Goal: Task Accomplishment & Management: Manage account settings

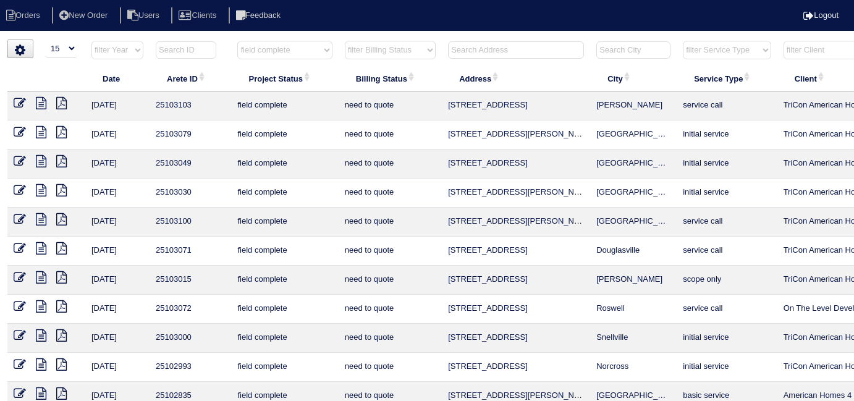
select select "15"
select select "field complete"
select select "need to quote"
click at [268, 56] on select "filter Project Status -- Any Project Status -- new order assigned in progress f…" at bounding box center [284, 50] width 95 height 19
click at [278, 53] on select "filter Project Status -- Any Project Status -- new order assigned in progress f…" at bounding box center [284, 50] width 95 height 19
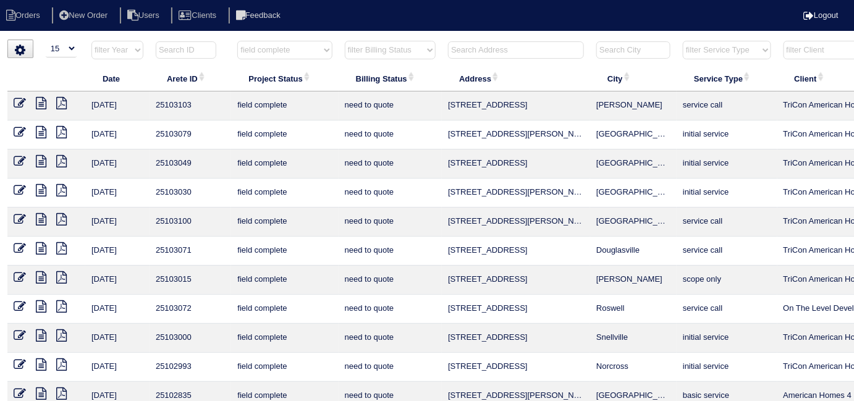
select select
click at [237, 41] on select "filter Project Status -- Any Project Status -- new order assigned in progress f…" at bounding box center [284, 50] width 95 height 19
select select "need to quote"
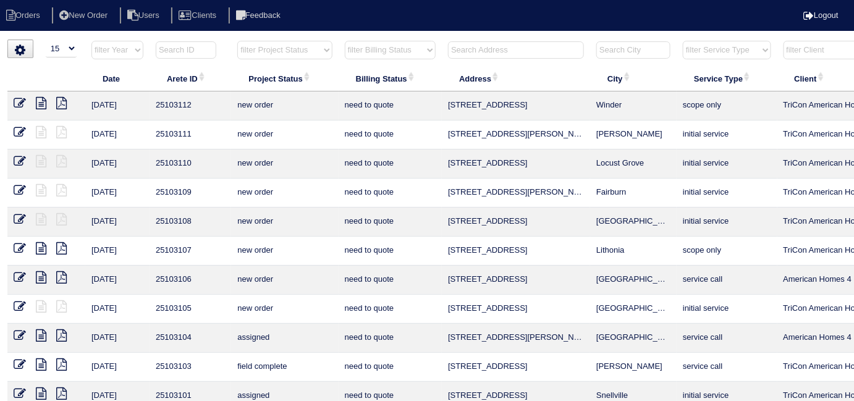
click at [386, 49] on select "filter Billing Status -- Any Billing Status -- need to quote quoted need to inv…" at bounding box center [390, 50] width 91 height 19
select select
click at [345, 41] on select "filter Billing Status -- Any Billing Status -- need to quote quoted need to inv…" at bounding box center [390, 50] width 91 height 19
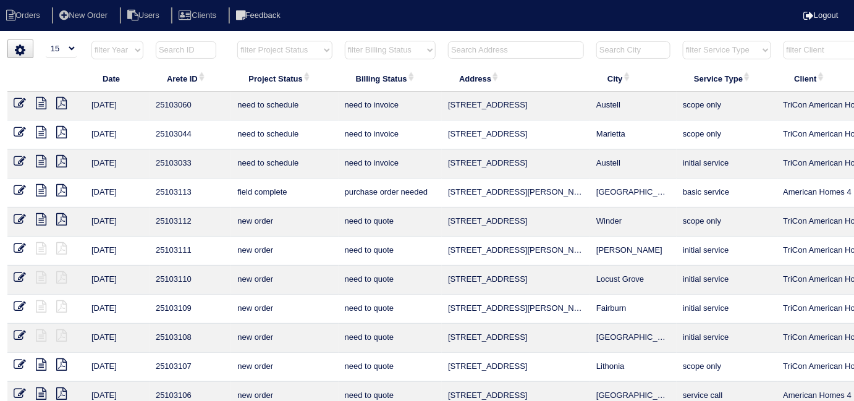
click at [484, 48] on input "text" at bounding box center [516, 49] width 136 height 17
type input "0"
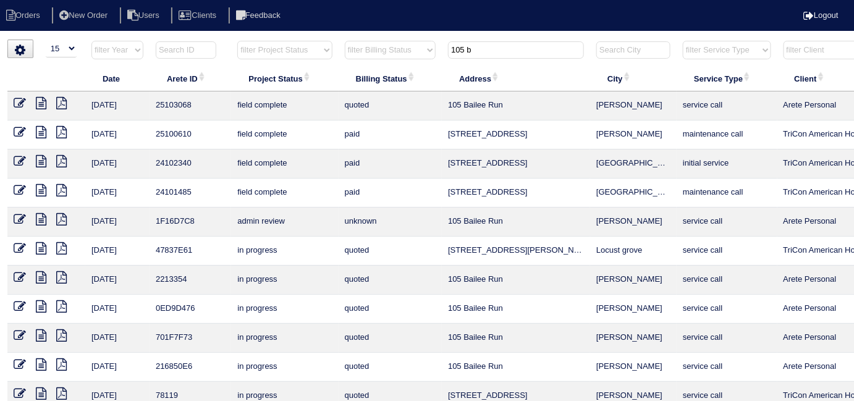
type input "105 b"
click at [36, 103] on icon at bounding box center [41, 103] width 11 height 12
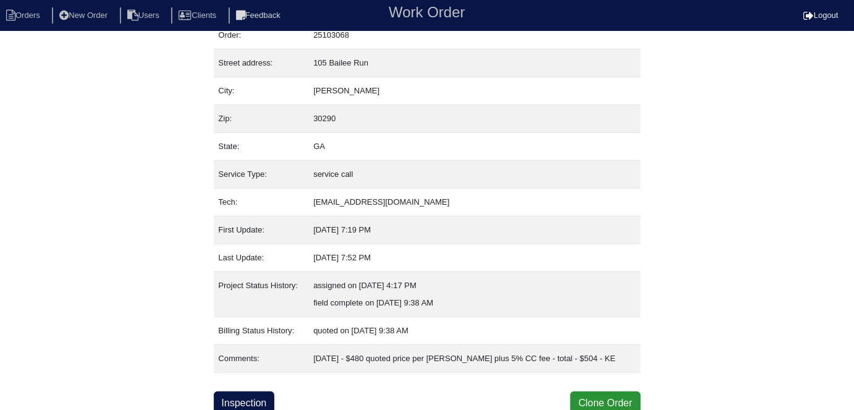
scroll to position [48, 0]
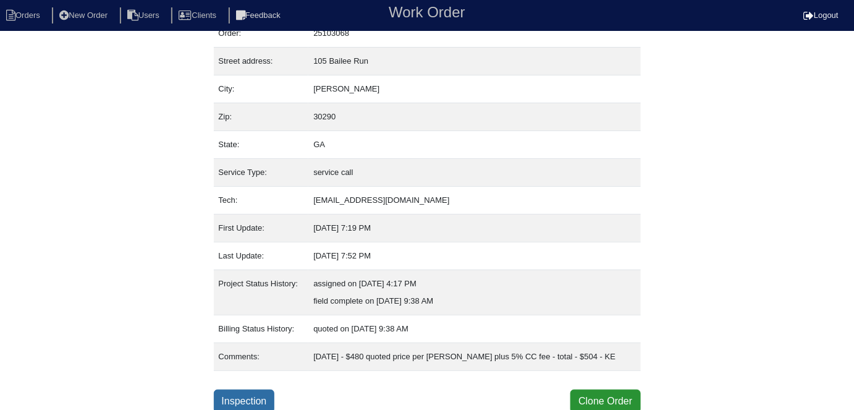
click at [264, 400] on link "Inspection" at bounding box center [244, 400] width 61 height 23
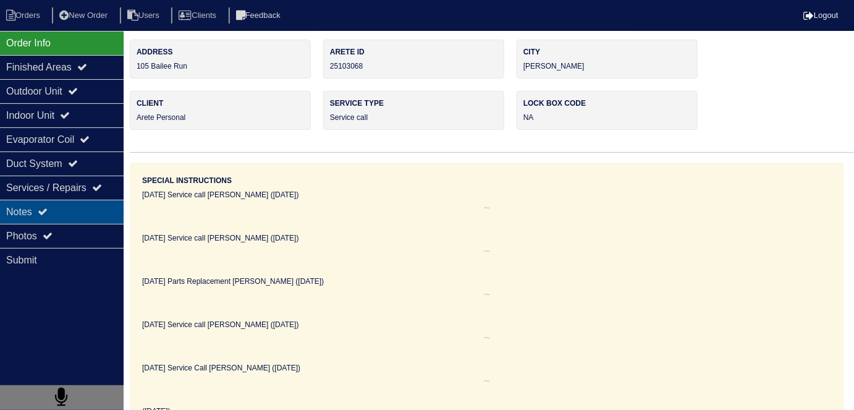
click at [80, 219] on div "Notes" at bounding box center [62, 212] width 124 height 24
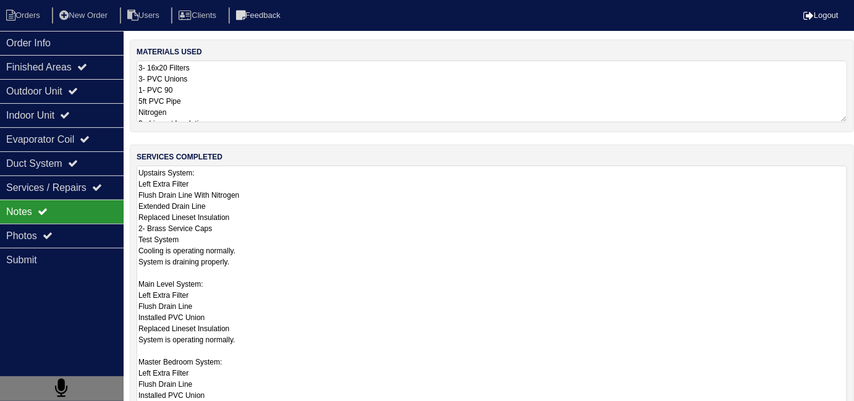
click at [297, 206] on textarea "Upstairs System: Left Extra Filter Flush Drain Line With Nitrogen Extended Drai…" at bounding box center [492, 306] width 711 height 281
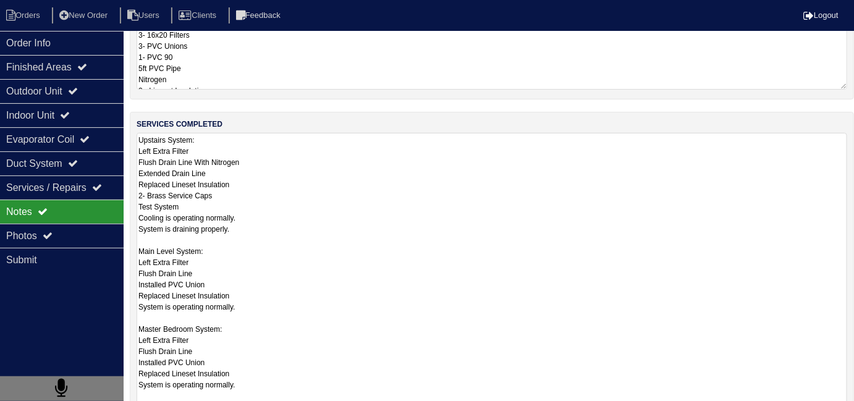
click at [324, 315] on textarea "Upstairs System: Left Extra Filter Flush Drain Line With Nitrogen Extended Drai…" at bounding box center [492, 273] width 711 height 281
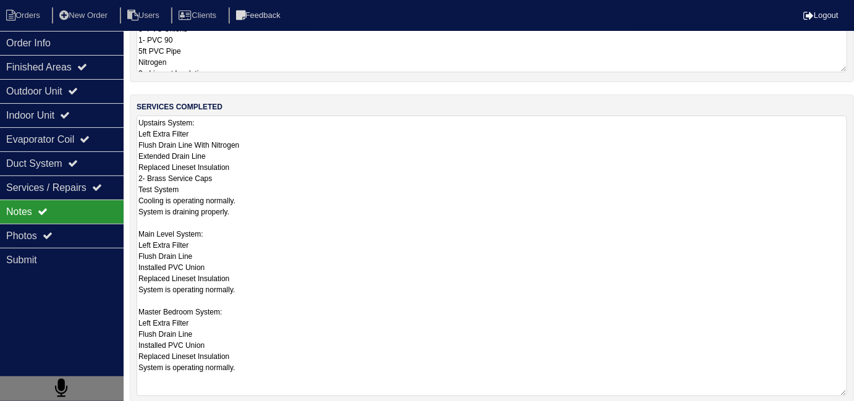
scroll to position [49, 0]
click at [326, 243] on textarea "Upstairs System: Left Extra Filter Flush Drain Line With Nitrogen Extended Drai…" at bounding box center [492, 256] width 711 height 281
click at [288, 282] on textarea "Upstairs System: Left Extra Filter Flush Drain Line With Nitrogen Extended Drai…" at bounding box center [492, 256] width 711 height 281
click at [253, 211] on textarea "Upstairs System: Left Extra Filter Flush Drain Line With Nitrogen Extended Drai…" at bounding box center [492, 256] width 711 height 281
click at [266, 369] on textarea "Upstairs System: Left Extra Filter Flush Drain Line With Nitrogen Extended Drai…" at bounding box center [492, 256] width 711 height 281
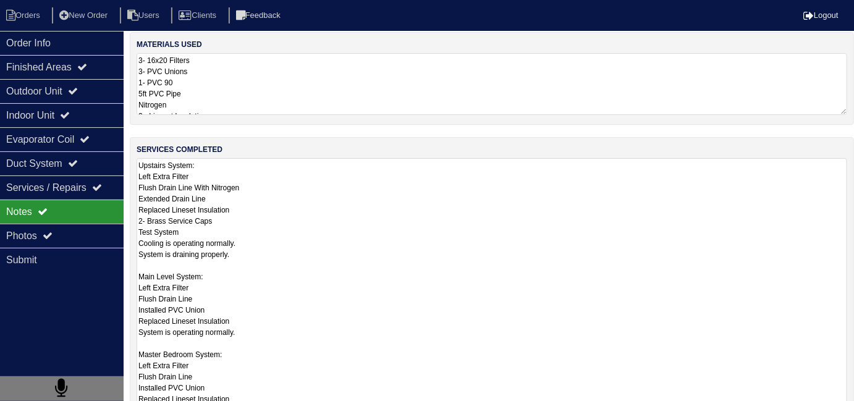
scroll to position [0, 0]
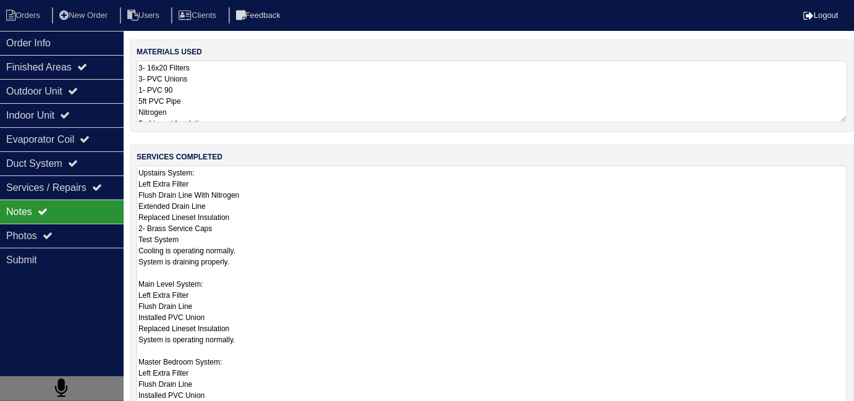
click at [275, 105] on textarea "3- 16x20 Filters 3- PVC Unions 1- PVC 90 5ft PVC Pipe Nitrogen 2 - Lineset Insu…" at bounding box center [492, 92] width 711 height 62
click at [311, 226] on textarea "Upstairs System: Left Extra Filter Flush Drain Line With Nitrogen Extended Drai…" at bounding box center [492, 306] width 711 height 281
click at [304, 336] on textarea "Upstairs System: Left Extra Filter Flush Drain Line With Nitrogen Extended Drai…" at bounding box center [492, 306] width 711 height 281
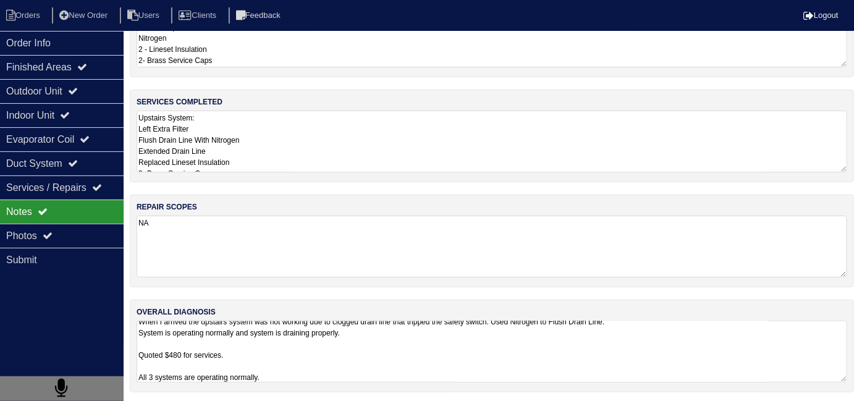
scroll to position [8, 0]
click at [395, 172] on textarea "Upstairs System: Left Extra Filter Flush Drain Line With Nitrogen Extended Drai…" at bounding box center [492, 142] width 711 height 62
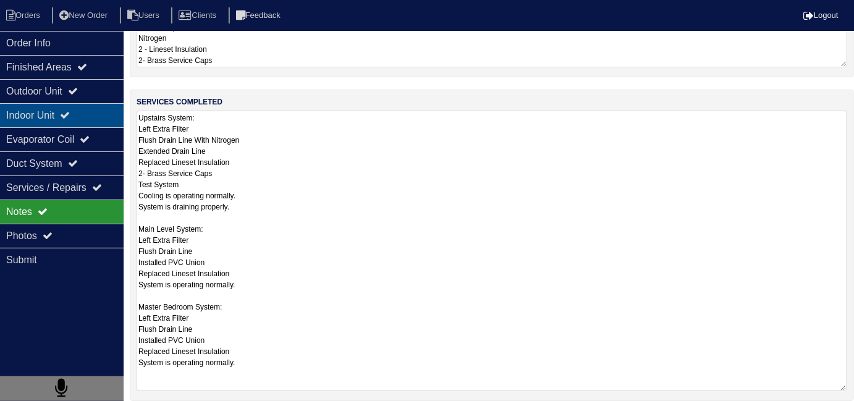
drag, startPoint x: 69, startPoint y: 95, endPoint x: 57, endPoint y: 114, distance: 22.8
click at [67, 95] on div "Outdoor Unit" at bounding box center [62, 91] width 124 height 24
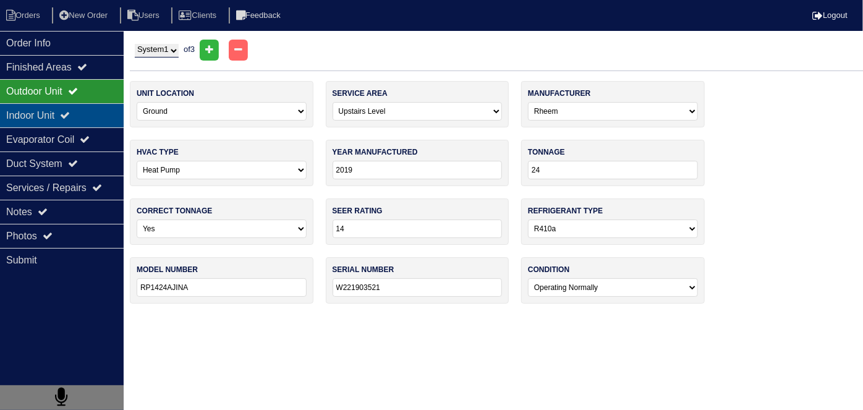
click at [57, 114] on div "Indoor Unit" at bounding box center [62, 115] width 124 height 24
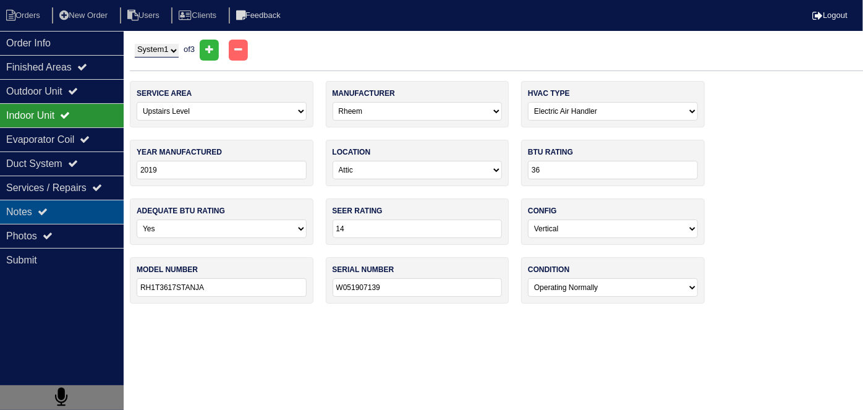
click at [58, 202] on div "Notes" at bounding box center [62, 212] width 124 height 24
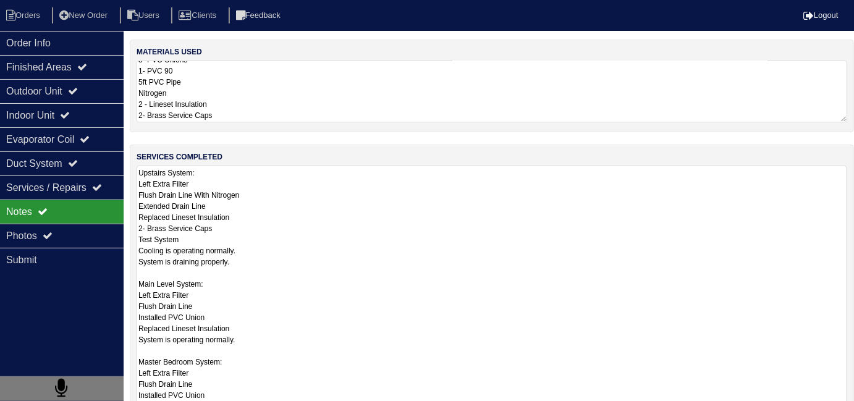
click at [314, 206] on textarea "Upstairs System: Left Extra Filter Flush Drain Line With Nitrogen Extended Drai…" at bounding box center [492, 306] width 711 height 281
click at [57, 122] on div "Indoor Unit" at bounding box center [62, 115] width 124 height 24
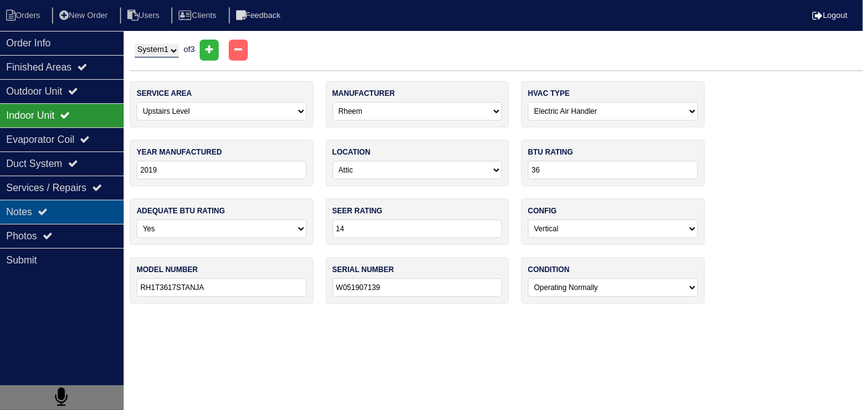
click at [64, 213] on div "Notes" at bounding box center [62, 212] width 124 height 24
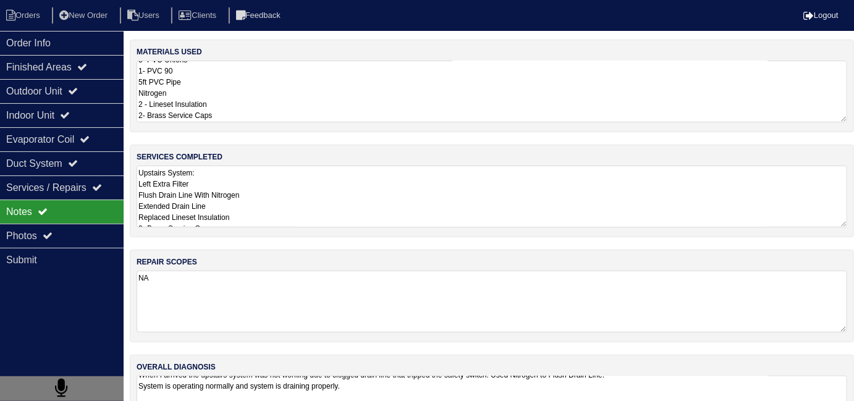
click at [272, 212] on textarea "Upstairs System: Left Extra Filter Flush Drain Line With Nitrogen Extended Drai…" at bounding box center [492, 197] width 711 height 62
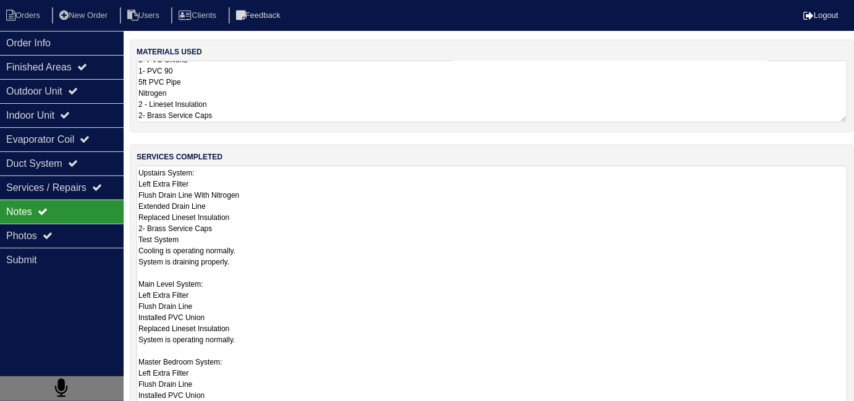
scroll to position [1, 0]
click at [362, 277] on textarea "Upstairs System: Left Extra Filter Flush Drain Line With Nitrogen Extended Drai…" at bounding box center [492, 306] width 711 height 281
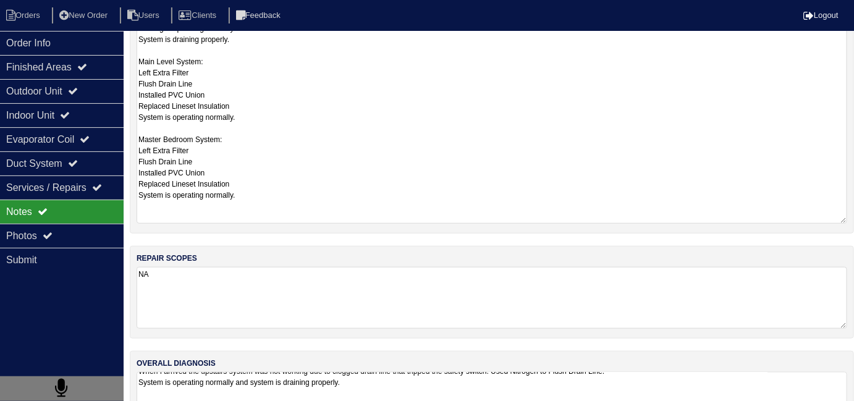
scroll to position [224, 0]
click at [319, 203] on textarea "Upstairs System: Left Extra Filter Flush Drain Line With Nitrogen Extended Drai…" at bounding box center [492, 81] width 711 height 281
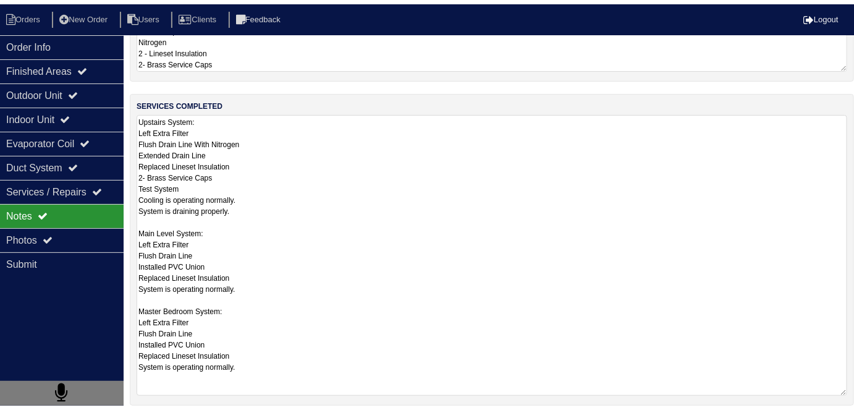
scroll to position [48, 0]
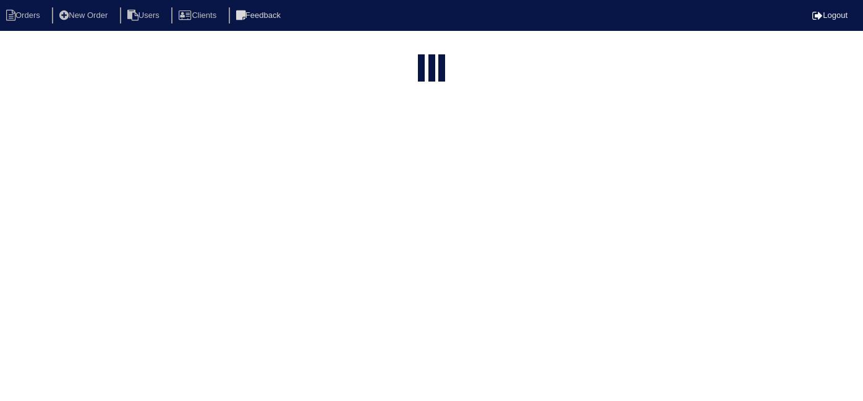
select select "15"
type input "105 b"
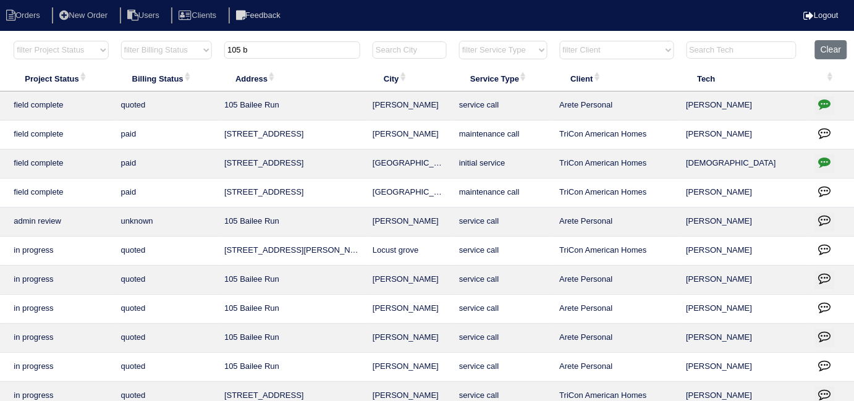
click at [821, 102] on icon "button" at bounding box center [825, 104] width 12 height 12
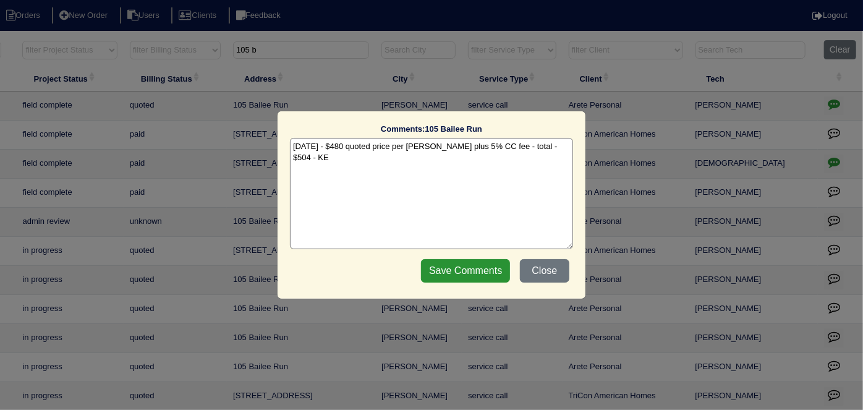
click at [564, 148] on textarea "8/18/25 - $480 quoted price per Payton plus 5% CC fee - total - $504 - KE" at bounding box center [431, 193] width 283 height 111
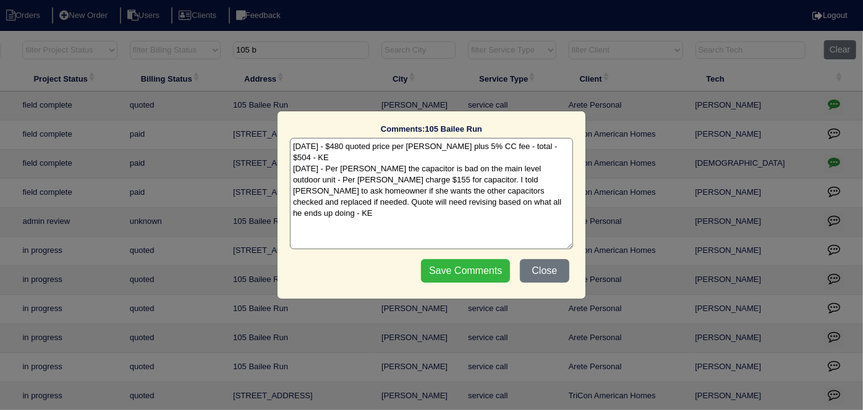
type textarea "8/18/25 - $480 quoted price per Payton plus 5% CC fee - total - $504 - KE 8/22/…"
click at [466, 272] on input "Save Comments" at bounding box center [465, 270] width 89 height 23
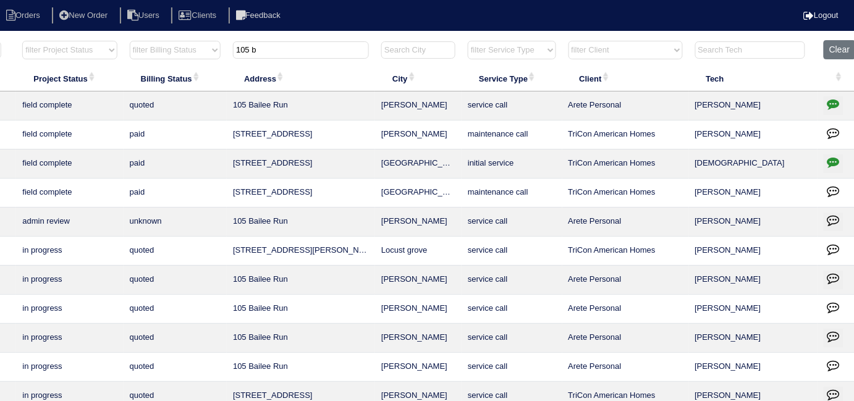
scroll to position [0, 0]
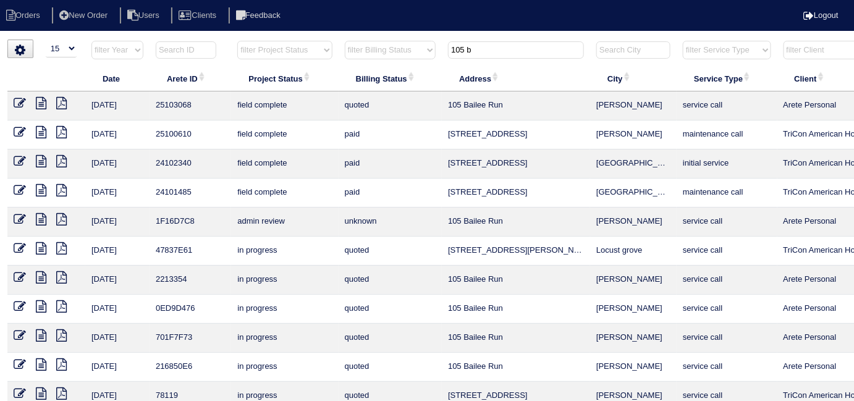
click at [43, 100] on icon at bounding box center [41, 103] width 11 height 12
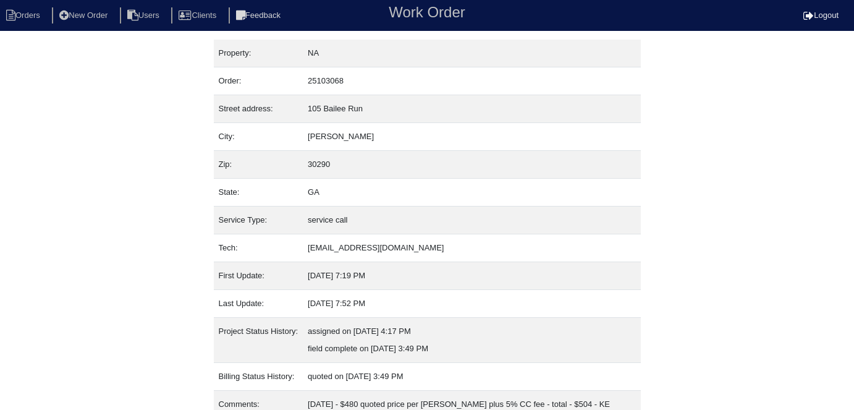
scroll to position [117, 0]
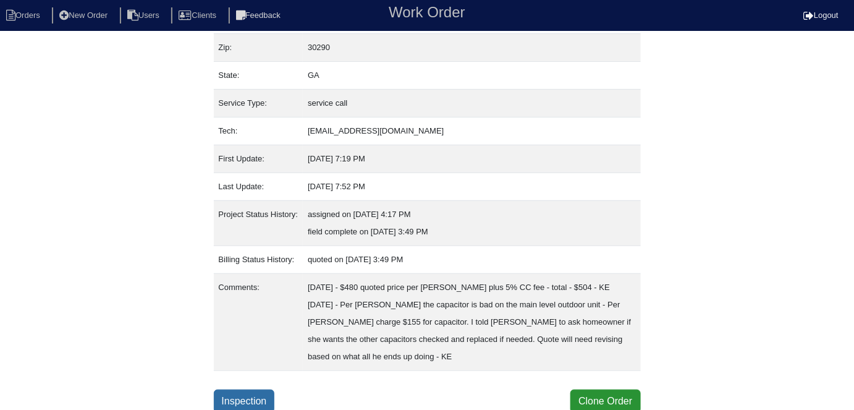
click at [247, 394] on link "Inspection" at bounding box center [244, 400] width 61 height 23
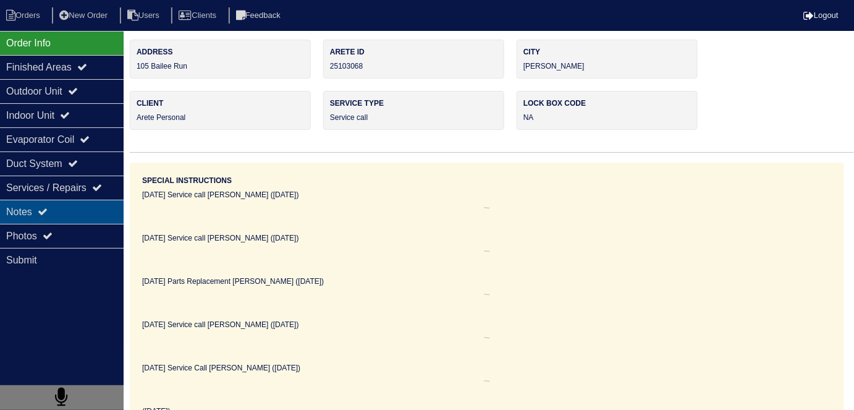
click at [30, 206] on div "Notes" at bounding box center [62, 212] width 124 height 24
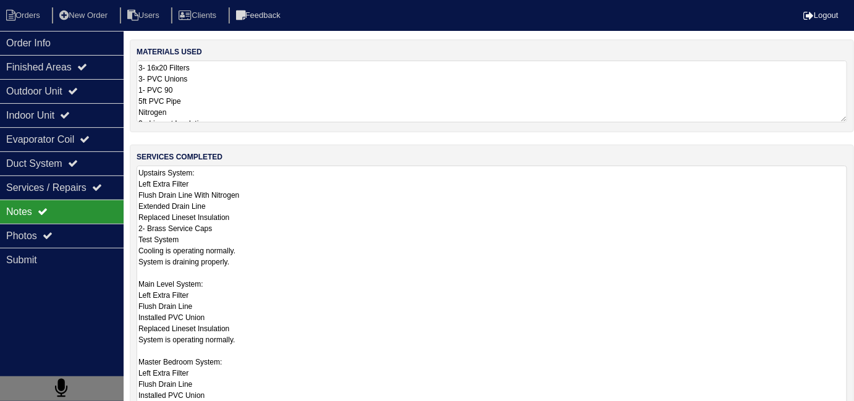
click at [303, 224] on textarea "Upstairs System: Left Extra Filter Flush Drain Line With Nitrogen Extended Drai…" at bounding box center [492, 306] width 711 height 281
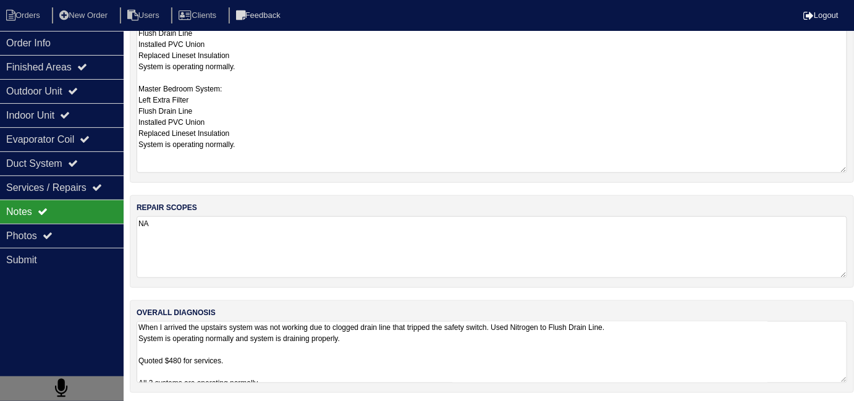
scroll to position [1, 0]
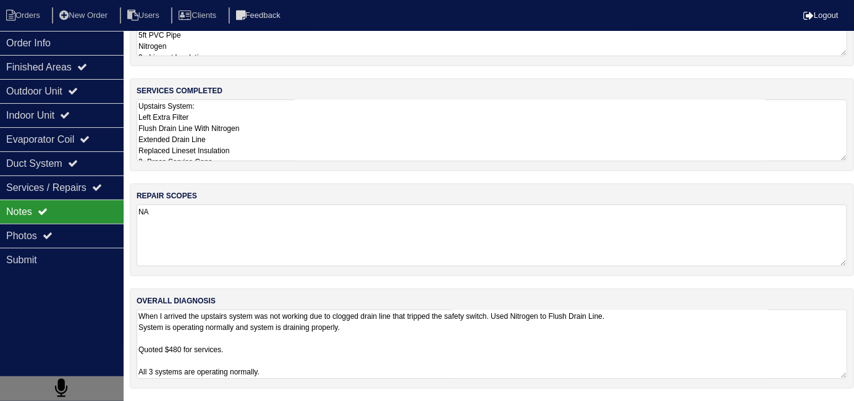
click at [369, 355] on textarea "When I arrived the upstairs system was not working due to clogged drain line th…" at bounding box center [492, 344] width 711 height 69
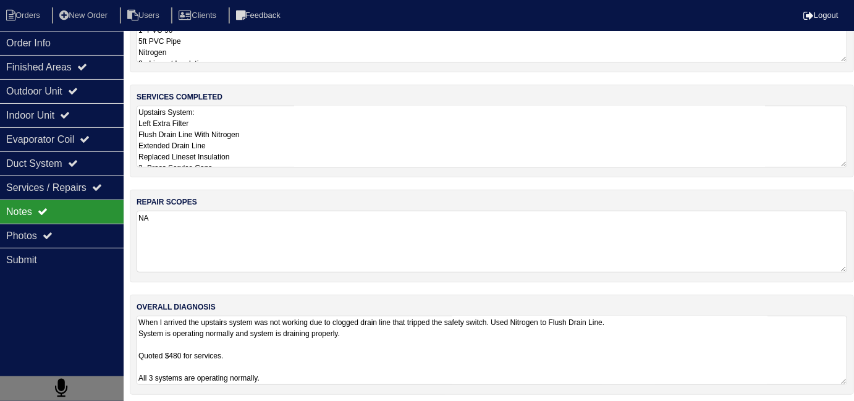
scroll to position [62, 0]
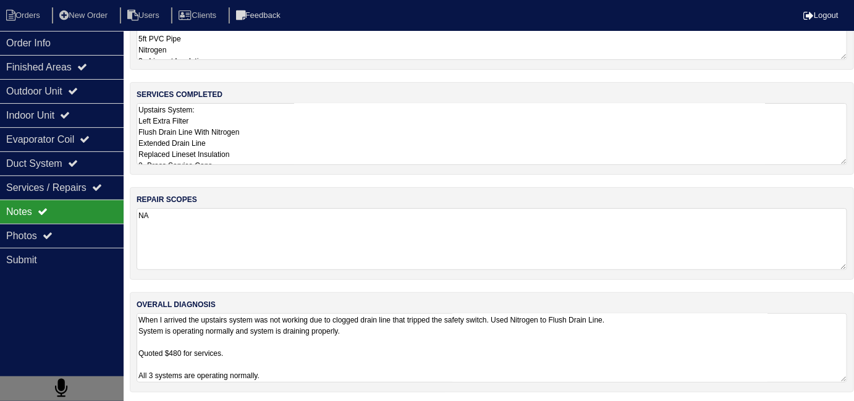
click at [389, 143] on textarea "Upstairs System: Left Extra Filter Flush Drain Line With Nitrogen Extended Drai…" at bounding box center [492, 134] width 711 height 62
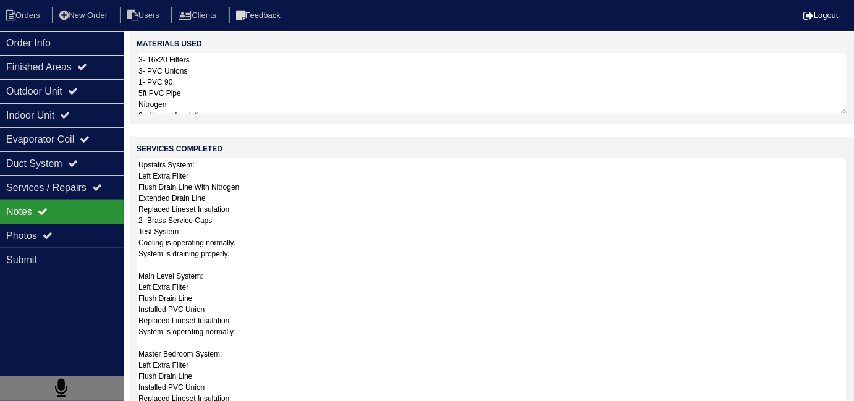
scroll to position [0, 0]
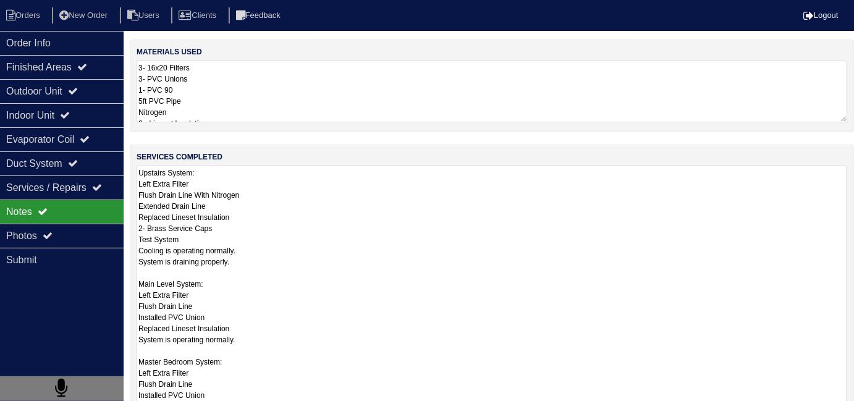
click at [349, 95] on textarea "3- 16x20 Filters 3- PVC Unions 1- PVC 90 5ft PVC Pipe Nitrogen 2 - Lineset Insu…" at bounding box center [492, 92] width 711 height 62
click at [360, 207] on textarea "Upstairs System: Left Extra Filter Flush Drain Line With Nitrogen Extended Drai…" at bounding box center [492, 306] width 711 height 281
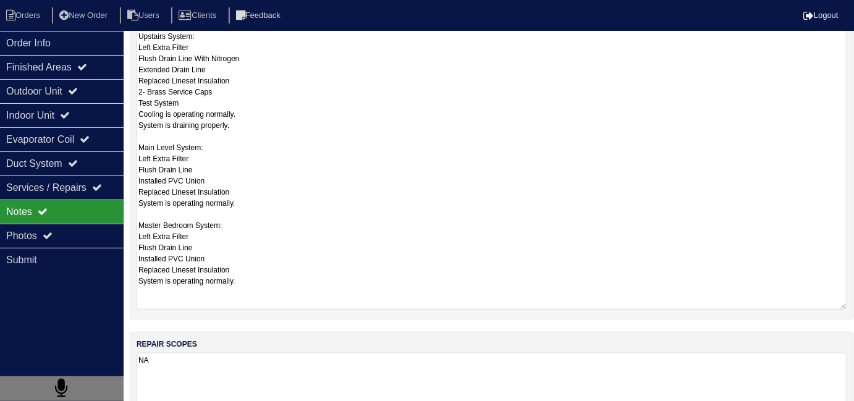
scroll to position [137, 0]
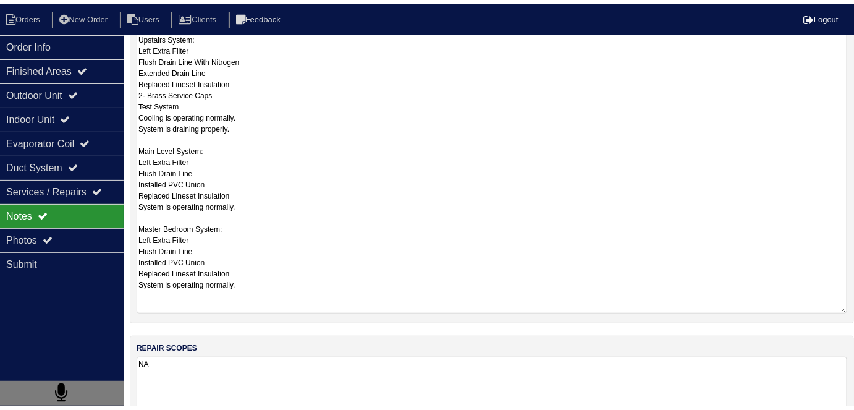
scroll to position [117, 0]
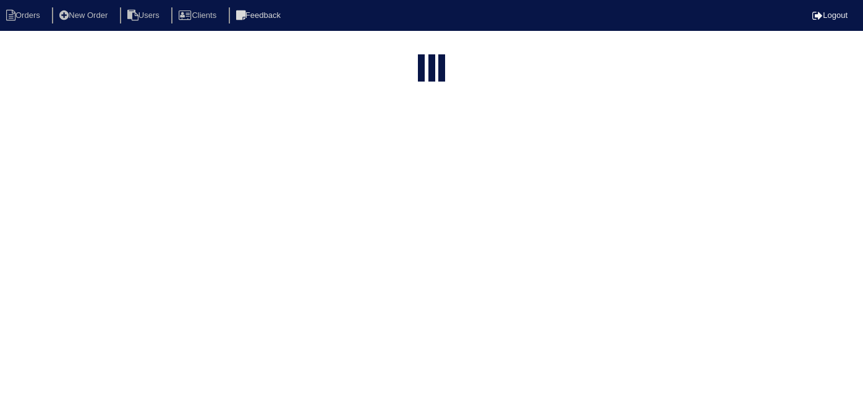
select select "15"
type input "105 b"
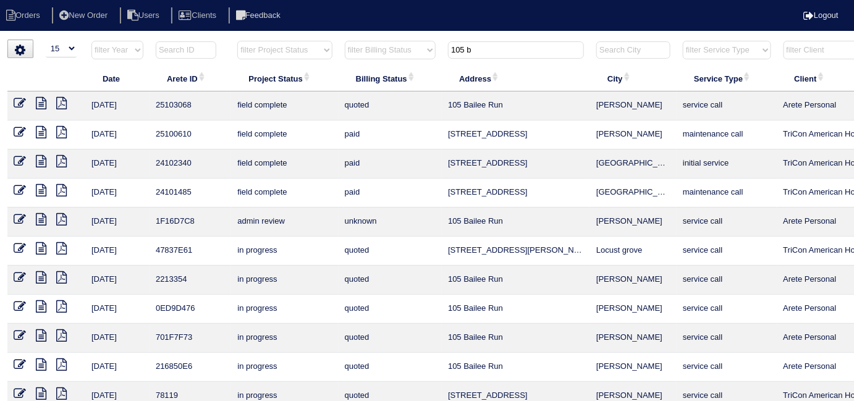
click at [23, 100] on icon at bounding box center [20, 103] width 12 height 12
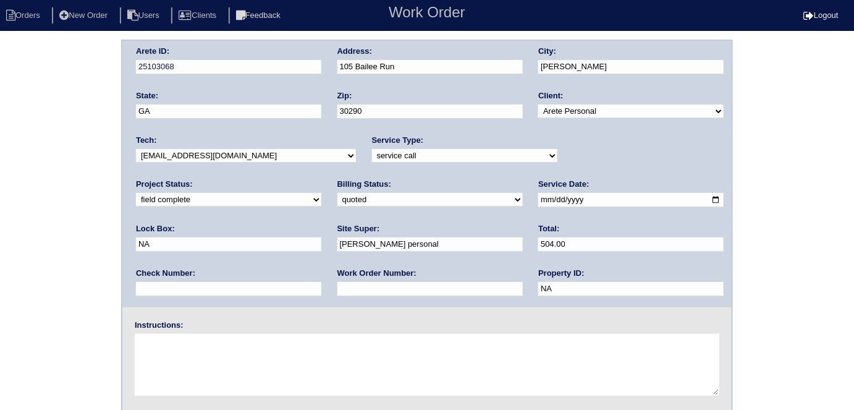
click at [321, 193] on select "new order assigned in progress field complete need to schedule admin review arc…" at bounding box center [228, 200] width 185 height 14
select select "assigned"
click at [321, 193] on select "new order assigned in progress field complete need to schedule admin review arc…" at bounding box center [228, 200] width 185 height 14
click at [19, 159] on div "Arete ID: 25103068 Address: [STREET_ADDRESS] City: [GEOGRAPHIC_DATA] State: [GE…" at bounding box center [427, 290] width 854 height 500
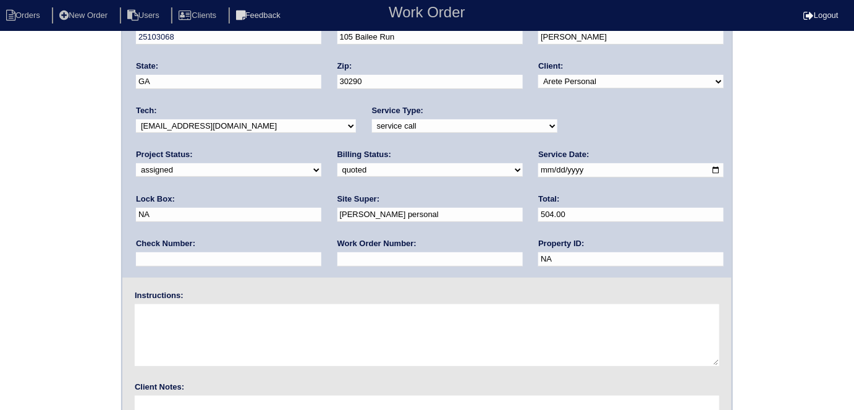
scroll to position [127, 0]
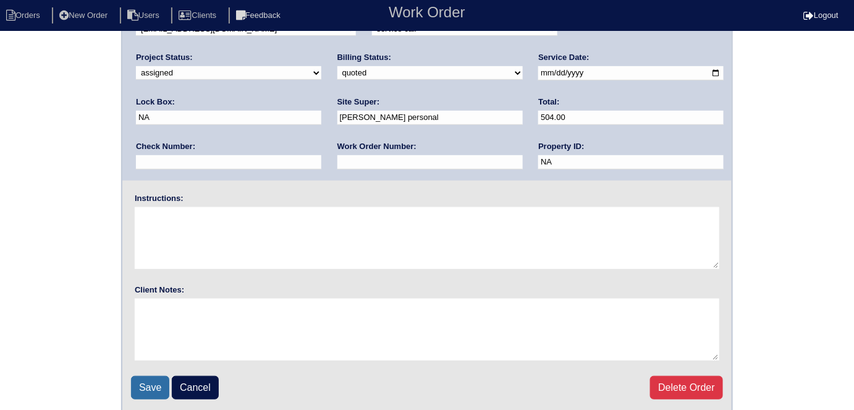
click at [154, 382] on input "Save" at bounding box center [150, 387] width 38 height 23
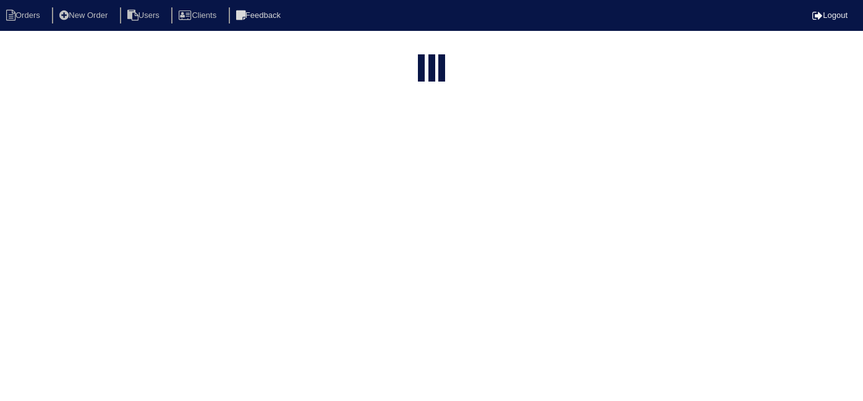
select select "15"
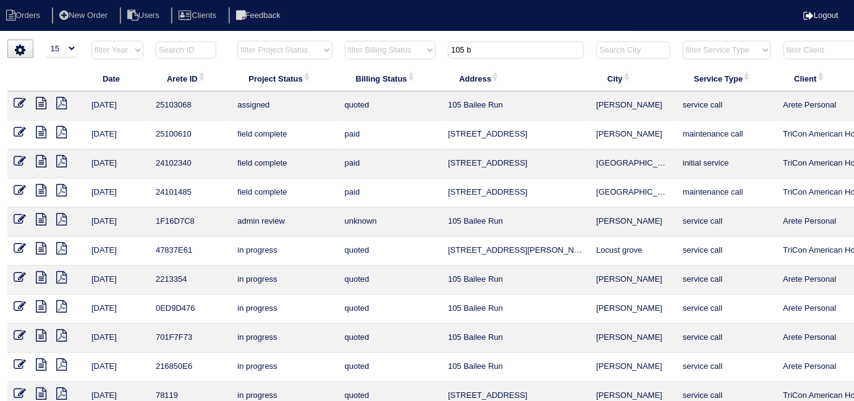
drag, startPoint x: 481, startPoint y: 51, endPoint x: 416, endPoint y: 57, distance: 64.5
click at [416, 57] on tr "filter Year -- Any Year -- 2025 2024 2023 2022 2021 2020 2019 filter Project St…" at bounding box center [542, 52] width 1071 height 25
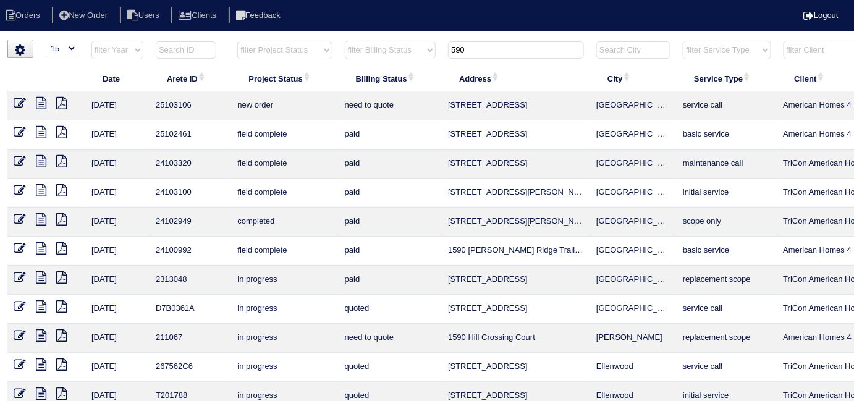
type input "590"
click at [473, 51] on input "590" at bounding box center [516, 49] width 136 height 17
click at [37, 104] on icon at bounding box center [41, 103] width 11 height 12
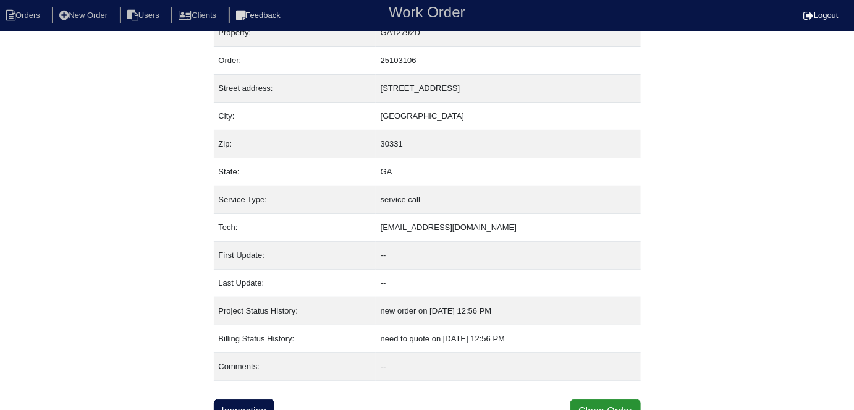
scroll to position [30, 0]
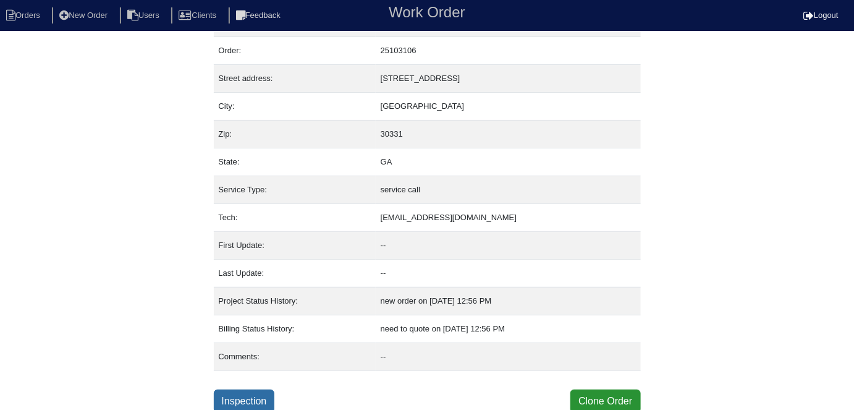
click at [255, 392] on link "Inspection" at bounding box center [244, 400] width 61 height 23
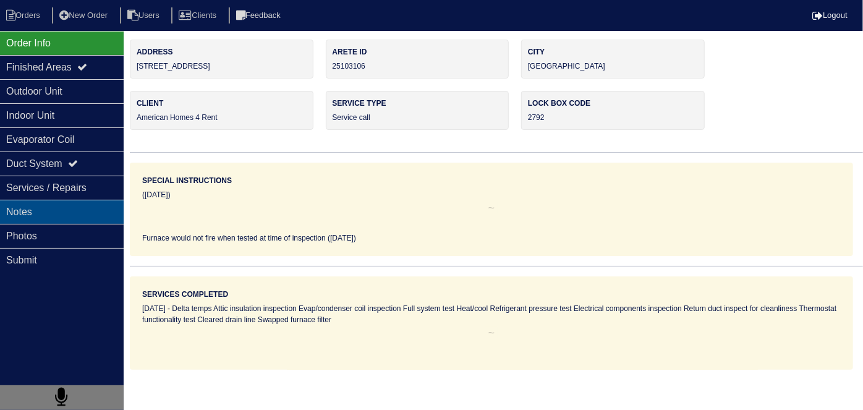
click at [88, 205] on div "Notes" at bounding box center [62, 212] width 124 height 24
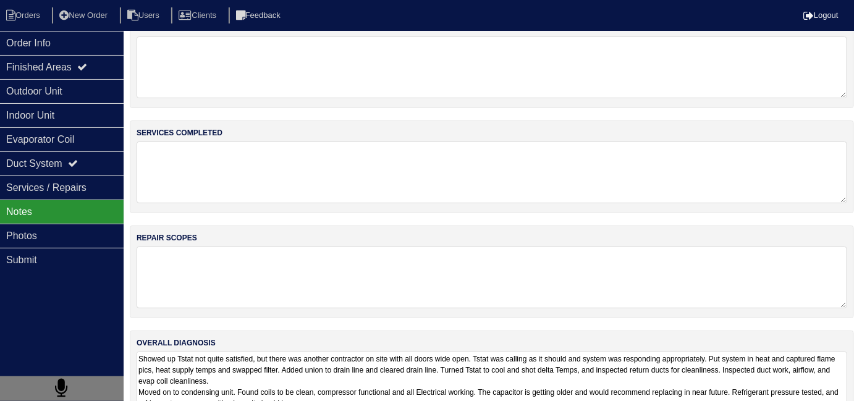
scroll to position [55, 0]
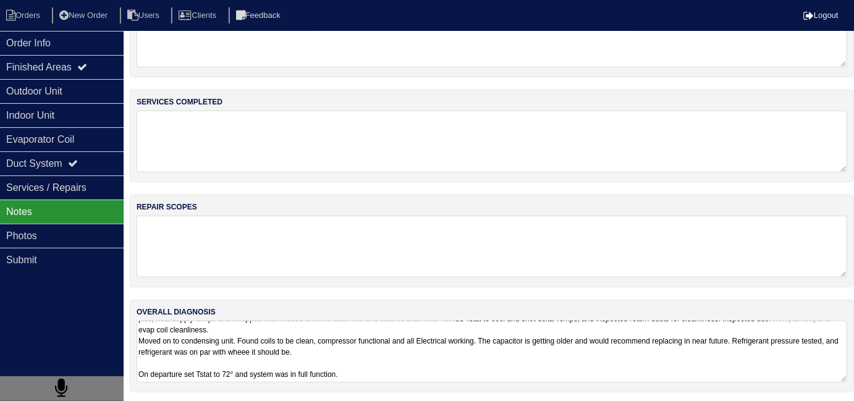
click at [468, 365] on textarea "Showed up Tstat not quite satisfied, but there was another contractor on site w…" at bounding box center [492, 352] width 711 height 62
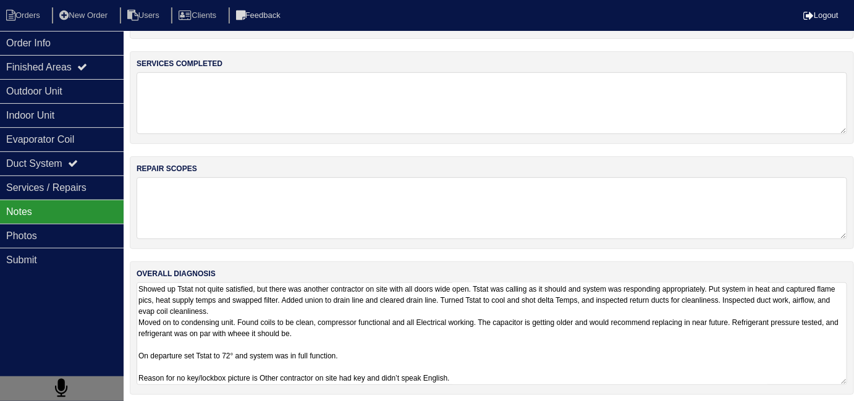
scroll to position [95, 0]
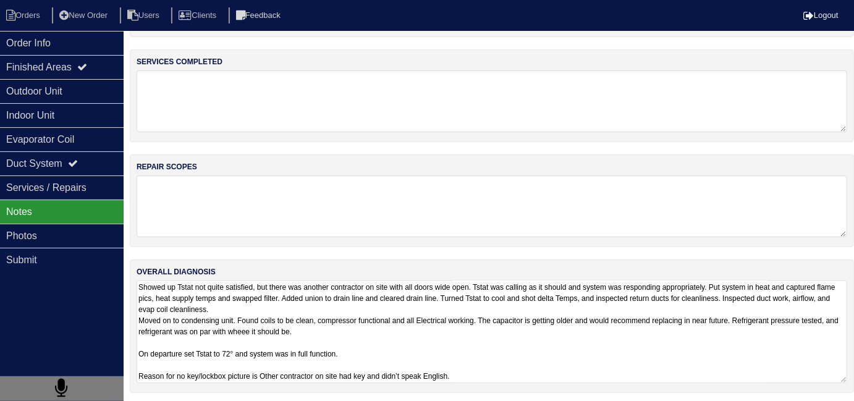
click at [509, 372] on textarea "Showed up Tstat not quite satisfied, but there was another contractor on site w…" at bounding box center [492, 332] width 711 height 103
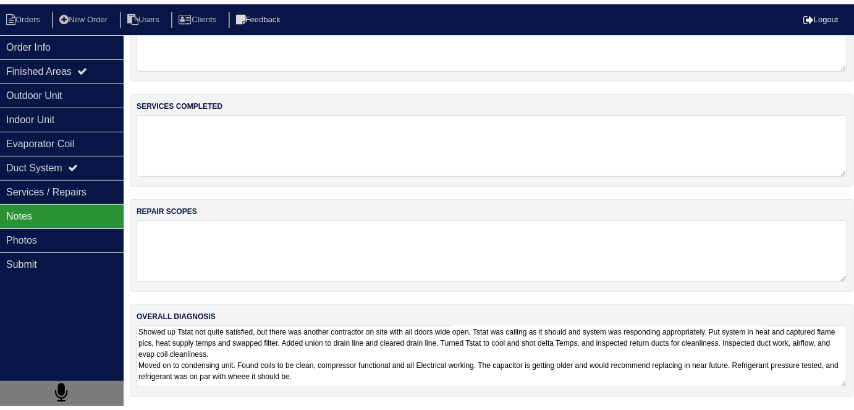
scroll to position [30, 0]
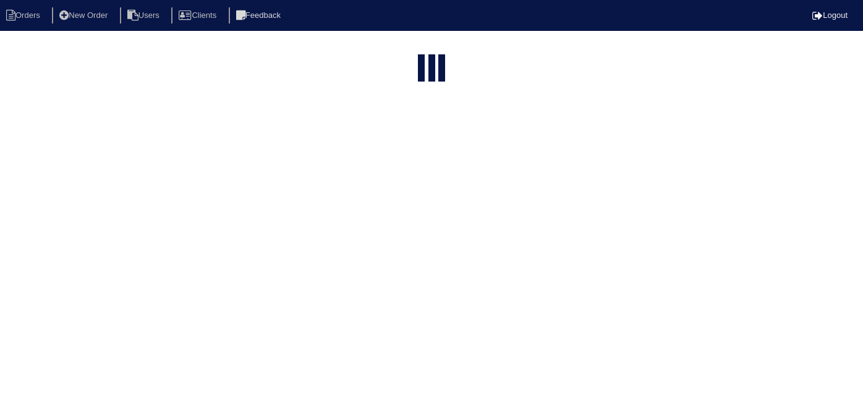
select select "15"
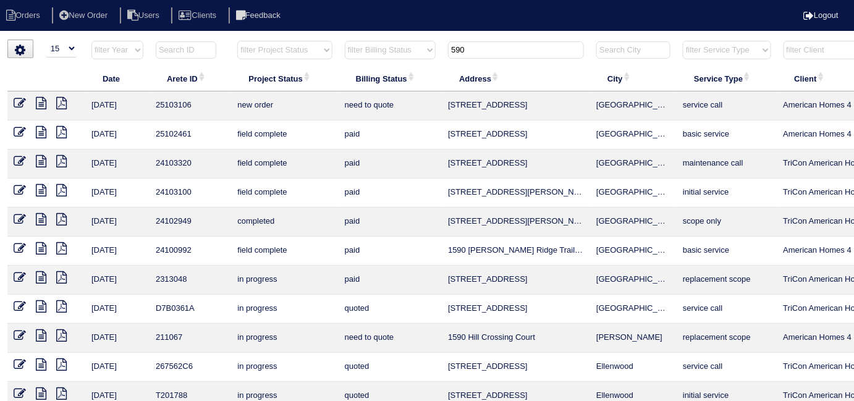
drag, startPoint x: 473, startPoint y: 51, endPoint x: 182, endPoint y: 33, distance: 291.0
click at [247, 49] on tr "filter Year -- Any Year -- 2025 2024 2023 2022 2021 2020 2019 filter Project St…" at bounding box center [542, 52] width 1071 height 25
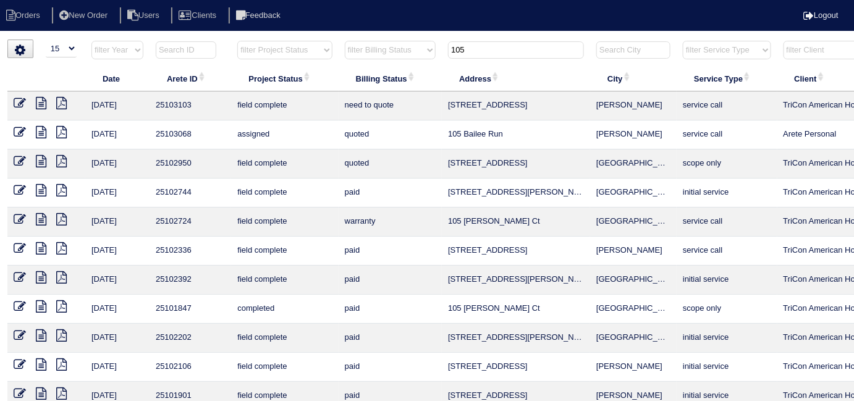
drag, startPoint x: 491, startPoint y: 42, endPoint x: 389, endPoint y: 41, distance: 101.3
click at [394, 42] on tr "filter Year -- Any Year -- 2025 2024 2023 2022 2021 2020 2019 filter Project St…" at bounding box center [542, 52] width 1071 height 25
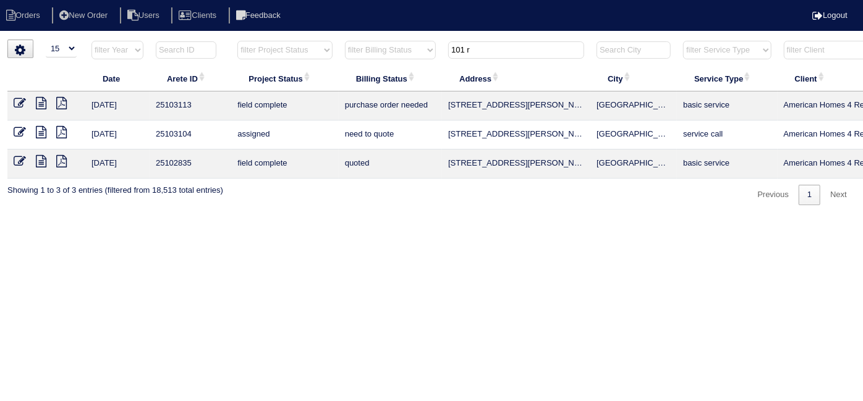
type input "101 r"
click at [40, 103] on icon at bounding box center [41, 103] width 11 height 12
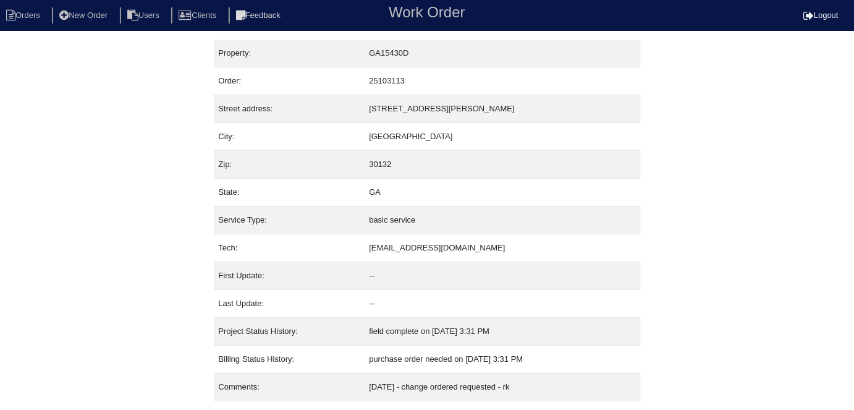
drag, startPoint x: 45, startPoint y: 203, endPoint x: 56, endPoint y: 213, distance: 14.9
click at [45, 203] on div "Property: GA15430D Order: 25103113 Street address: 101 Randy Way City: Dallas Z…" at bounding box center [427, 241] width 854 height 403
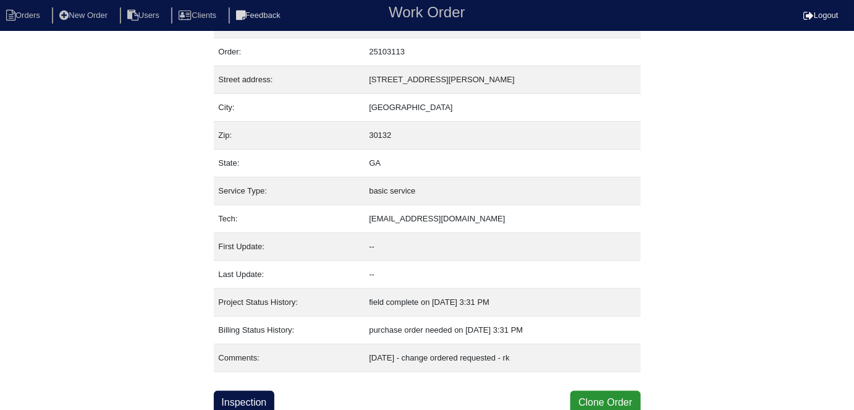
scroll to position [30, 0]
click at [32, 14] on li "Orders" at bounding box center [25, 15] width 50 height 17
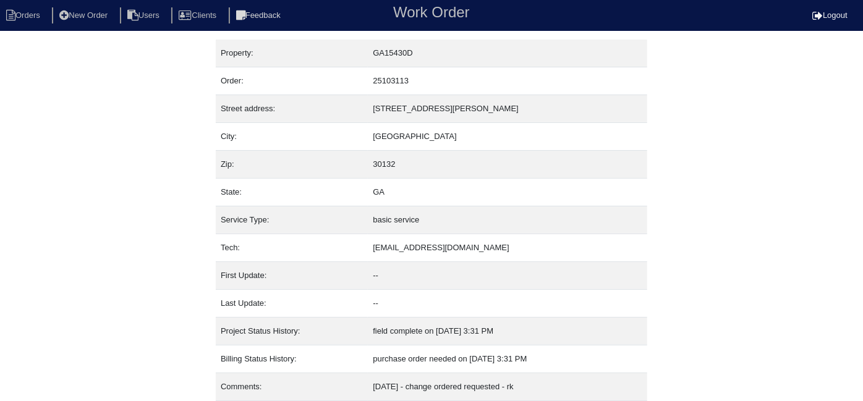
select select "15"
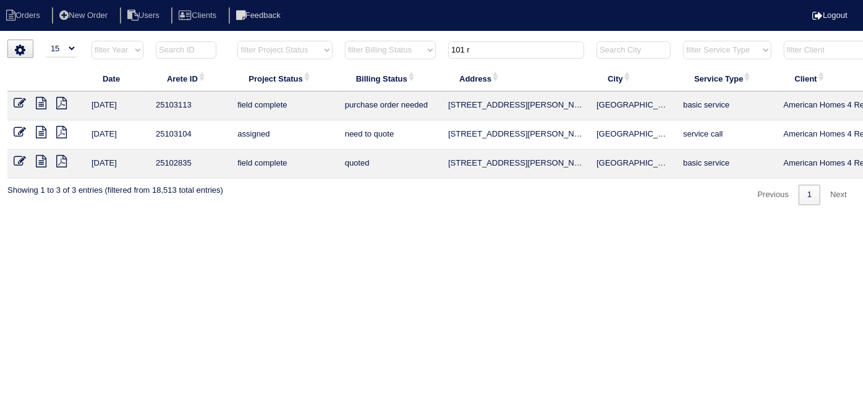
drag, startPoint x: 474, startPoint y: 45, endPoint x: 405, endPoint y: 48, distance: 68.7
click at [405, 48] on tr "filter Year -- Any Year -- 2025 2024 2023 2022 2021 2020 2019 filter Project St…" at bounding box center [542, 52] width 1071 height 25
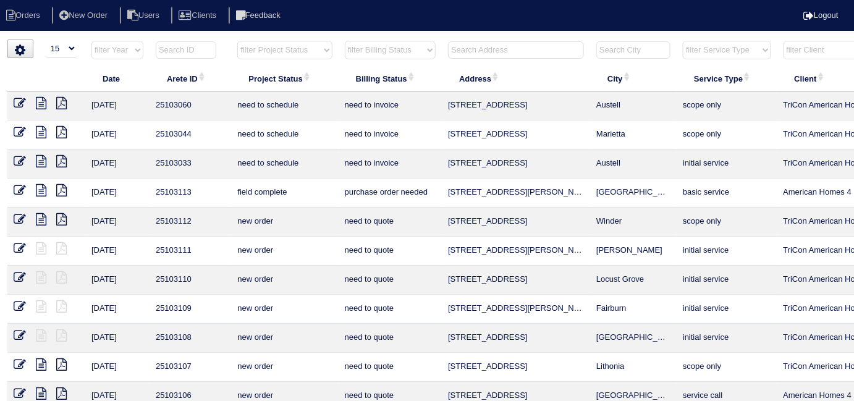
click at [504, 53] on input "text" at bounding box center [516, 49] width 136 height 17
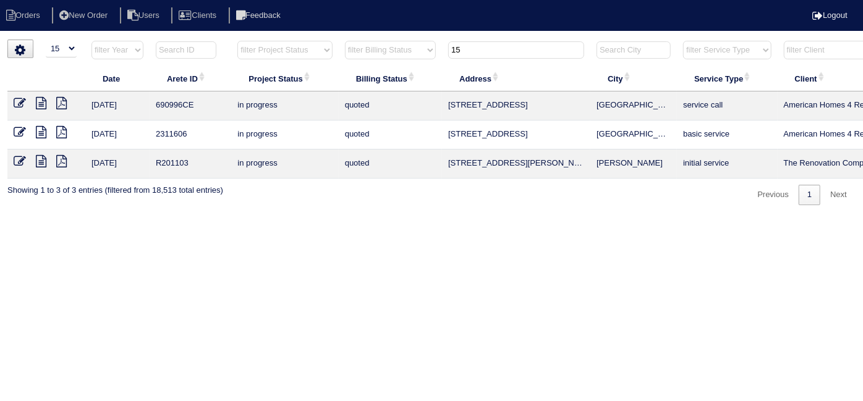
type input "1"
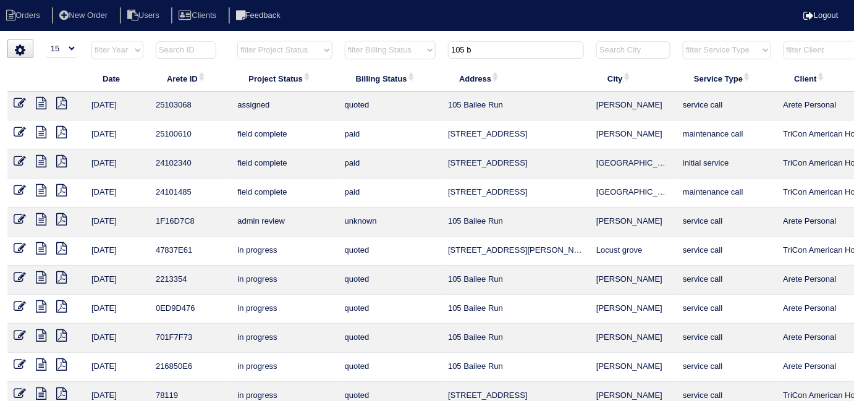
type input "105 b"
click at [43, 105] on icon at bounding box center [41, 103] width 11 height 12
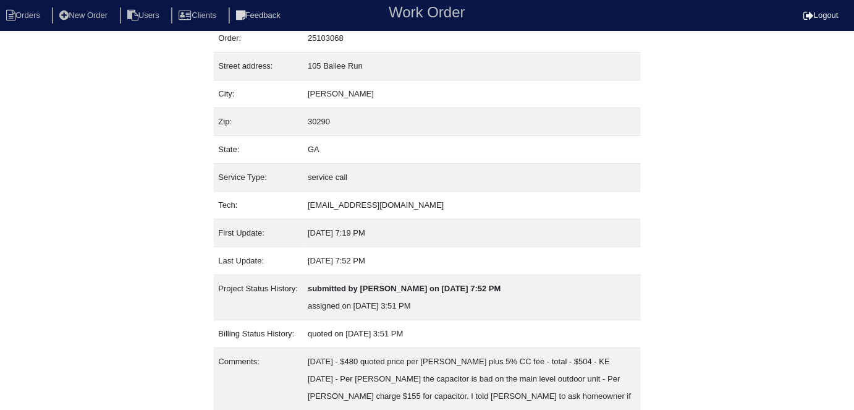
scroll to position [117, 0]
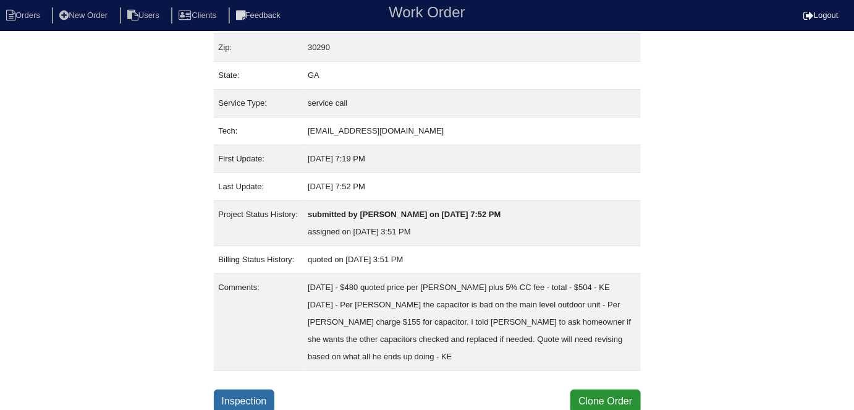
click at [273, 402] on link "Inspection" at bounding box center [244, 400] width 61 height 23
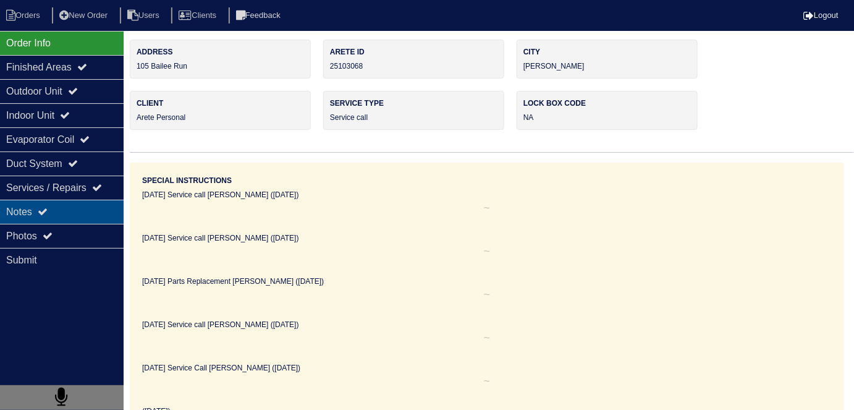
drag, startPoint x: 21, startPoint y: 221, endPoint x: 30, endPoint y: 219, distance: 8.8
click at [30, 219] on div "Notes" at bounding box center [62, 212] width 124 height 24
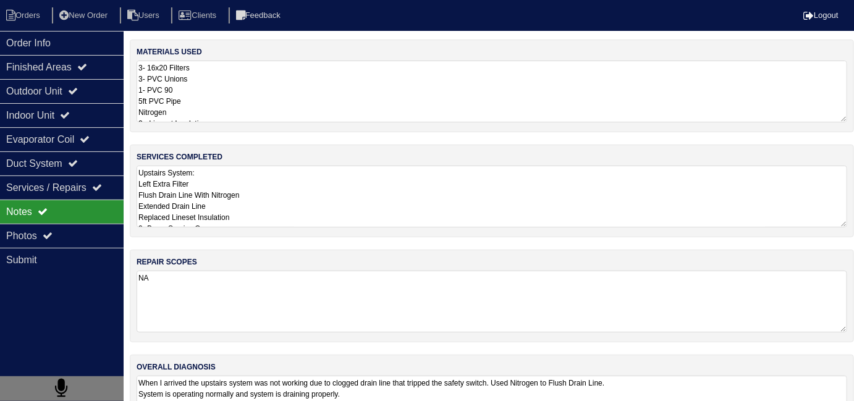
click at [319, 217] on textarea "Upstairs System: Left Extra Filter Flush Drain Line With Nitrogen Extended Drai…" at bounding box center [492, 197] width 711 height 62
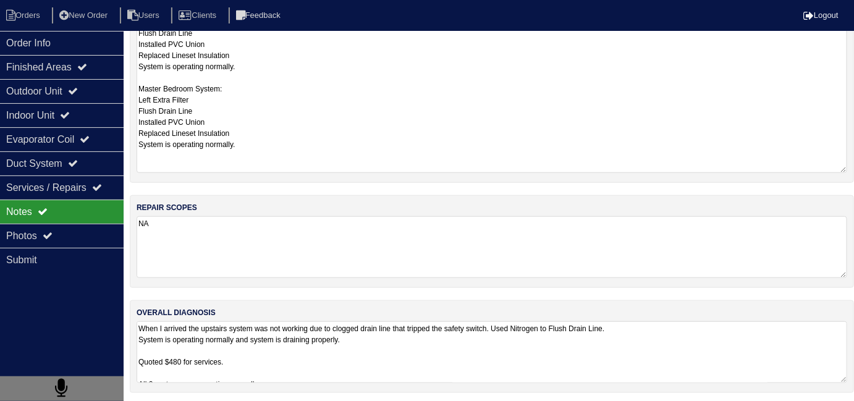
scroll to position [2, 0]
click at [451, 353] on textarea "When I arrived the upstairs system was not working due to clogged drain line th…" at bounding box center [492, 352] width 711 height 62
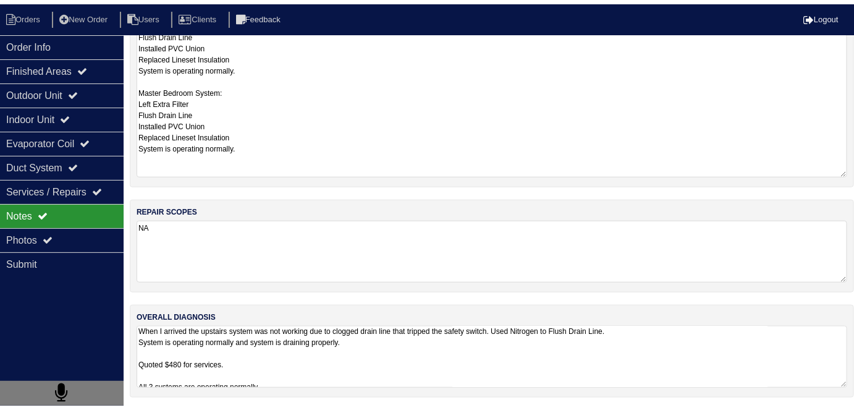
scroll to position [1, 0]
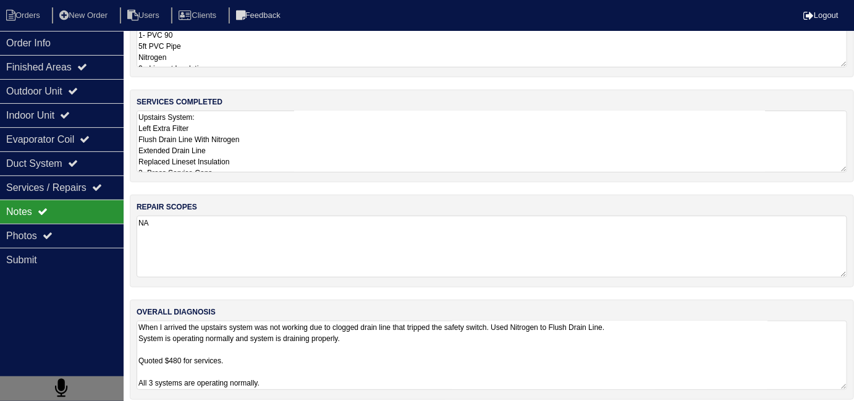
click at [384, 163] on textarea "Upstairs System: Left Extra Filter Flush Drain Line With Nitrogen Extended Drai…" at bounding box center [492, 142] width 711 height 62
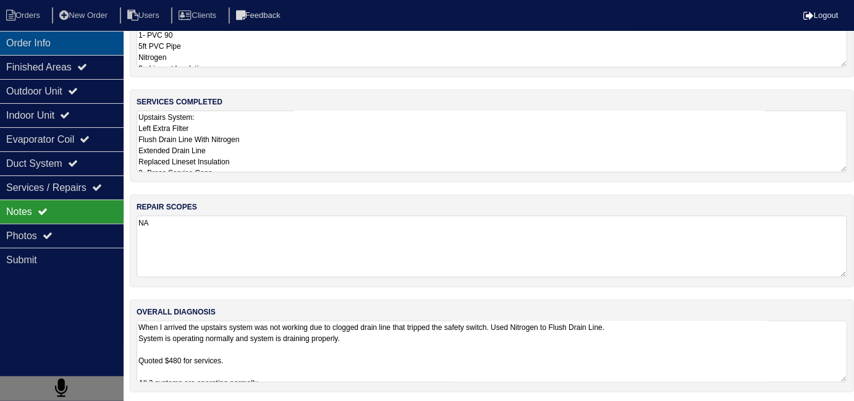
click at [61, 49] on div "Order Info" at bounding box center [62, 43] width 124 height 24
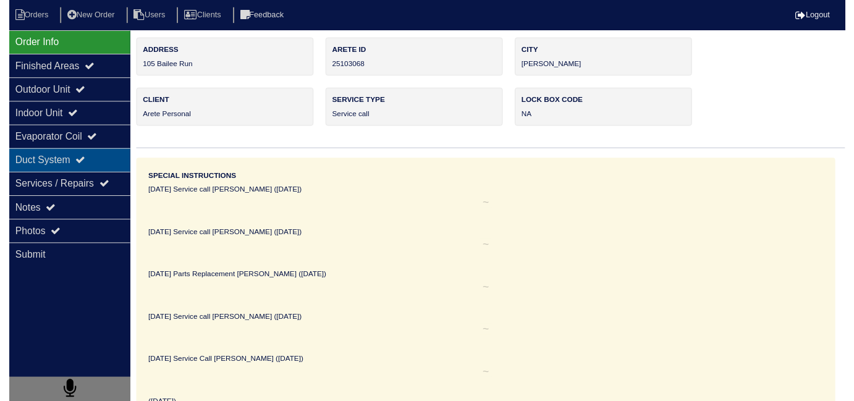
scroll to position [0, 0]
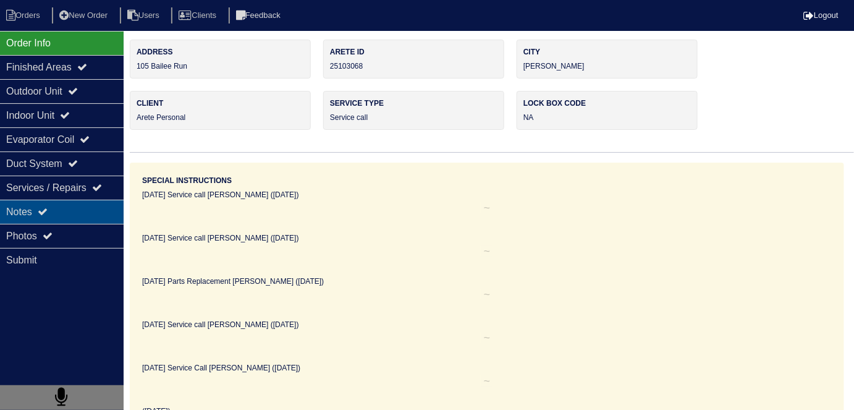
click at [41, 200] on div "Notes" at bounding box center [62, 212] width 124 height 24
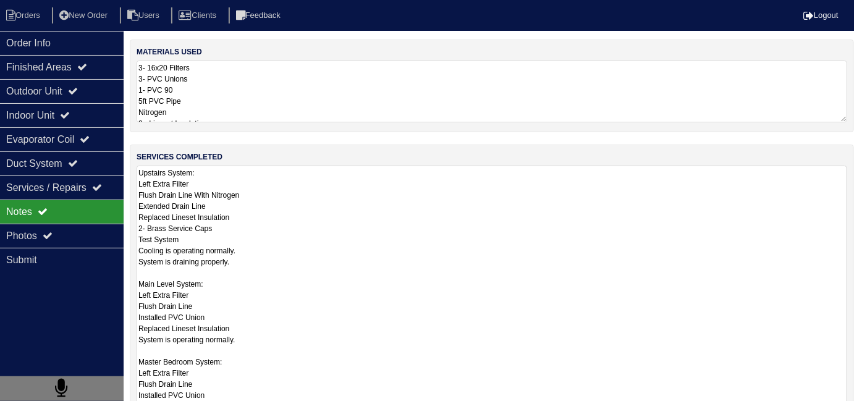
click at [302, 194] on textarea "Upstairs System: Left Extra Filter Flush Drain Line With Nitrogen Extended Drai…" at bounding box center [492, 306] width 711 height 281
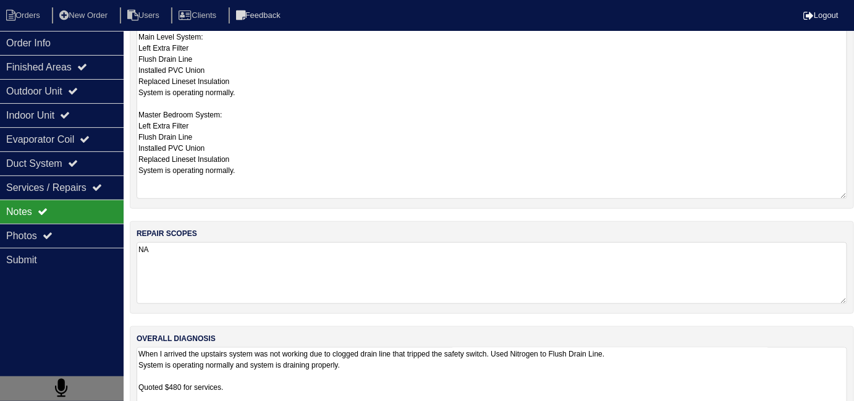
scroll to position [273, 0]
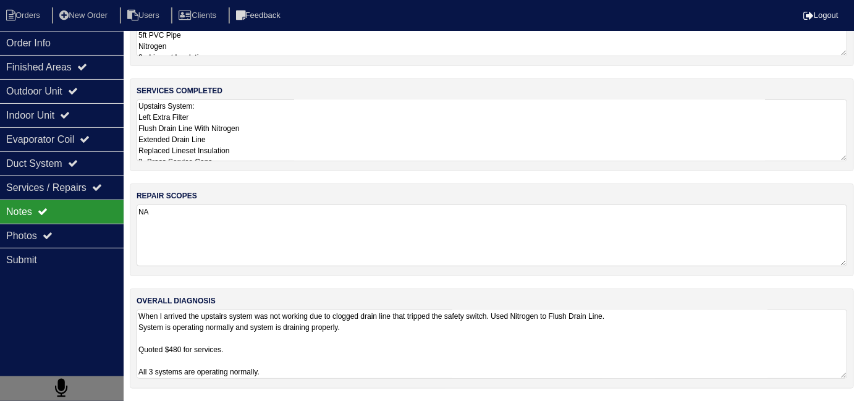
click at [396, 331] on textarea "When I arrived the upstairs system was not working due to clogged drain line th…" at bounding box center [492, 344] width 711 height 69
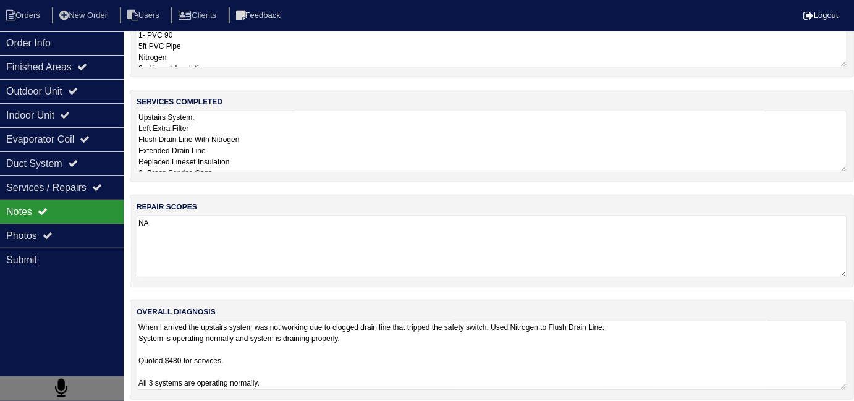
click at [335, 158] on textarea "Upstairs System: Left Extra Filter Flush Drain Line With Nitrogen Extended Drai…" at bounding box center [492, 142] width 711 height 62
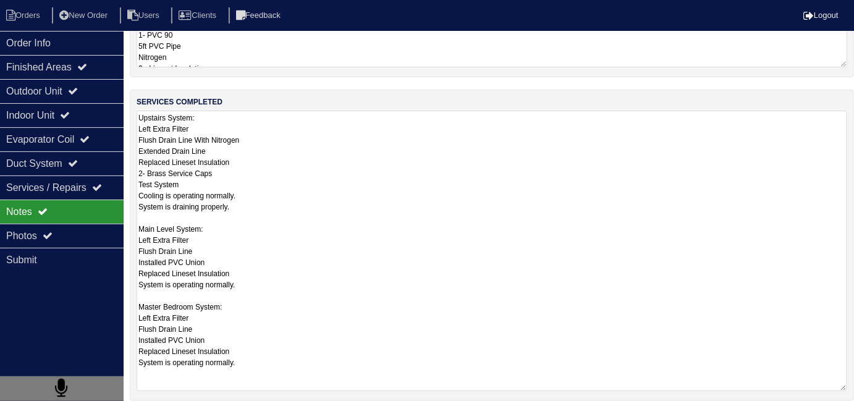
scroll to position [0, 0]
drag, startPoint x: 287, startPoint y: 368, endPoint x: 137, endPoint y: 113, distance: 295.9
click at [137, 112] on textarea "Upstairs System: Left Extra Filter Flush Drain Line With Nitrogen Extended Drai…" at bounding box center [492, 251] width 711 height 281
click at [279, 152] on textarea "Upstairs System: Left Extra Filter Flush Drain Line With Nitrogen Extended Drai…" at bounding box center [492, 251] width 711 height 281
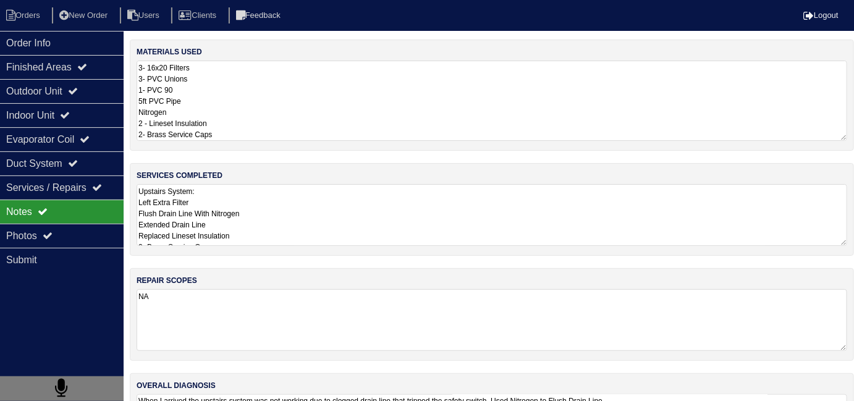
click at [292, 94] on textarea "3- 16x20 Filters 3- PVC Unions 1- PVC 90 5ft PVC Pipe Nitrogen 2 - Lineset Insu…" at bounding box center [492, 101] width 711 height 80
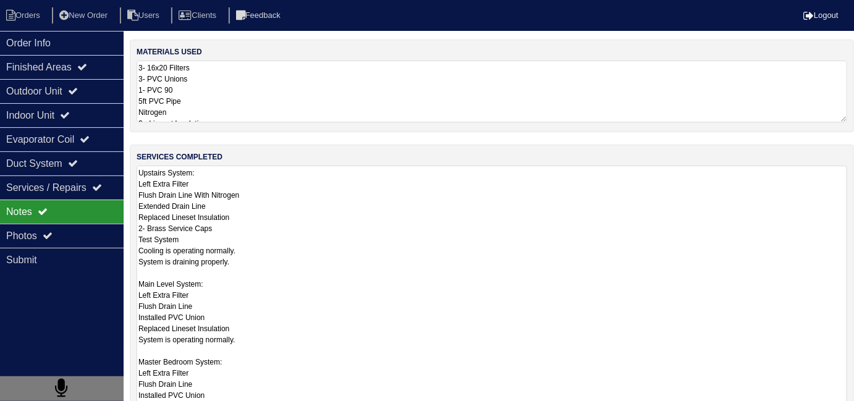
click at [300, 237] on textarea "Upstairs System: Left Extra Filter Flush Drain Line With Nitrogen Extended Drai…" at bounding box center [492, 306] width 711 height 281
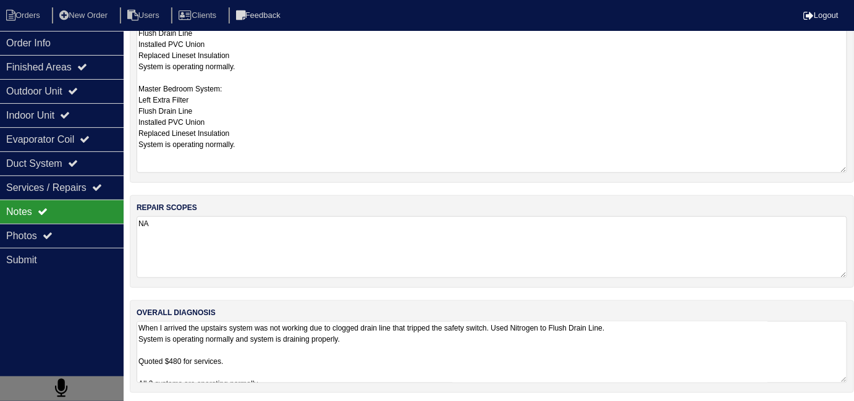
click at [392, 332] on textarea "When I arrived the upstairs system was not working due to clogged drain line th…" at bounding box center [492, 352] width 711 height 62
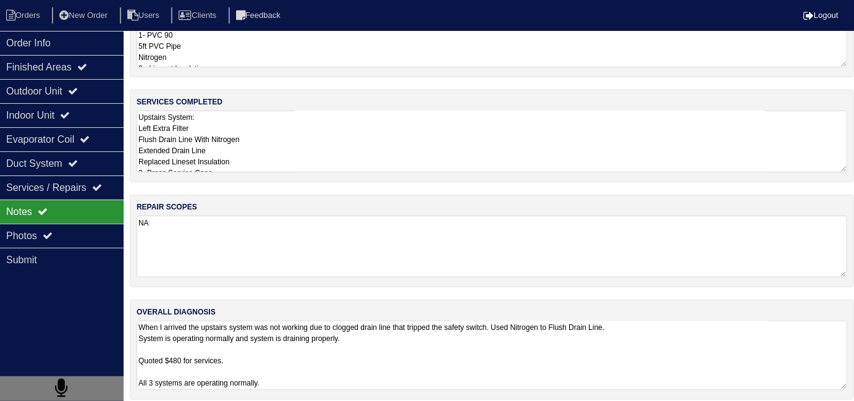
click at [419, 374] on textarea "When I arrived the upstairs system was not working due to clogged drain line th…" at bounding box center [492, 355] width 711 height 69
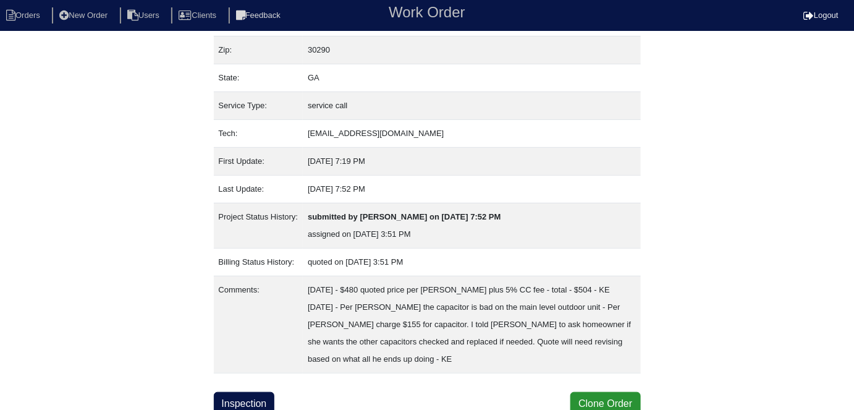
scroll to position [117, 0]
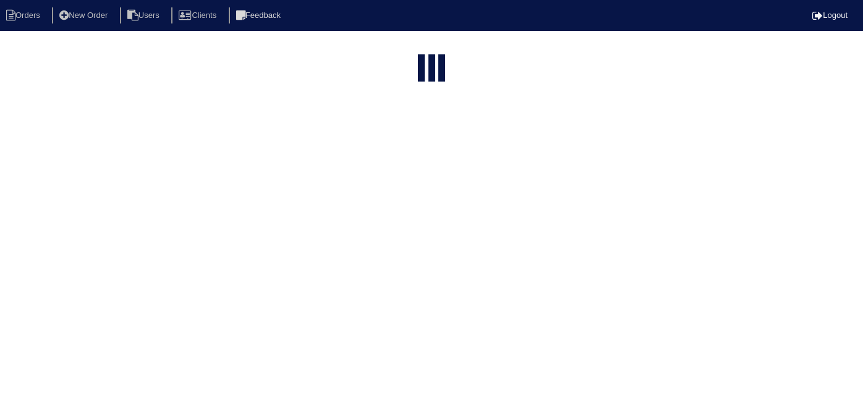
select select "15"
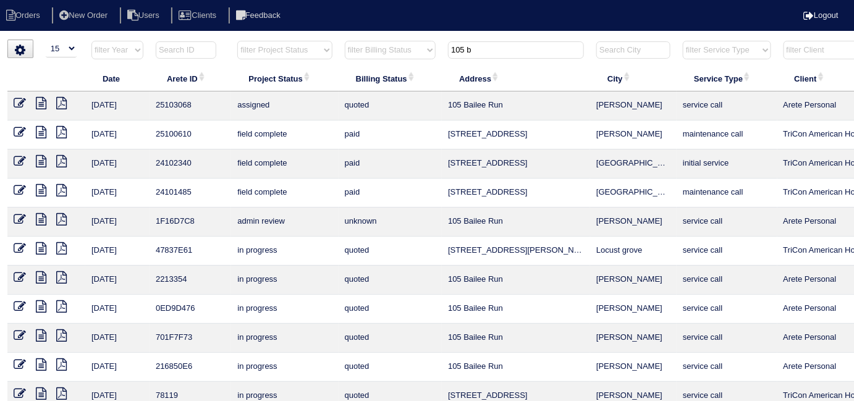
click at [505, 49] on input "105 b" at bounding box center [516, 49] width 136 height 17
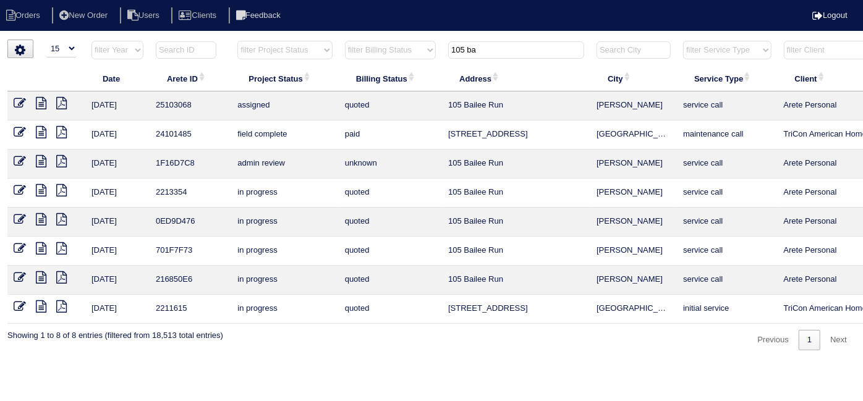
type input "105 ba"
click at [44, 163] on icon at bounding box center [41, 161] width 11 height 12
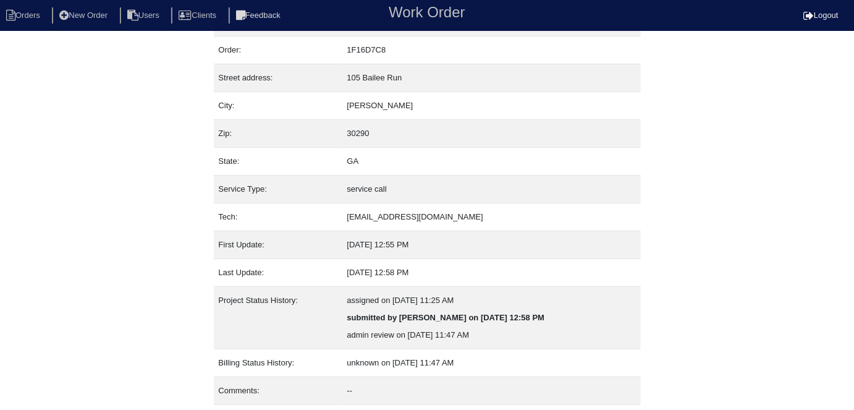
scroll to position [65, 0]
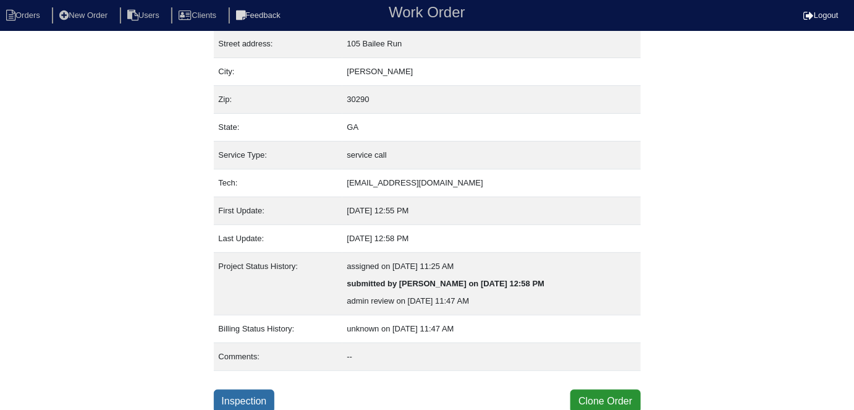
click at [256, 397] on link "Inspection" at bounding box center [244, 400] width 61 height 23
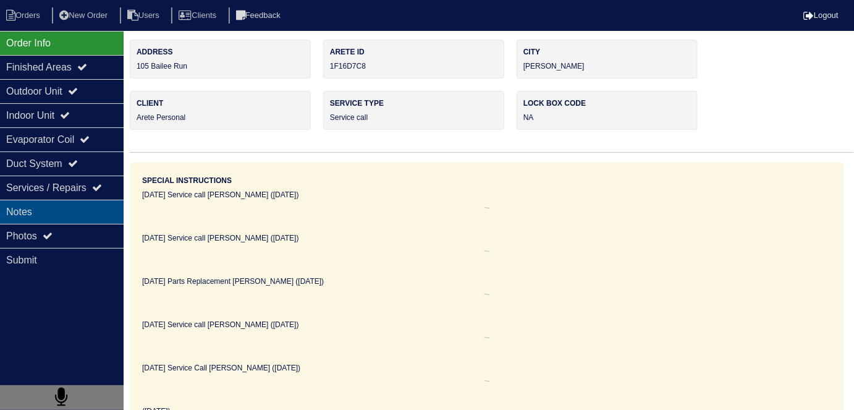
click at [56, 212] on div "Notes" at bounding box center [62, 212] width 124 height 24
type textarea "Service call She wanted a non programmable thermostat because she said the othe…"
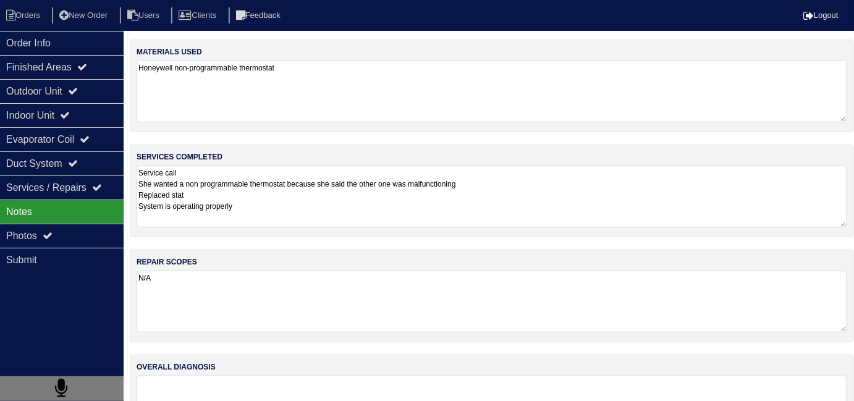
click at [247, 203] on textarea "Service call She wanted a non programmable thermostat because she said the othe…" at bounding box center [492, 197] width 711 height 62
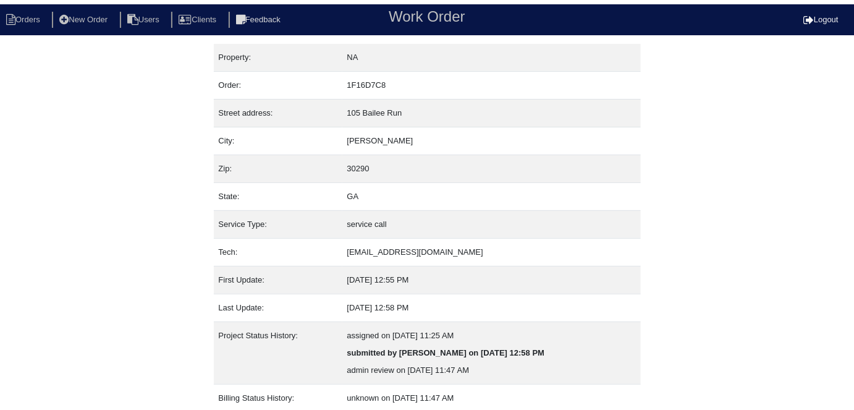
scroll to position [65, 0]
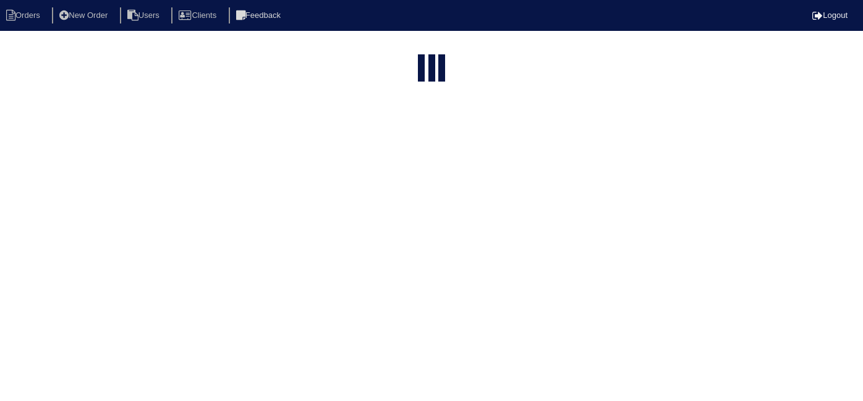
select select "15"
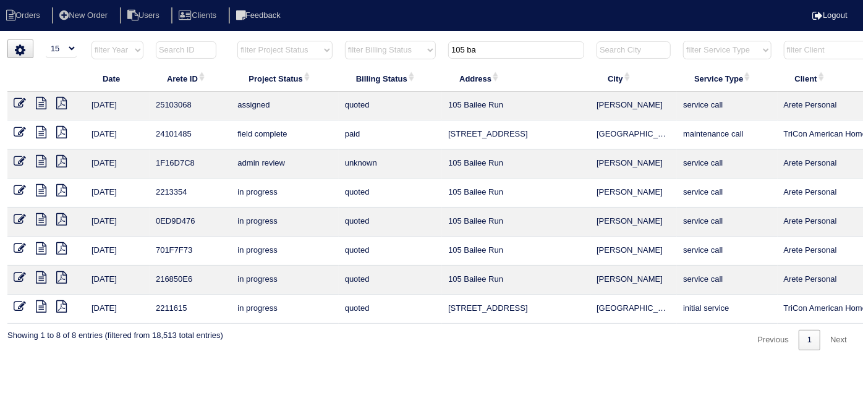
drag, startPoint x: 484, startPoint y: 54, endPoint x: 425, endPoint y: 41, distance: 60.9
click at [450, 51] on input "105 ba" at bounding box center [516, 49] width 136 height 17
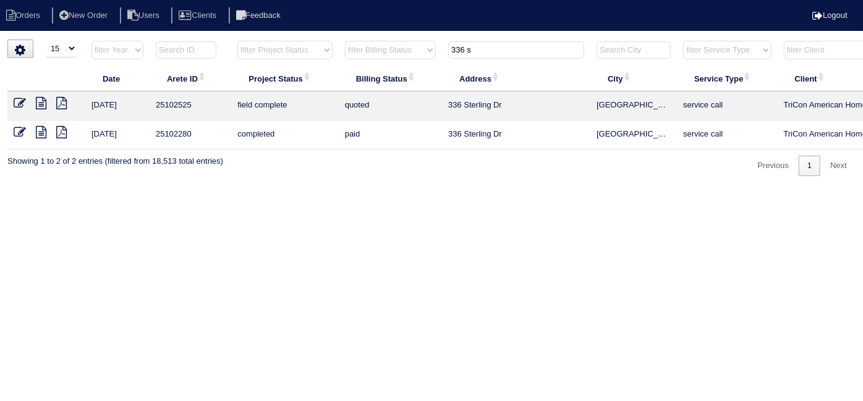
type input "336 s"
click at [16, 103] on icon at bounding box center [20, 103] width 12 height 12
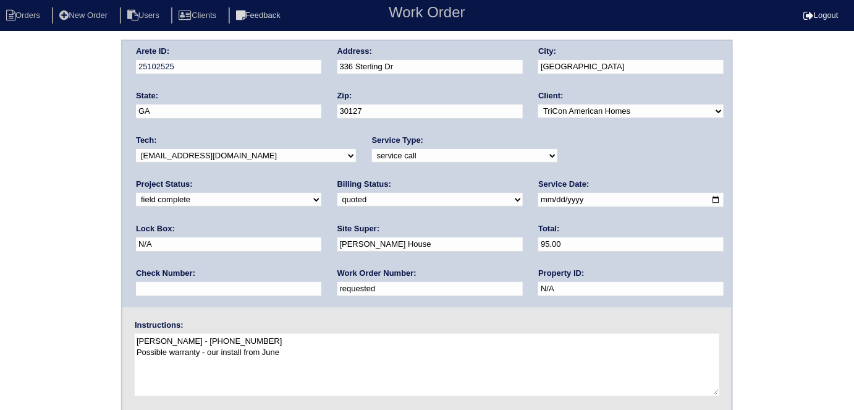
drag, startPoint x: 187, startPoint y: 292, endPoint x: 31, endPoint y: 279, distance: 156.2
click at [56, 290] on div "Arete ID: 25102525 Address: [STREET_ADDRESS] City: [GEOGRAPHIC_DATA] State: [GE…" at bounding box center [427, 290] width 854 height 500
type input "536435"
click at [50, 116] on div "Arete ID: 25102525 Address: [STREET_ADDRESS] City: [GEOGRAPHIC_DATA] State: [GE…" at bounding box center [427, 290] width 854 height 500
click at [337, 201] on select "need to quote quoted need to invoice invoiced paid warranty purchase order need…" at bounding box center [429, 200] width 185 height 14
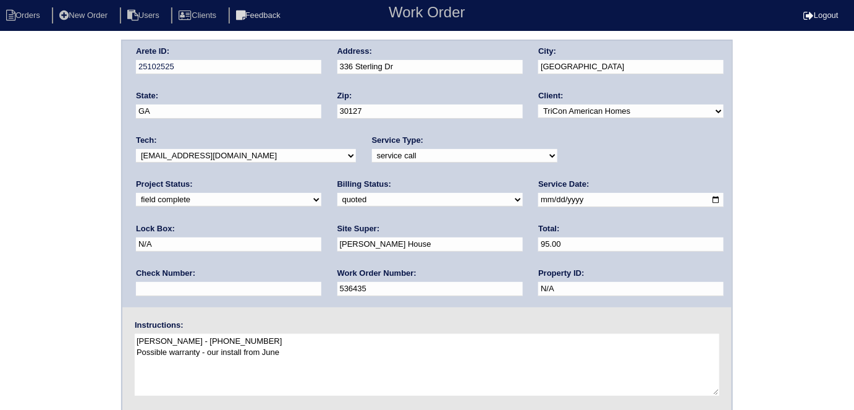
select select "need to invoice"
click at [337, 193] on select "need to quote quoted need to invoice invoiced paid warranty purchase order need…" at bounding box center [429, 200] width 185 height 14
click at [83, 242] on div "Arete ID: 25102525 Address: 336 Sterling Dr City: Powder Springs State: GA Zip:…" at bounding box center [427, 290] width 854 height 500
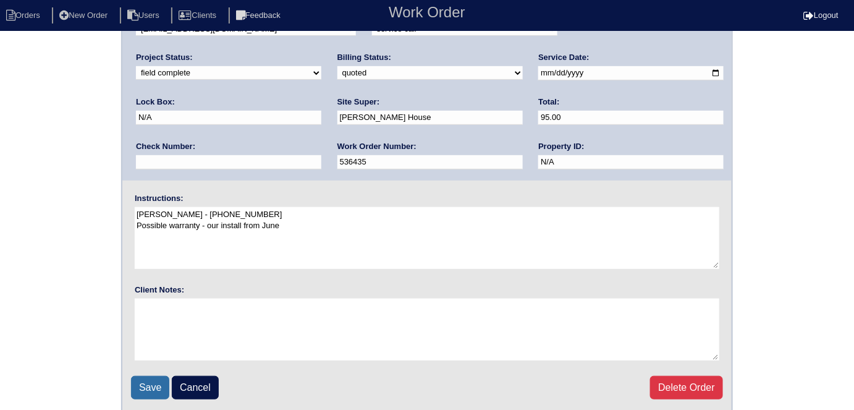
click at [143, 377] on input "Save" at bounding box center [150, 387] width 38 height 23
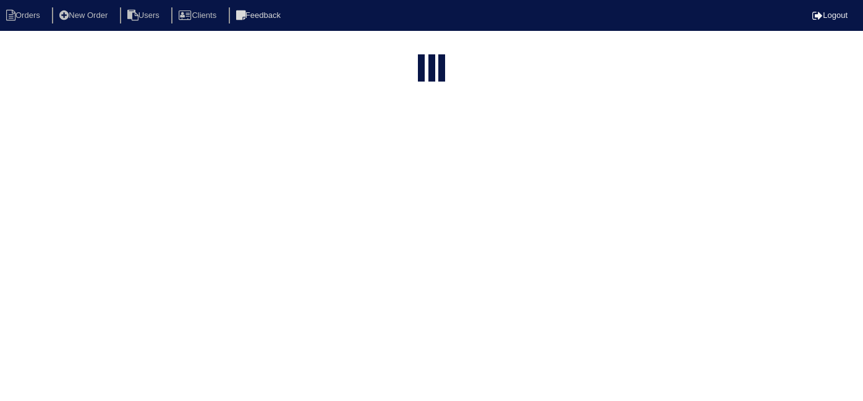
select select "15"
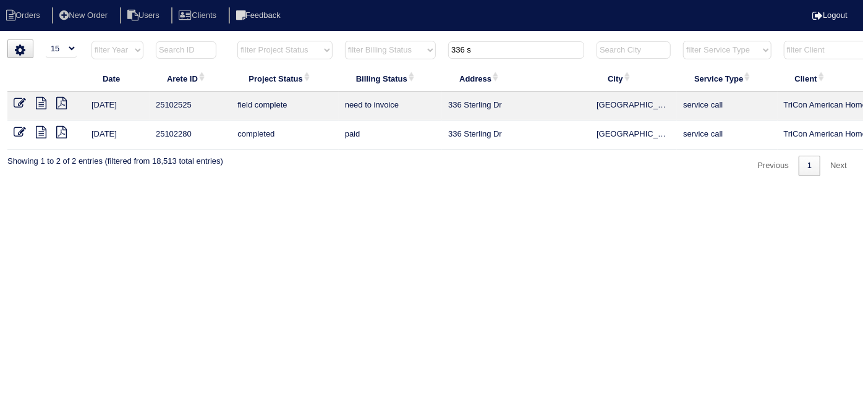
drag, startPoint x: 473, startPoint y: 49, endPoint x: 420, endPoint y: 50, distance: 53.1
click at [421, 51] on tr "filter Year -- Any Year -- 2025 2024 2023 2022 2021 2020 2019 filter Project St…" at bounding box center [542, 52] width 1071 height 25
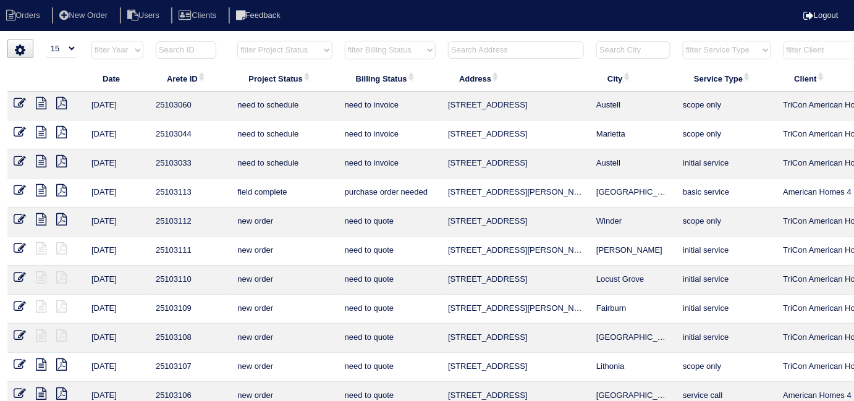
click at [492, 38] on html "Orders New Order Users Clients Feedback Logout Orders New Order Users Clients M…" at bounding box center [427, 283] width 854 height 566
click at [497, 54] on input "text" at bounding box center [516, 49] width 136 height 17
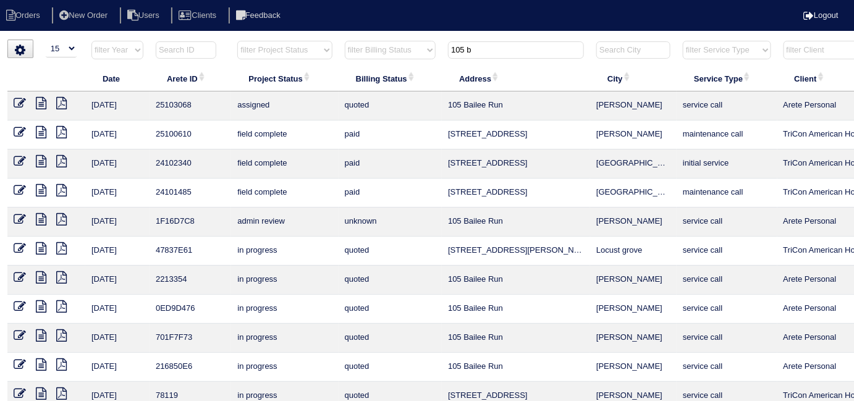
type input "105 b"
drag, startPoint x: 481, startPoint y: 49, endPoint x: 433, endPoint y: 54, distance: 48.4
click at [433, 54] on tr "filter Year -- Any Year -- 2025 2024 2023 2022 2021 2020 2019 filter Project St…" at bounding box center [542, 52] width 1071 height 25
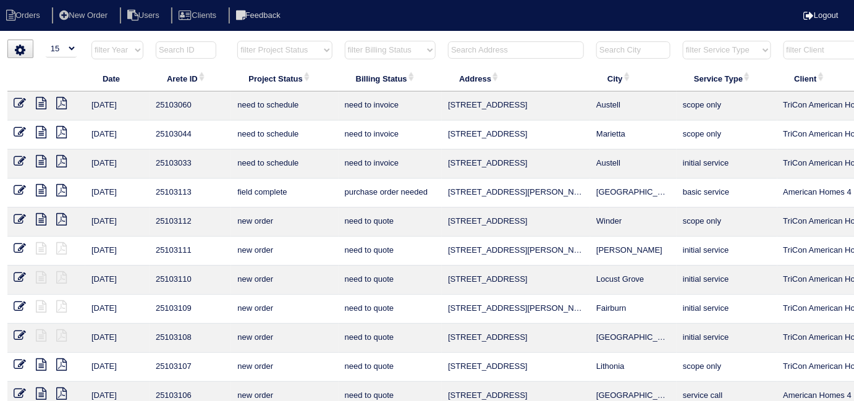
click at [464, 49] on input "text" at bounding box center [516, 49] width 136 height 17
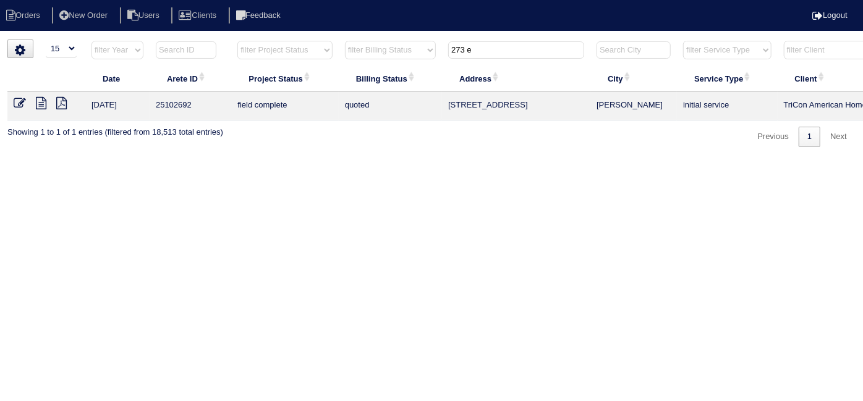
type input "273 e"
click at [22, 104] on icon at bounding box center [20, 103] width 12 height 12
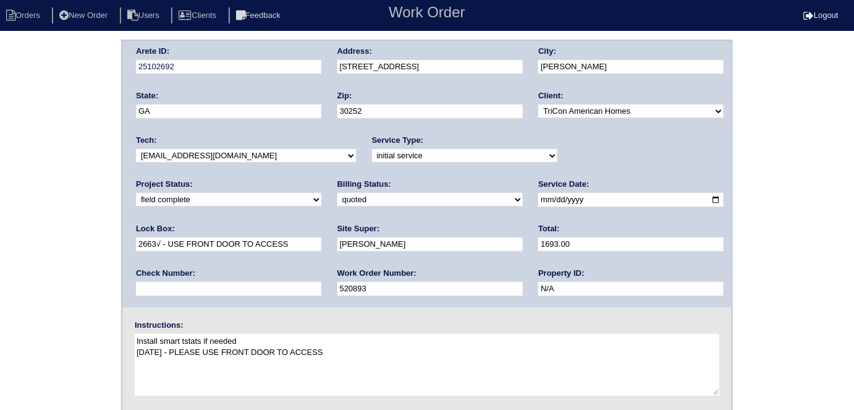
click at [337, 206] on div "Billing Status: need to quote quoted need to invoice invoiced paid warranty pur…" at bounding box center [429, 196] width 185 height 34
click at [337, 202] on select "need to quote quoted need to invoice invoiced paid warranty purchase order need…" at bounding box center [429, 200] width 185 height 14
select select "need to invoice"
click at [337, 193] on select "need to quote quoted need to invoice invoiced paid warranty purchase order need…" at bounding box center [429, 200] width 185 height 14
click at [104, 242] on div "Arete ID: 25102692 Address: 273 Enfield Ln City: McDonough State: GA Zip: 30252…" at bounding box center [427, 290] width 854 height 500
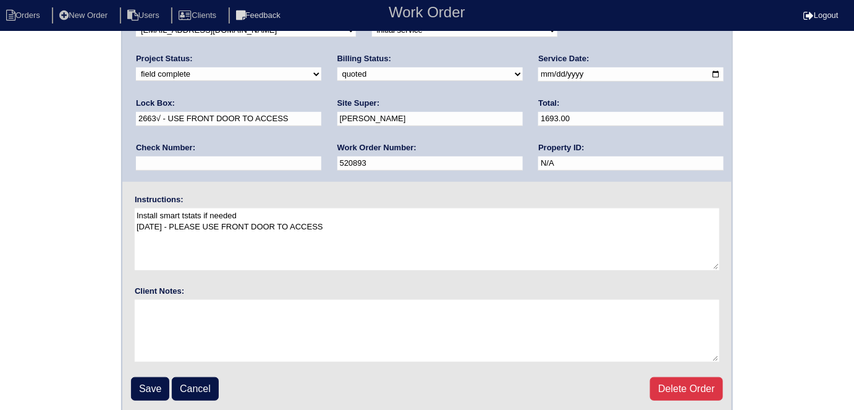
scroll to position [127, 0]
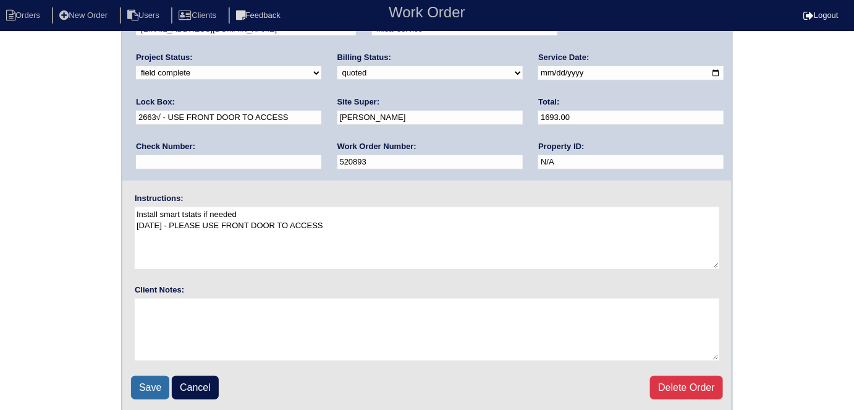
click at [152, 376] on input "Save" at bounding box center [150, 387] width 38 height 23
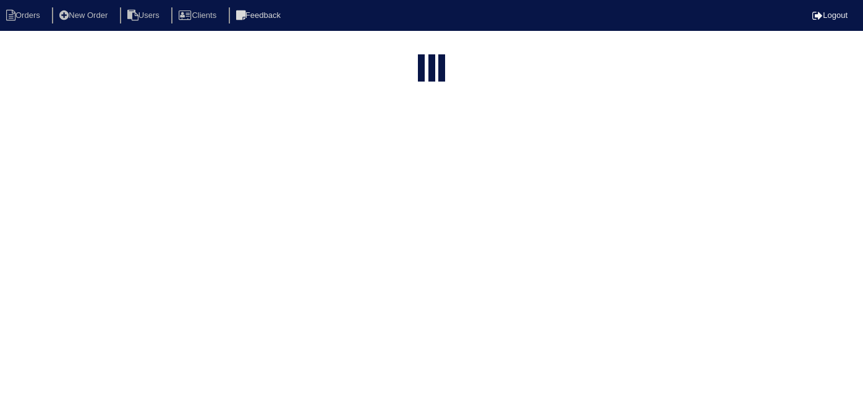
select select "15"
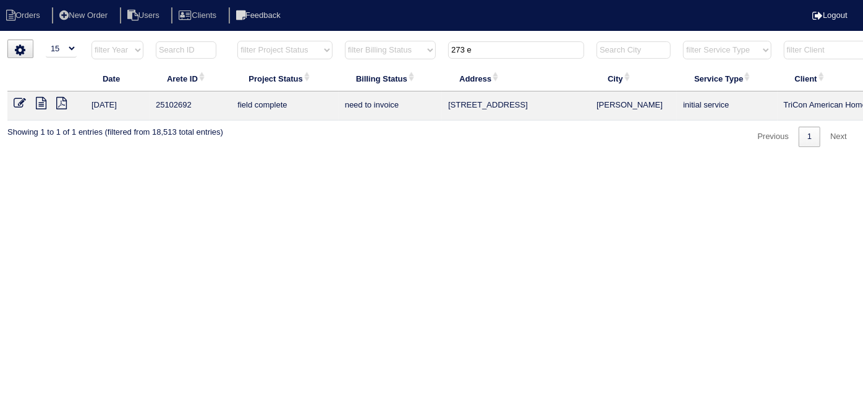
click at [43, 101] on icon at bounding box center [41, 103] width 11 height 12
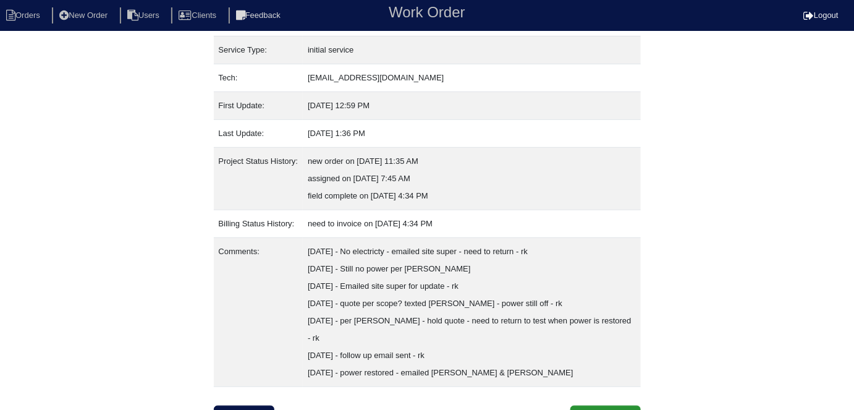
scroll to position [186, 0]
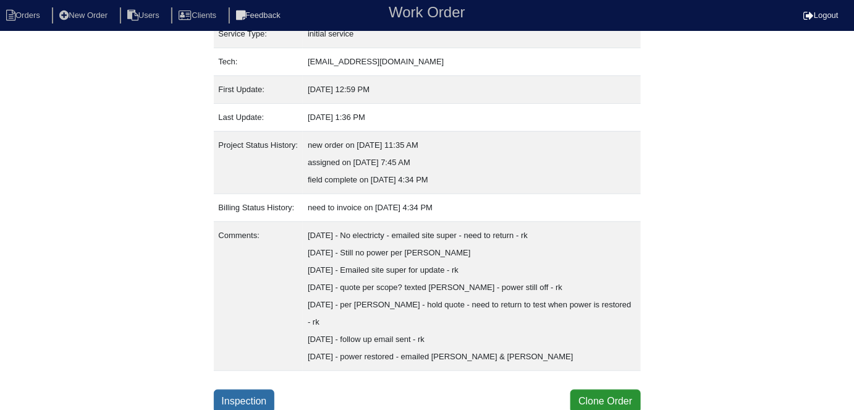
click at [253, 395] on link "Inspection" at bounding box center [244, 400] width 61 height 23
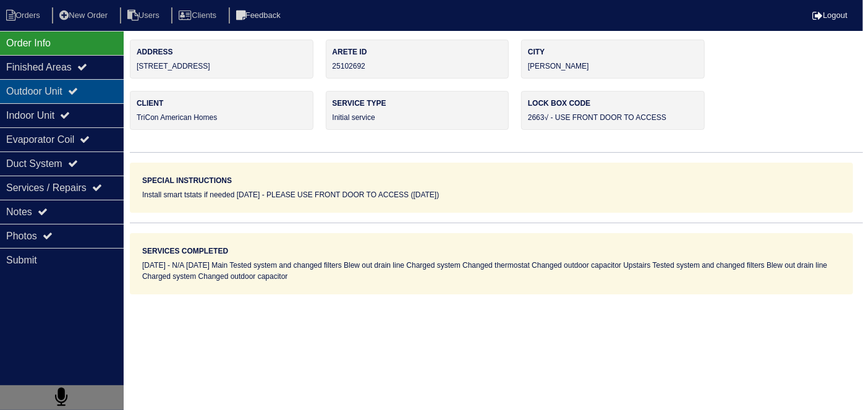
click at [72, 96] on div "Outdoor Unit" at bounding box center [62, 91] width 124 height 24
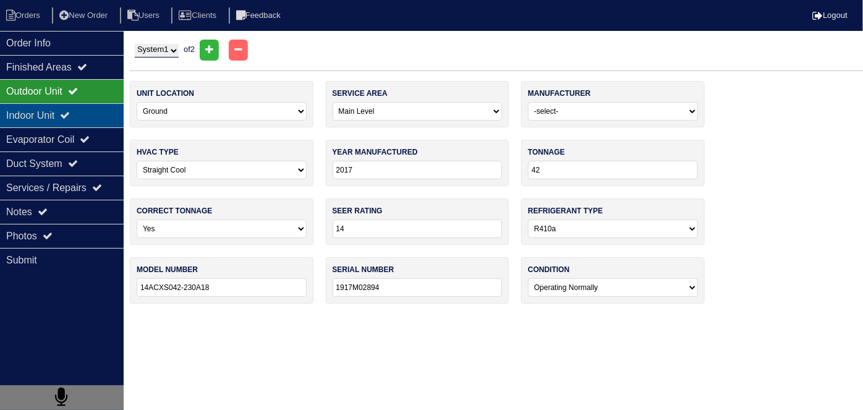
click at [67, 109] on div "Indoor Unit" at bounding box center [62, 115] width 124 height 24
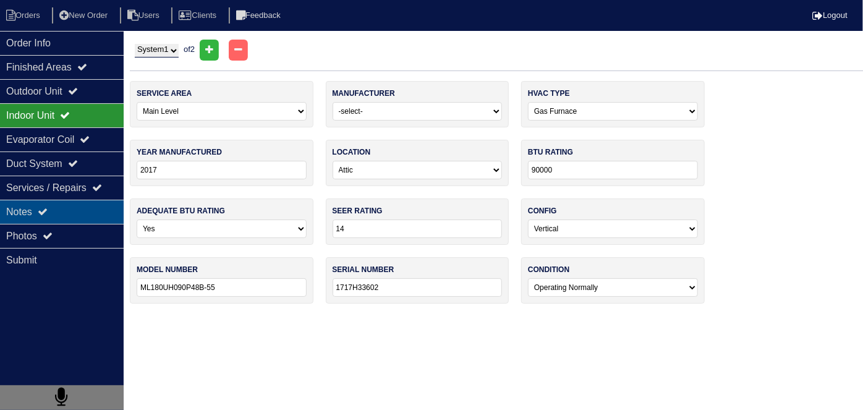
click at [61, 206] on div "Notes" at bounding box center [62, 212] width 124 height 24
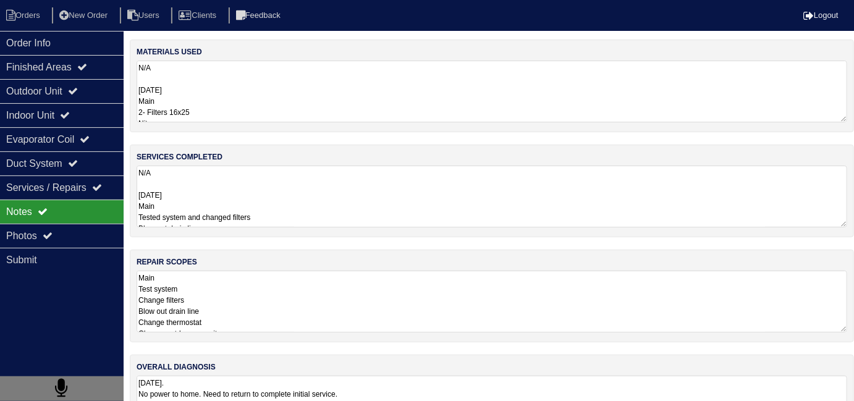
click at [273, 187] on textarea "N/A 08-21-25 Main Tested system and changed filters Blew out drain line Charged…" at bounding box center [492, 197] width 711 height 62
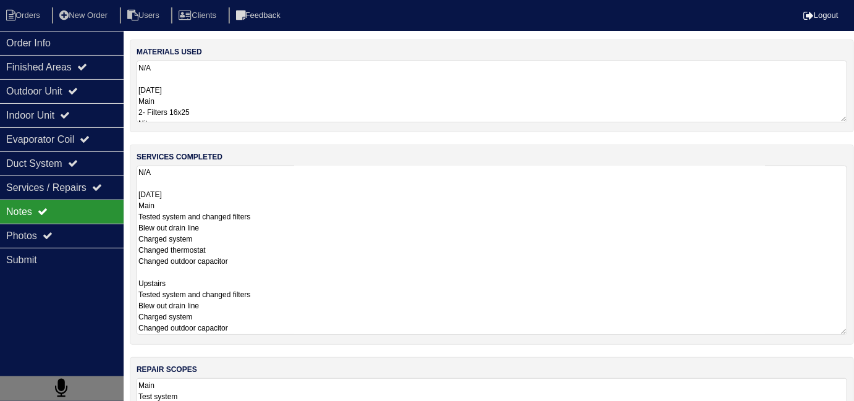
click at [357, 284] on textarea "N/A 08-21-25 Main Tested system and changed filters Blew out drain line Charged…" at bounding box center [492, 250] width 711 height 169
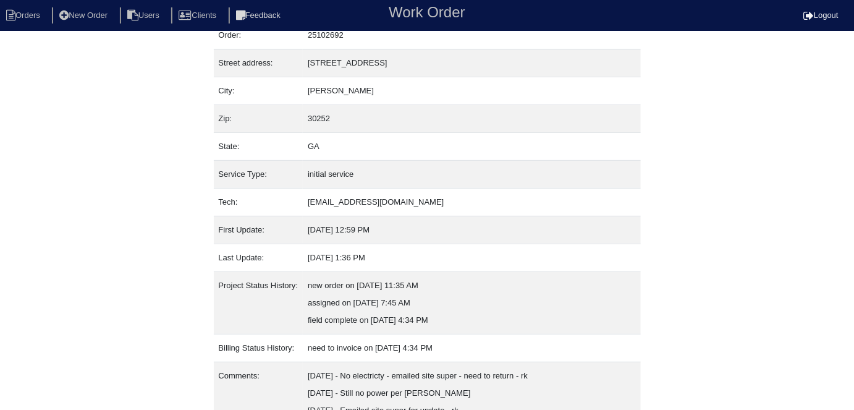
scroll to position [186, 0]
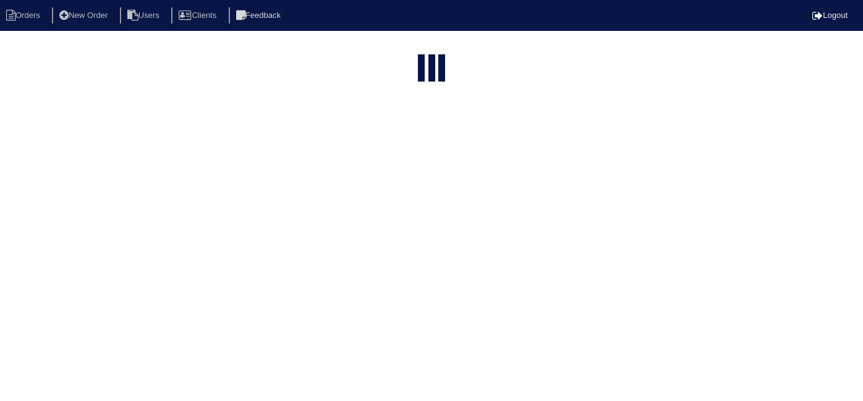
select select "15"
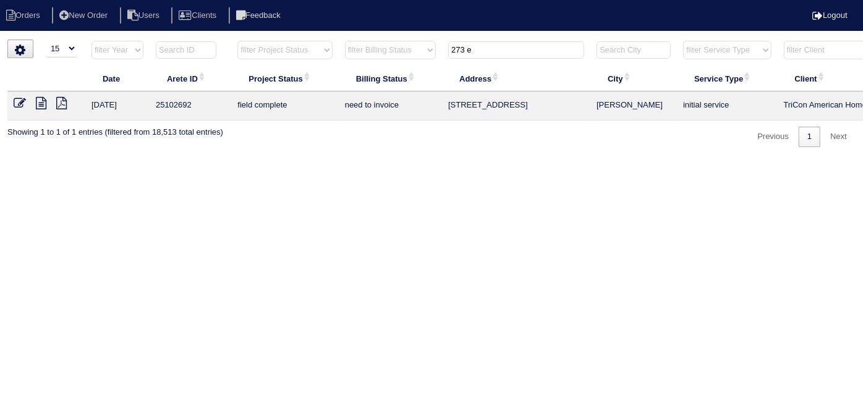
click at [408, 159] on html "Orders New Order Users Clients Feedback Logout Orders New Order Users Clients M…" at bounding box center [431, 79] width 863 height 159
drag, startPoint x: 492, startPoint y: 51, endPoint x: 402, endPoint y: 35, distance: 91.5
click at [423, 46] on tr "filter Year -- Any Year -- 2025 2024 2023 2022 2021 2020 2019 filter Project St…" at bounding box center [542, 52] width 1071 height 25
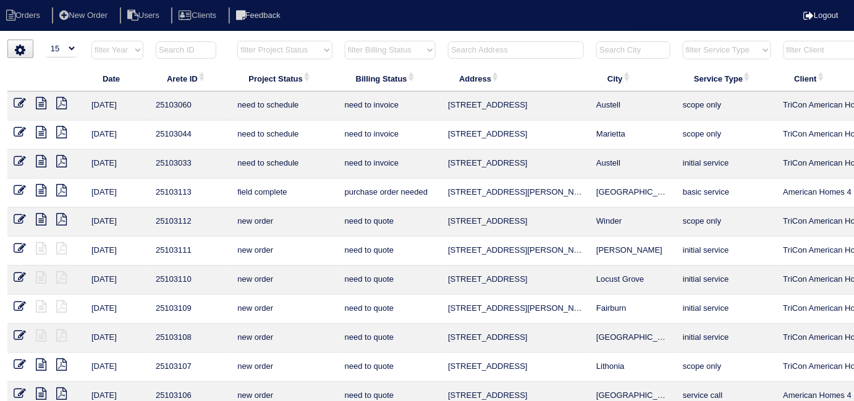
click at [505, 48] on input "text" at bounding box center [516, 49] width 136 height 17
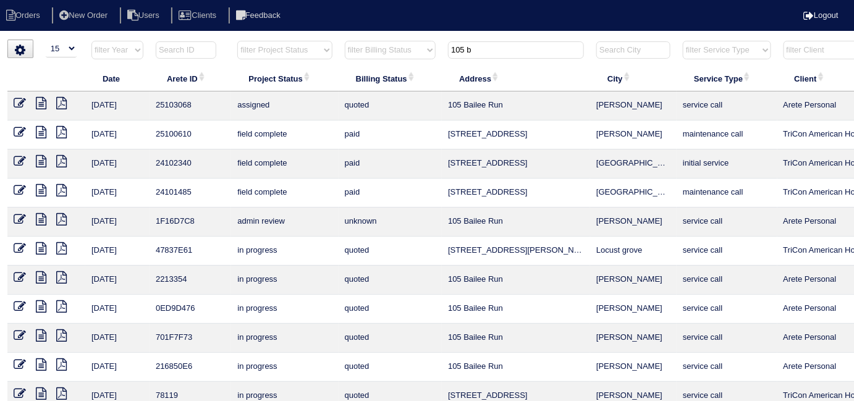
type input "105 b"
drag, startPoint x: 521, startPoint y: 51, endPoint x: 283, endPoint y: 27, distance: 239.0
click at [297, 40] on body "Orders New Order Users Clients Feedback Logout Orders New Order Users Clients M…" at bounding box center [427, 297] width 854 height 514
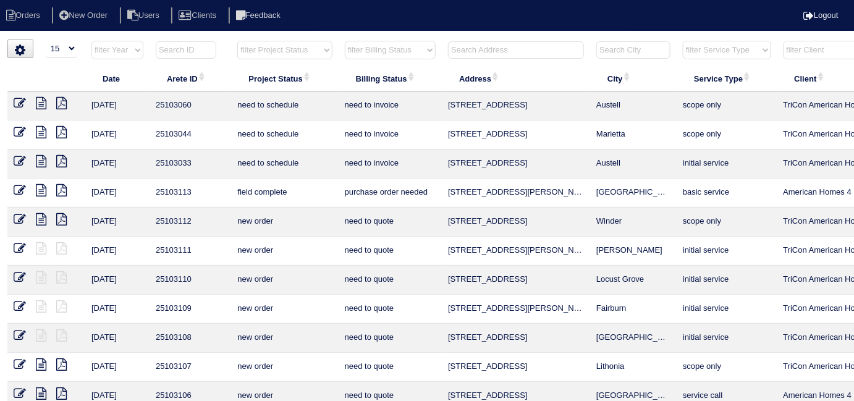
click at [479, 52] on input "text" at bounding box center [516, 49] width 136 height 17
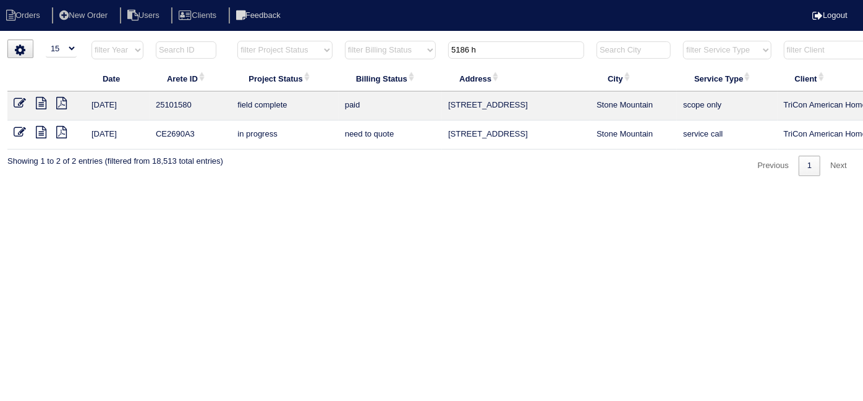
type input "5186 h"
click at [40, 98] on icon at bounding box center [41, 103] width 11 height 12
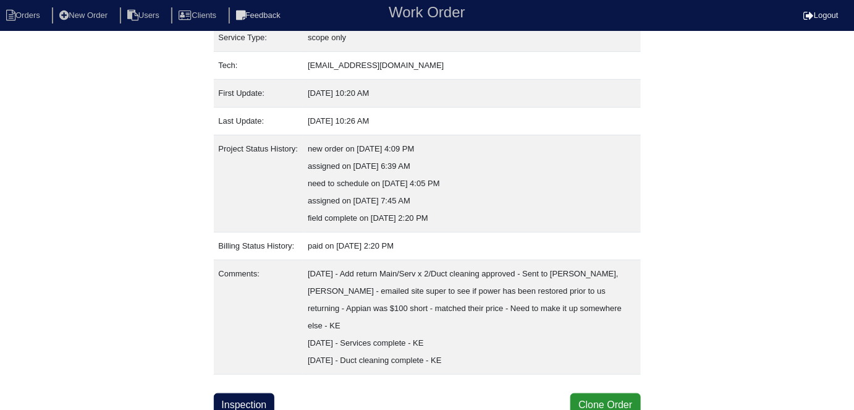
scroll to position [186, 0]
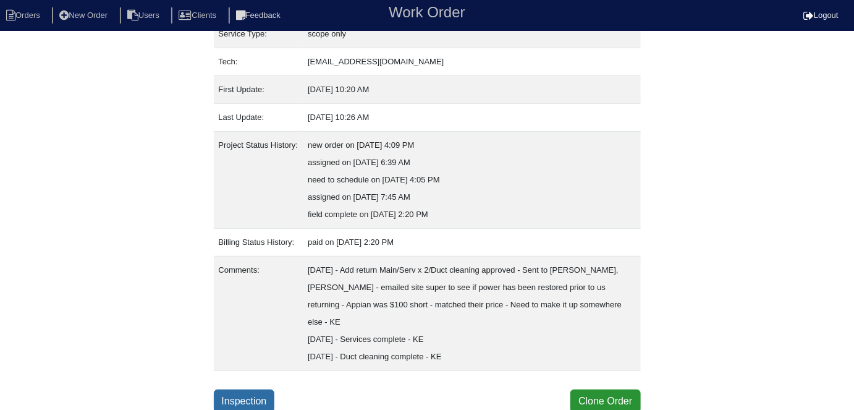
click at [245, 392] on link "Inspection" at bounding box center [244, 400] width 61 height 23
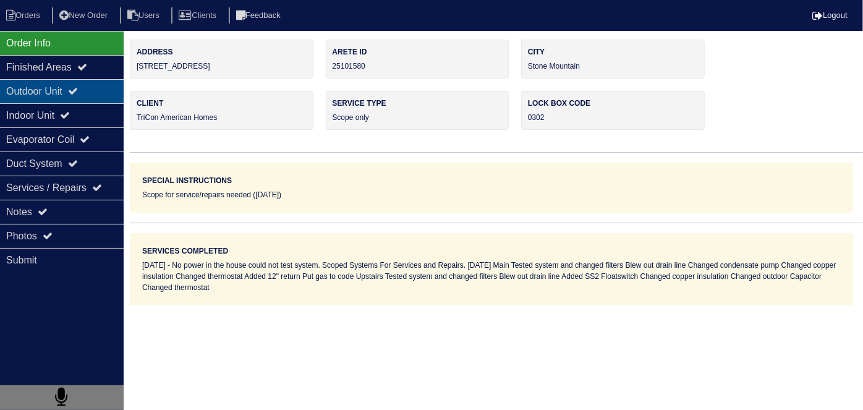
drag, startPoint x: 57, startPoint y: 93, endPoint x: 60, endPoint y: 119, distance: 26.7
click at [56, 93] on div "Outdoor Unit" at bounding box center [62, 91] width 124 height 24
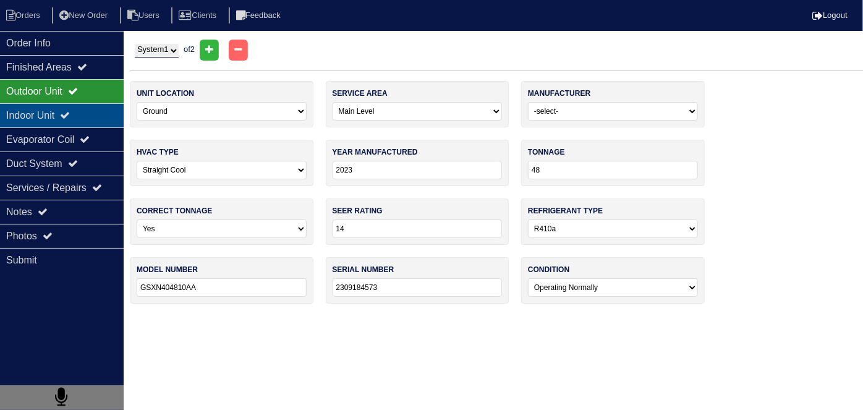
click at [59, 114] on div "Indoor Unit" at bounding box center [62, 115] width 124 height 24
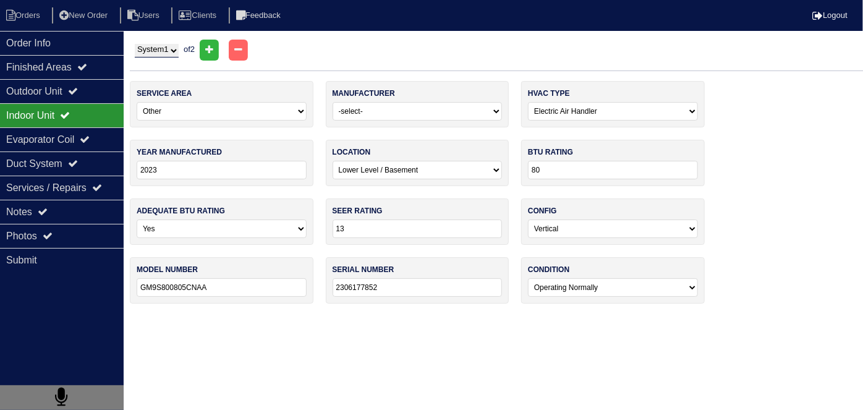
drag, startPoint x: 61, startPoint y: 207, endPoint x: 165, endPoint y: 217, distance: 104.3
click at [61, 203] on div "Notes" at bounding box center [62, 212] width 124 height 24
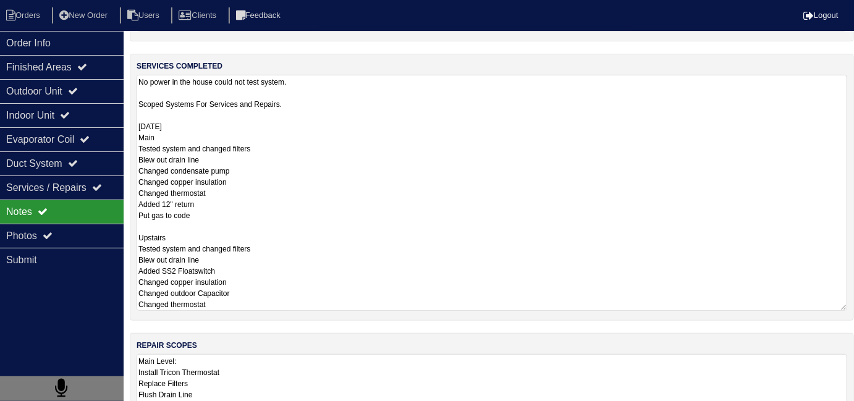
click at [347, 122] on textarea "No power in the house could not test system. Scoped Systems For Services and Re…" at bounding box center [492, 193] width 711 height 236
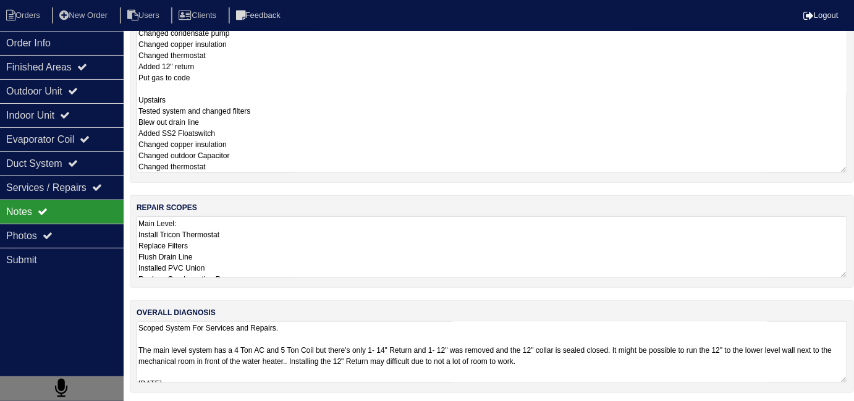
scroll to position [1, 0]
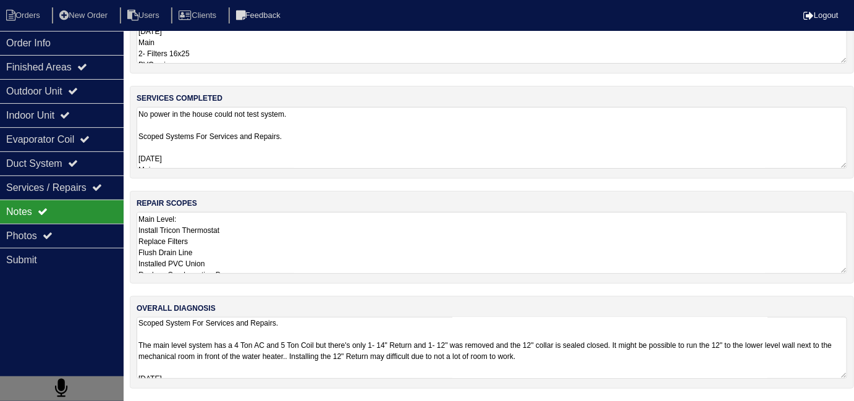
click at [399, 277] on div "repair scopes Main Level: Install Tricon Thermostat Replace Filters Flush Drain…" at bounding box center [492, 237] width 724 height 93
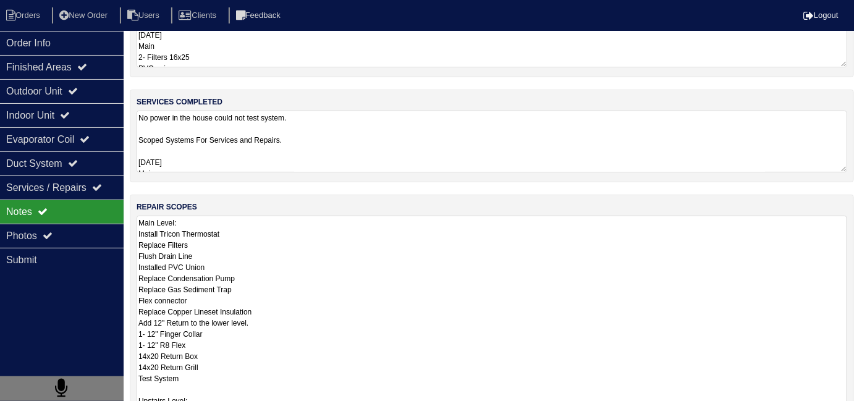
click at [399, 267] on textarea "Main Level: Install Tricon Thermostat Replace Filters Flush Drain Line Installe…" at bounding box center [492, 367] width 711 height 303
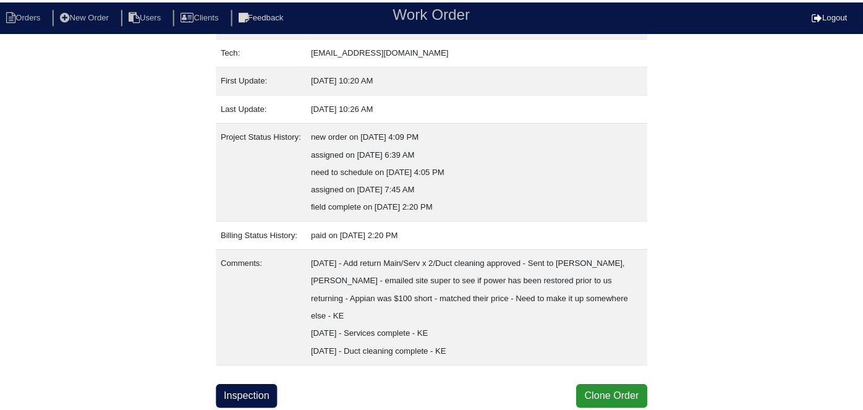
scroll to position [186, 0]
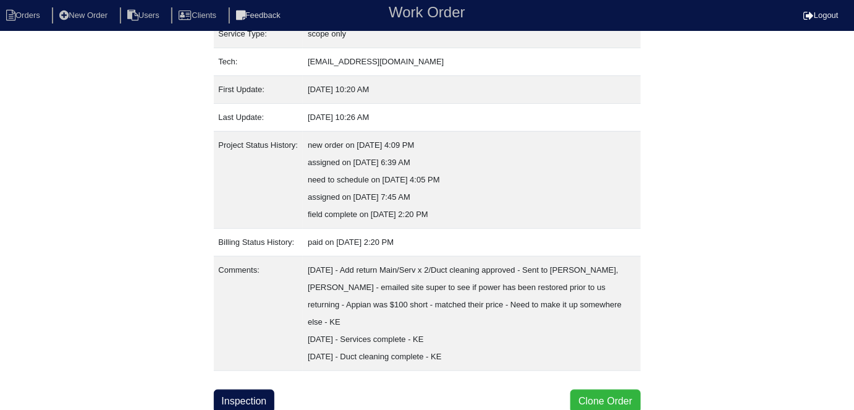
click at [576, 394] on button "Clone Order" at bounding box center [605, 400] width 70 height 23
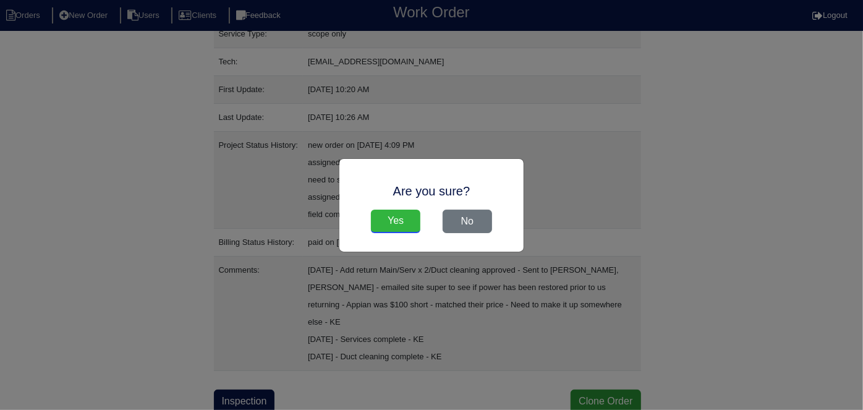
click at [397, 217] on input "Yes" at bounding box center [395, 220] width 49 height 23
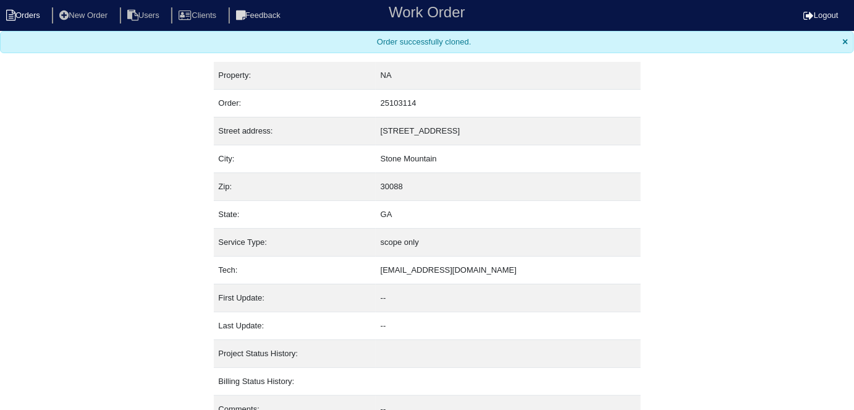
click at [23, 17] on li "Orders" at bounding box center [25, 15] width 50 height 17
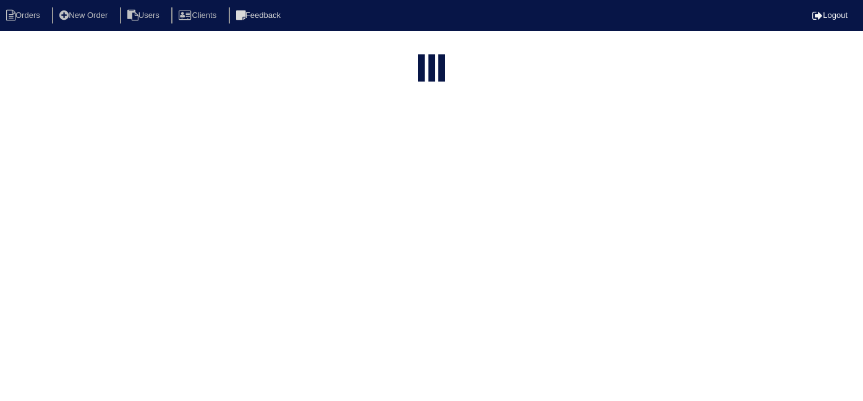
select select "15"
type input "5186 h"
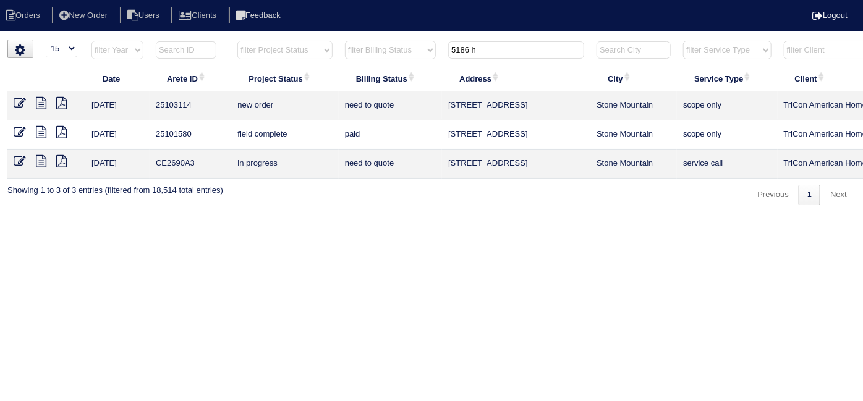
click at [20, 103] on icon at bounding box center [20, 103] width 12 height 12
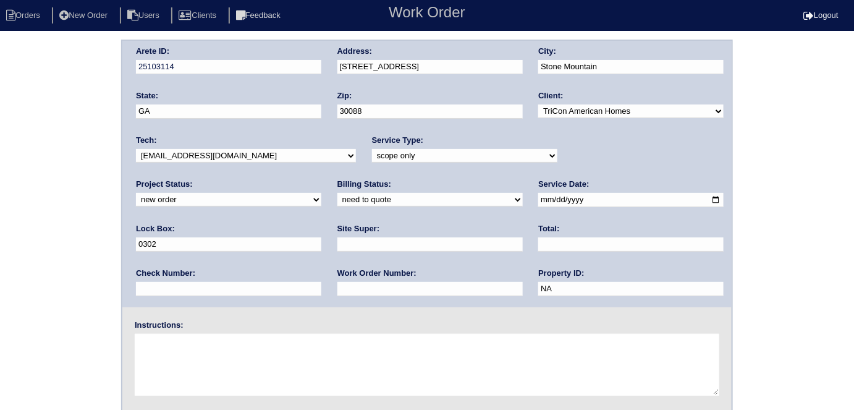
click at [372, 158] on select "-select- initial service basic service maintenance call replacement scope servi…" at bounding box center [464, 156] width 185 height 14
select select "service call"
click at [372, 149] on select "-select- initial service basic service maintenance call replacement scope servi…" at bounding box center [464, 156] width 185 height 14
click at [337, 244] on input "text" at bounding box center [429, 244] width 185 height 14
type input "Sharon Campana"
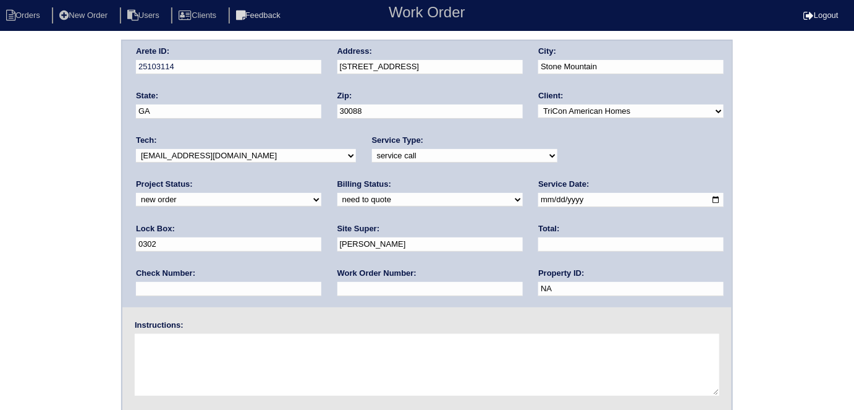
click at [203, 336] on textarea at bounding box center [427, 365] width 585 height 62
type textarea "No cool 678-558-8191"
click at [52, 317] on div "Arete ID: 25103114 Address: 5186 Hidden Meadow Ct City: Stone Mountain State: G…" at bounding box center [427, 290] width 854 height 500
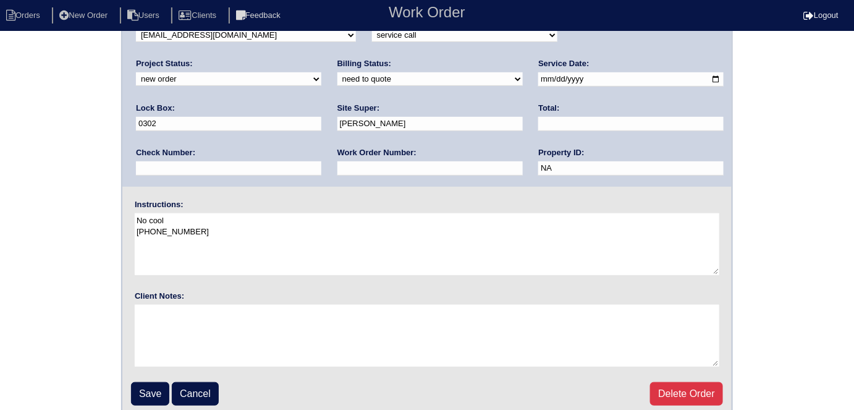
scroll to position [127, 0]
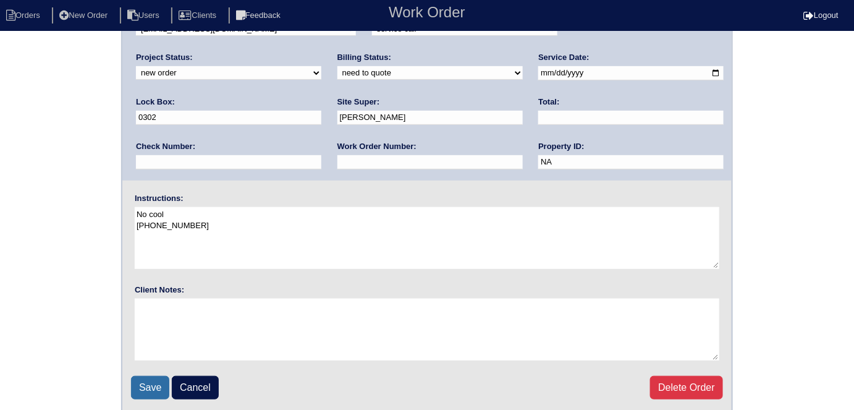
click at [168, 384] on input "Save" at bounding box center [150, 387] width 38 height 23
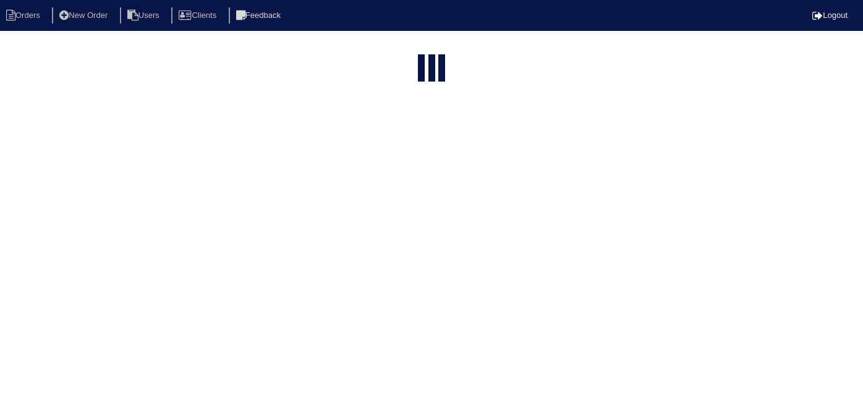
select select "15"
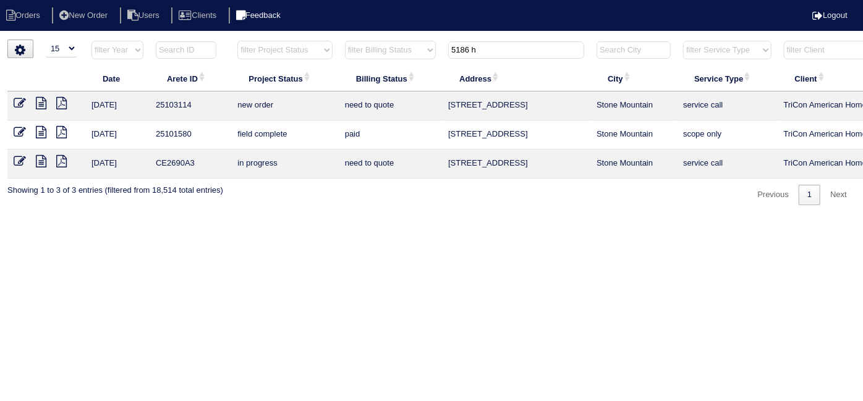
drag, startPoint x: 479, startPoint y: 53, endPoint x: 314, endPoint y: 11, distance: 170.4
click at [314, 40] on body "Orders New Order Users Clients Feedback Logout Orders New Order Users Clients M…" at bounding box center [431, 123] width 863 height 166
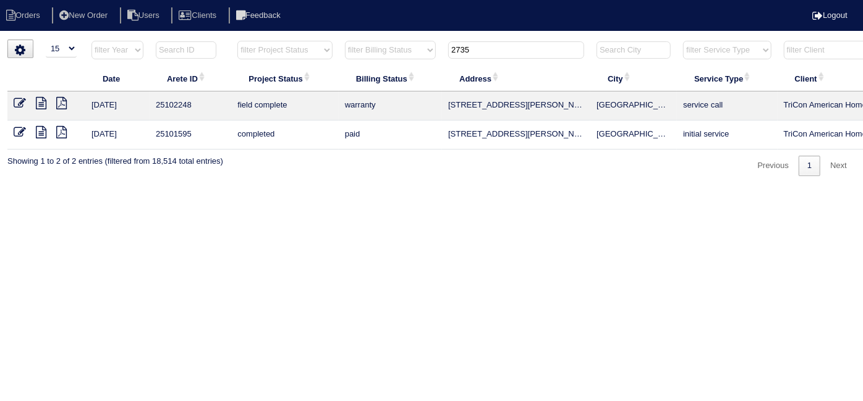
type input "2735"
click at [40, 103] on icon at bounding box center [41, 103] width 11 height 12
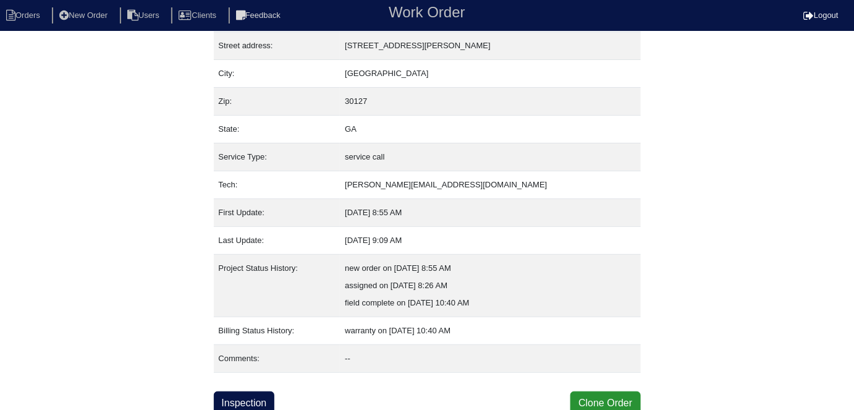
scroll to position [64, 0]
click at [252, 392] on link "Inspection" at bounding box center [244, 401] width 61 height 23
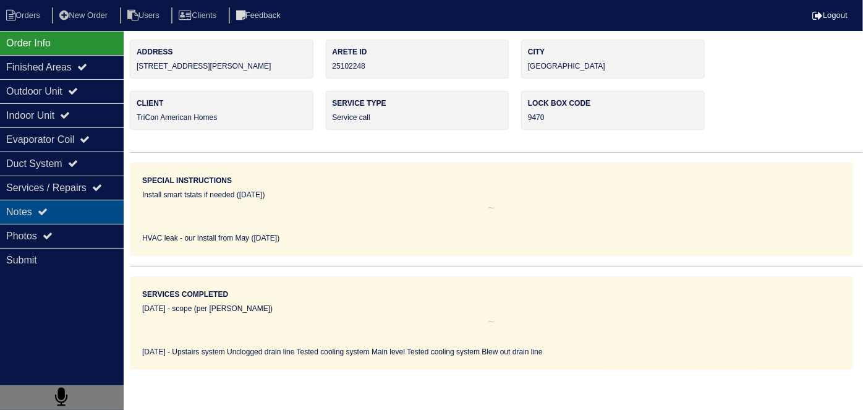
click at [46, 208] on icon at bounding box center [43, 211] width 10 height 10
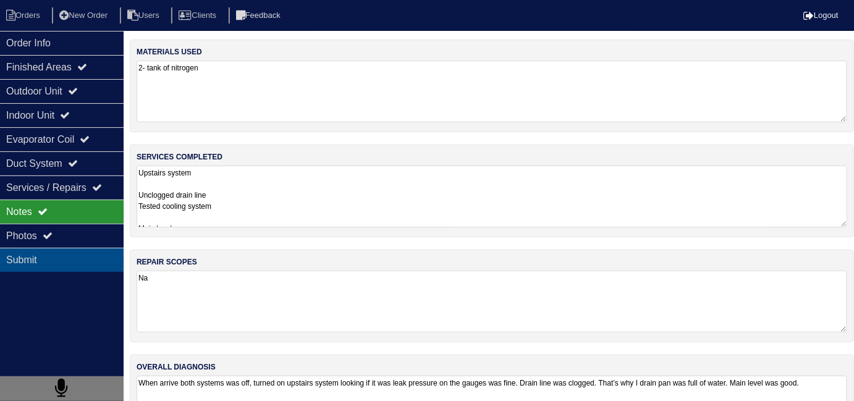
click at [95, 255] on div "Submit" at bounding box center [62, 260] width 124 height 24
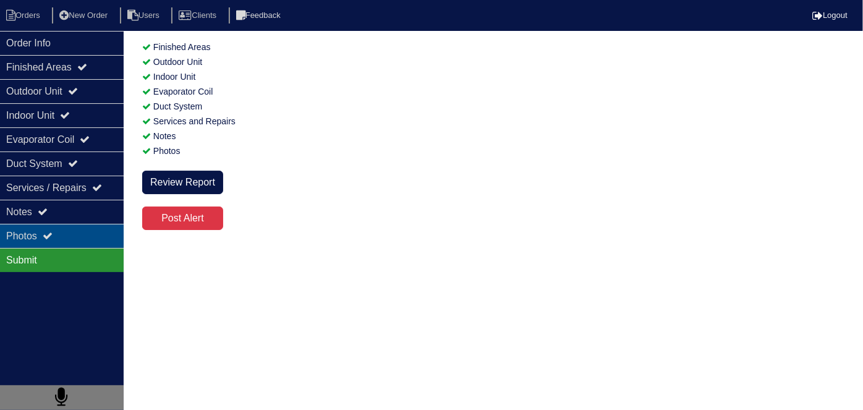
click at [87, 242] on div "Photos" at bounding box center [62, 236] width 124 height 24
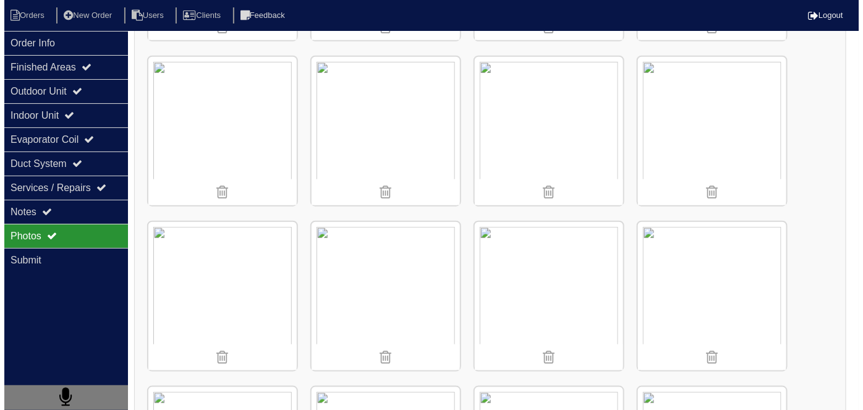
scroll to position [337, 0]
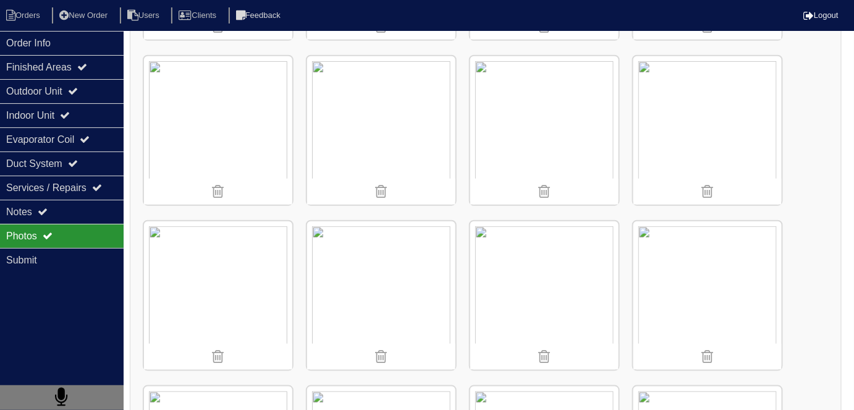
click at [695, 131] on img at bounding box center [707, 130] width 148 height 148
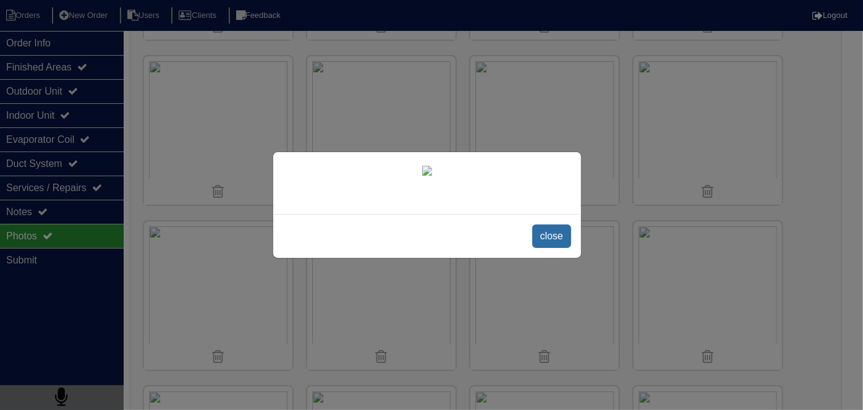
click at [546, 248] on span "close" at bounding box center [551, 235] width 39 height 23
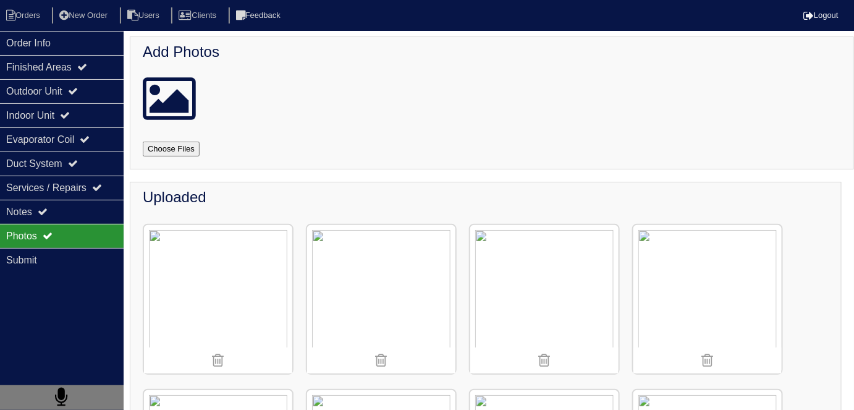
scroll to position [0, 0]
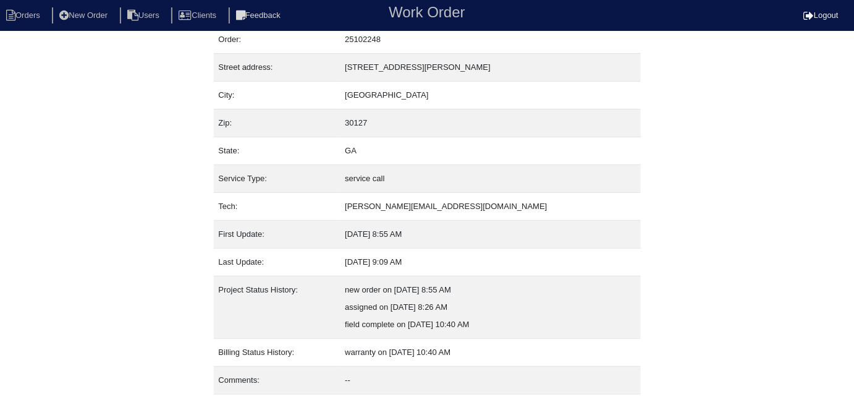
scroll to position [64, 0]
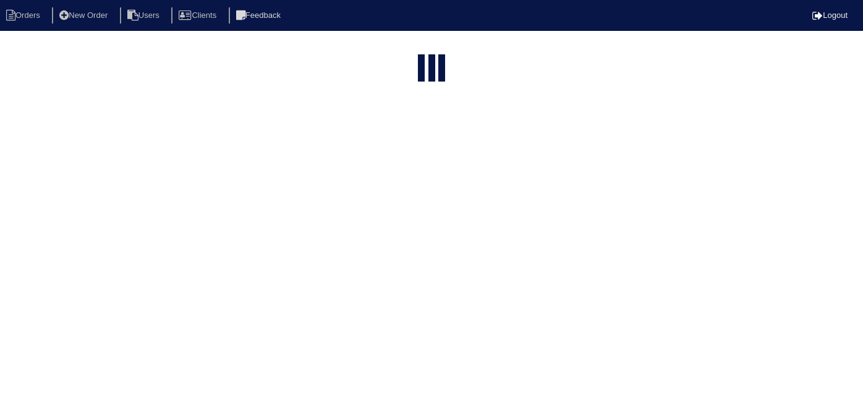
select select "15"
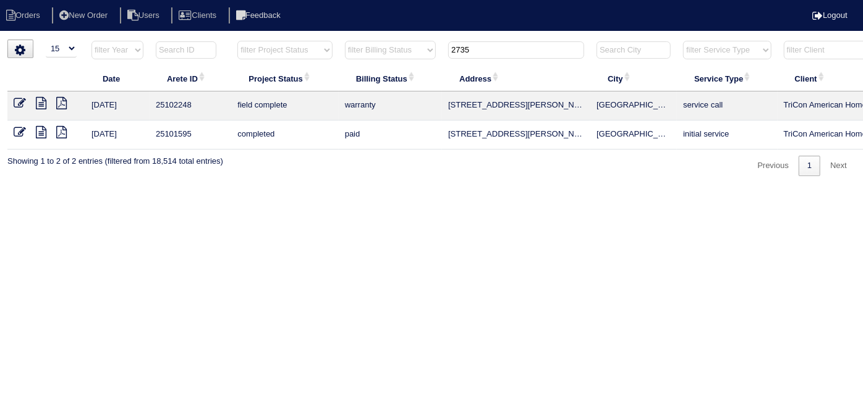
drag, startPoint x: 494, startPoint y: 57, endPoint x: 403, endPoint y: 54, distance: 91.5
click at [408, 58] on tr "filter Year -- Any Year -- 2025 2024 2023 2022 2021 2020 2019 filter Project St…" at bounding box center [542, 52] width 1071 height 25
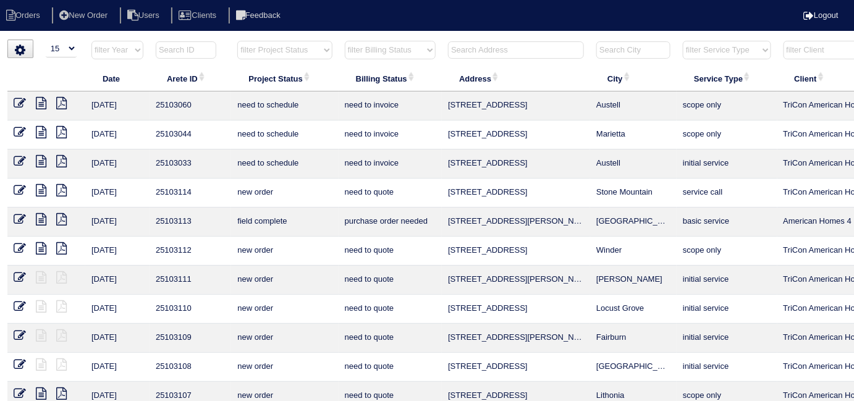
click at [466, 51] on input "text" at bounding box center [516, 49] width 136 height 17
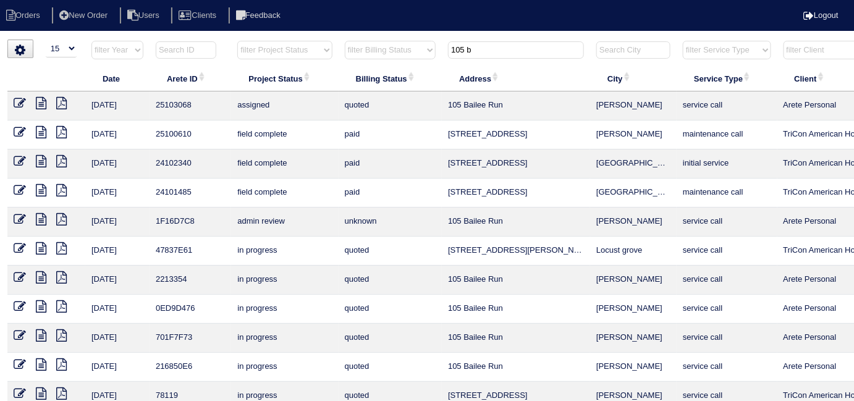
drag, startPoint x: 520, startPoint y: 46, endPoint x: 349, endPoint y: 7, distance: 175.7
click at [351, 40] on body "Orders New Order Users Clients Feedback Logout Orders New Order Users Clients M…" at bounding box center [427, 297] width 854 height 514
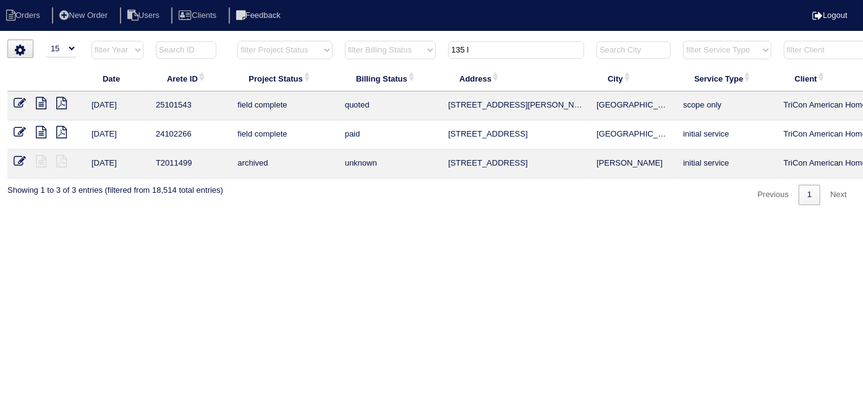
type input "135 l"
click at [19, 103] on icon at bounding box center [20, 103] width 12 height 12
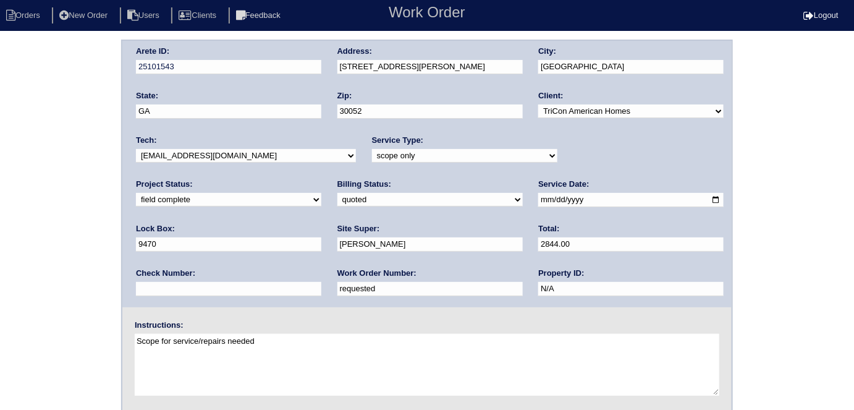
click at [337, 188] on div "Billing Status: need to quote quoted need to invoice invoiced paid warranty pur…" at bounding box center [429, 196] width 185 height 34
drag, startPoint x: 253, startPoint y: 193, endPoint x: 248, endPoint y: 205, distance: 12.4
click at [337, 193] on select "need to quote quoted need to invoice invoiced paid warranty purchase order need…" at bounding box center [429, 200] width 185 height 14
select select "need to invoice"
click at [337, 193] on select "need to quote quoted need to invoice invoiced paid warranty purchase order need…" at bounding box center [429, 200] width 185 height 14
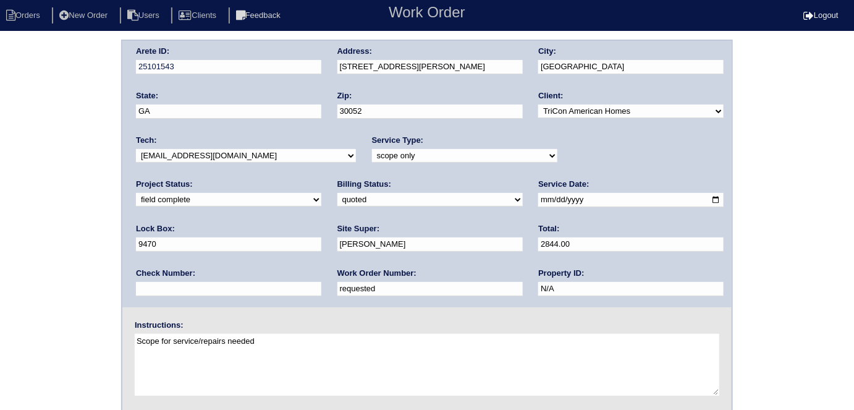
click at [321, 193] on select "new order assigned in progress field complete need to schedule admin review arc…" at bounding box center [228, 200] width 185 height 14
select select "need to schedule"
click at [321, 193] on select "new order assigned in progress field complete need to schedule admin review arc…" at bounding box center [228, 200] width 185 height 14
click at [538, 198] on input "[DATE]" at bounding box center [630, 200] width 185 height 14
type input "[DATE]"
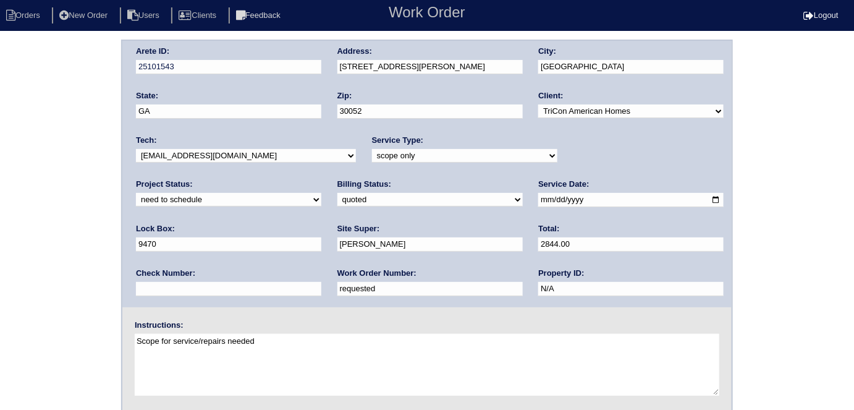
click at [337, 271] on label "Work Order Number:" at bounding box center [376, 273] width 79 height 11
click at [67, 249] on div "Arete ID: 25101543 Address: 135 Little Haynes Dr City: Loganville State: GA Zip…" at bounding box center [427, 290] width 854 height 500
drag, startPoint x: 205, startPoint y: 286, endPoint x: 0, endPoint y: 127, distance: 259.3
click at [0, 146] on div "Arete ID: 25101543 Address: 135 Little Haynes Dr City: Loganville State: GA Zip…" at bounding box center [427, 290] width 854 height 500
type input "536465"
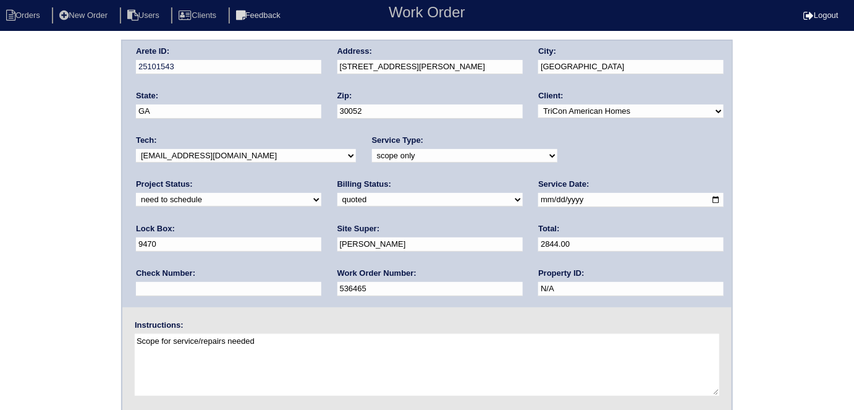
click at [44, 271] on div "Arete ID: 25101543 Address: 135 Little Haynes Dr City: Loganville State: GA Zip…" at bounding box center [427, 290] width 854 height 500
click at [0, 178] on div "Arete ID: 25101543 Address: 135 Little Haynes Dr City: Loganville State: GA Zip…" at bounding box center [427, 290] width 854 height 500
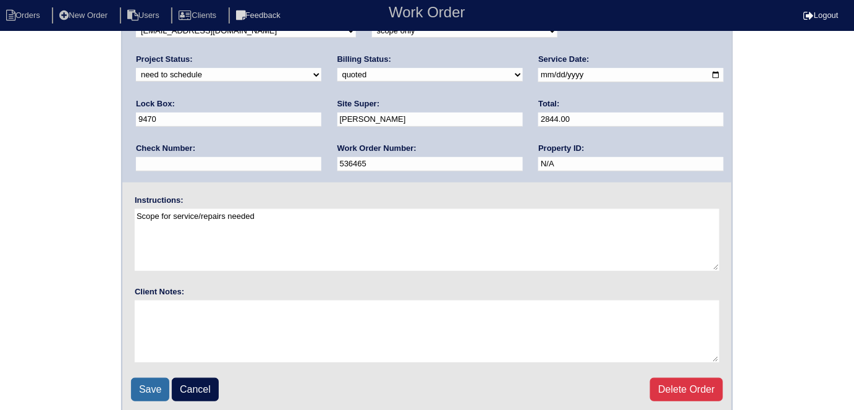
scroll to position [127, 0]
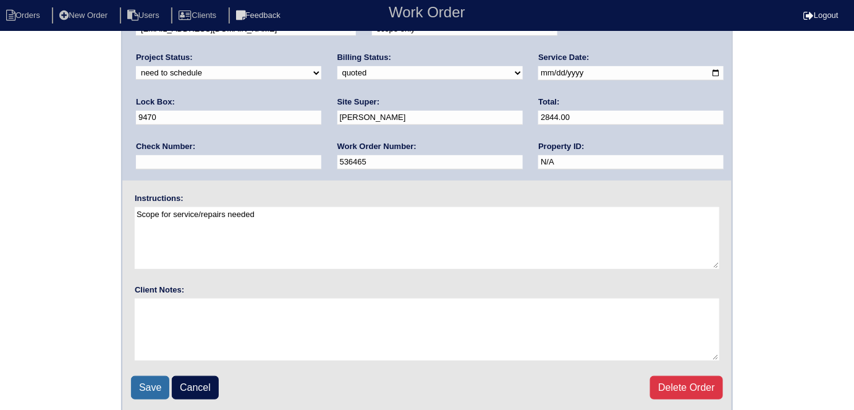
click at [148, 392] on input "Save" at bounding box center [150, 387] width 38 height 23
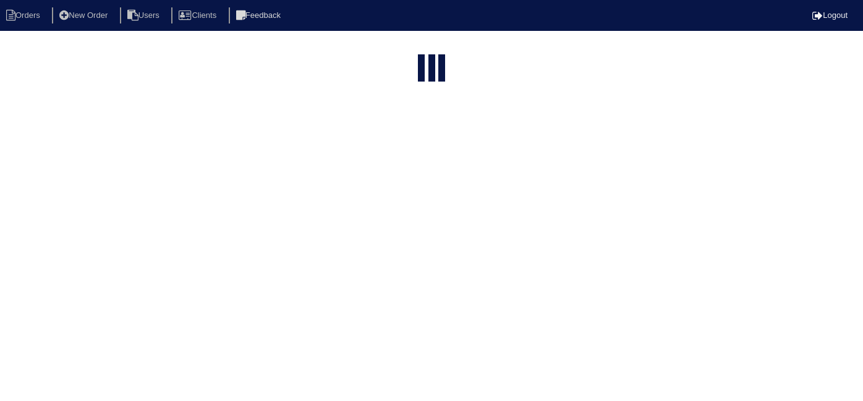
select select "15"
type input "135 l"
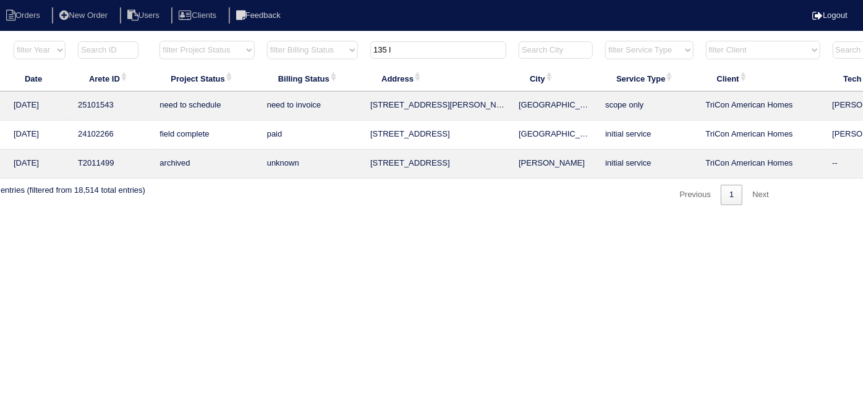
scroll to position [0, 215]
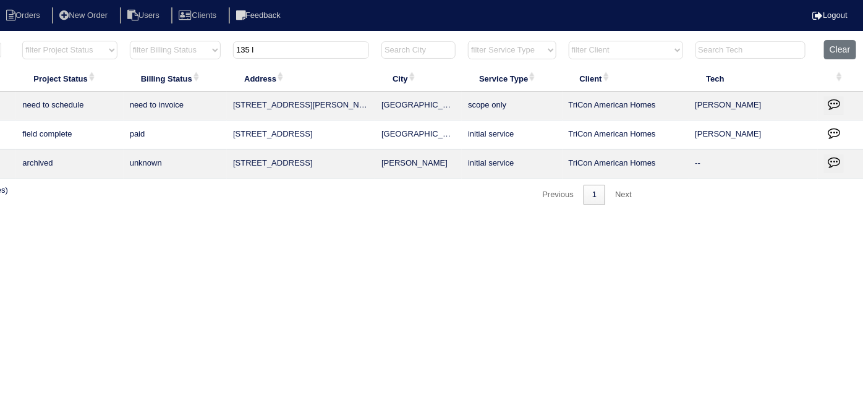
click at [830, 108] on icon "button" at bounding box center [833, 104] width 12 height 12
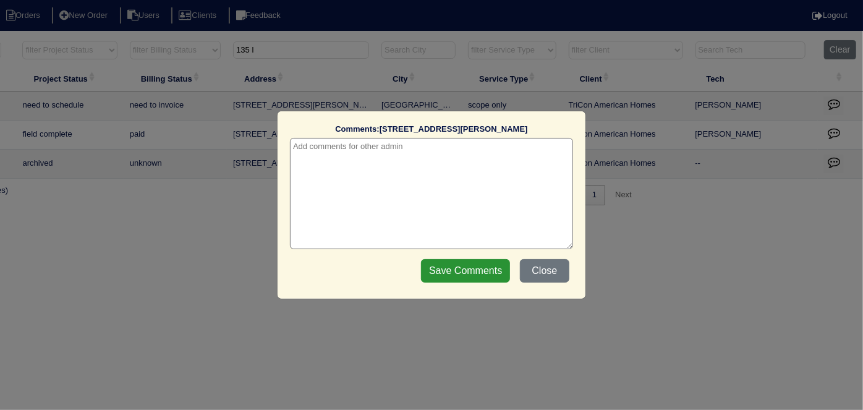
click at [316, 158] on textarea at bounding box center [431, 193] width 283 height 111
paste textarea "Service x 2 w/ approval/Duct cleaning"
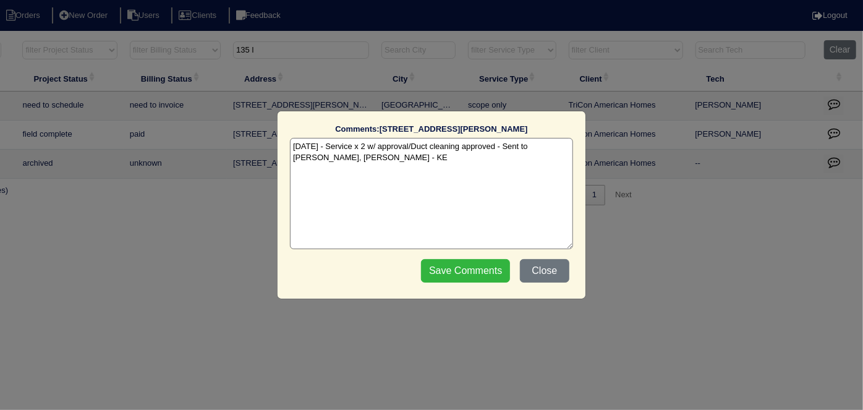
type textarea "8/22/25 - Service x 2 w/ approval/Duct cleaning approved - Sent to Dan, Payton …"
click at [463, 272] on input "Save Comments" at bounding box center [465, 270] width 89 height 23
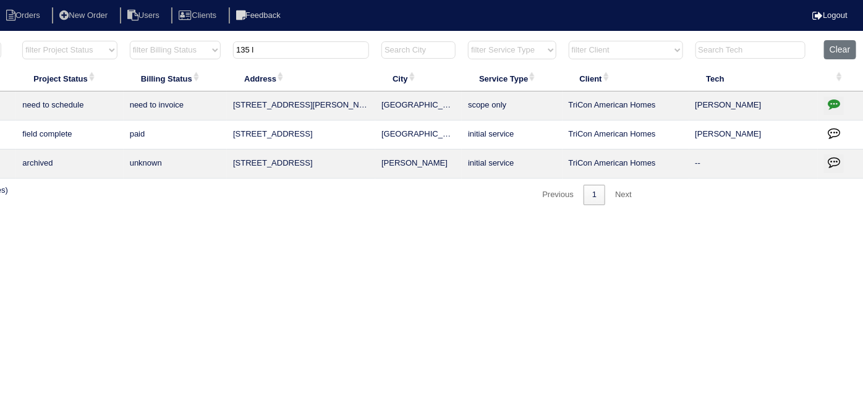
drag, startPoint x: 288, startPoint y: 48, endPoint x: 132, endPoint y: 19, distance: 159.1
click at [132, 40] on body "Orders New Order Users Clients Feedback Logout Orders New Order Users Clients M…" at bounding box center [216, 123] width 863 height 166
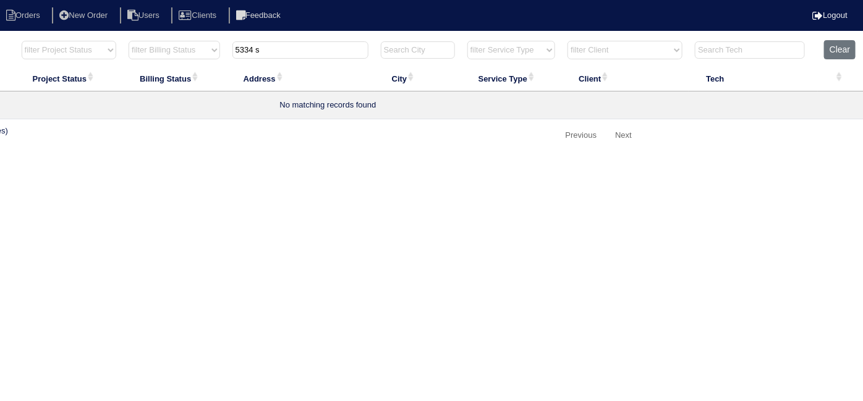
type input "5334 s"
click at [323, 49] on input "5334 s" at bounding box center [300, 49] width 136 height 17
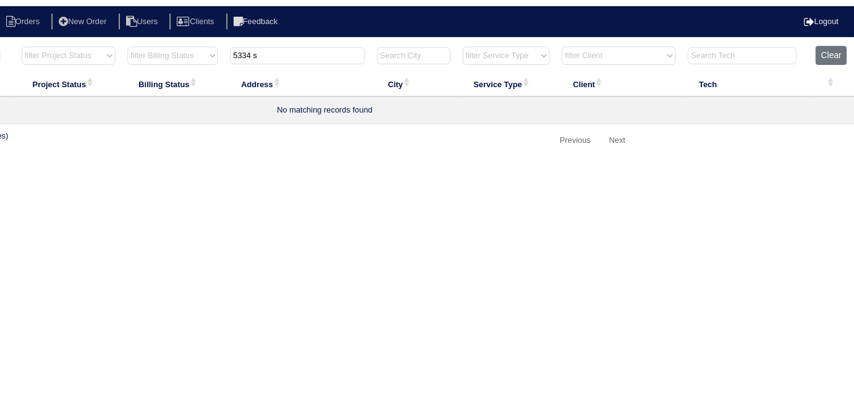
scroll to position [0, 0]
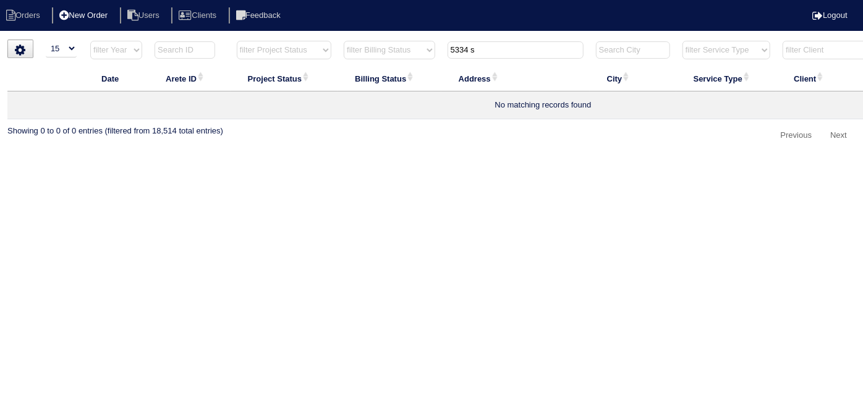
click at [95, 19] on li "New Order" at bounding box center [84, 15] width 65 height 17
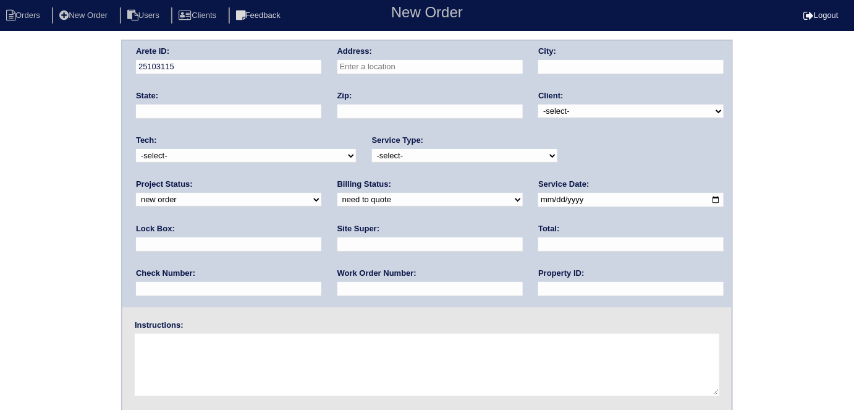
click at [394, 65] on input "text" at bounding box center [429, 67] width 185 height 14
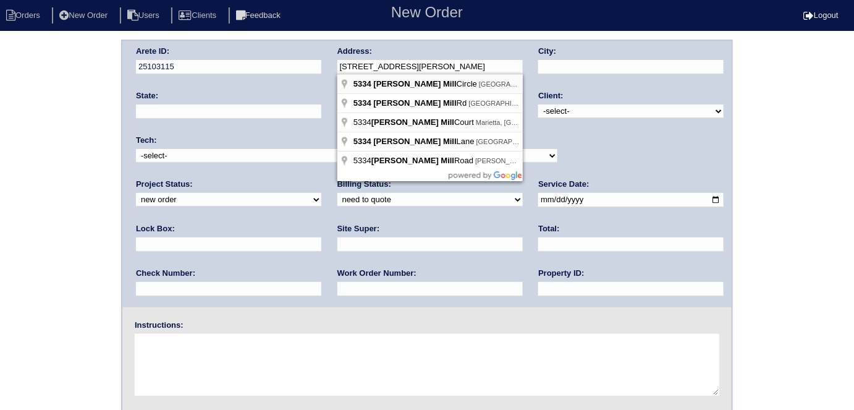
type input "5334 Slater Mill Cir"
type input "Douglasville"
type input "GA"
type input "30135"
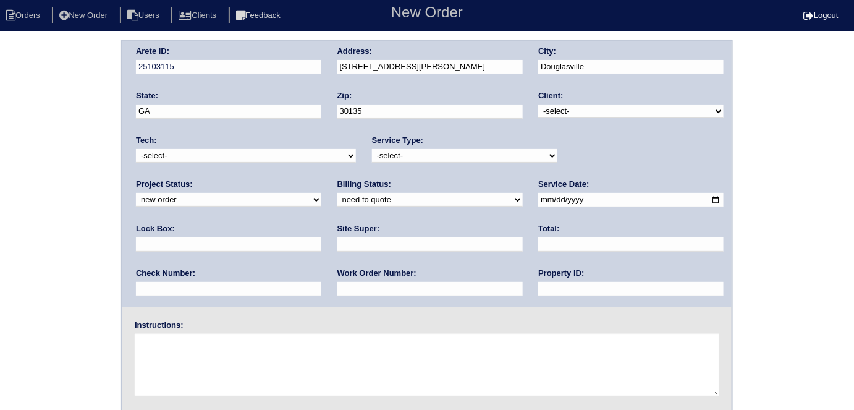
drag, startPoint x: 575, startPoint y: 106, endPoint x: 575, endPoint y: 116, distance: 9.9
click at [574, 107] on select "-select- TriCon American Homes American Homes 4 Rent First Key Homes Zillow The…" at bounding box center [630, 111] width 185 height 14
select select "1"
click at [539, 104] on select "-select- TriCon American Homes American Homes 4 Rent First Key Homes Zillow The…" at bounding box center [630, 111] width 185 height 14
drag, startPoint x: 448, startPoint y: 154, endPoint x: 442, endPoint y: 158, distance: 7.0
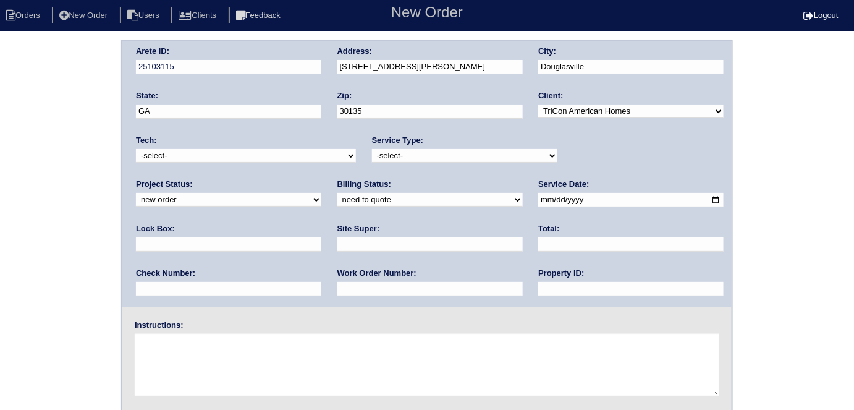
click at [446, 154] on select "-select- initial service basic service maintenance call replacement scope servi…" at bounding box center [464, 156] width 185 height 14
select select "initial service"
click at [372, 149] on select "-select- initial service basic service maintenance call replacement scope servi…" at bounding box center [464, 156] width 185 height 14
click at [321, 237] on input "text" at bounding box center [228, 244] width 185 height 14
type input "9310"
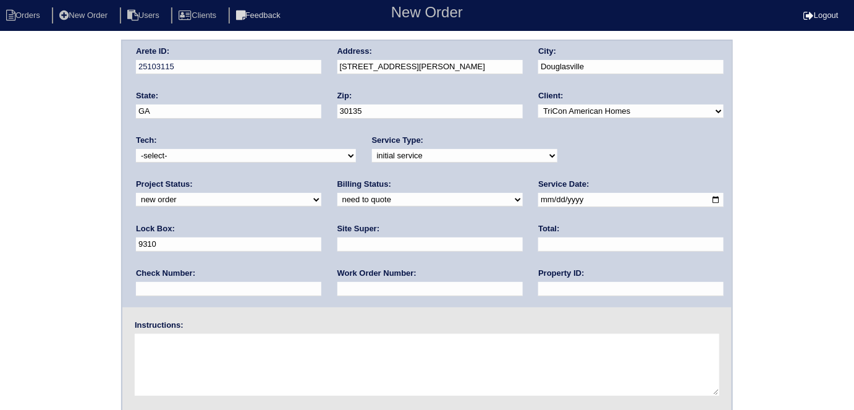
click at [538, 195] on input "date" at bounding box center [630, 200] width 185 height 14
type input "2025-08-23"
drag, startPoint x: 440, startPoint y: 276, endPoint x: 443, endPoint y: 263, distance: 12.7
click at [538, 276] on div "Property ID:" at bounding box center [630, 285] width 185 height 35
click at [538, 282] on input "text" at bounding box center [630, 289] width 185 height 14
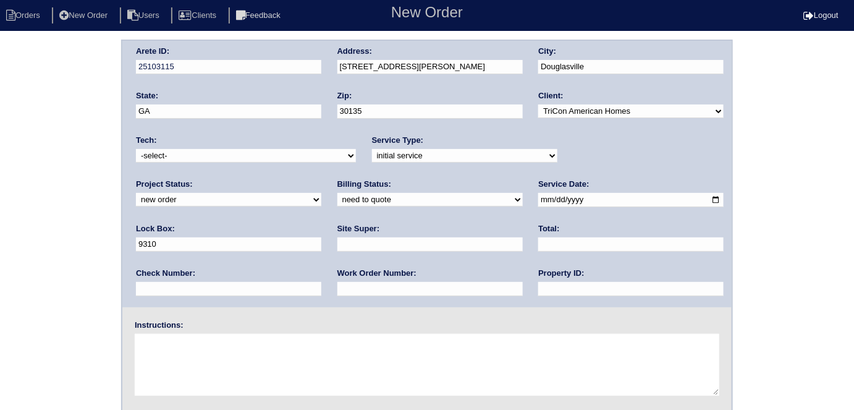
drag, startPoint x: 443, startPoint y: 140, endPoint x: 440, endPoint y: 146, distance: 6.9
click at [442, 141] on div "Service Type: -select- initial service basic service maintenance call replaceme…" at bounding box center [464, 152] width 185 height 34
drag, startPoint x: 430, startPoint y: 165, endPoint x: 427, endPoint y: 172, distance: 7.5
click at [429, 165] on div "Service Type: -select- initial service basic service maintenance call replaceme…" at bounding box center [464, 152] width 185 height 34
click at [538, 284] on input "text" at bounding box center [630, 289] width 185 height 14
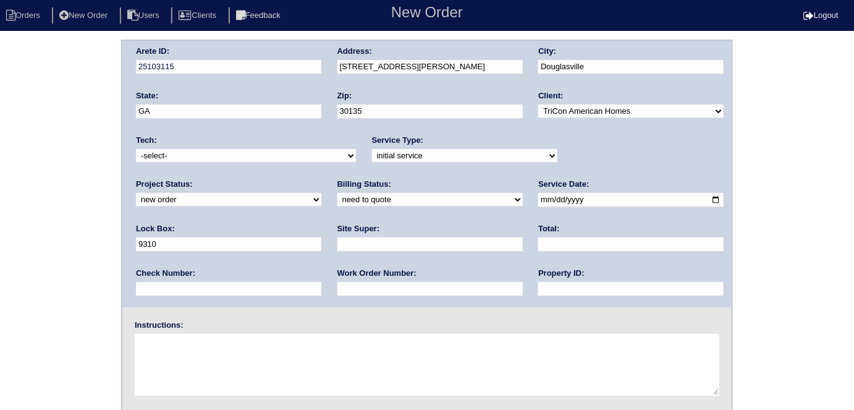
type input "N/A"
click at [337, 244] on input "text" at bounding box center [429, 244] width 185 height 14
type input "Eric Artherton"
click at [337, 287] on input "text" at bounding box center [429, 289] width 185 height 14
type input "536476"
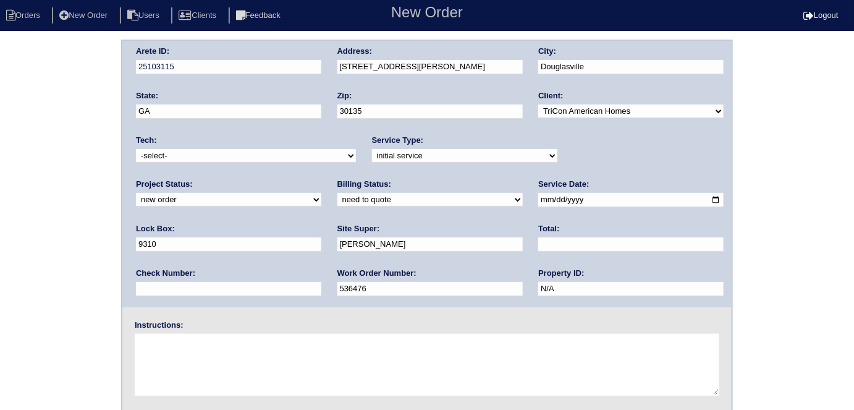
click at [372, 153] on select "-select- initial service basic service maintenance call replacement scope servi…" at bounding box center [464, 156] width 185 height 14
select select "replacement scope"
click at [372, 149] on select "-select- initial service basic service maintenance call replacement scope servi…" at bounding box center [464, 156] width 185 height 14
click at [201, 353] on textarea at bounding box center [427, 365] width 585 height 62
type textarea "Service if replacement not needed"
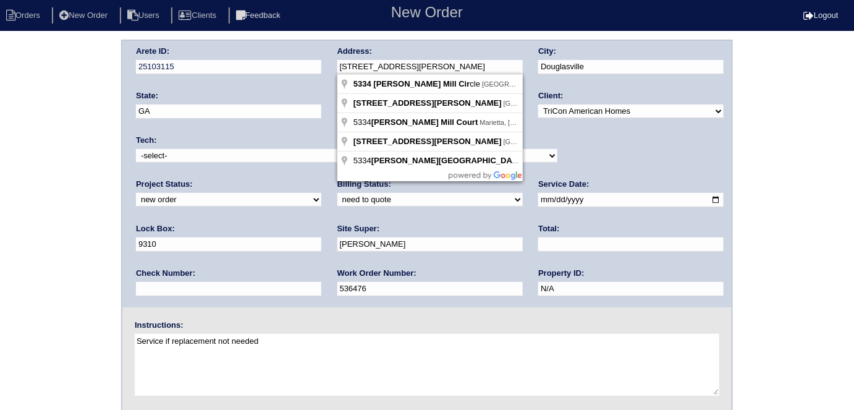
drag, startPoint x: 455, startPoint y: 71, endPoint x: 328, endPoint y: 67, distance: 126.7
click at [328, 67] on div "Arete ID: 25103115 Address: 5334 Slater Mill Cir City: Douglasville State: GA Z…" at bounding box center [426, 174] width 609 height 266
click at [35, 178] on div "Arete ID: 25103115 Address: 5334 Slater Mill Cir City: Douglasville State: GA Z…" at bounding box center [427, 290] width 854 height 500
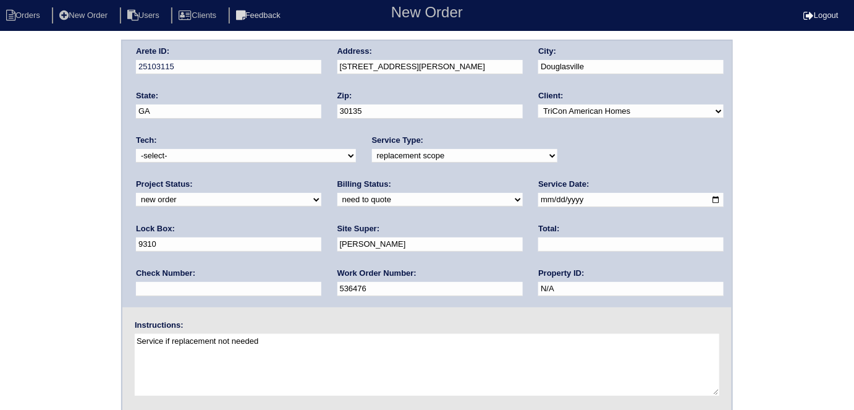
drag, startPoint x: 63, startPoint y: 152, endPoint x: 67, endPoint y: 168, distance: 16.6
click at [62, 152] on div "Arete ID: 25103115 Address: 5334 Slater Mill Cir City: Douglasville State: GA Z…" at bounding box center [427, 290] width 854 height 500
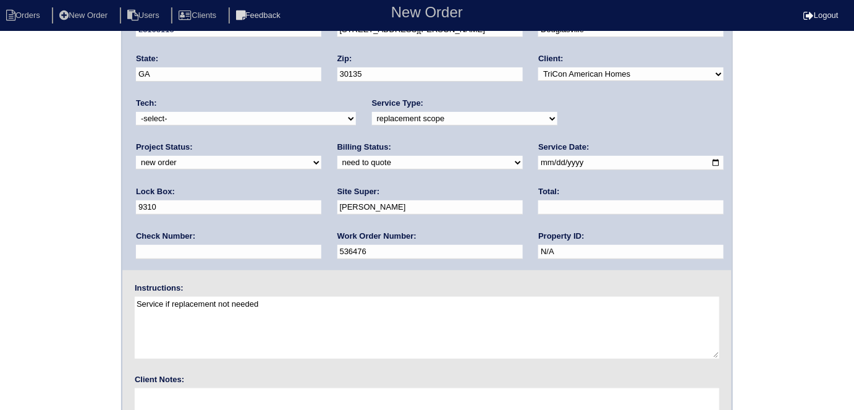
scroll to position [127, 0]
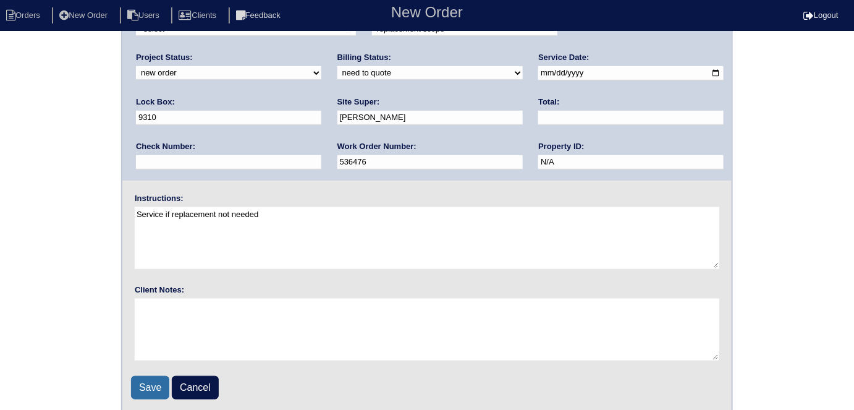
click at [146, 378] on input "Save" at bounding box center [150, 387] width 38 height 23
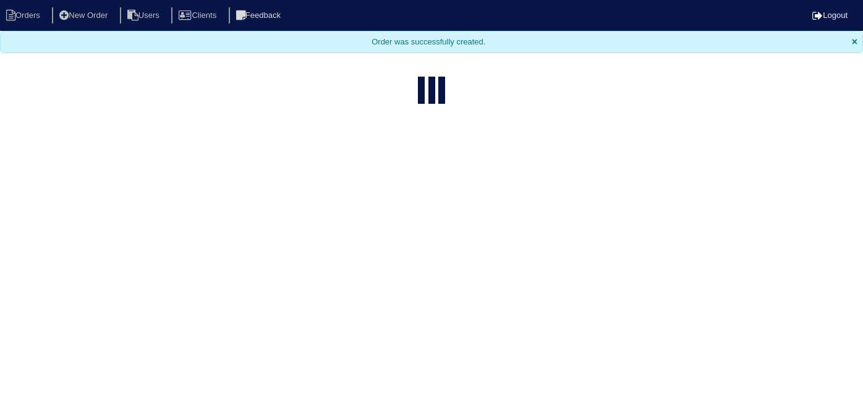
select select "15"
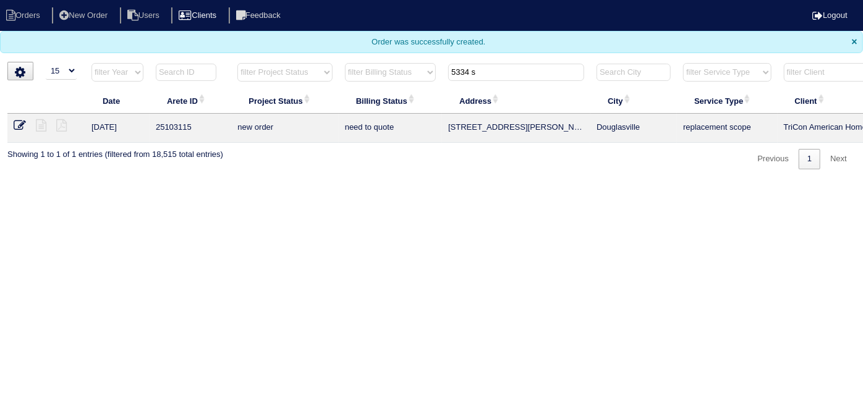
drag, startPoint x: 501, startPoint y: 75, endPoint x: 230, endPoint y: 9, distance: 278.6
click at [245, 24] on body "Orders New Order Users Clients Feedback Logout Orders New Order Users Clients M…" at bounding box center [431, 84] width 863 height 169
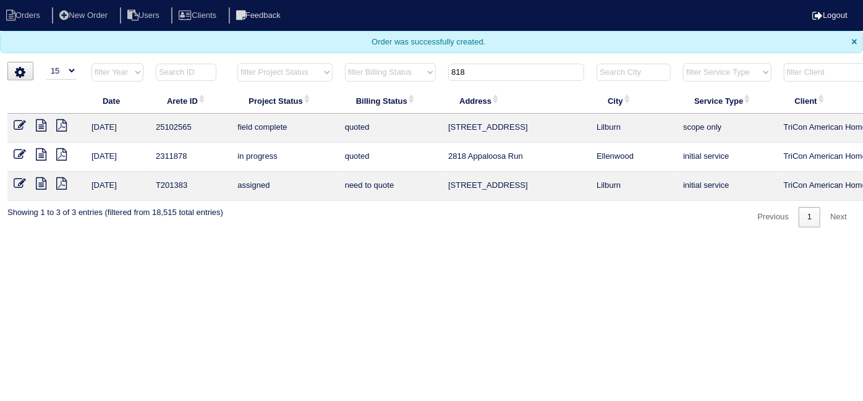
type input "818"
click at [16, 123] on icon at bounding box center [20, 125] width 12 height 12
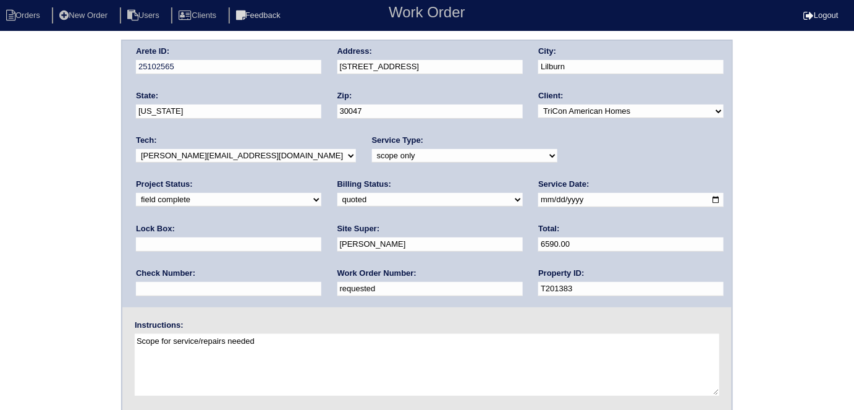
drag, startPoint x: 208, startPoint y: 291, endPoint x: 48, endPoint y: 158, distance: 208.0
click at [61, 211] on div "Arete ID: 25102565 Address: 818 Huntington Way City: Lilburn State: Georgia Zip…" at bounding box center [427, 290] width 854 height 500
type input "536485"
click at [25, 116] on div "Arete ID: 25102565 Address: 818 Huntington Way City: Lilburn State: Georgia Zip…" at bounding box center [427, 290] width 854 height 500
click at [337, 193] on select "need to quote quoted need to invoice invoiced paid warranty purchase order need…" at bounding box center [429, 200] width 185 height 14
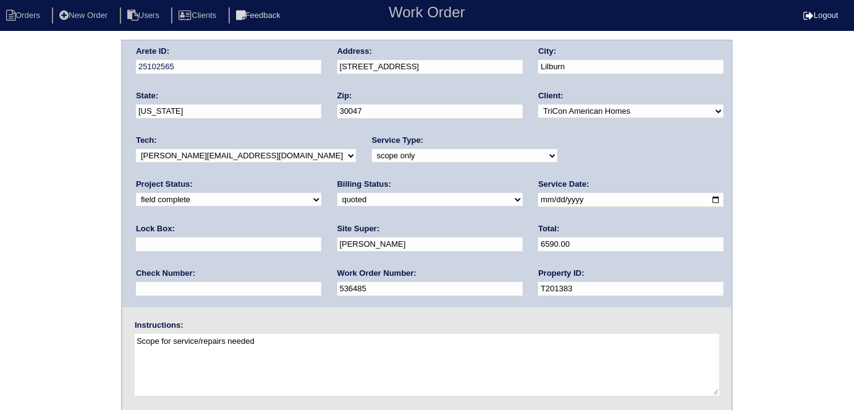
select select "need to invoice"
click at [337, 193] on select "need to quote quoted need to invoice invoiced paid warranty purchase order need…" at bounding box center [429, 200] width 185 height 14
click at [321, 193] on select "new order assigned in progress field complete need to schedule admin review arc…" at bounding box center [228, 200] width 185 height 14
select select "need to schedule"
click at [321, 193] on select "new order assigned in progress field complete need to schedule admin review arc…" at bounding box center [228, 200] width 185 height 14
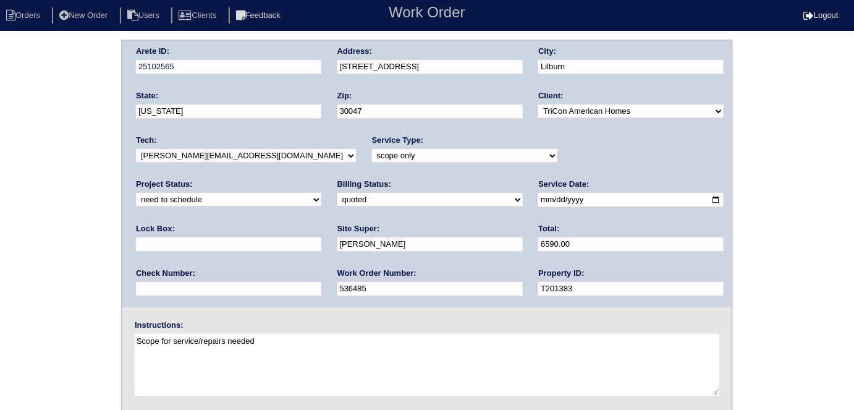
click at [538, 203] on input "2025-07-18" at bounding box center [630, 200] width 185 height 14
type input "2025-08-23"
click at [21, 292] on div "Arete ID: 25102565 Address: 818 Huntington Way City: Lilburn State: Georgia Zip…" at bounding box center [427, 290] width 854 height 500
click at [25, 153] on div "Arete ID: 25102565 Address: 818 Huntington Way City: Lilburn State: Georgia Zip…" at bounding box center [427, 290] width 854 height 500
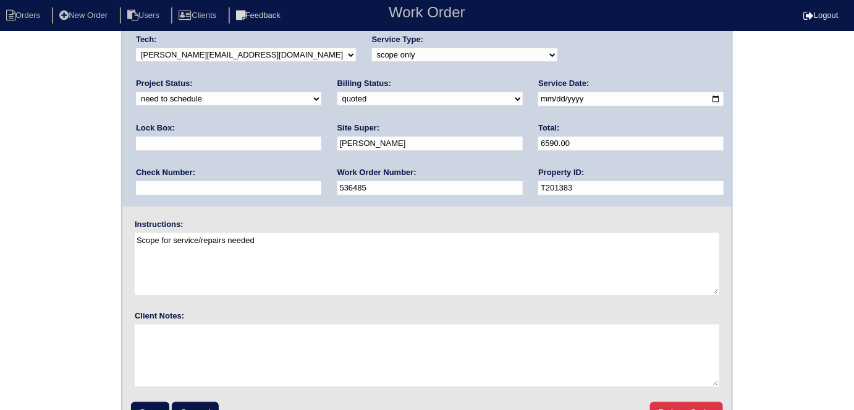
scroll to position [127, 0]
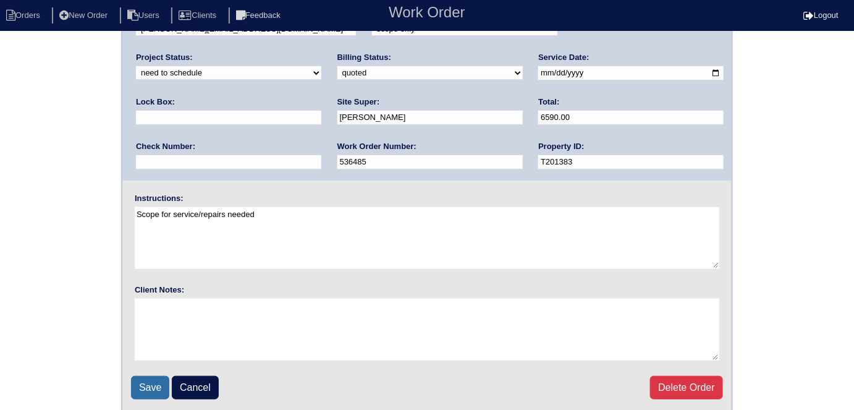
click at [141, 391] on input "Save" at bounding box center [150, 387] width 38 height 23
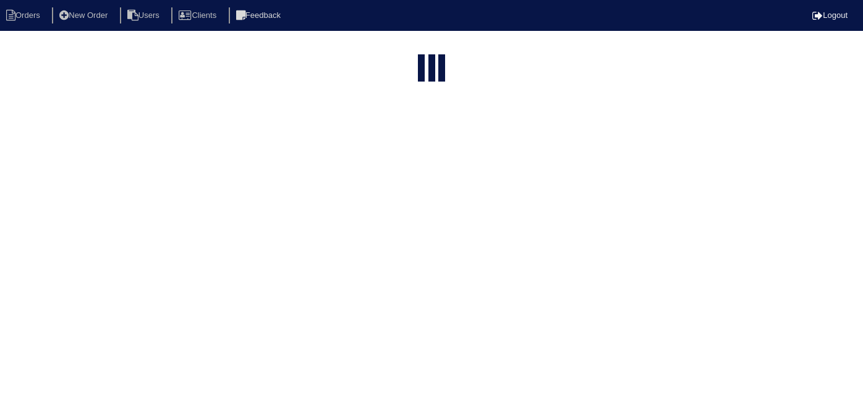
select select "15"
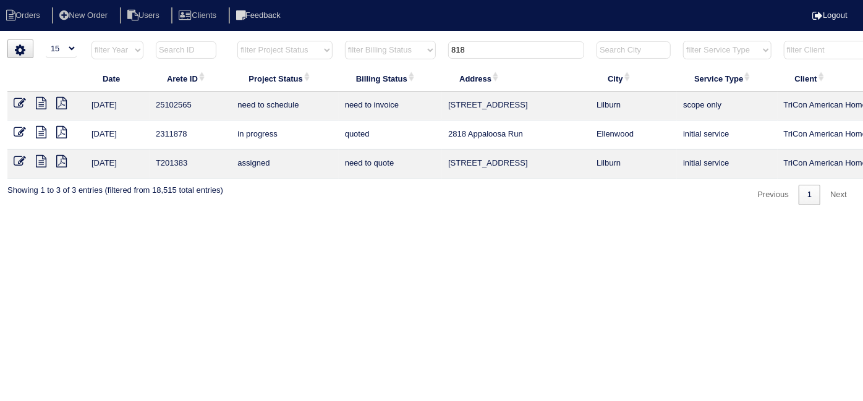
click at [238, 217] on html "Orders New Order Users Clients Feedback Logout Orders New Order Users Clients M…" at bounding box center [431, 108] width 863 height 217
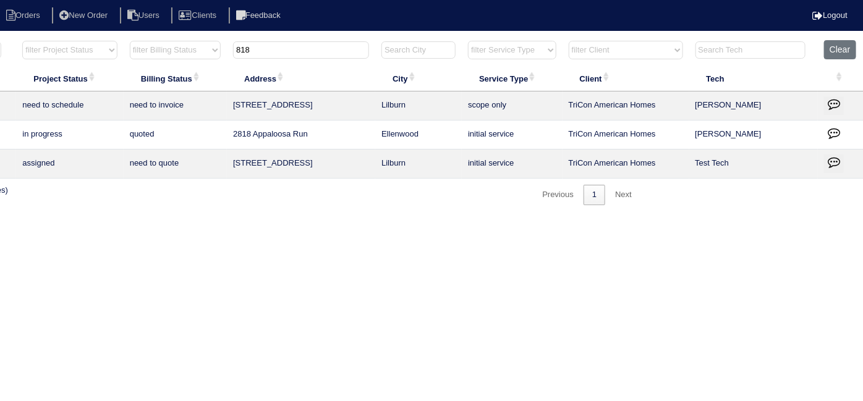
click at [835, 101] on icon "button" at bounding box center [833, 104] width 12 height 12
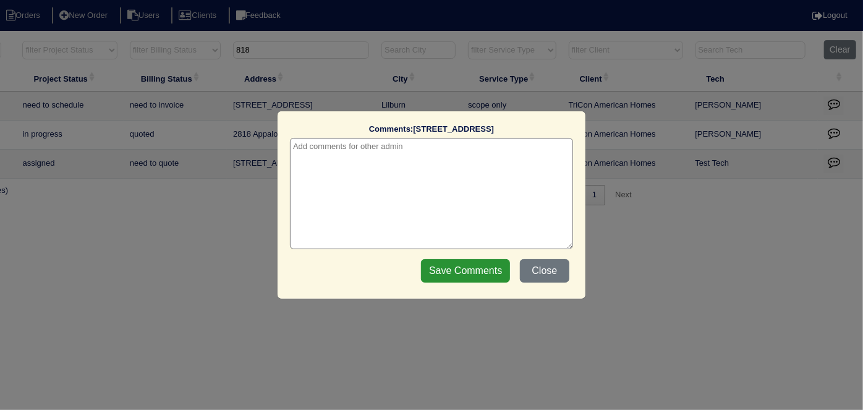
click at [334, 146] on textarea at bounding box center [431, 193] width 283 height 111
paste textarea "Replacement/Duct cleaning"
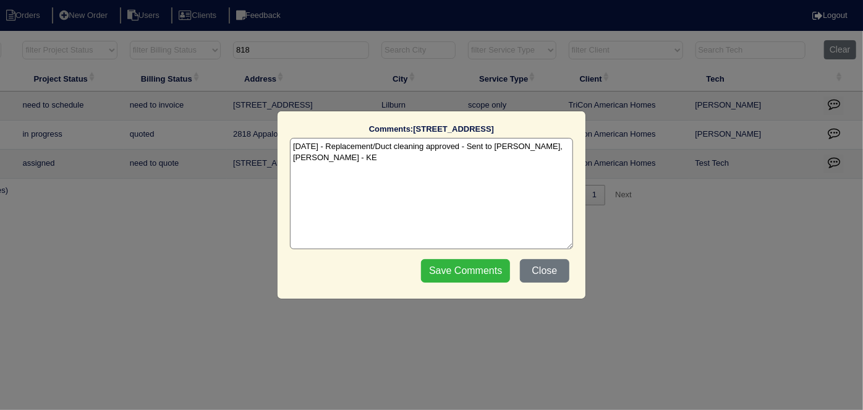
type textarea "[DATE] - Replacement/Duct cleaning approved - Sent to [PERSON_NAME], [PERSON_NA…"
click at [451, 265] on input "Save Comments" at bounding box center [465, 270] width 89 height 23
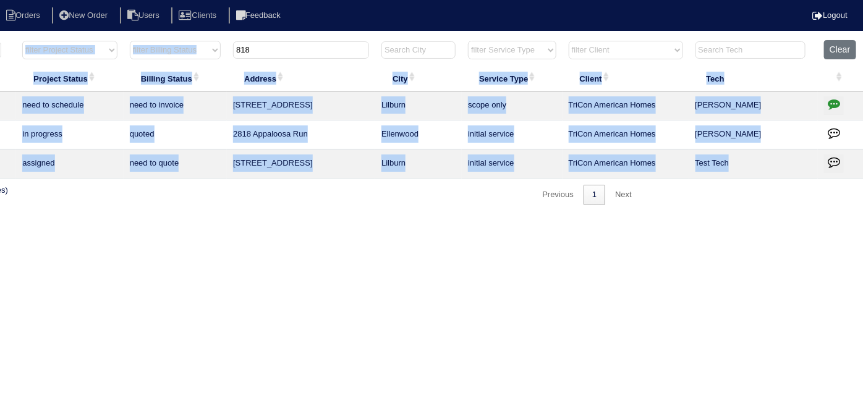
drag, startPoint x: 297, startPoint y: 40, endPoint x: 217, endPoint y: 40, distance: 79.7
click at [219, 42] on div "▼ 10 15 25 50 200 500 Search: Date Arete ID Project Status Billing Status Addre…" at bounding box center [216, 123] width 848 height 166
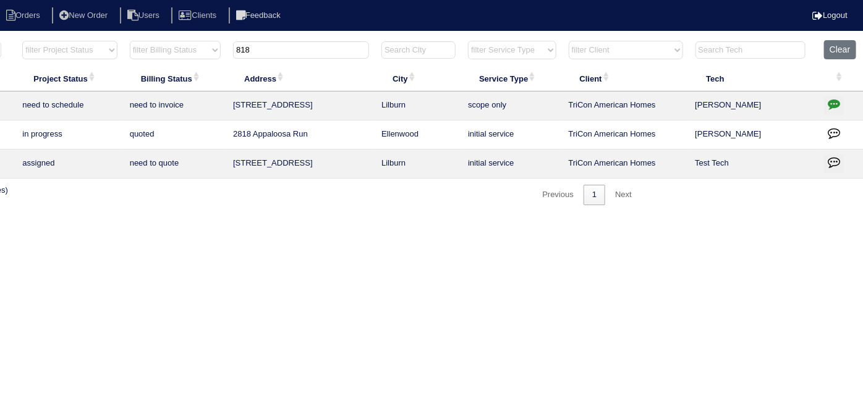
click at [282, 53] on input "818" at bounding box center [301, 49] width 136 height 17
drag, startPoint x: 282, startPoint y: 53, endPoint x: 204, endPoint y: 40, distance: 78.9
click at [204, 41] on tr "filter Year -- Any Year -- 2025 2024 2023 2022 2021 2020 2019 filter Project St…" at bounding box center [327, 52] width 1071 height 25
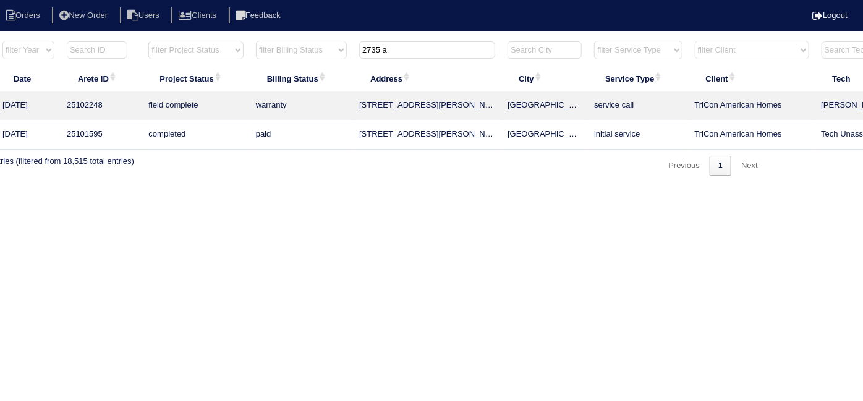
scroll to position [0, 0]
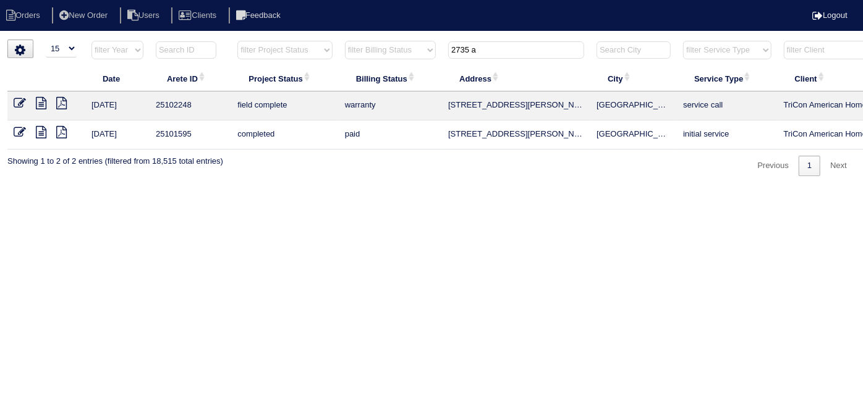
type input "2735 a"
click at [42, 101] on icon at bounding box center [41, 103] width 11 height 12
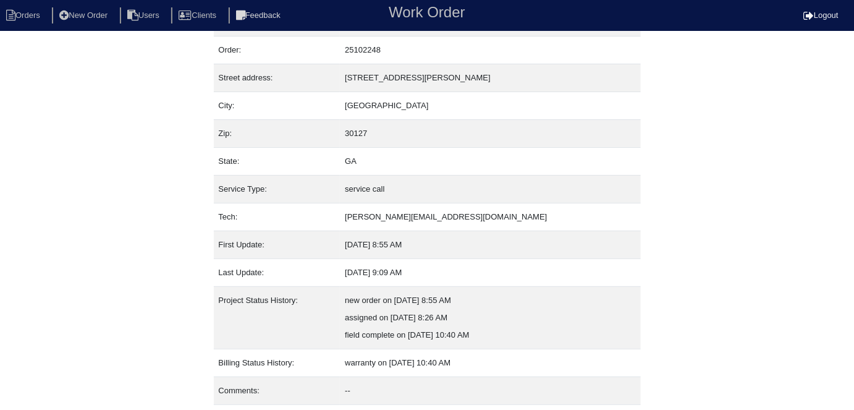
scroll to position [65, 0]
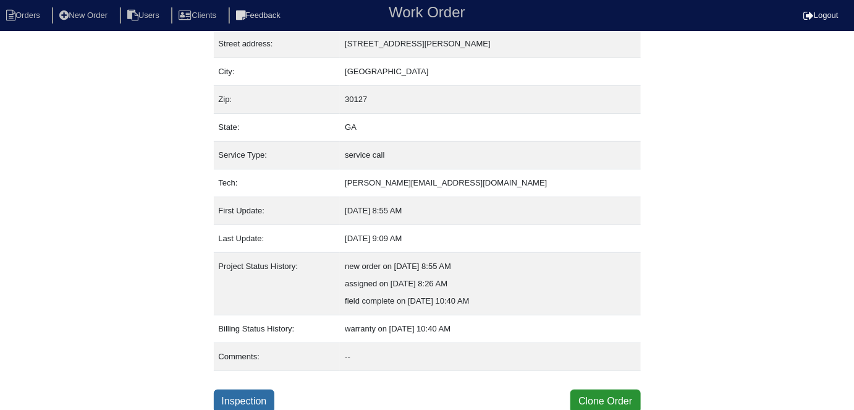
click at [239, 399] on link "Inspection" at bounding box center [244, 400] width 61 height 23
select select "0"
select select "Carrier"
select select "0"
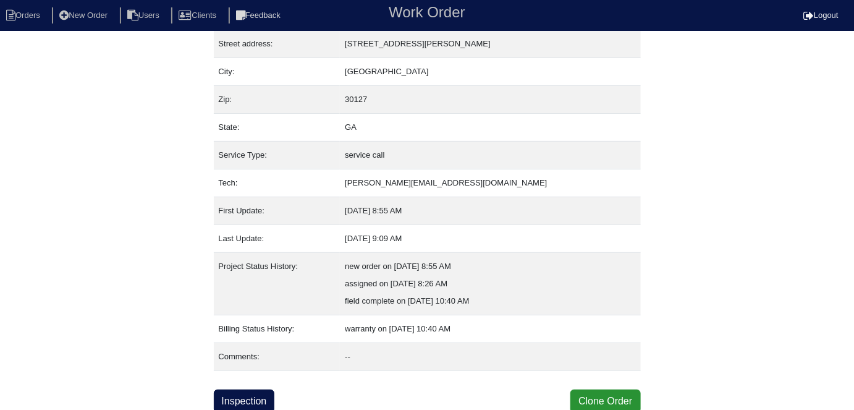
select select "0"
select select "2"
select select "0"
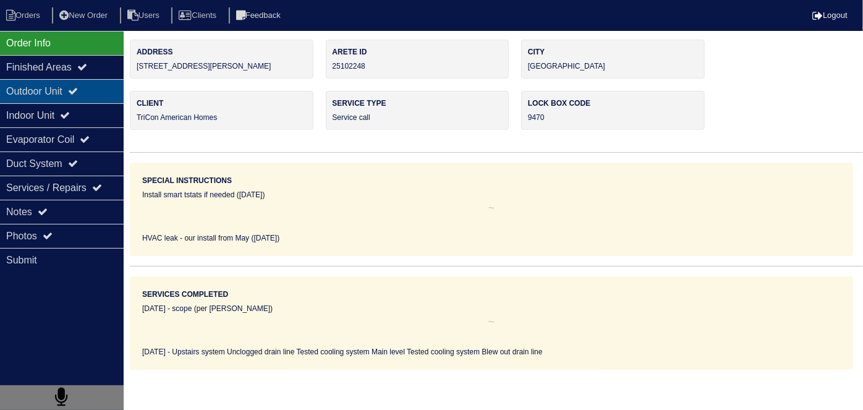
click at [72, 93] on div "Outdoor Unit" at bounding box center [62, 91] width 124 height 24
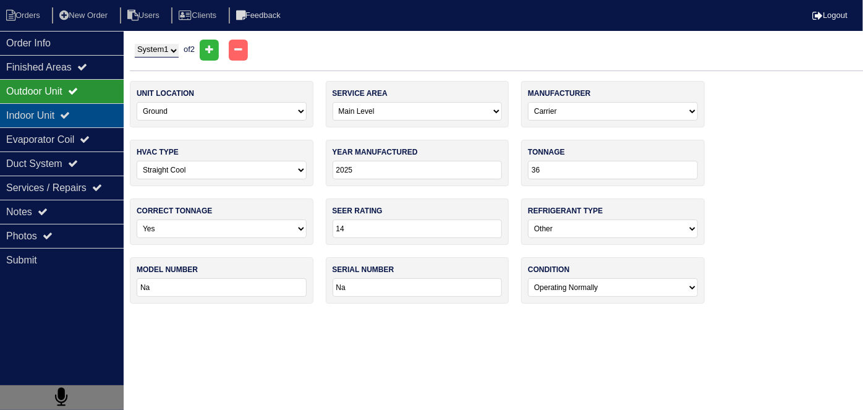
click at [67, 108] on div "Indoor Unit" at bounding box center [62, 115] width 124 height 24
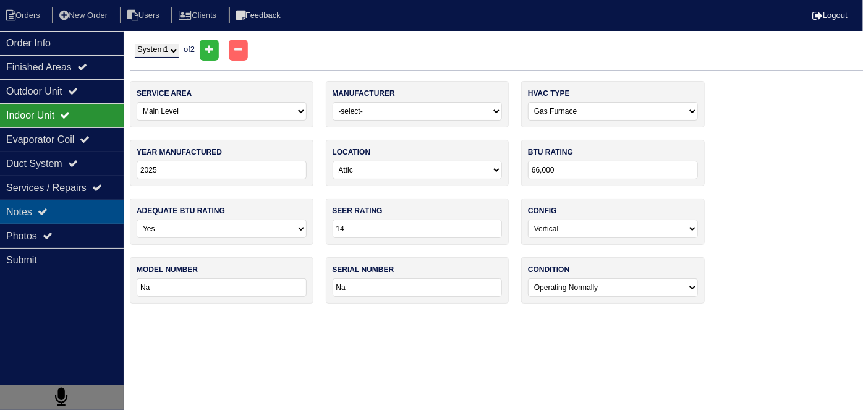
click at [86, 214] on div "Notes" at bounding box center [62, 212] width 124 height 24
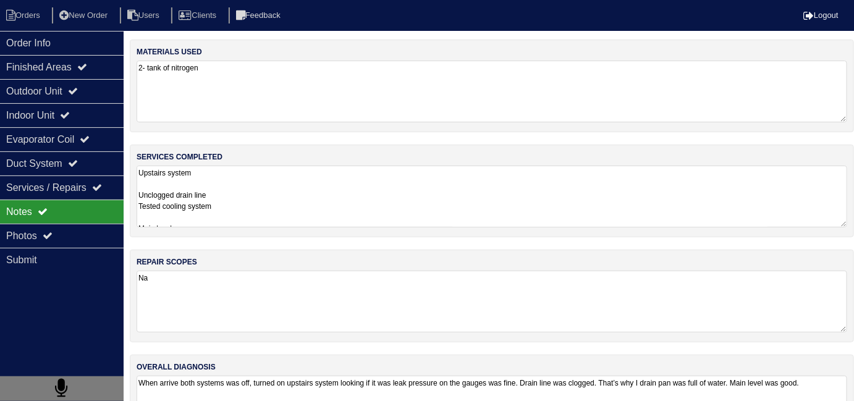
click at [357, 219] on textarea "Upstairs system Unclogged drain line Tested cooling system Main level Tested co…" at bounding box center [492, 197] width 711 height 62
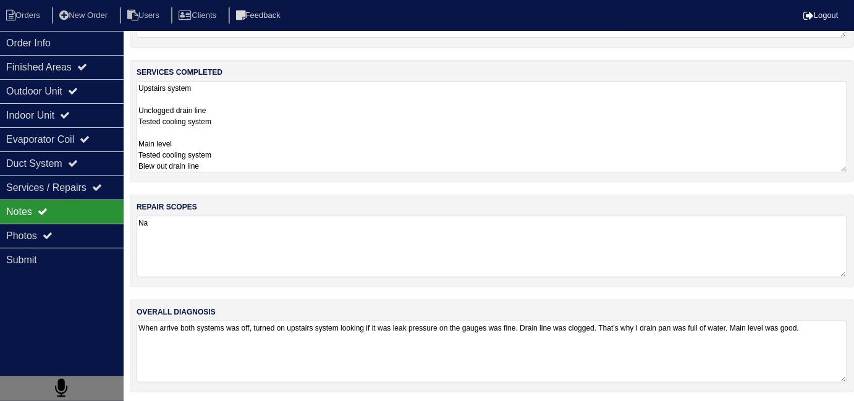
click at [483, 378] on textarea "When arrive both systems was off, turned on upstairs system looking if it was l…" at bounding box center [492, 352] width 711 height 62
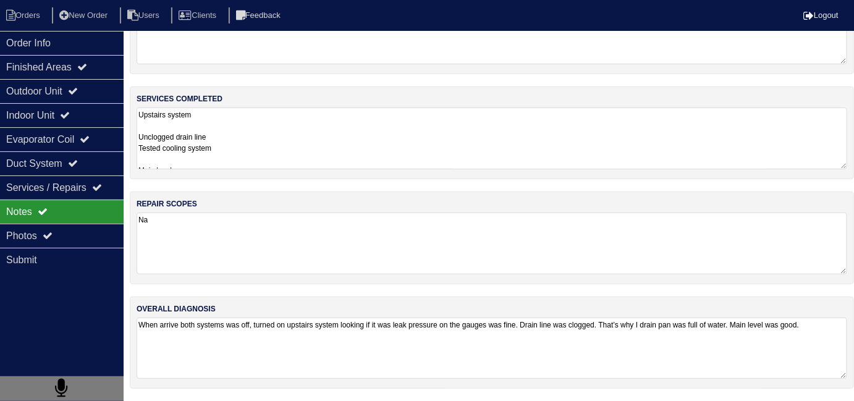
scroll to position [54, 0]
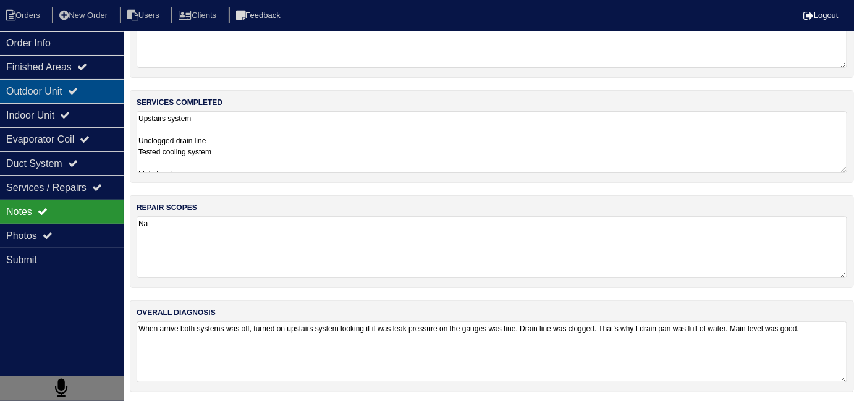
click at [67, 95] on div "Outdoor Unit" at bounding box center [62, 91] width 124 height 24
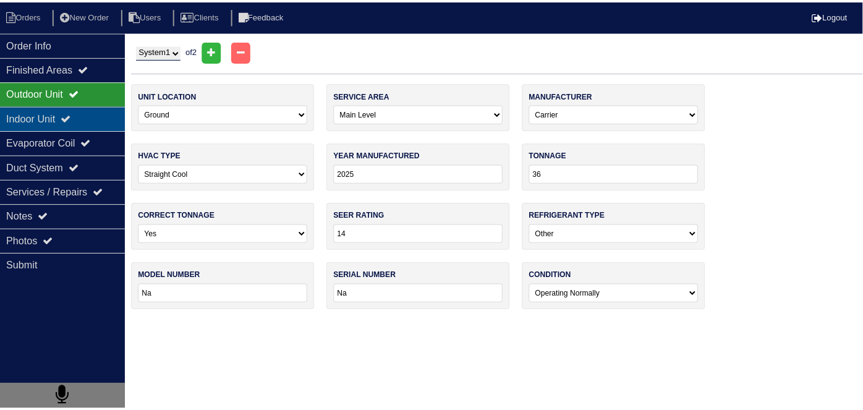
scroll to position [0, 0]
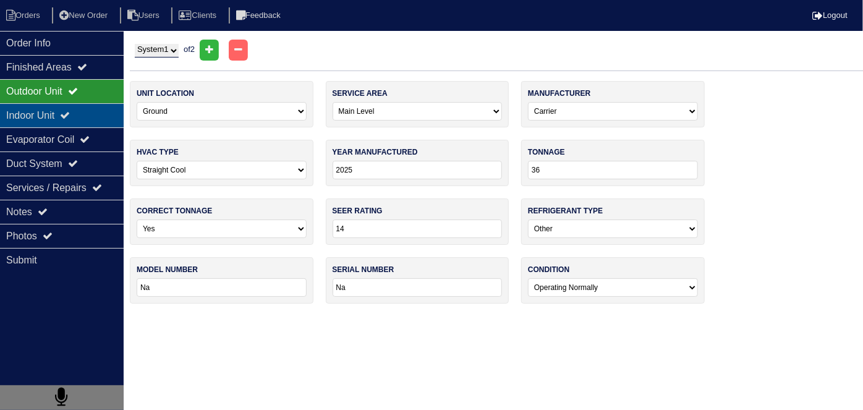
click at [70, 113] on icon at bounding box center [65, 115] width 10 height 10
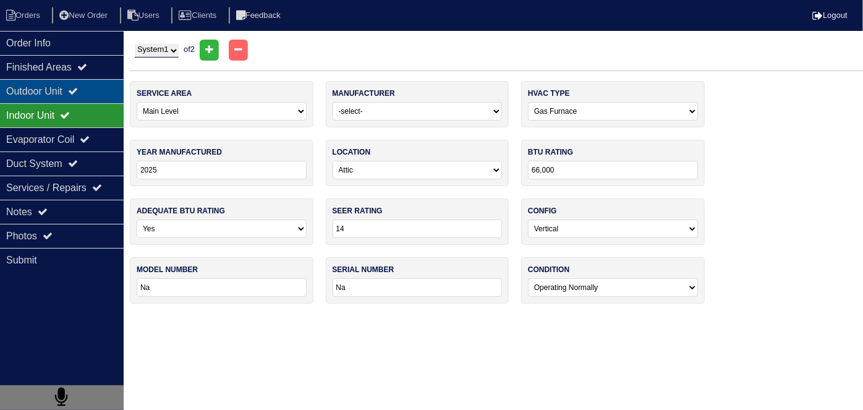
click at [65, 88] on div "Outdoor Unit" at bounding box center [62, 91] width 124 height 24
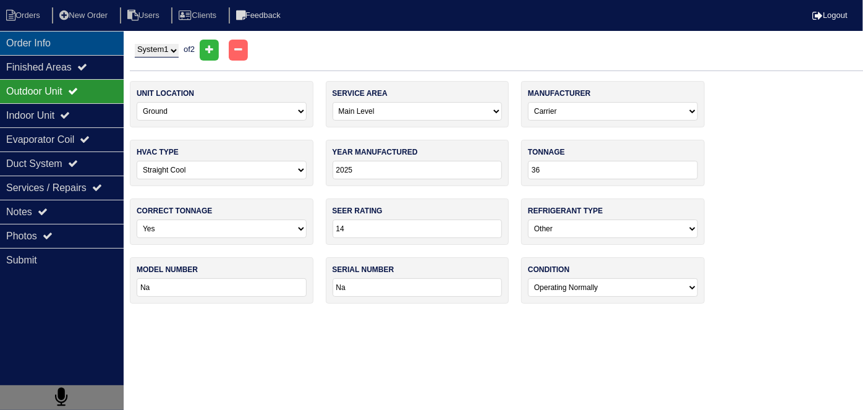
click at [30, 36] on div "Order Info" at bounding box center [62, 43] width 124 height 24
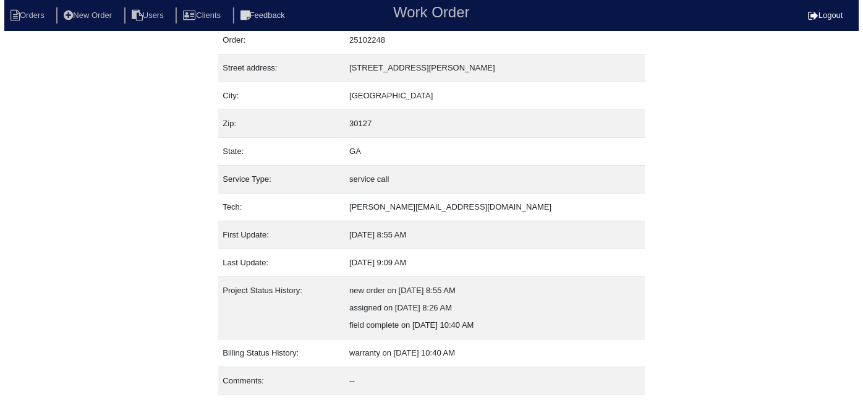
scroll to position [65, 0]
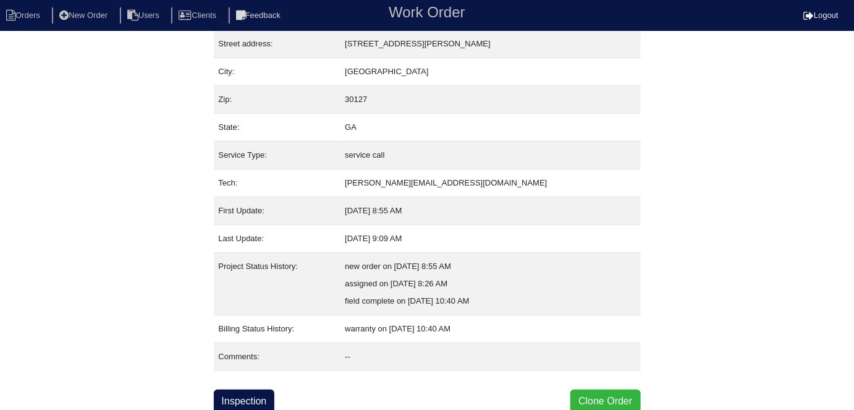
click at [625, 397] on button "Clone Order" at bounding box center [605, 400] width 70 height 23
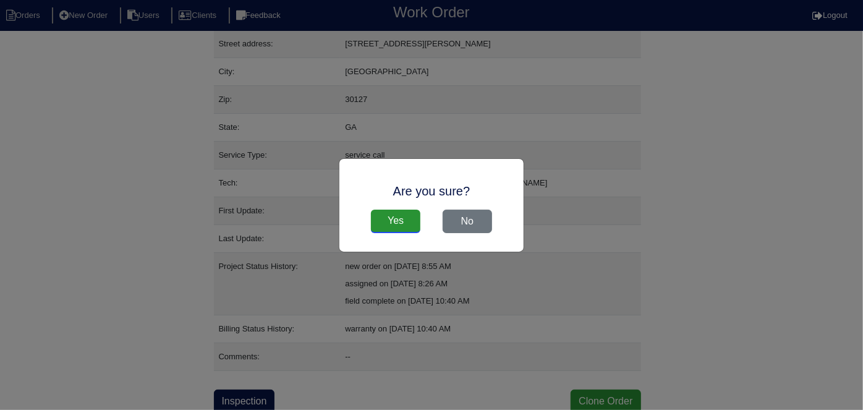
click at [398, 214] on input "Yes" at bounding box center [395, 220] width 49 height 23
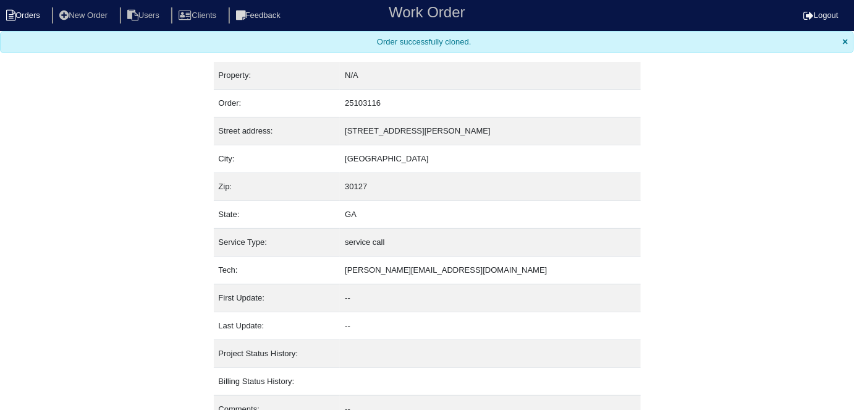
click at [34, 20] on li "Orders" at bounding box center [25, 15] width 50 height 17
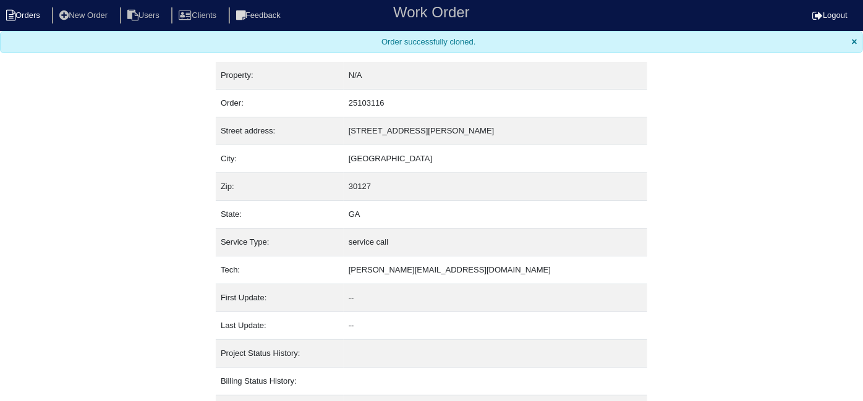
select select "15"
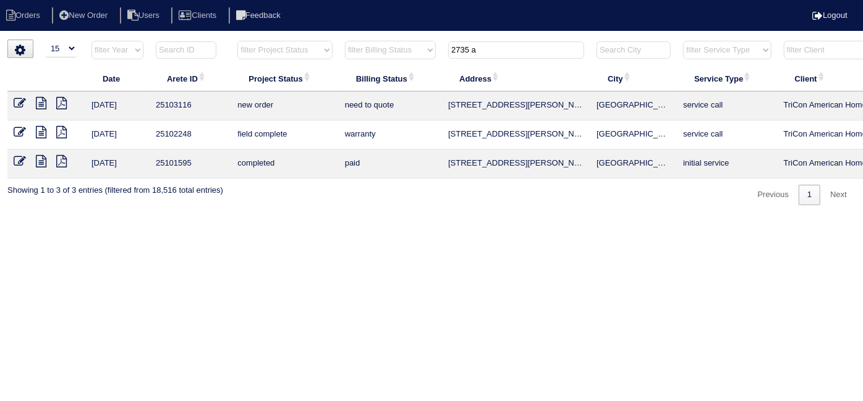
click at [17, 98] on icon at bounding box center [20, 103] width 12 height 12
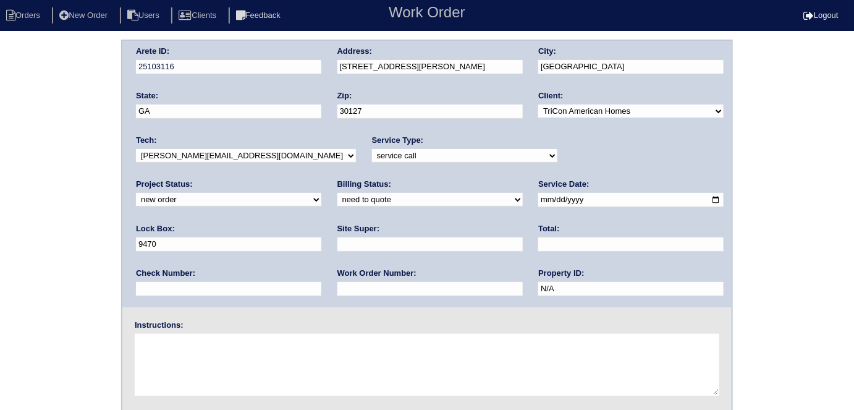
click at [337, 242] on input "text" at bounding box center [429, 244] width 185 height 14
type input "r"
type input "Robert Wallace"
click at [174, 349] on textarea at bounding box center [427, 365] width 585 height 62
click at [178, 340] on textarea "No cool 470-250-7107 404-819-2209" at bounding box center [427, 365] width 585 height 62
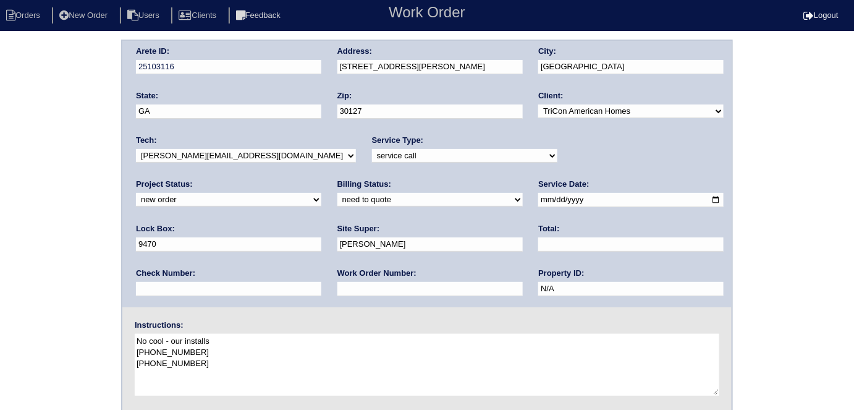
type textarea "No cool - our installs 470-250-7107 404-819-2209"
click at [95, 230] on div "Arete ID: 25103116 Address: 2735 Adams Landing Way City: Powder Springs State: …" at bounding box center [427, 290] width 854 height 500
drag, startPoint x: 208, startPoint y: 354, endPoint x: 137, endPoint y: 358, distance: 71.8
click at [137, 358] on textarea "No cool - our installs 470-250-7107 404-819-2209" at bounding box center [427, 365] width 585 height 62
click at [208, 353] on textarea "No cool - our installs 470-250-7107 404-819-2209" at bounding box center [427, 365] width 585 height 62
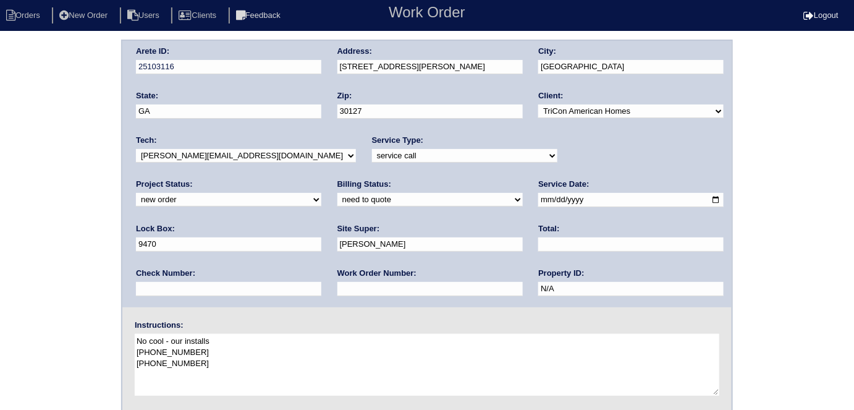
drag, startPoint x: 206, startPoint y: 352, endPoint x: 133, endPoint y: 351, distance: 72.3
click at [133, 351] on div "Instructions: No cool - our installs 470-250-7107 404-819-2209" at bounding box center [426, 358] width 609 height 79
click at [197, 365] on textarea "No cool - our installs 470-250-7107 404-819-2209" at bounding box center [427, 365] width 585 height 62
drag, startPoint x: 201, startPoint y: 365, endPoint x: 135, endPoint y: 360, distance: 66.3
click at [135, 360] on textarea "No cool - our installs 470-250-7107 404-819-2209" at bounding box center [427, 365] width 585 height 62
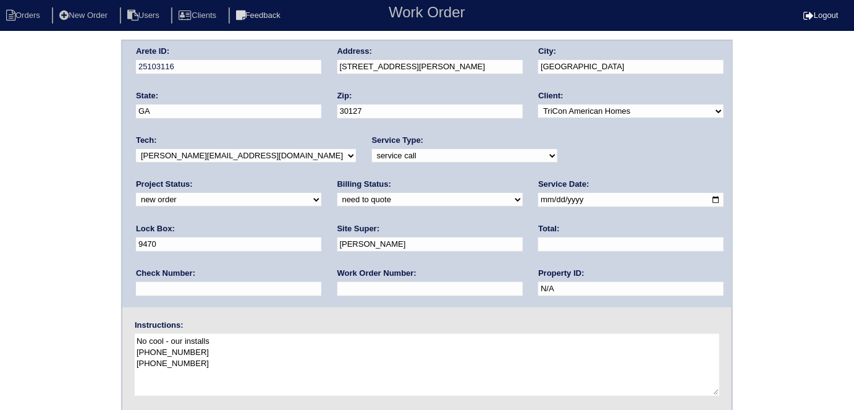
click at [283, 71] on div "Arete ID: 25103116 Address: 2735 Adams Landing Way City: Powder Springs State: …" at bounding box center [426, 174] width 609 height 266
click at [337, 289] on input "text" at bounding box center [429, 289] width 185 height 14
click at [258, 357] on textarea "No cool - our installs 470-250-7107 404-819-2209" at bounding box center [427, 365] width 585 height 62
click at [1, 116] on div "Arete ID: 25103116 Address: 2735 Adams Landing Way City: Powder Springs State: …" at bounding box center [427, 290] width 854 height 500
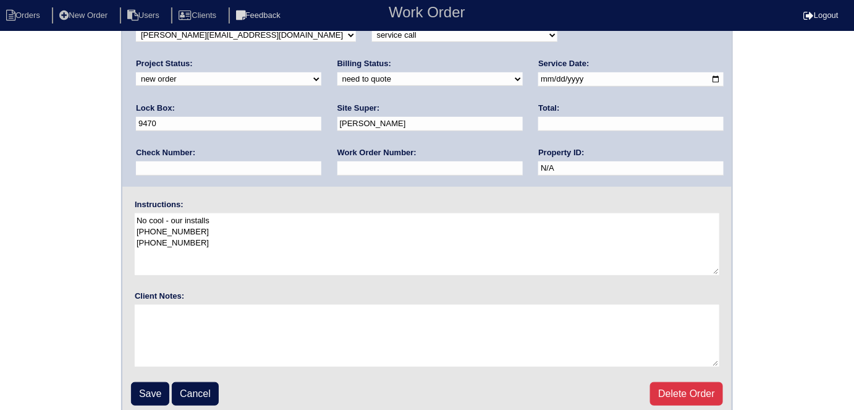
scroll to position [127, 0]
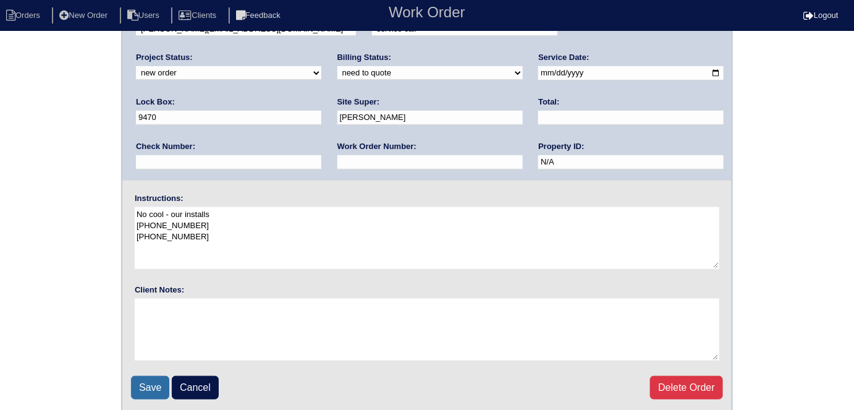
click at [146, 389] on input "Save" at bounding box center [150, 387] width 38 height 23
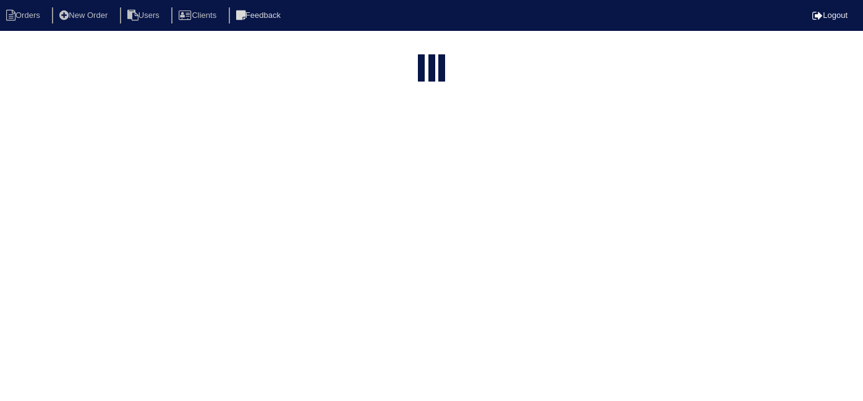
select select "15"
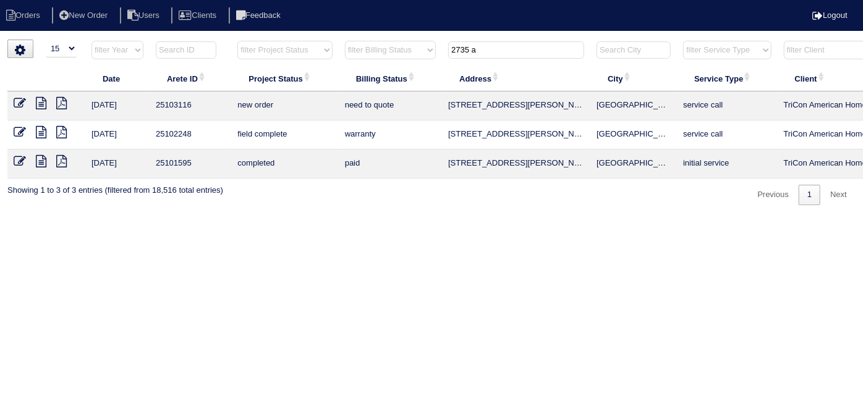
drag, startPoint x: 520, startPoint y: 45, endPoint x: 179, endPoint y: -33, distance: 350.0
click at [179, 0] on html "Orders New Order Users Clients Feedback Logout Orders New Order Users Clients M…" at bounding box center [431, 108] width 863 height 217
type input "5334"
drag, startPoint x: 530, startPoint y: 56, endPoint x: 308, endPoint y: 24, distance: 224.7
click at [329, 40] on tr "filter Year -- Any Year -- 2025 2024 2023 2022 2021 2020 2019 filter Project St…" at bounding box center [542, 52] width 1071 height 25
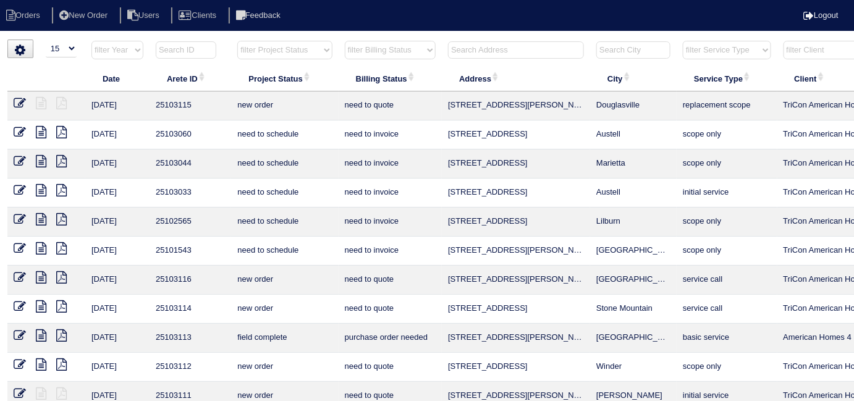
click at [458, 48] on input "text" at bounding box center [516, 49] width 136 height 17
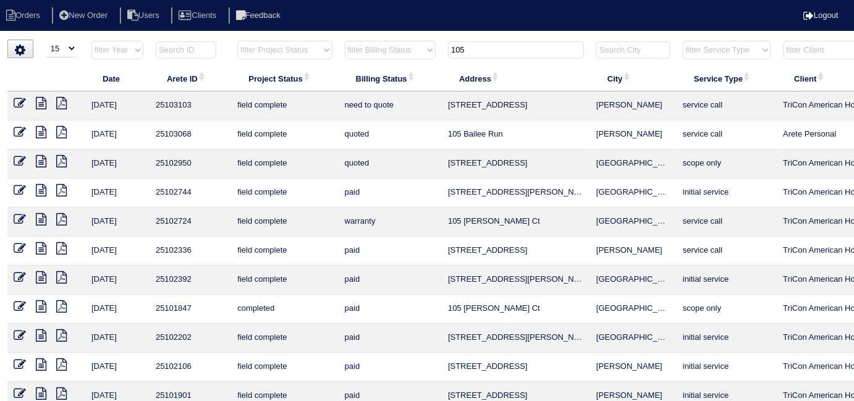
type input "105"
click at [45, 133] on icon at bounding box center [41, 132] width 11 height 12
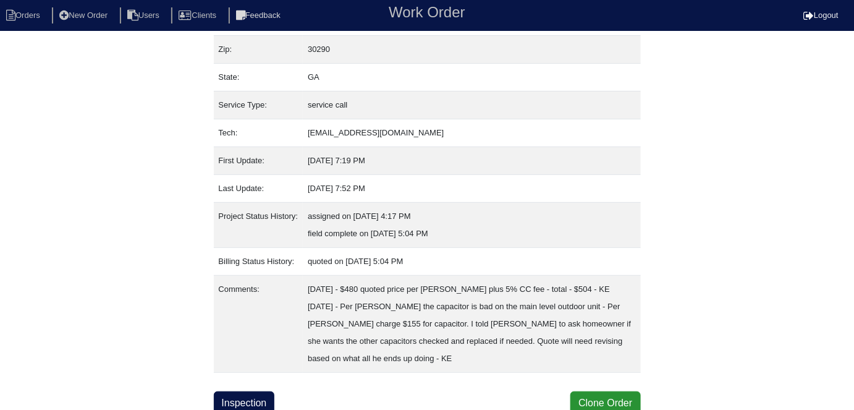
scroll to position [117, 0]
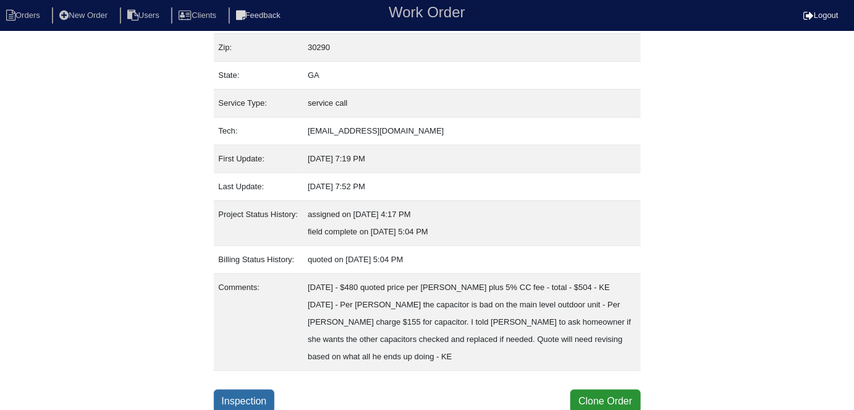
click at [271, 390] on link "Inspection" at bounding box center [244, 400] width 61 height 23
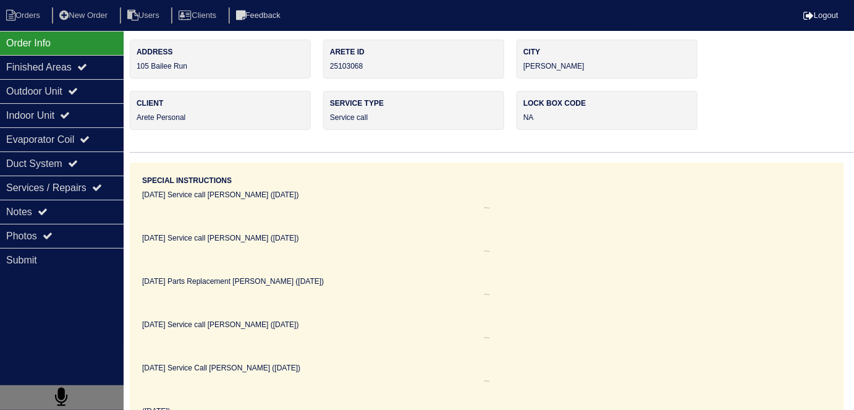
click at [68, 217] on div "Notes" at bounding box center [62, 212] width 124 height 24
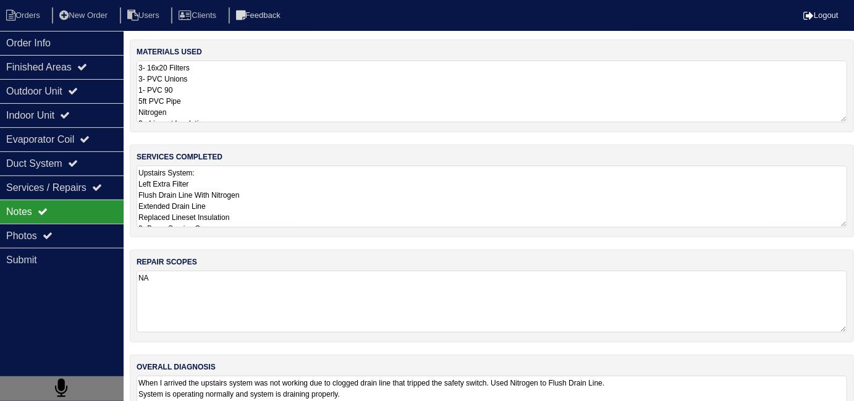
click at [307, 214] on textarea "Upstairs System: Left Extra Filter Flush Drain Line With Nitrogen Extended Drai…" at bounding box center [492, 197] width 711 height 62
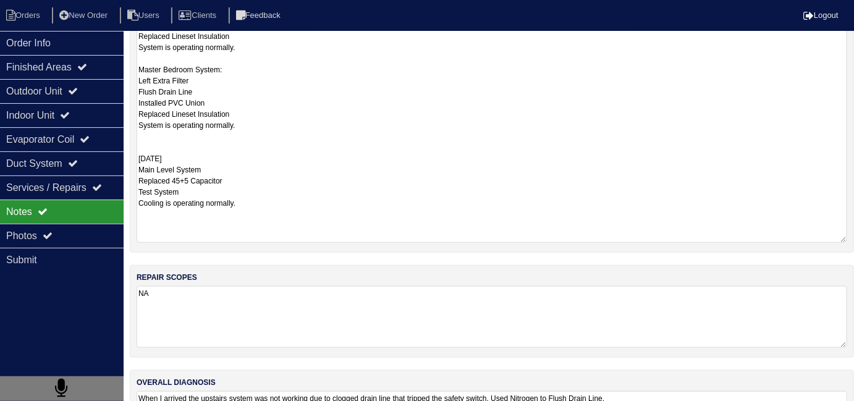
scroll to position [362, 0]
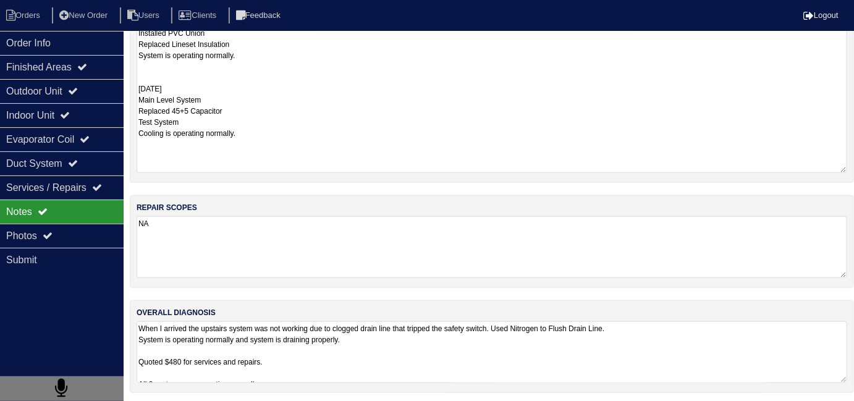
click at [382, 360] on textarea "When I arrived the upstairs system was not working due to clogged drain line th…" at bounding box center [492, 352] width 711 height 62
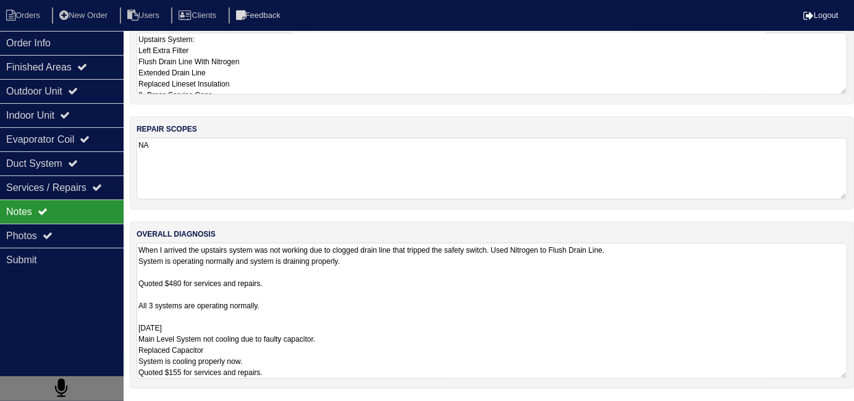
scroll to position [55, 0]
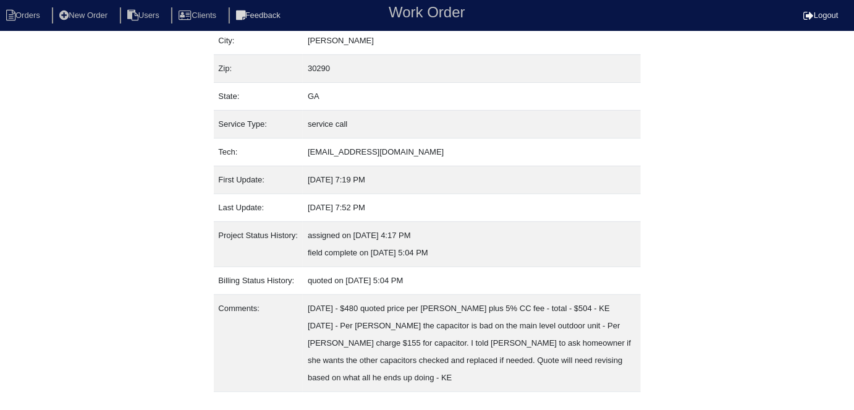
scroll to position [117, 0]
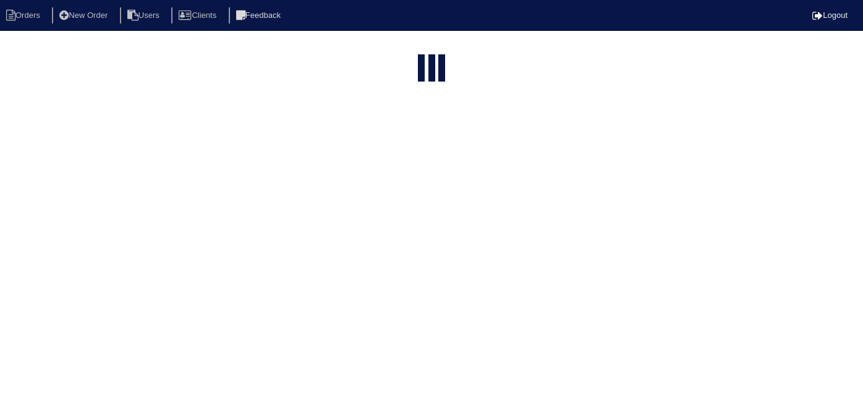
select select "15"
type input "105"
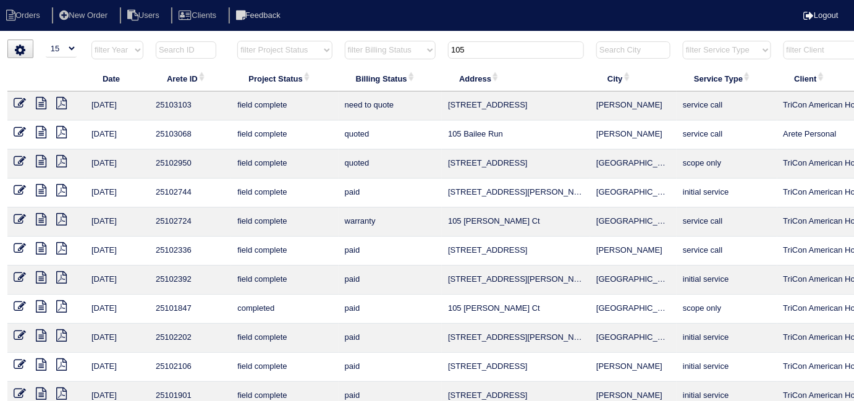
click at [22, 129] on icon at bounding box center [20, 132] width 12 height 12
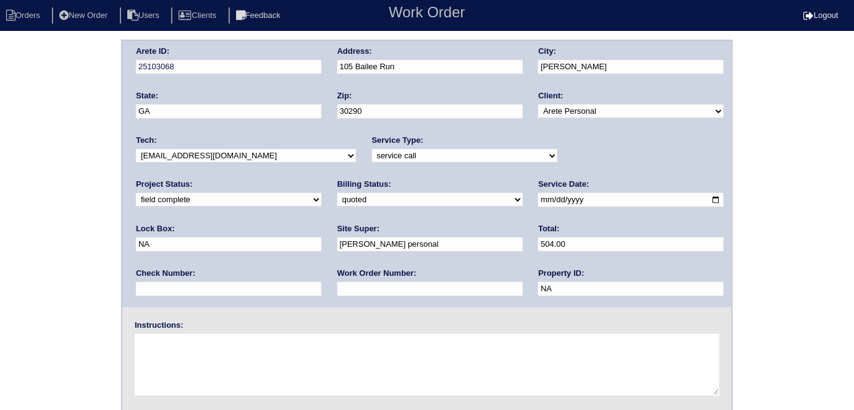
drag, startPoint x: 392, startPoint y: 245, endPoint x: 143, endPoint y: 181, distance: 257.2
click at [161, 191] on div "Arete ID: 25103068 Address: [STREET_ADDRESS] City: [GEOGRAPHIC_DATA] State: [GE…" at bounding box center [426, 174] width 609 height 266
type input "635.00"
click at [337, 196] on select "need to quote quoted need to invoice invoiced paid warranty purchase order need…" at bounding box center [429, 200] width 185 height 14
select select "invoiced"
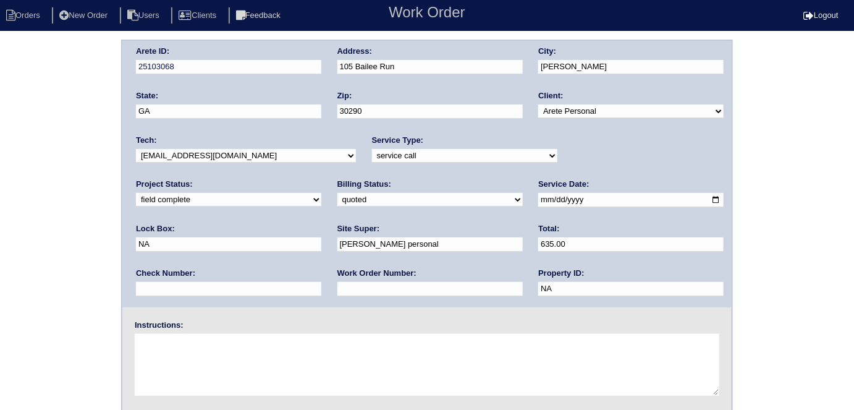
click at [337, 193] on select "need to quote quoted need to invoice invoiced paid warranty purchase order need…" at bounding box center [429, 200] width 185 height 14
click at [171, 351] on textarea at bounding box center [427, 365] width 585 height 62
click at [36, 298] on div "Arete ID: 25103068 Address: 105 Bailee Run City: Tyrone State: GA Zip: 30290 Cl…" at bounding box center [427, 290] width 854 height 500
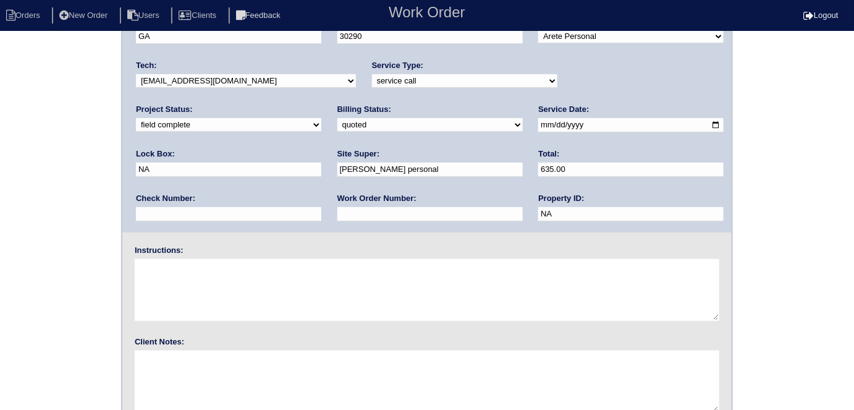
scroll to position [127, 0]
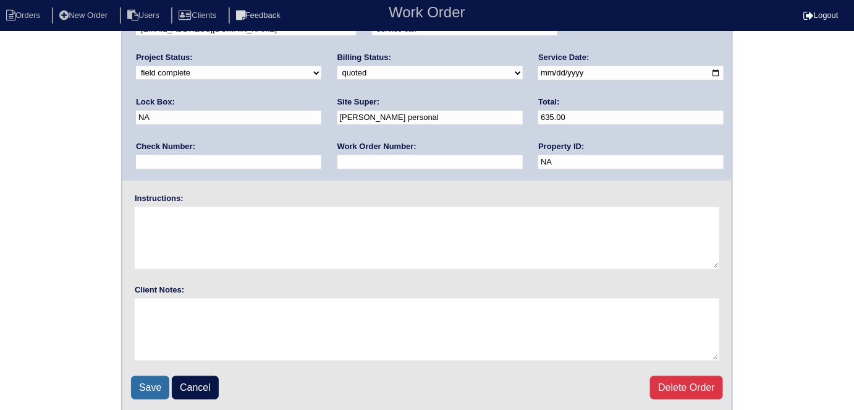
click at [163, 388] on input "Save" at bounding box center [150, 387] width 38 height 23
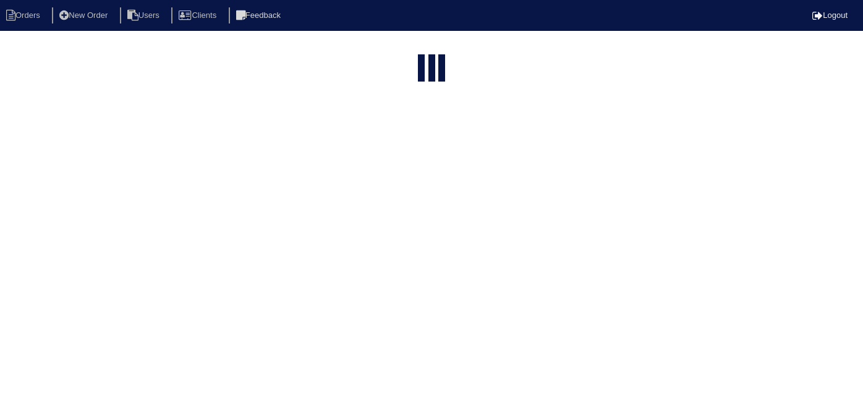
select select "15"
type input "105"
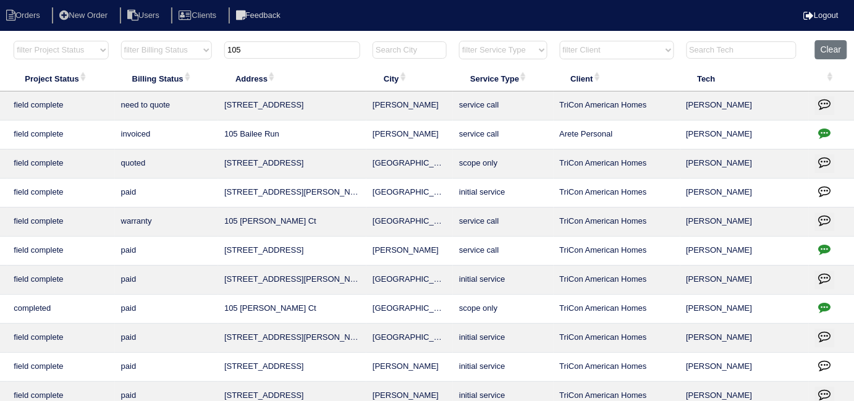
click at [819, 135] on icon "button" at bounding box center [825, 133] width 12 height 12
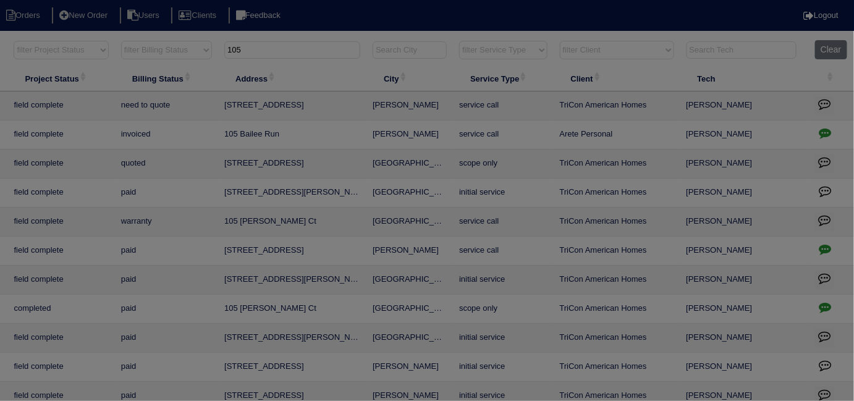
scroll to position [0, 215]
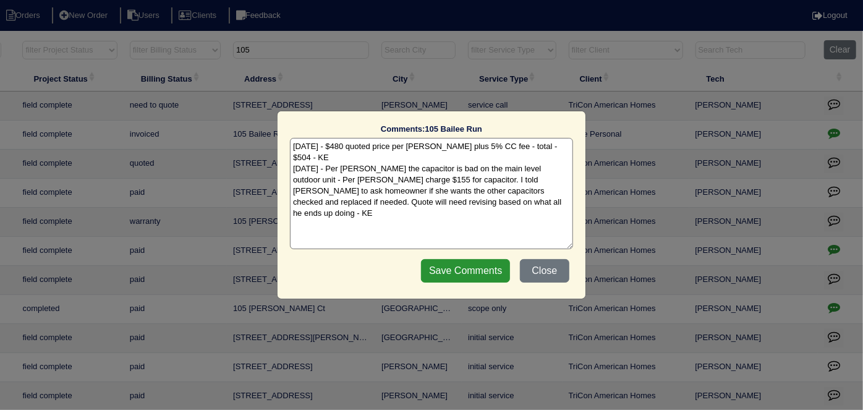
click at [461, 196] on textarea "8/18/25 - $480 quoted price per Payton plus 5% CC fee - total - $504 - KE 8/22/…" at bounding box center [431, 193] width 283 height 111
type textarea "8/18/25 - $480 quoted price per Payton plus 5% CC fee - total - $504 - KE 8/22/…"
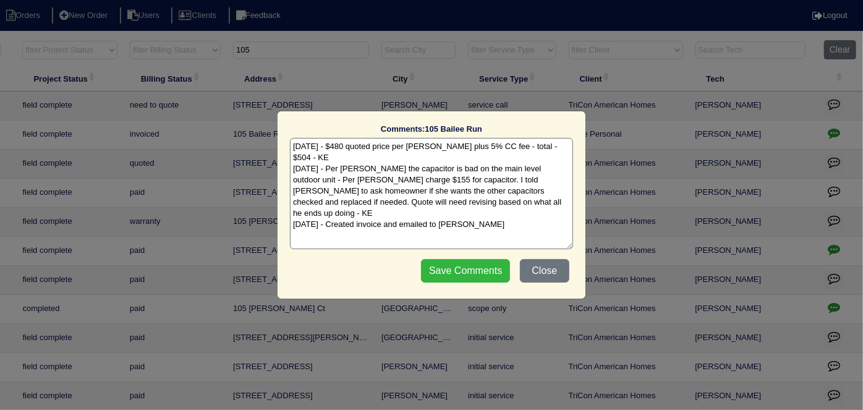
drag, startPoint x: 455, startPoint y: 283, endPoint x: 447, endPoint y: 268, distance: 16.6
click at [454, 283] on div "Save Comments Close" at bounding box center [495, 270] width 156 height 31
click at [447, 268] on input "Save Comments" at bounding box center [465, 270] width 89 height 23
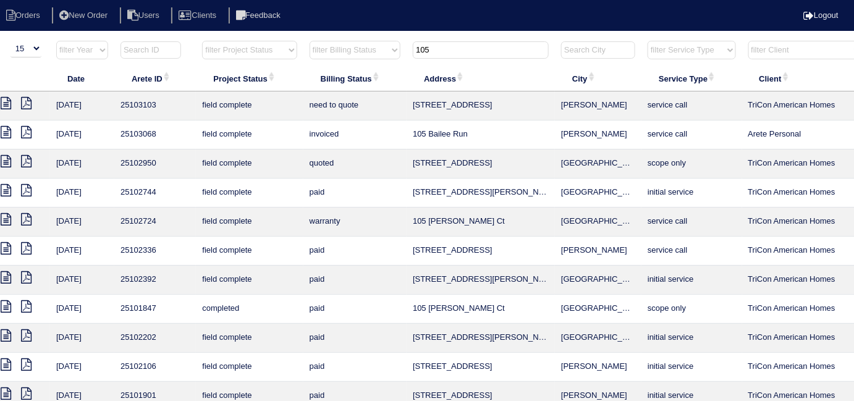
scroll to position [0, 0]
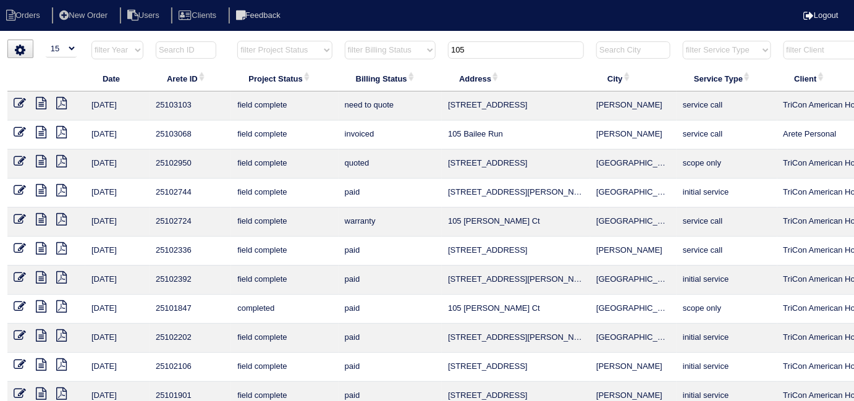
click at [62, 131] on icon at bounding box center [61, 132] width 11 height 12
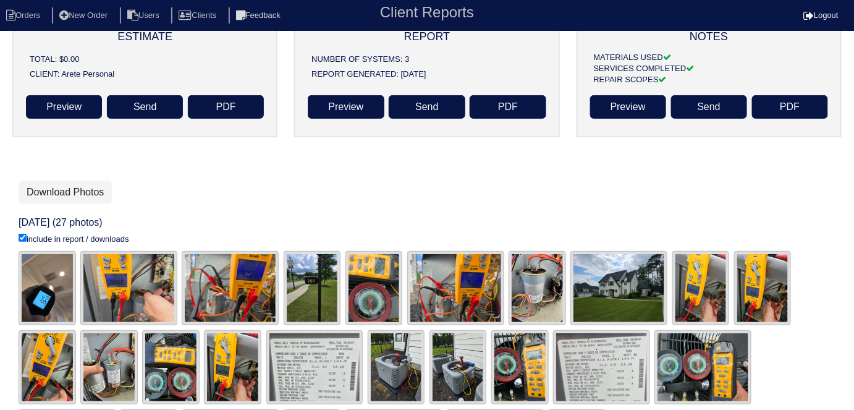
scroll to position [112, 0]
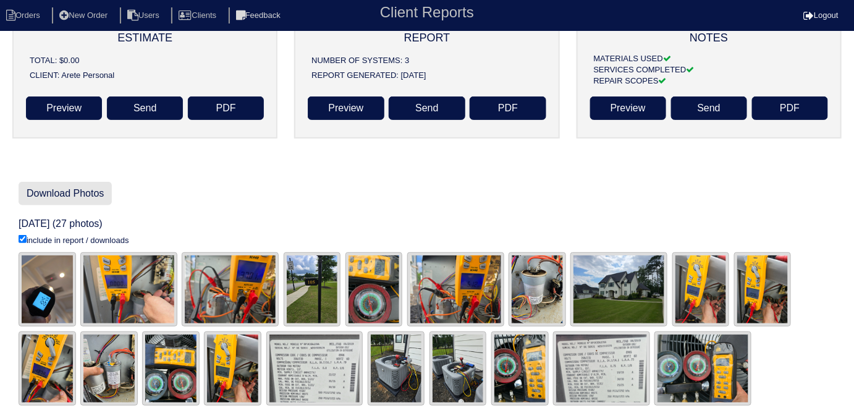
click at [78, 188] on link "Download Photos" at bounding box center [65, 193] width 93 height 23
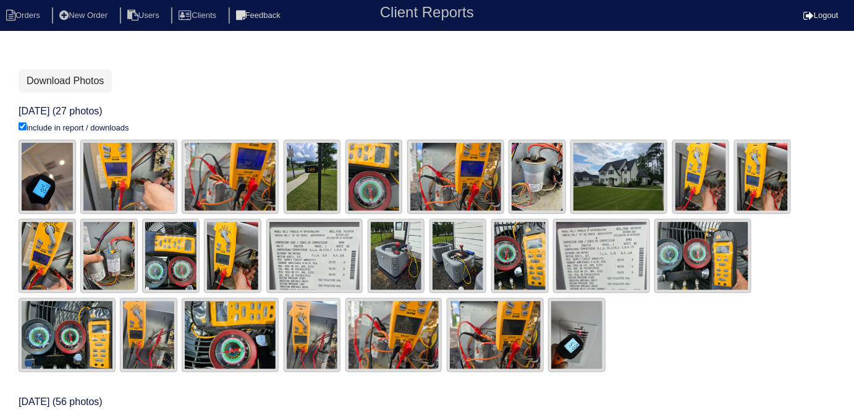
scroll to position [224, 0]
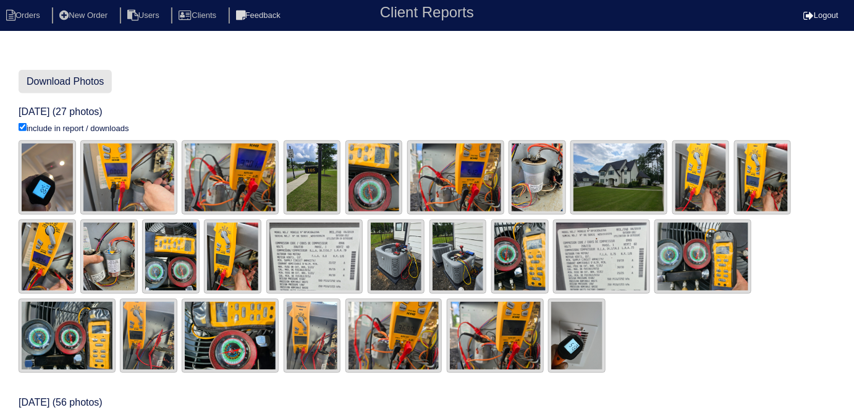
click at [91, 86] on link "Download Photos" at bounding box center [65, 81] width 93 height 23
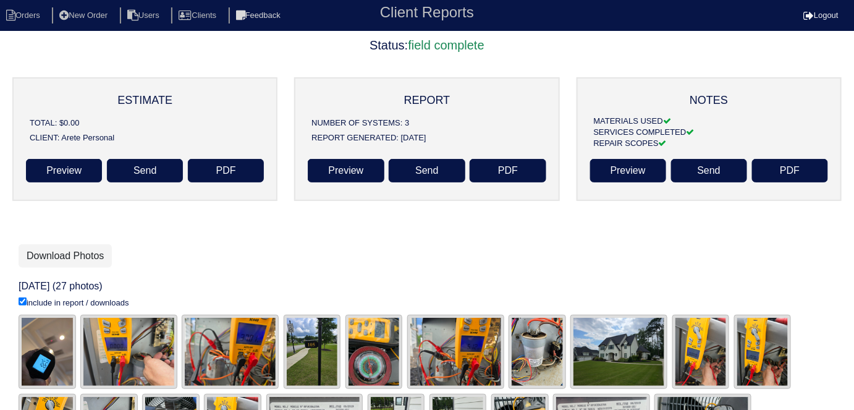
scroll to position [0, 0]
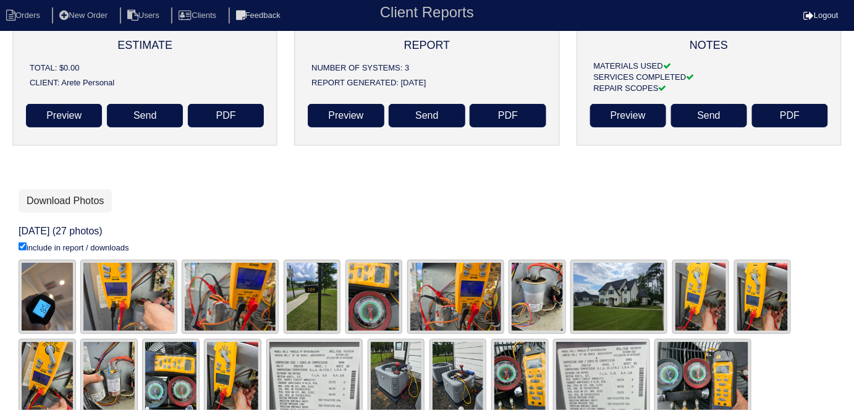
scroll to position [112, 0]
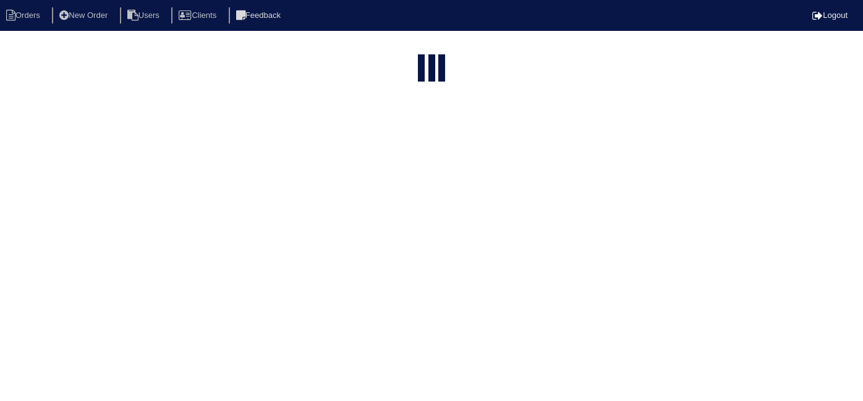
select select "15"
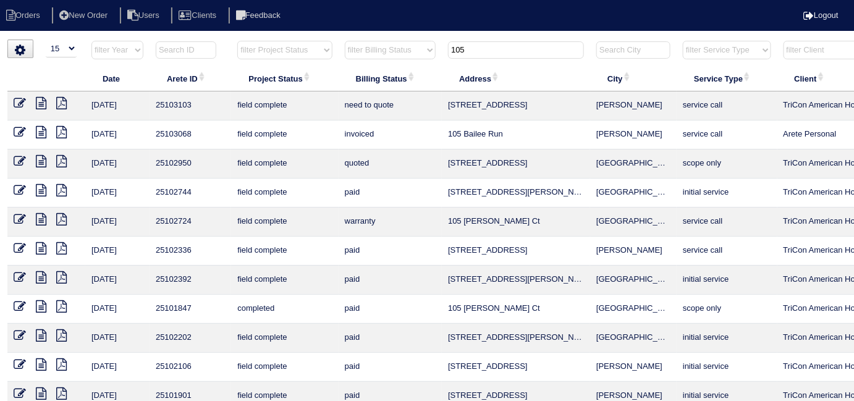
drag, startPoint x: 481, startPoint y: 53, endPoint x: 366, endPoint y: 48, distance: 115.7
click at [366, 48] on tr "filter Year -- Any Year -- 2025 2024 2023 2022 2021 2020 2019 filter Project St…" at bounding box center [542, 52] width 1071 height 25
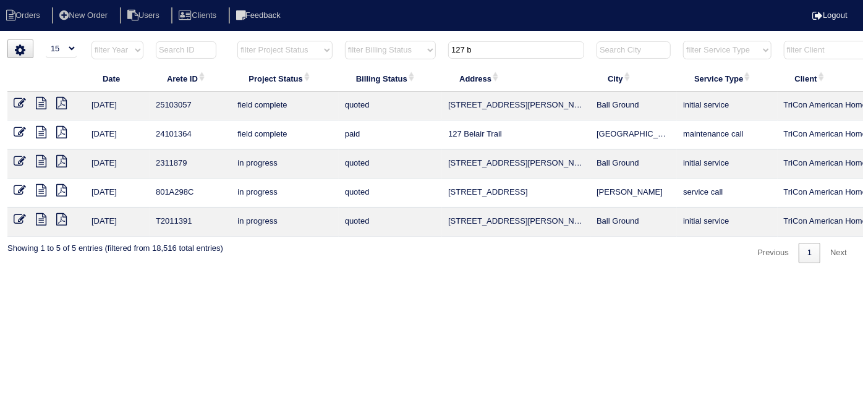
type input "127 b"
click at [17, 97] on icon at bounding box center [20, 103] width 12 height 12
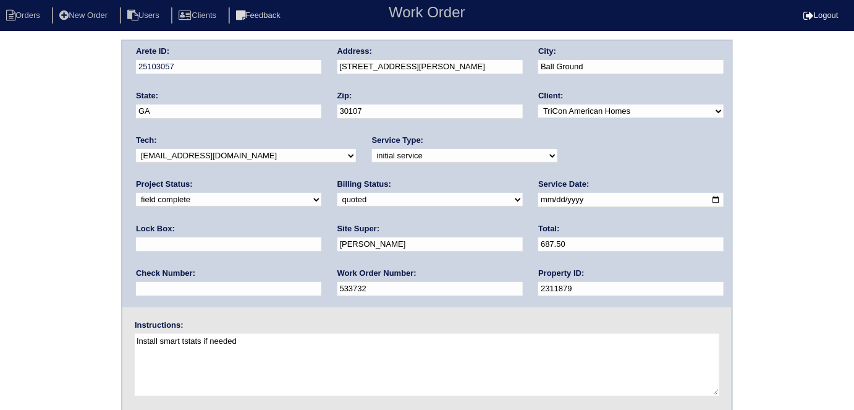
click at [17, 180] on div "Arete ID: 25103057 Address: [STREET_ADDRESS][PERSON_NAME] City: [GEOGRAPHIC_DAT…" at bounding box center [427, 290] width 854 height 500
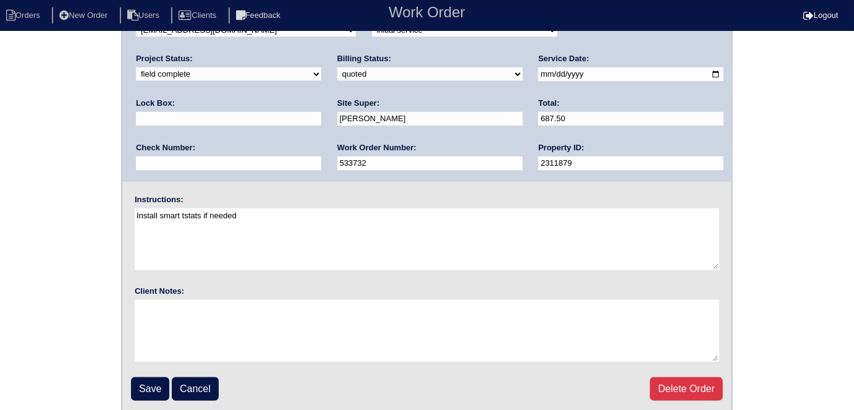
scroll to position [127, 0]
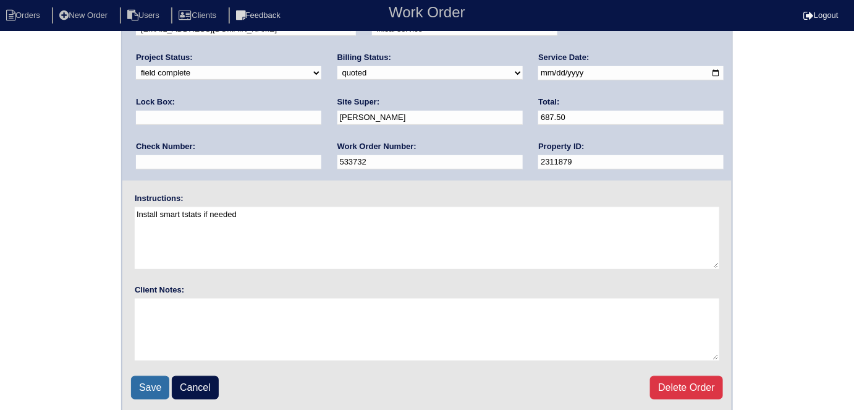
click at [154, 389] on input "Save" at bounding box center [150, 387] width 38 height 23
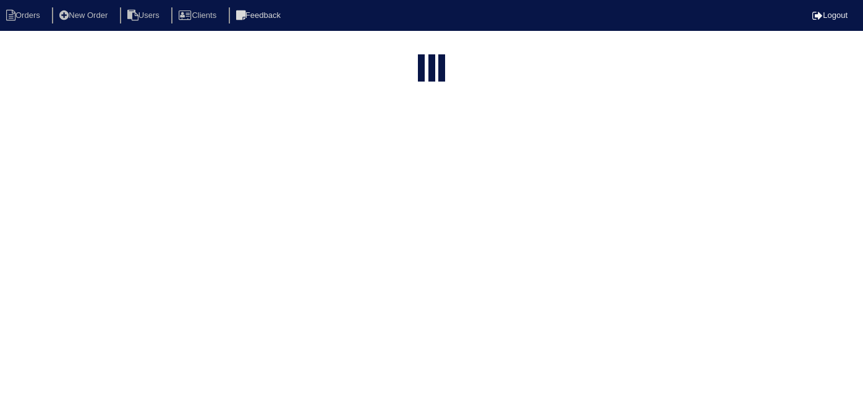
select select "15"
type input "127 b"
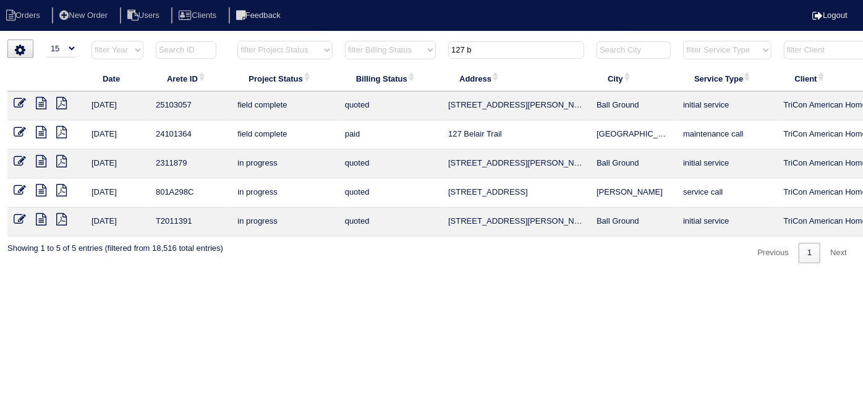
click at [16, 106] on icon at bounding box center [20, 103] width 12 height 12
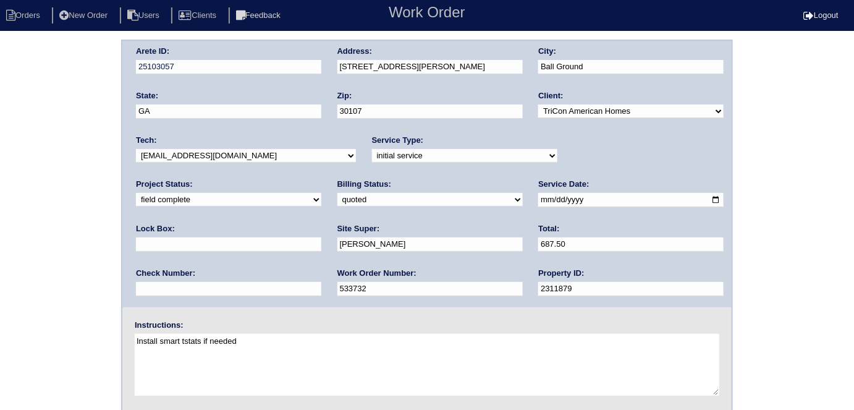
click at [337, 203] on select "need to quote quoted need to invoice invoiced paid warranty purchase order need…" at bounding box center [429, 200] width 185 height 14
select select "need to invoice"
click at [337, 193] on select "need to quote quoted need to invoice invoiced paid warranty purchase order need…" at bounding box center [429, 200] width 185 height 14
drag, startPoint x: 24, startPoint y: 185, endPoint x: 32, endPoint y: 195, distance: 11.9
click at [24, 185] on div "Arete ID: 25103057 Address: 127 Bethany Manor Dr City: Ball Ground State: GA Zi…" at bounding box center [427, 290] width 854 height 500
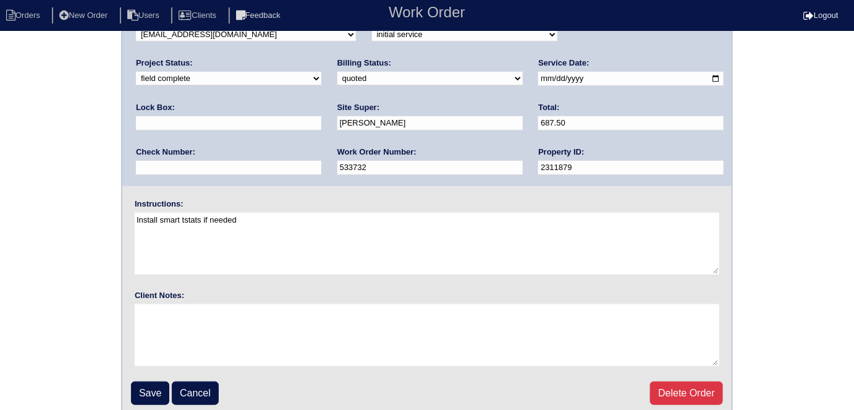
scroll to position [127, 0]
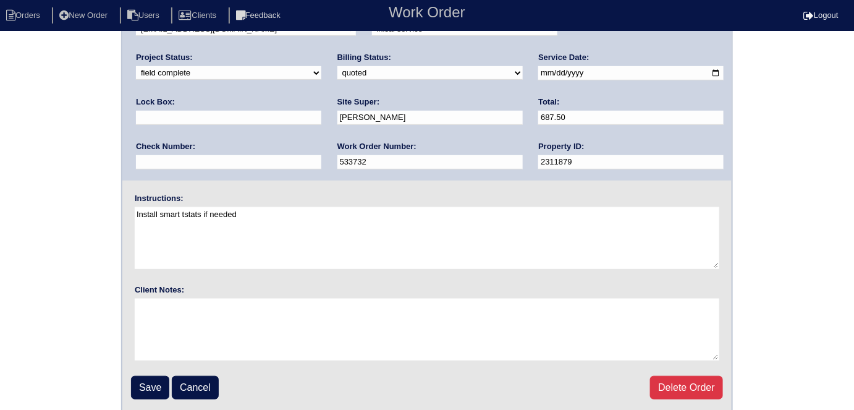
drag, startPoint x: 59, startPoint y: 143, endPoint x: 71, endPoint y: 198, distance: 55.6
click at [57, 143] on div "Arete ID: 25103057 Address: 127 Bethany Manor Dr City: Ball Ground State: GA Zi…" at bounding box center [427, 163] width 854 height 500
click at [146, 389] on input "Save" at bounding box center [150, 387] width 38 height 23
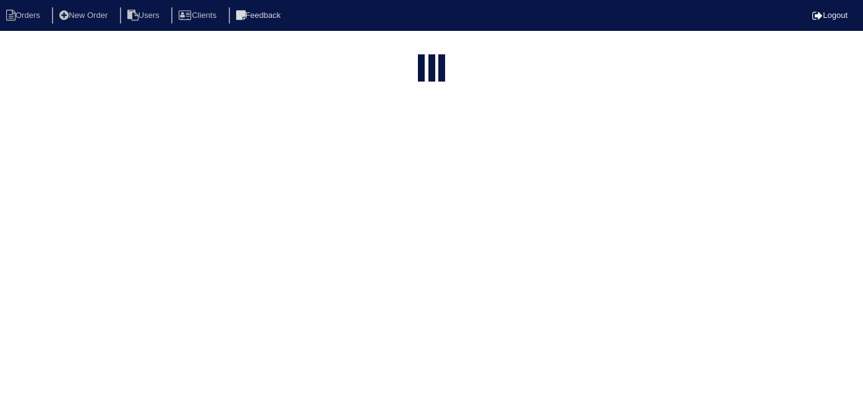
select select "15"
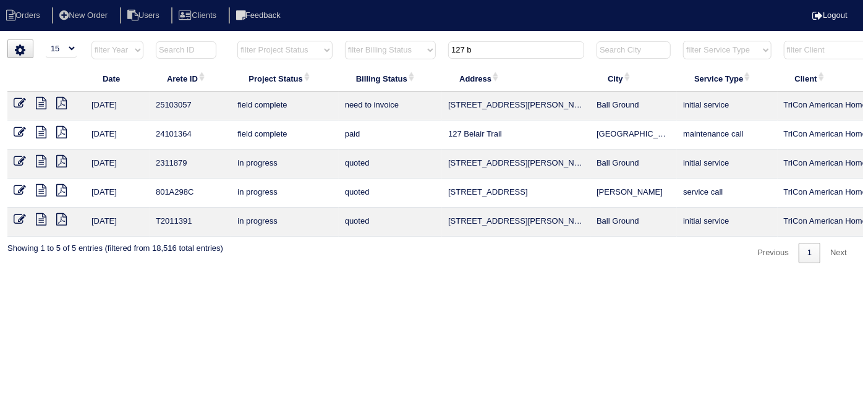
drag, startPoint x: 500, startPoint y: 55, endPoint x: 353, endPoint y: 36, distance: 147.6
click at [353, 36] on html "Orders New Order Users Clients Feedback Logout Orders New Order Users Clients M…" at bounding box center [431, 138] width 863 height 276
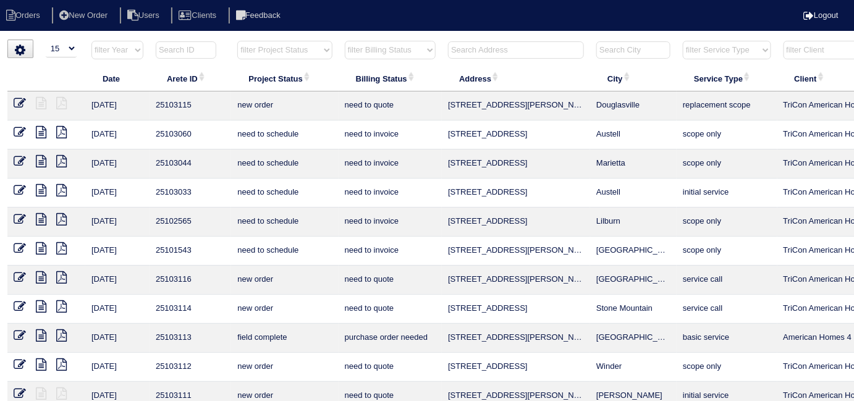
click at [463, 49] on input "text" at bounding box center [516, 49] width 136 height 17
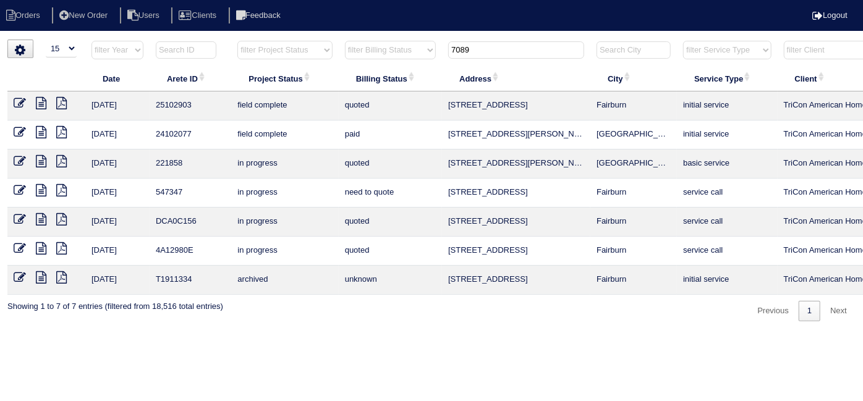
type input "7089"
click at [15, 99] on icon at bounding box center [20, 103] width 12 height 12
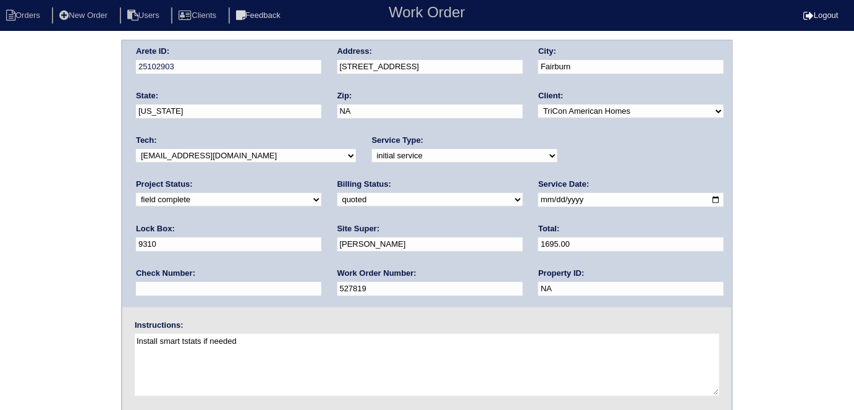
click at [18, 245] on div "Arete ID: 25102903 Address: [STREET_ADDRESS] City: [GEOGRAPHIC_DATA] State: [US…" at bounding box center [427, 290] width 854 height 500
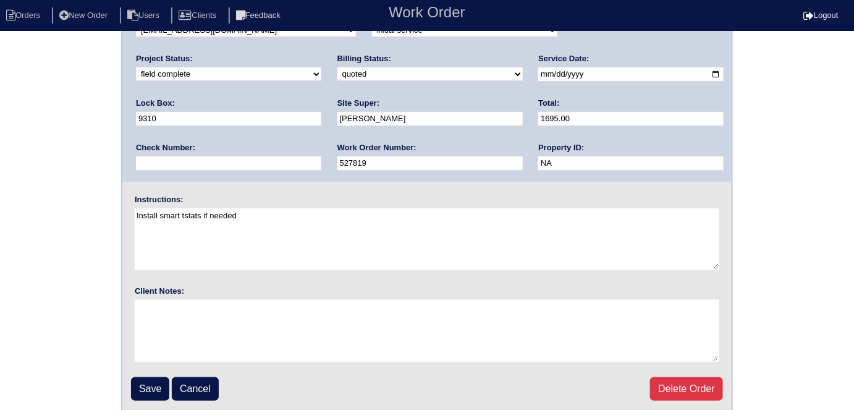
scroll to position [127, 0]
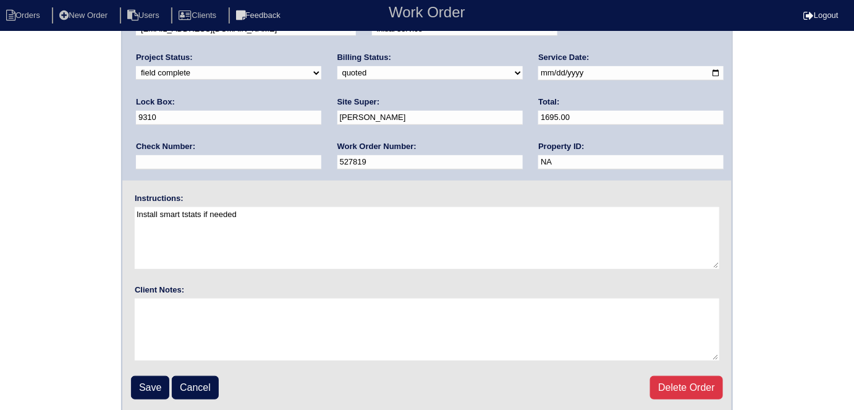
drag, startPoint x: 136, startPoint y: 377, endPoint x: 140, endPoint y: 371, distance: 7.2
click at [136, 378] on input "Save" at bounding box center [150, 387] width 38 height 23
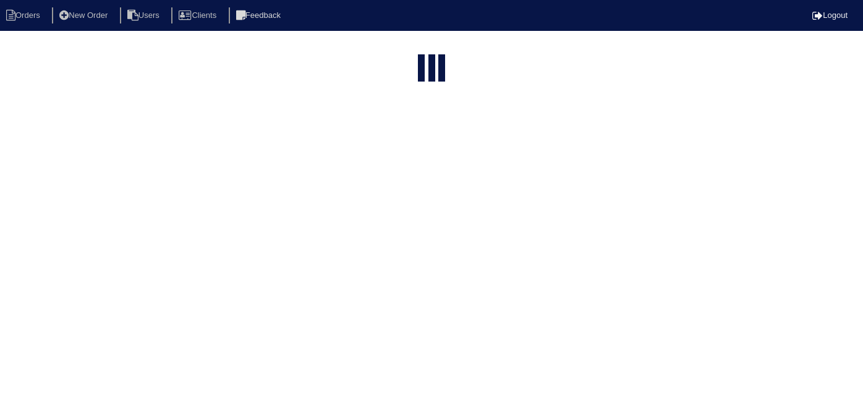
select select "15"
type input "7089"
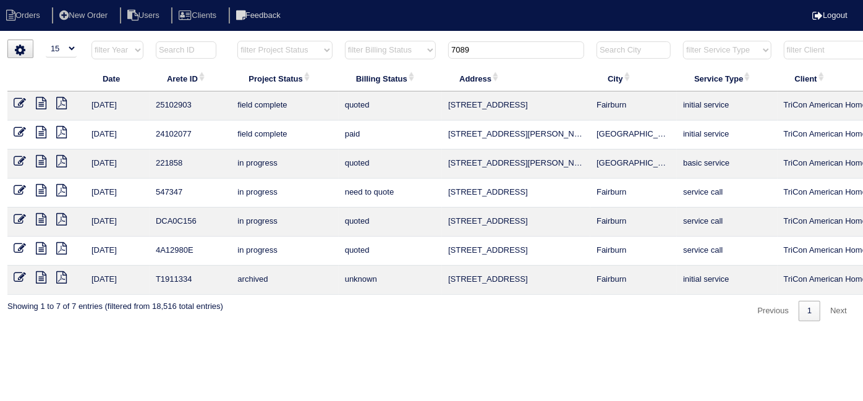
drag, startPoint x: 479, startPoint y: 48, endPoint x: 378, endPoint y: 58, distance: 101.8
click at [378, 58] on tr "filter Year -- Any Year -- 2025 2024 2023 2022 2021 2020 2019 filter Project St…" at bounding box center [542, 52] width 1071 height 25
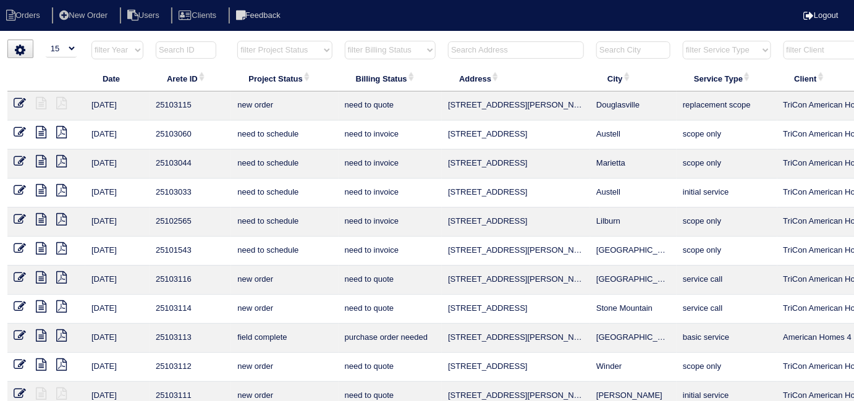
click at [555, 44] on input "text" at bounding box center [516, 49] width 136 height 17
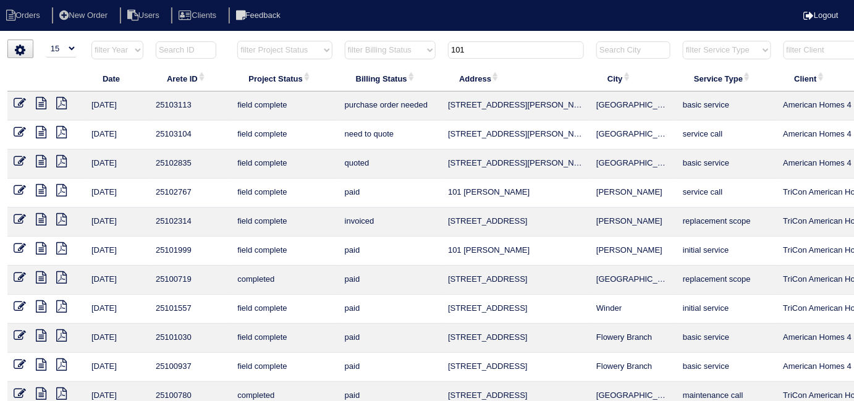
type input "101"
click at [41, 132] on icon at bounding box center [41, 132] width 11 height 12
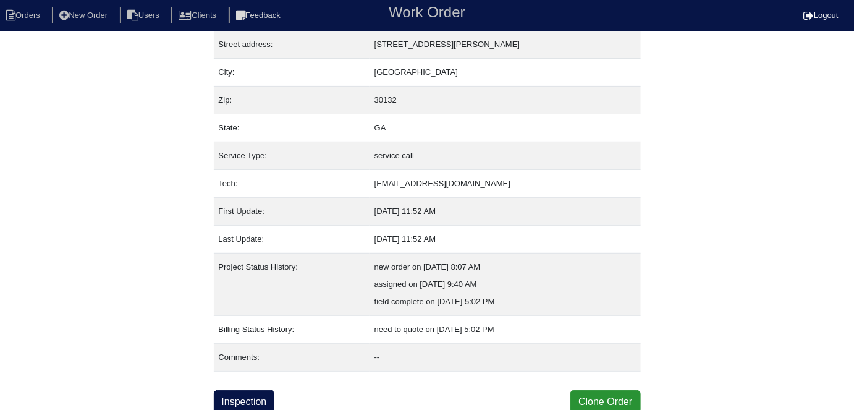
scroll to position [65, 0]
click at [245, 397] on link "Inspection" at bounding box center [244, 400] width 61 height 23
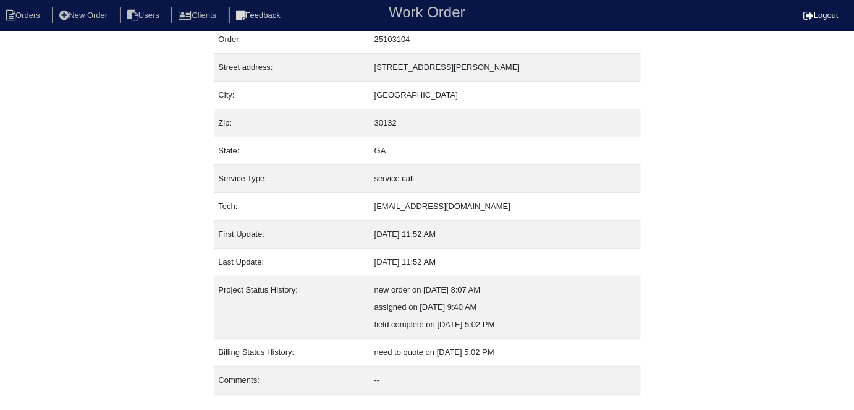
scroll to position [65, 0]
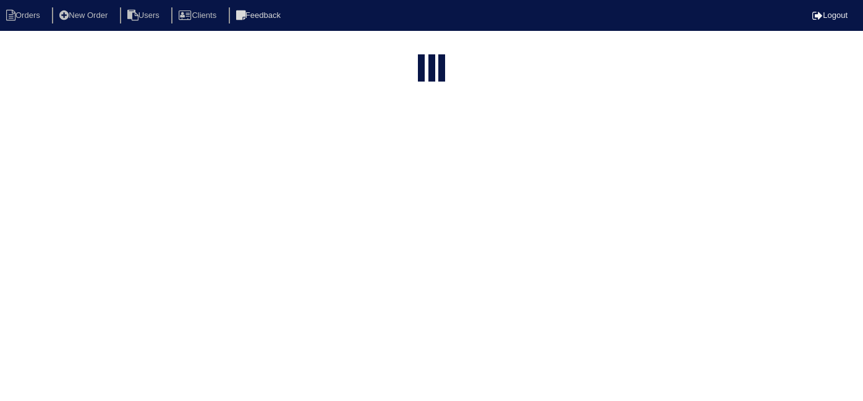
select select "15"
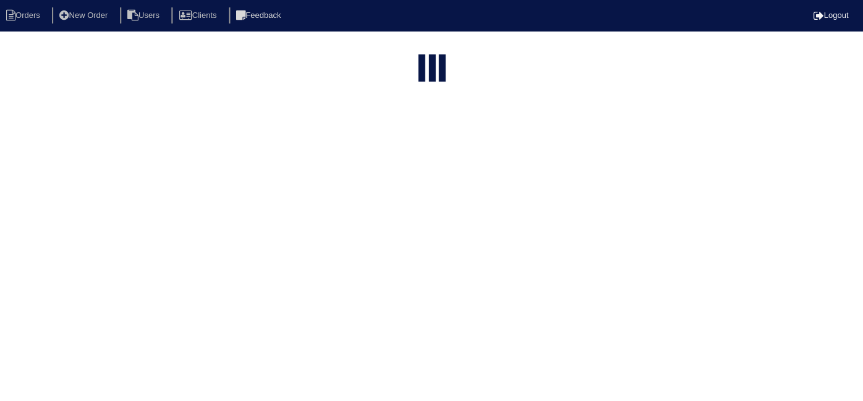
type input "101"
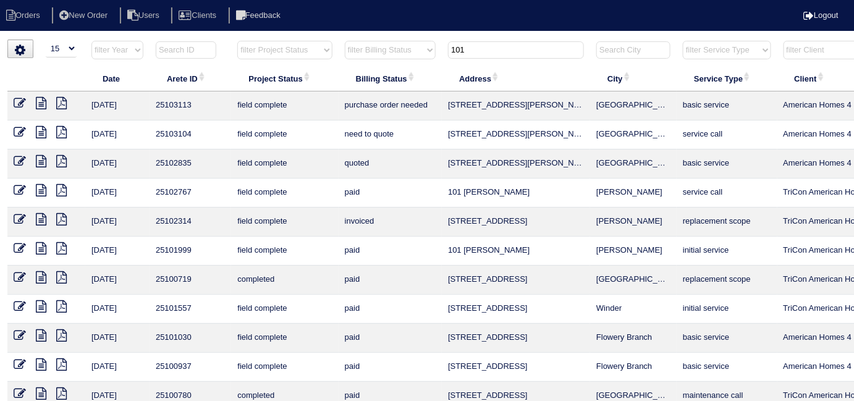
click at [41, 103] on icon at bounding box center [41, 103] width 11 height 12
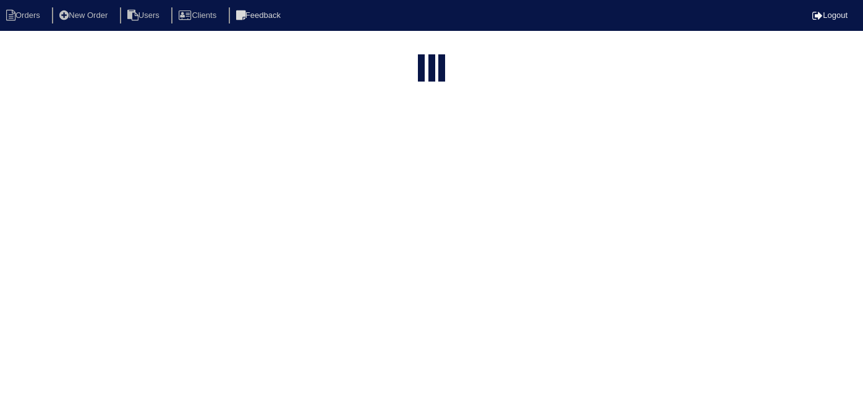
select select "15"
type input "101"
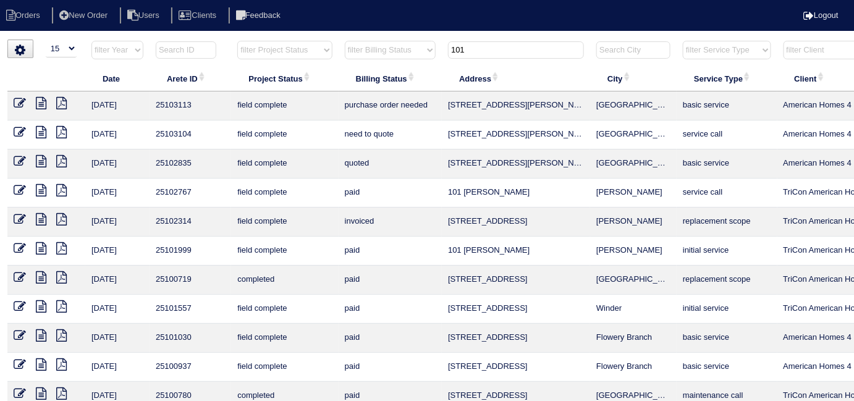
click at [36, 135] on icon at bounding box center [41, 132] width 11 height 12
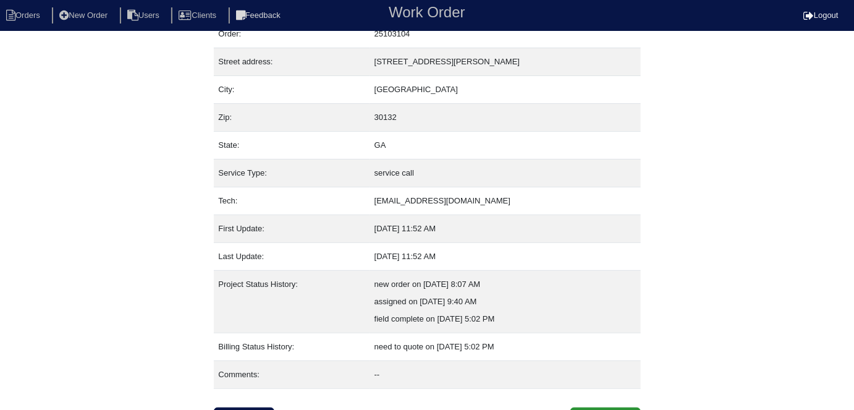
scroll to position [65, 0]
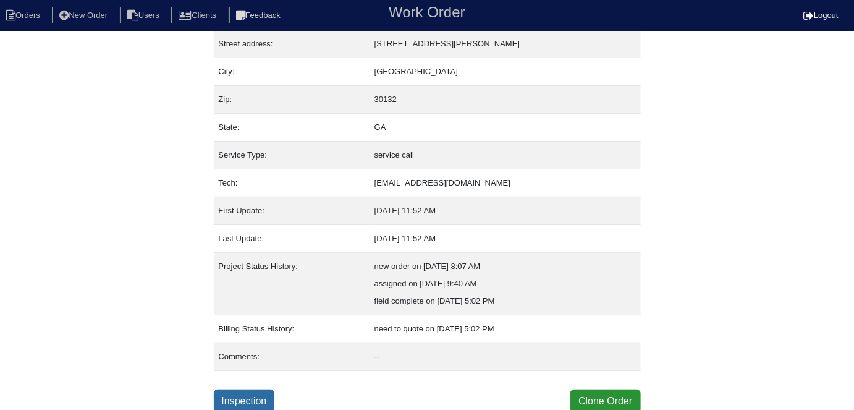
click at [258, 389] on link "Inspection" at bounding box center [244, 400] width 61 height 23
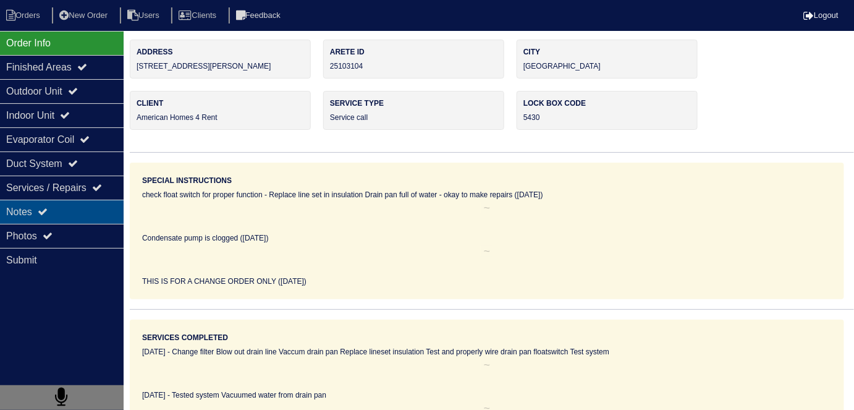
click at [74, 200] on div "Notes" at bounding box center [62, 212] width 124 height 24
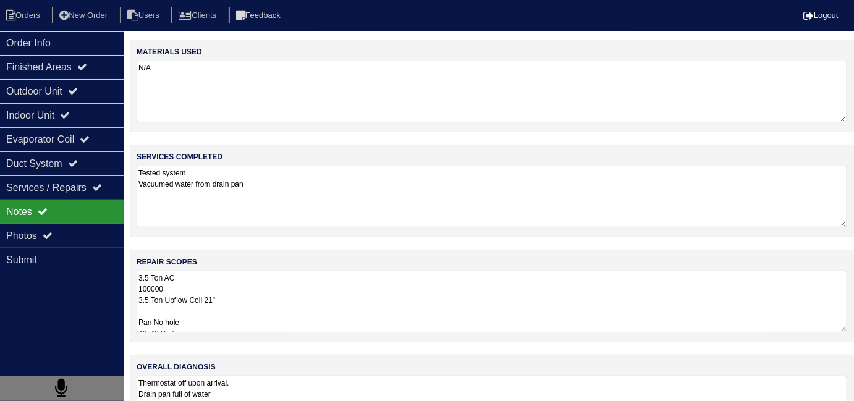
click at [346, 305] on textarea "3.5 Ton AC 100000 3.5 Ton Upflow Coil 21" Pan No hole 40x40 Pad Aquaguard Float…" at bounding box center [492, 302] width 711 height 62
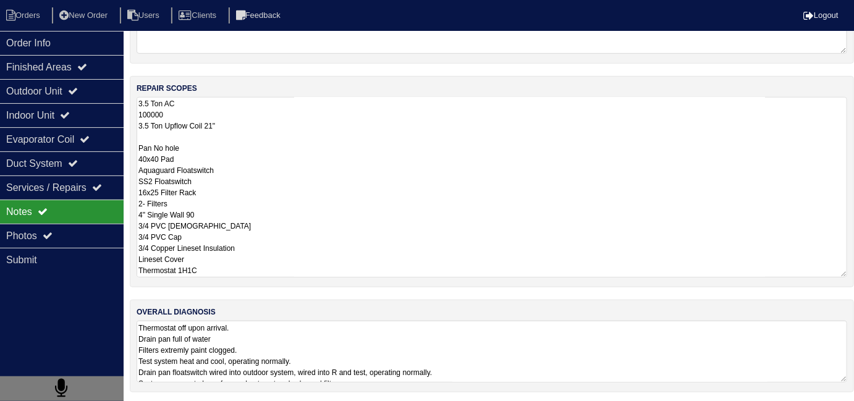
scroll to position [95, 0]
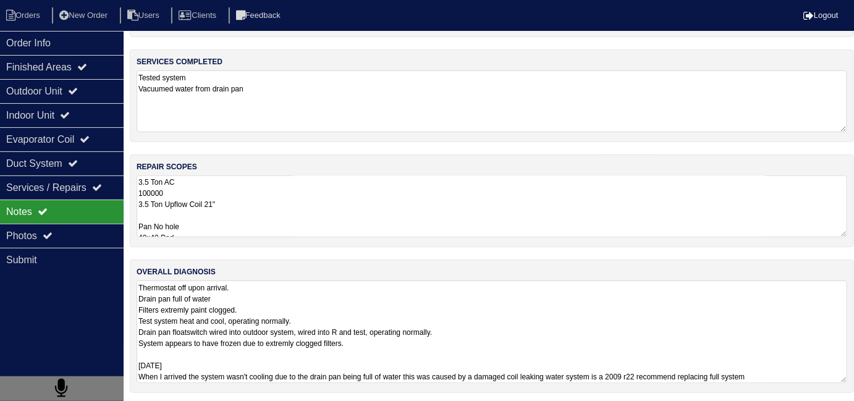
scroll to position [1, 0]
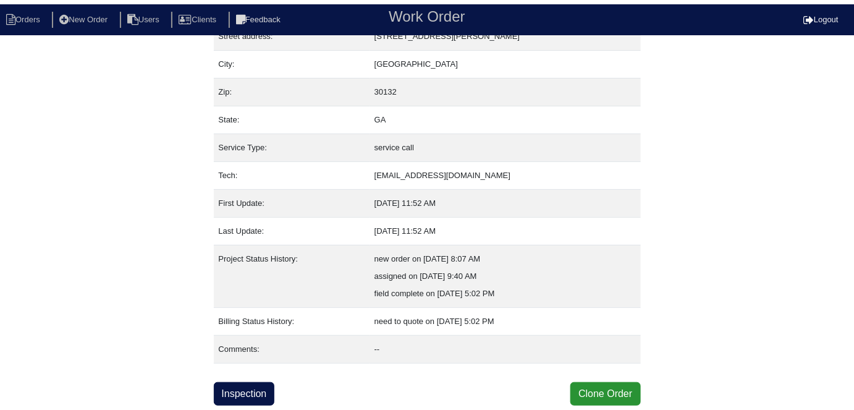
scroll to position [65, 0]
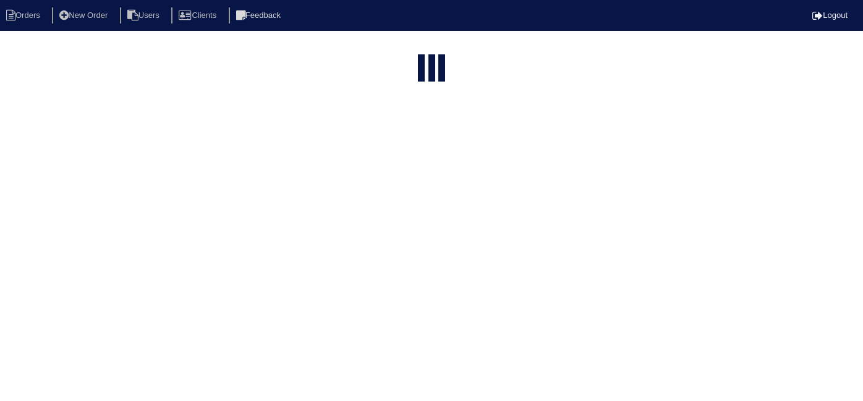
select select "15"
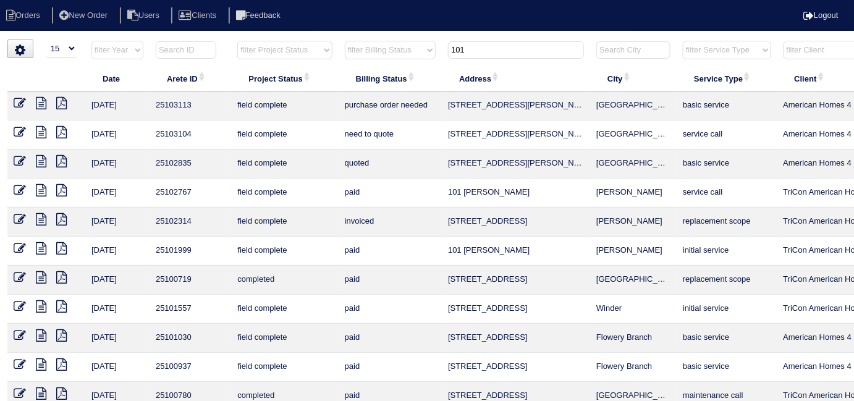
click at [41, 131] on icon at bounding box center [41, 132] width 11 height 12
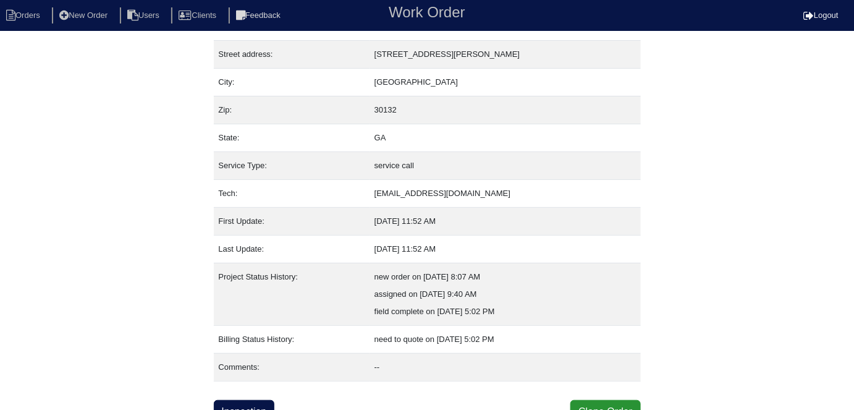
scroll to position [65, 0]
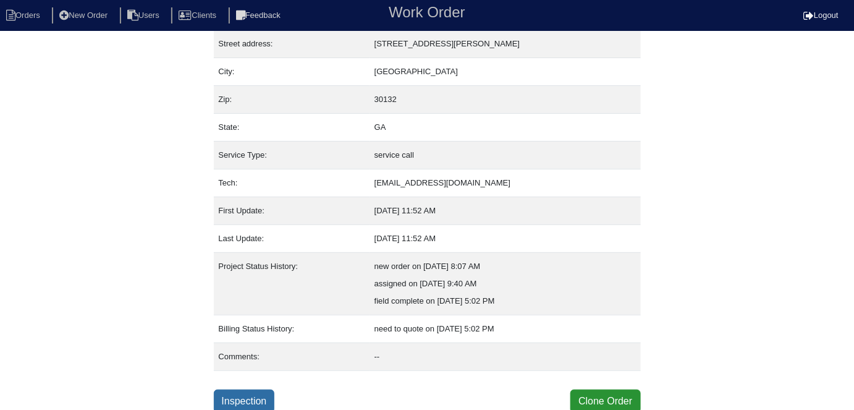
click at [271, 400] on link "Inspection" at bounding box center [244, 400] width 61 height 23
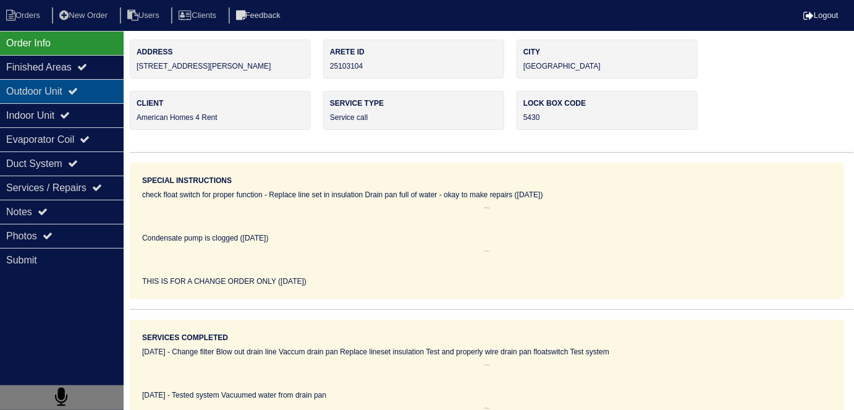
click at [78, 92] on icon at bounding box center [73, 91] width 10 height 10
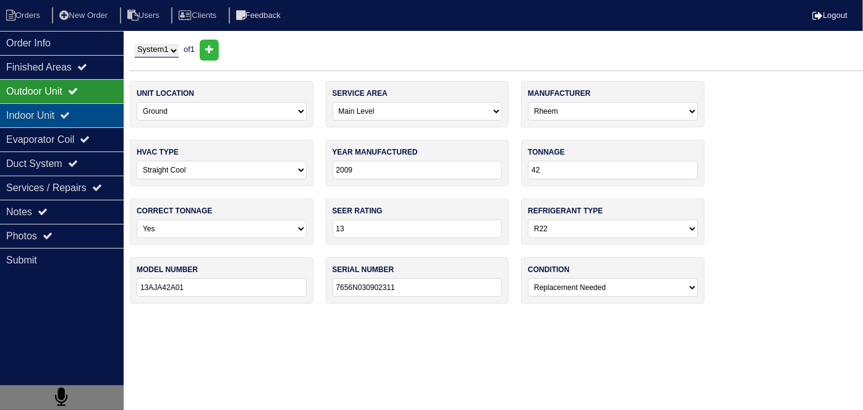
click at [67, 116] on div "Indoor Unit" at bounding box center [62, 115] width 124 height 24
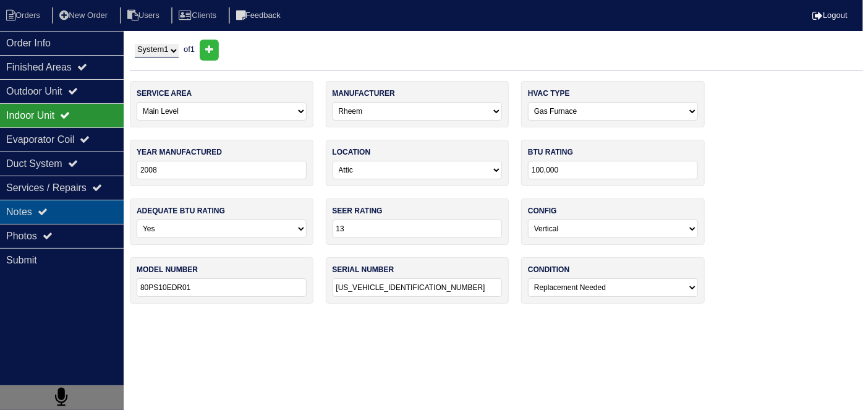
click at [81, 221] on div "Notes" at bounding box center [62, 212] width 124 height 24
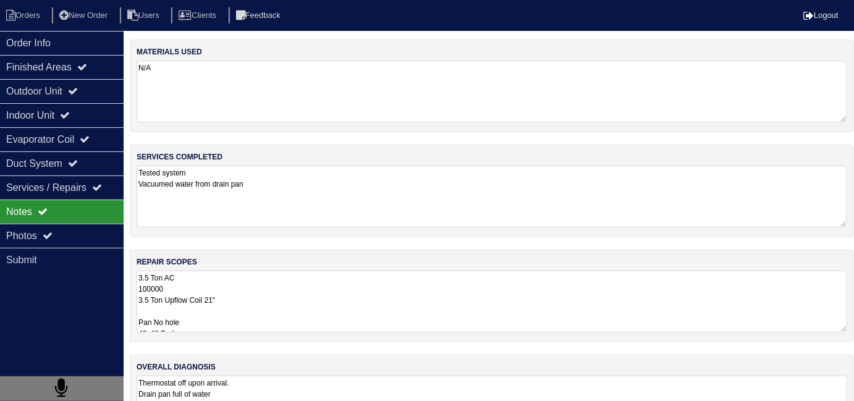
click at [431, 278] on textarea "3.5 Ton AC 100000 3.5 Ton Upflow Coil 21" Pan No hole 40x40 Pad Aquaguard Float…" at bounding box center [492, 302] width 711 height 62
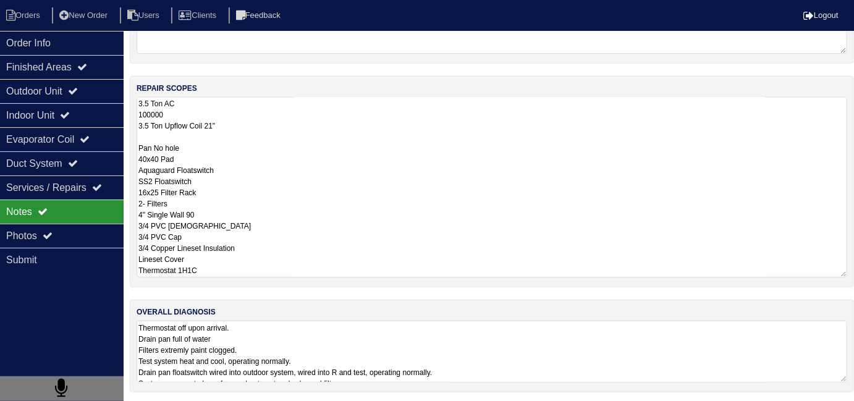
click at [576, 341] on textarea "Thermostat off upon arrival. Drain pan full of water Filters extremly paint clo…" at bounding box center [492, 352] width 711 height 62
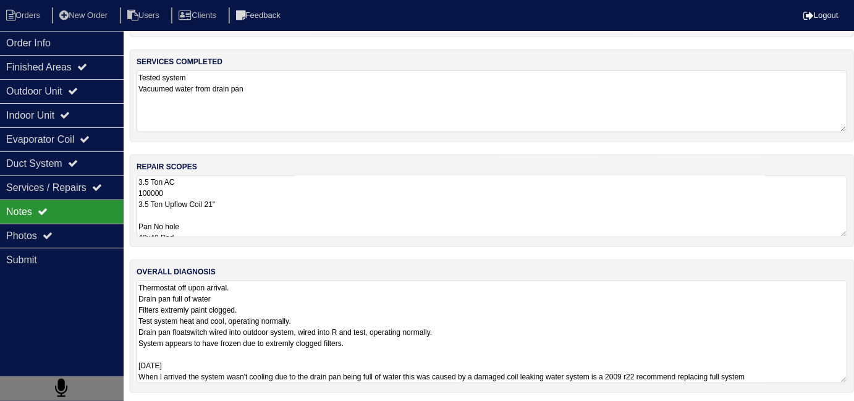
scroll to position [1, 0]
click at [20, 42] on div "Order Info" at bounding box center [62, 43] width 124 height 24
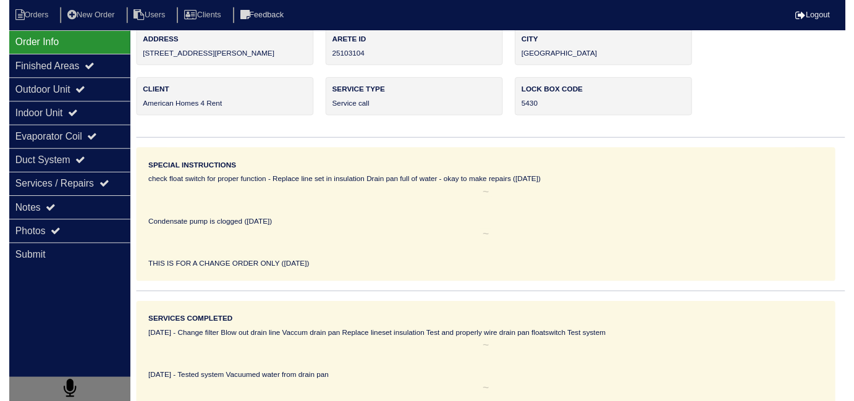
scroll to position [0, 0]
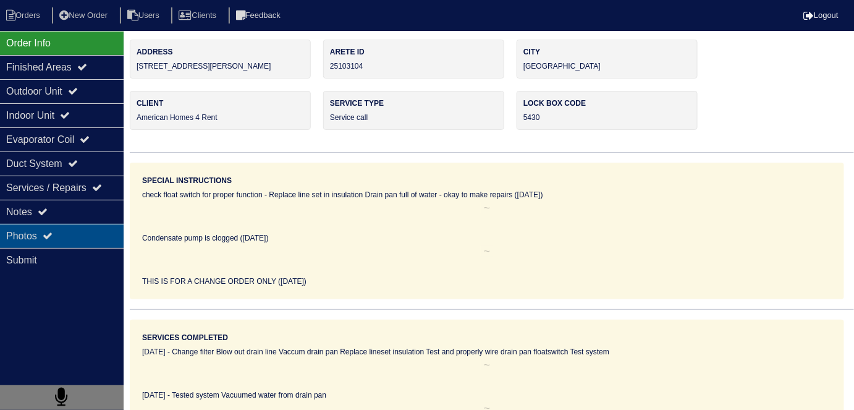
click at [34, 224] on div "Photos" at bounding box center [62, 236] width 124 height 24
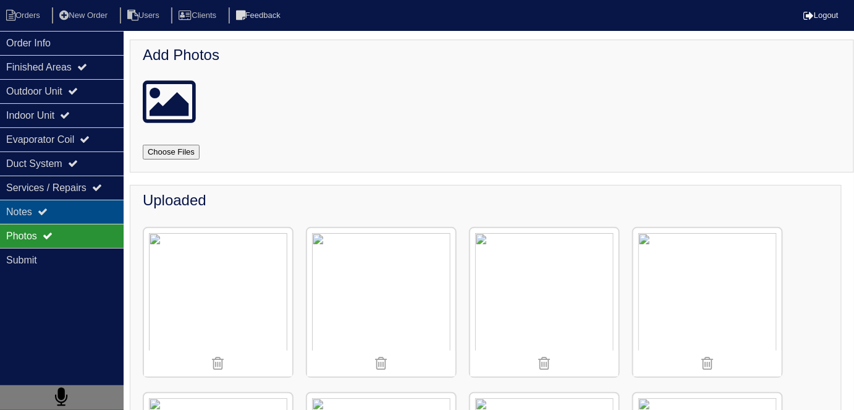
click at [70, 208] on div "Notes" at bounding box center [62, 212] width 124 height 24
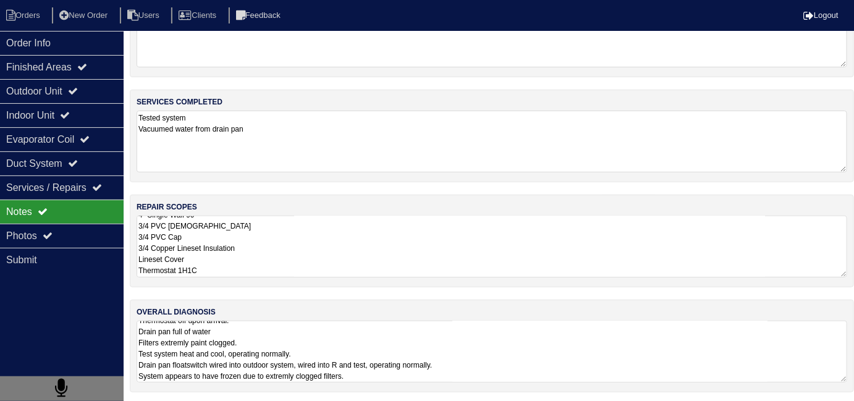
scroll to position [1, 0]
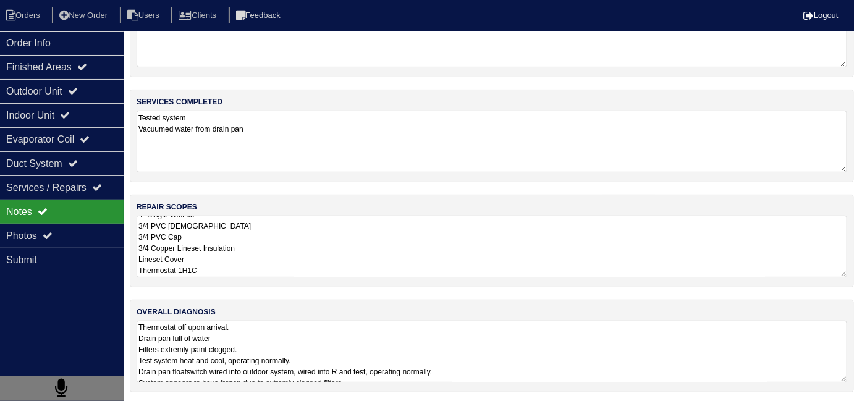
click at [458, 356] on textarea "Thermostat off upon arrival. Drain pan full of water Filters extremly paint clo…" at bounding box center [492, 352] width 711 height 62
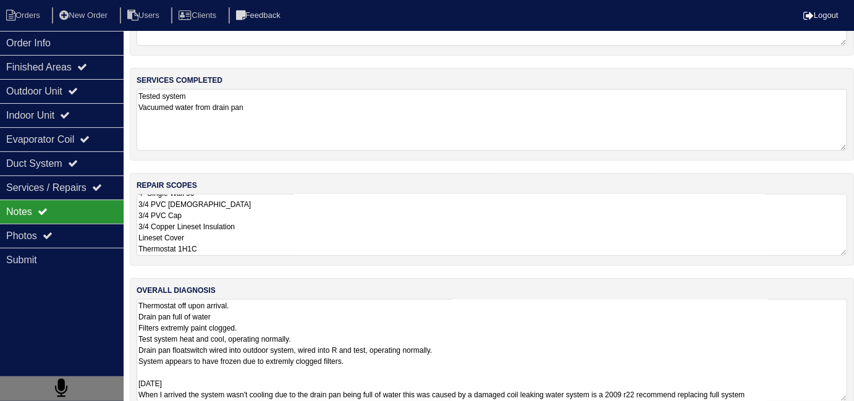
scroll to position [95, 0]
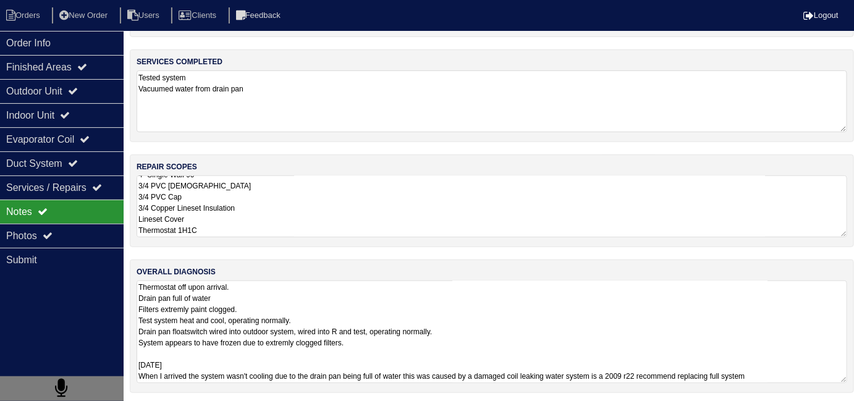
click at [717, 361] on textarea "Thermostat off upon arrival. Drain pan full of water Filters extremly paint clo…" at bounding box center [492, 332] width 711 height 103
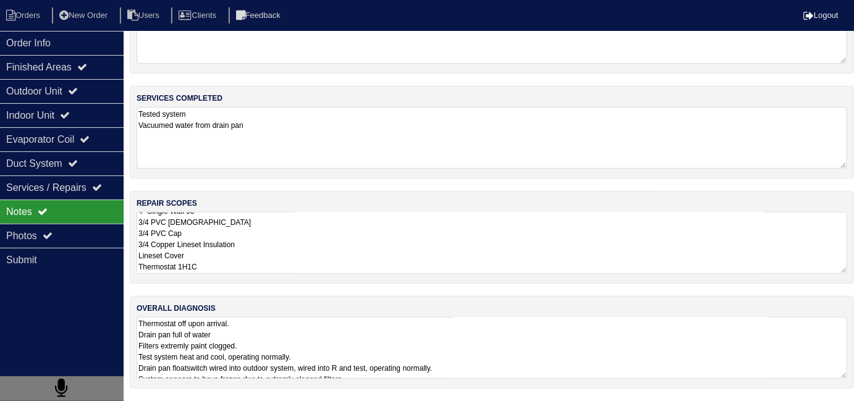
scroll to position [55, 0]
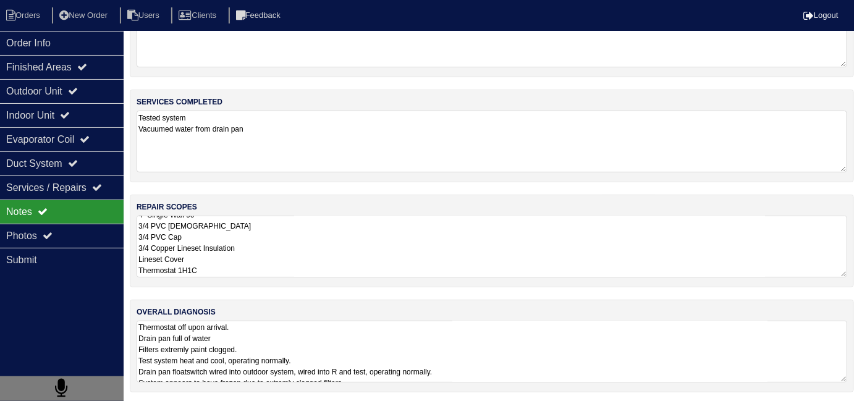
click at [287, 250] on div "materials used N/A services completed Tested system Vacuumed water from drain p…" at bounding box center [492, 195] width 724 height 420
click at [269, 137] on div "services completed Tested system Vacuumed water from drain pan" at bounding box center [492, 136] width 724 height 93
click at [333, 245] on textarea "3.5 Ton AC 100000 3.5 Ton Upflow Coil 21" Pan No hole 40x40 Pad Aquaguard Float…" at bounding box center [492, 247] width 711 height 62
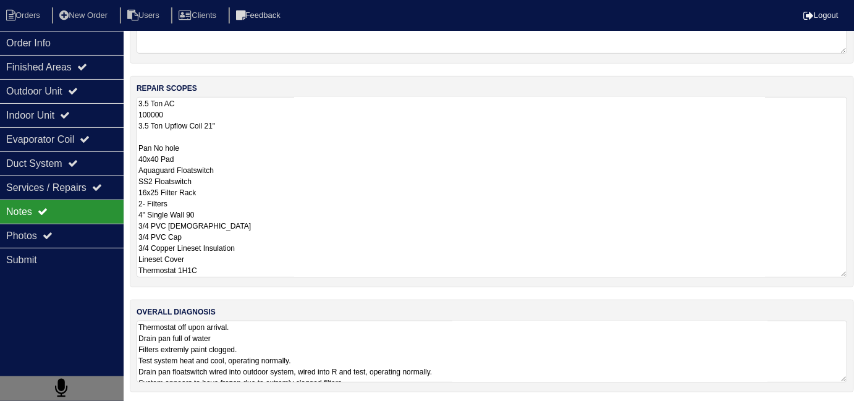
click at [473, 328] on textarea "Thermostat off upon arrival. Drain pan full of water Filters extremly paint clo…" at bounding box center [492, 352] width 711 height 62
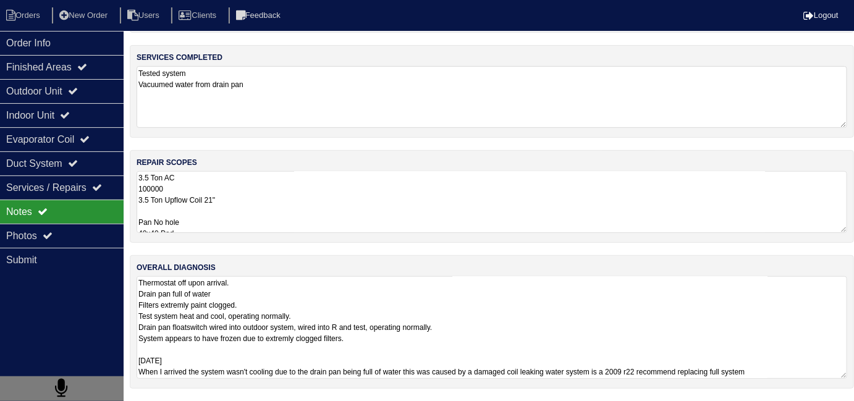
scroll to position [95, 0]
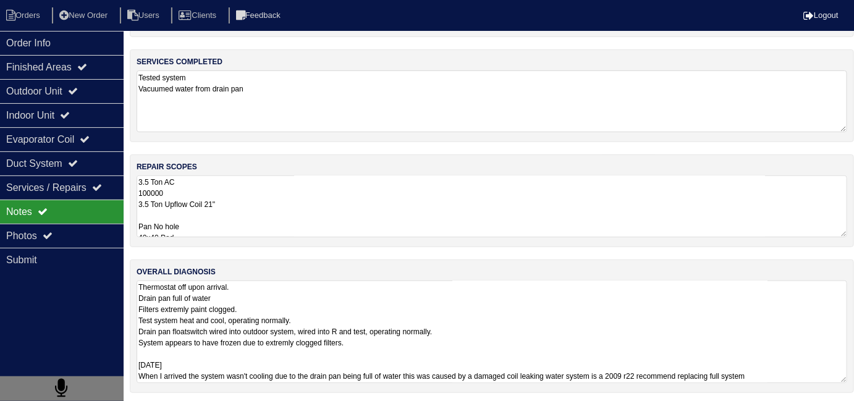
click at [450, 242] on div "repair scopes 3.5 Ton AC 100000 3.5 Ton Upflow Coil 21" Pan No hole 40x40 Pad A…" at bounding box center [492, 200] width 724 height 93
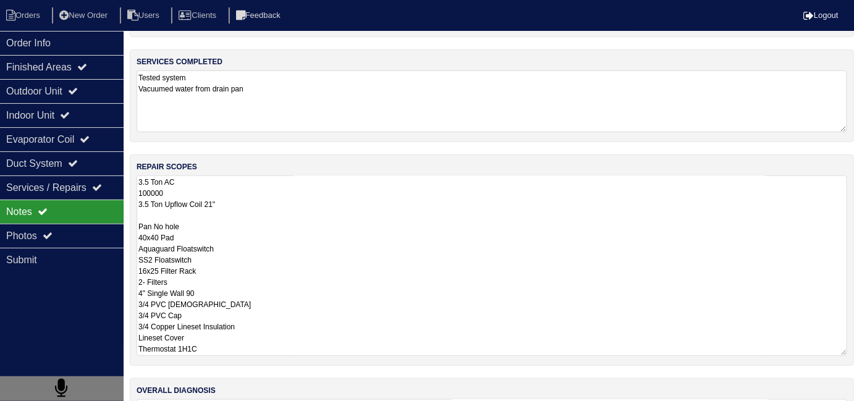
click at [450, 241] on textarea "3.5 Ton AC 100000 3.5 Ton Upflow Coil 21" Pan No hole 40x40 Pad Aquaguard Float…" at bounding box center [492, 265] width 711 height 180
drag, startPoint x: 532, startPoint y: 353, endPoint x: 537, endPoint y: 347, distance: 7.9
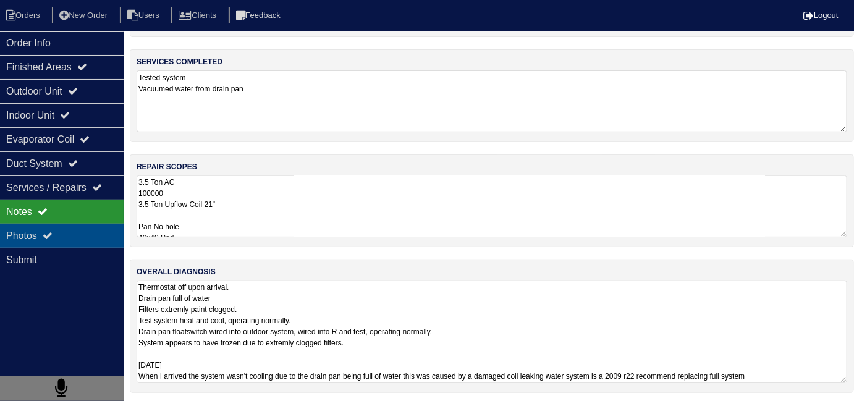
click at [90, 224] on div "Photos" at bounding box center [62, 236] width 124 height 24
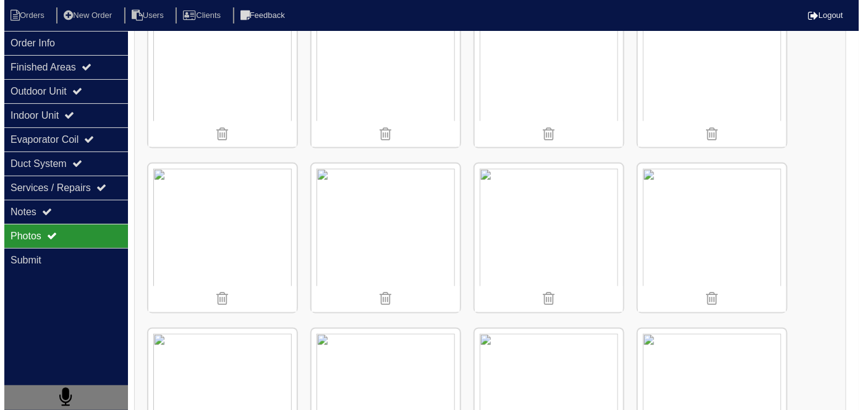
scroll to position [560, 0]
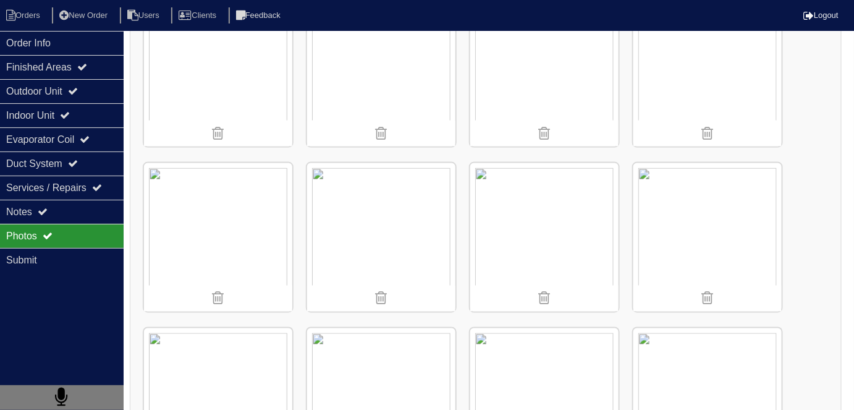
click at [573, 206] on img at bounding box center [544, 237] width 148 height 148
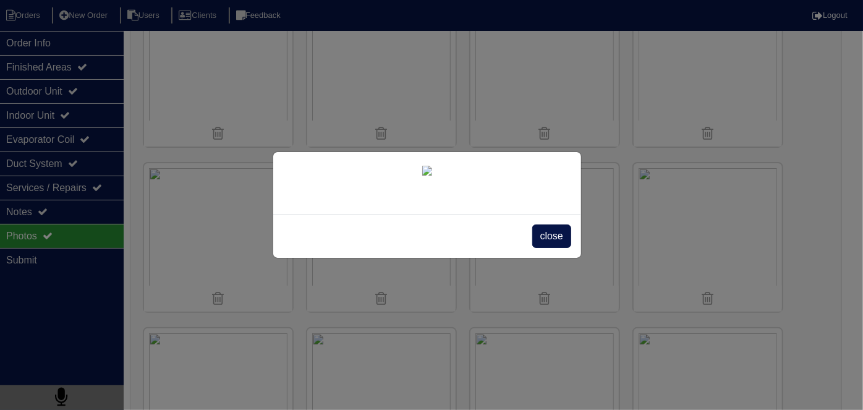
scroll to position [70, 0]
click at [546, 248] on span "close" at bounding box center [551, 235] width 39 height 23
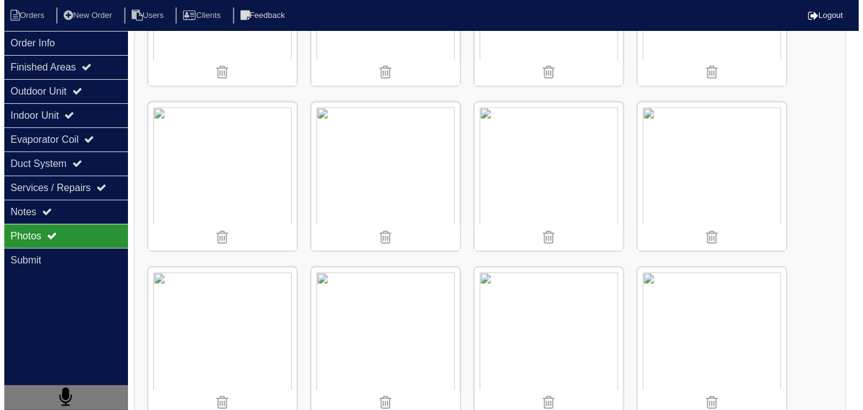
scroll to position [785, 0]
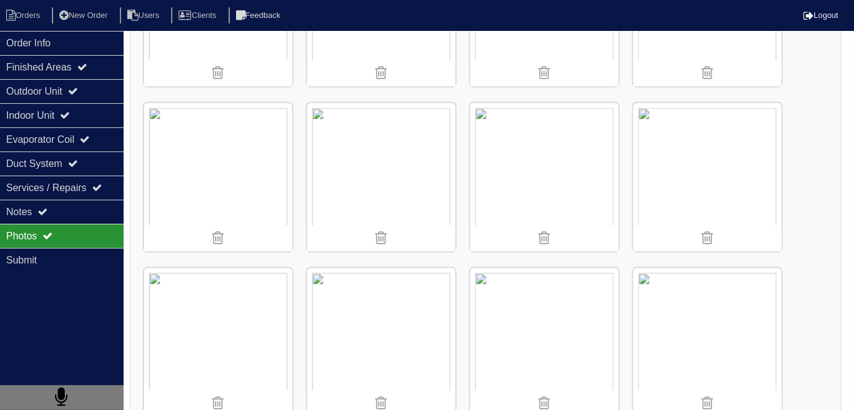
click at [684, 159] on img at bounding box center [707, 177] width 148 height 148
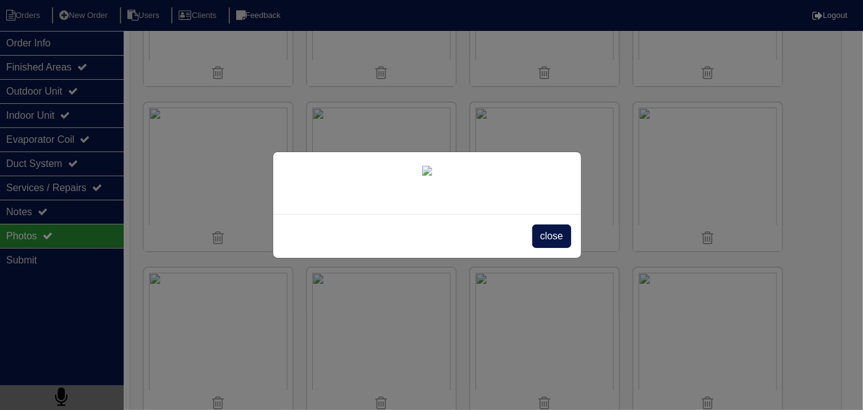
scroll to position [70, 0]
click at [538, 248] on span "close" at bounding box center [551, 235] width 39 height 23
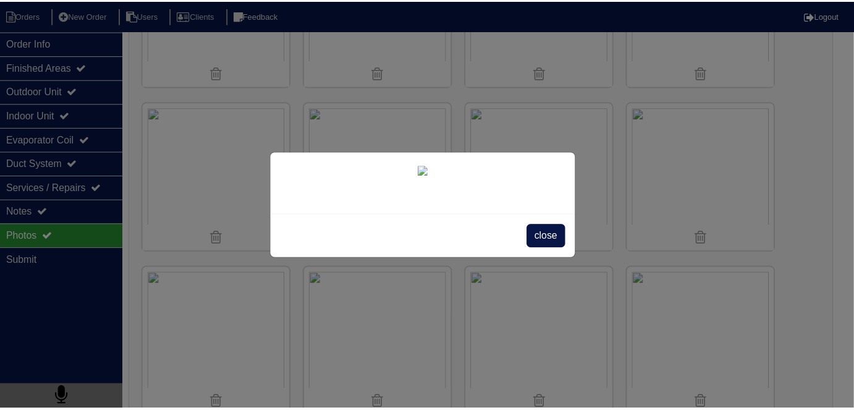
scroll to position [0, 0]
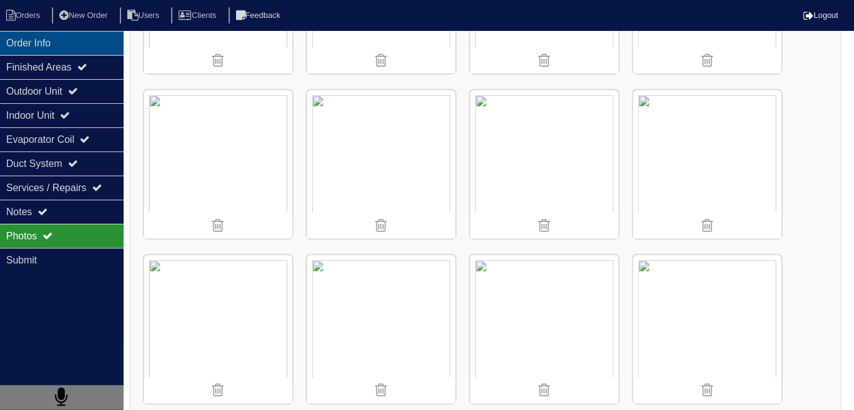
drag, startPoint x: 81, startPoint y: 41, endPoint x: 60, endPoint y: 46, distance: 21.4
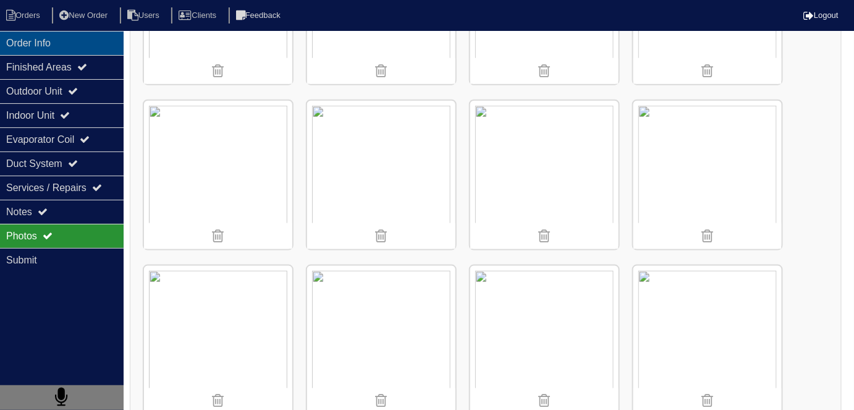
click at [81, 41] on div "Order Info" at bounding box center [62, 43] width 124 height 24
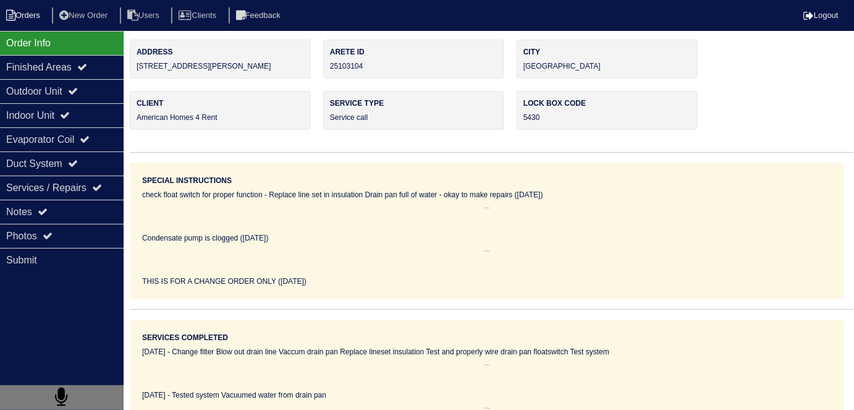
click at [43, 15] on li "Orders" at bounding box center [25, 15] width 50 height 17
select select "15"
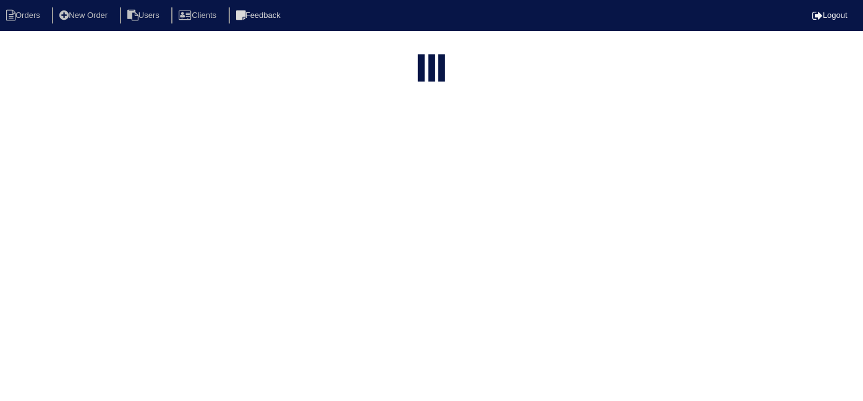
type input "101"
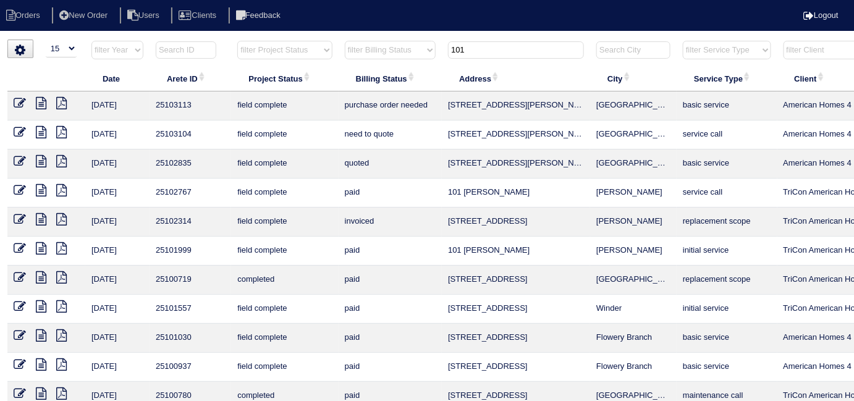
drag, startPoint x: 496, startPoint y: 52, endPoint x: 349, endPoint y: 39, distance: 147.0
click at [372, 52] on tr "filter Year -- Any Year -- 2025 2024 2023 2022 2021 2020 2019 filter Project St…" at bounding box center [542, 52] width 1071 height 25
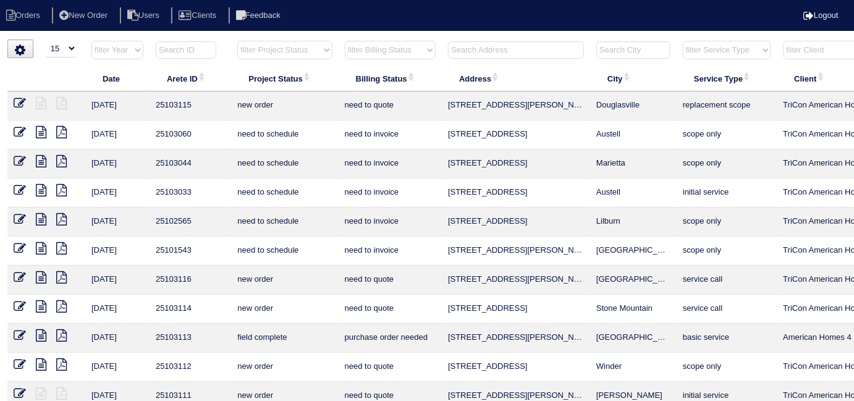
click at [308, 54] on select "filter Project Status -- Any Project Status -- new order assigned in progress f…" at bounding box center [284, 50] width 95 height 19
click at [237, 41] on select "filter Project Status -- Any Project Status -- new order assigned in progress f…" at bounding box center [284, 50] width 95 height 19
select select "need to schedule"
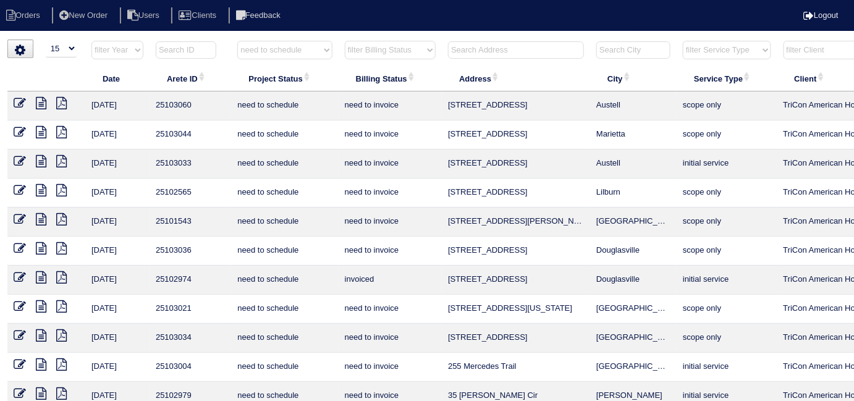
click at [266, 42] on select "filter Project Status -- Any Project Status -- new order assigned in progress f…" at bounding box center [284, 50] width 95 height 19
select select
click at [237, 41] on select "filter Project Status -- Any Project Status -- new order assigned in progress f…" at bounding box center [284, 50] width 95 height 19
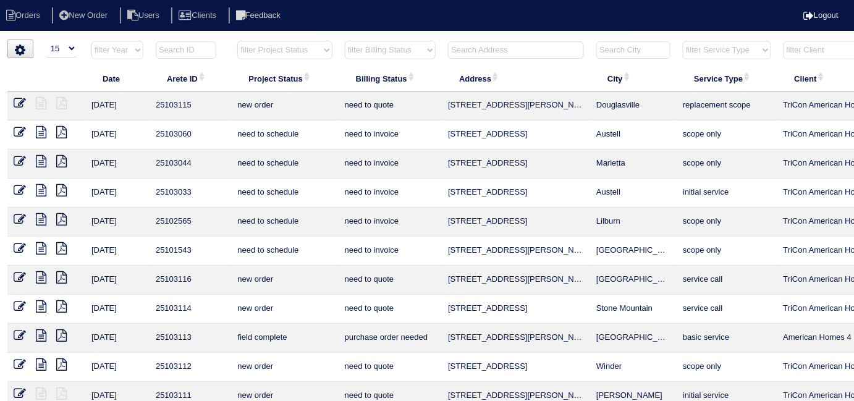
click at [379, 52] on select "filter Billing Status -- Any Billing Status -- need to quote quoted need to inv…" at bounding box center [390, 50] width 91 height 19
click at [520, 48] on input "text" at bounding box center [516, 49] width 136 height 17
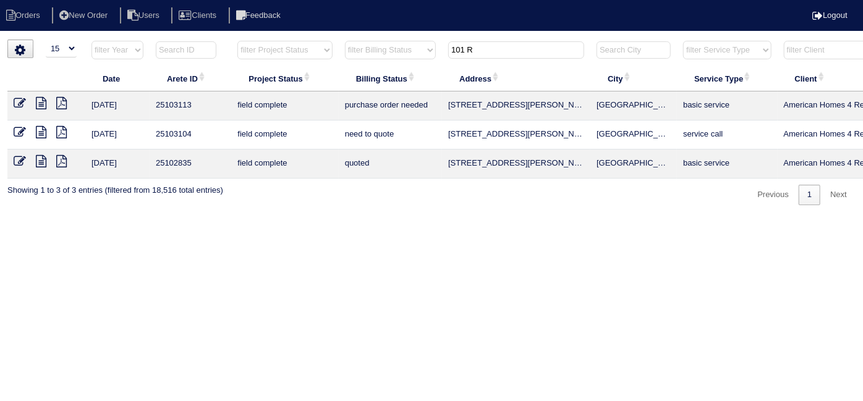
type input "101 R"
click at [44, 104] on icon at bounding box center [41, 103] width 11 height 12
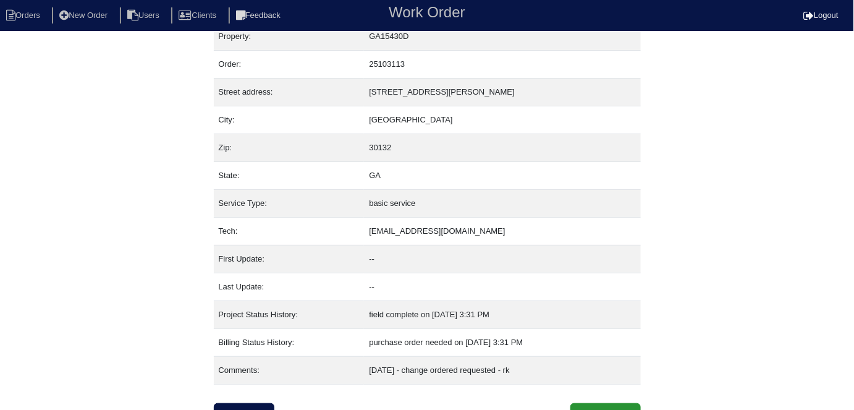
scroll to position [30, 0]
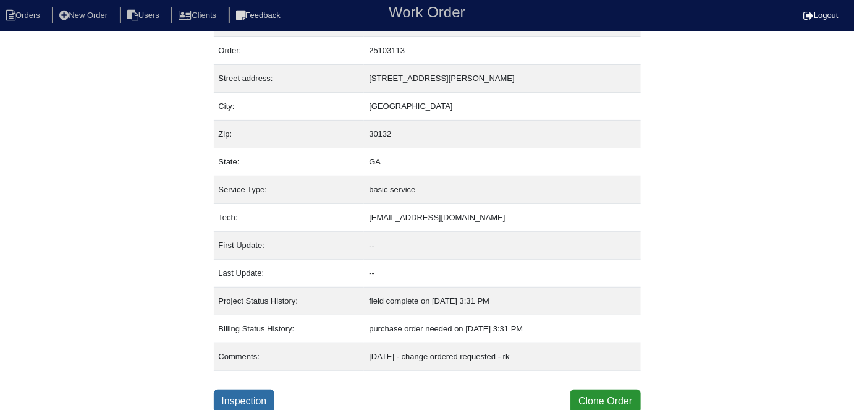
click at [247, 394] on link "Inspection" at bounding box center [244, 400] width 61 height 23
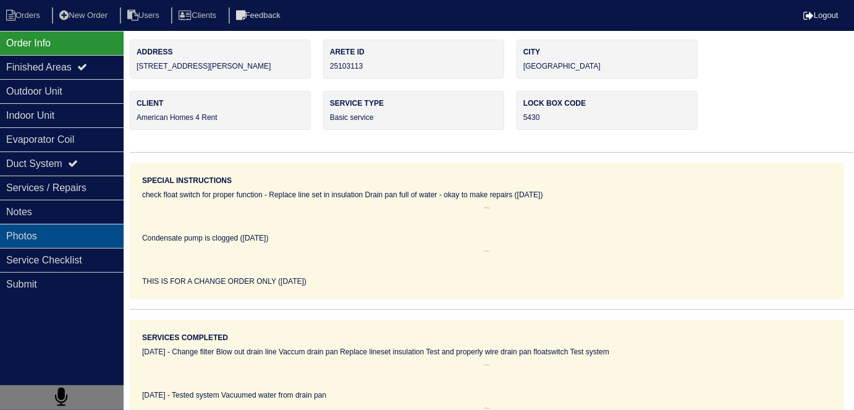
click at [75, 239] on div "Photos" at bounding box center [62, 236] width 124 height 24
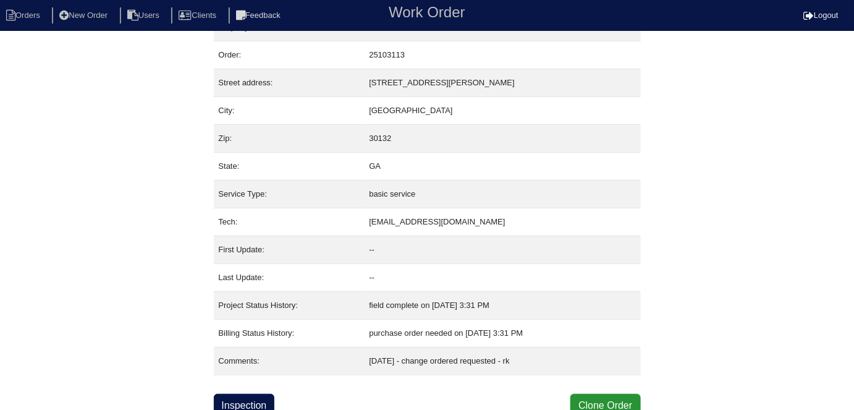
scroll to position [30, 0]
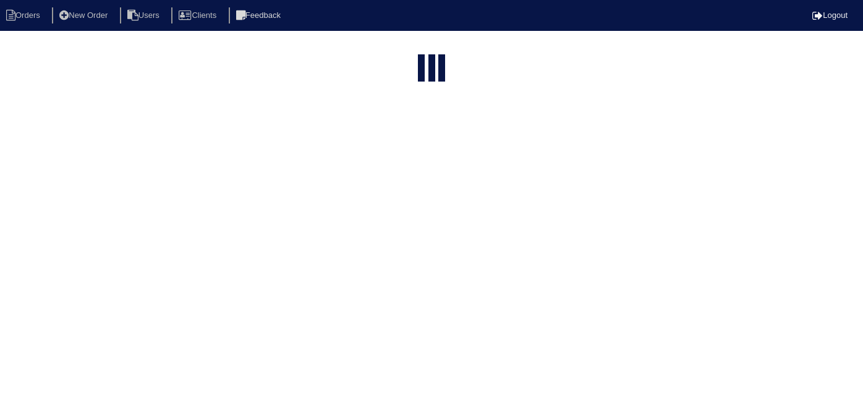
select select "15"
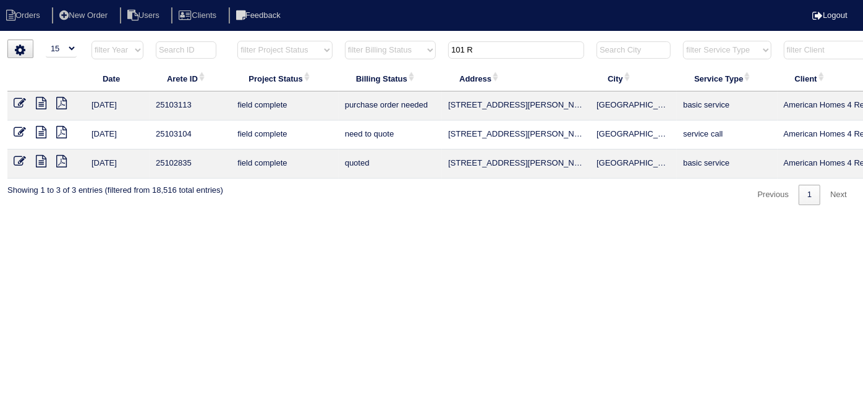
click at [38, 132] on icon at bounding box center [41, 132] width 11 height 12
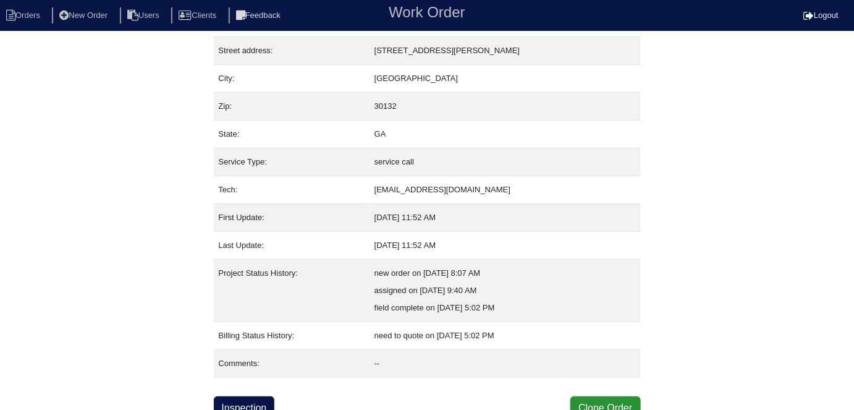
scroll to position [65, 0]
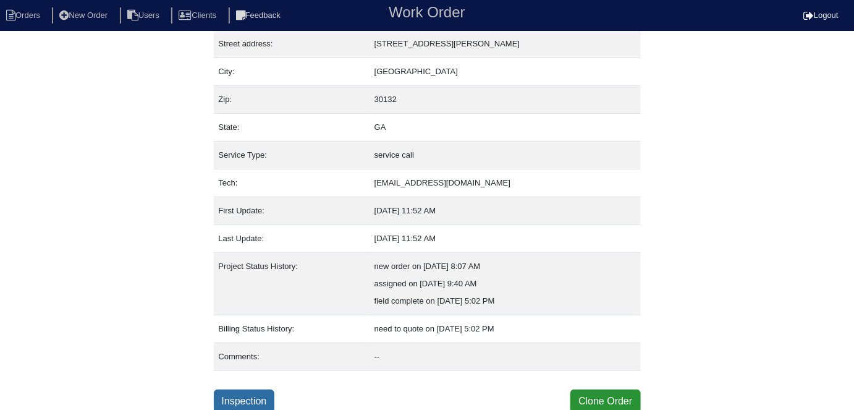
click at [244, 402] on link "Inspection" at bounding box center [244, 400] width 61 height 23
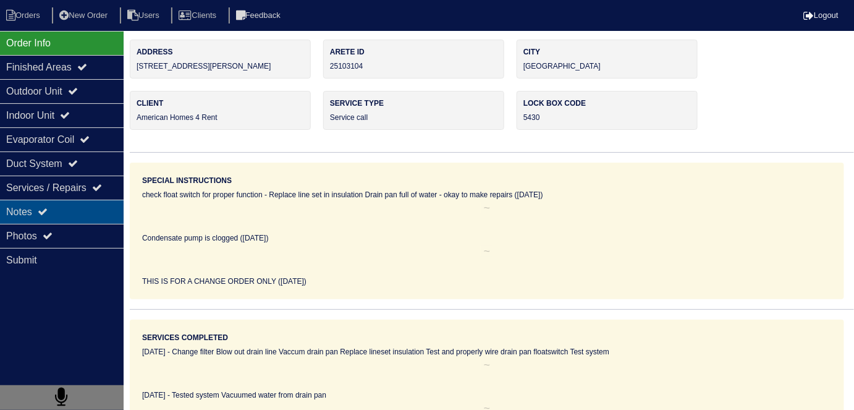
click at [59, 211] on div "Notes" at bounding box center [62, 212] width 124 height 24
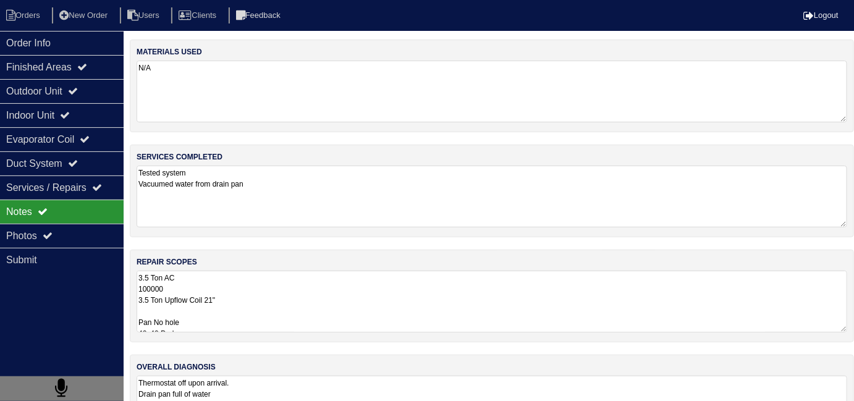
click at [333, 316] on textarea "3.5 Ton AC 100000 3.5 Ton Upflow Coil 21" Pan No hole 40x40 Pad Aquaguard Float…" at bounding box center [492, 302] width 711 height 62
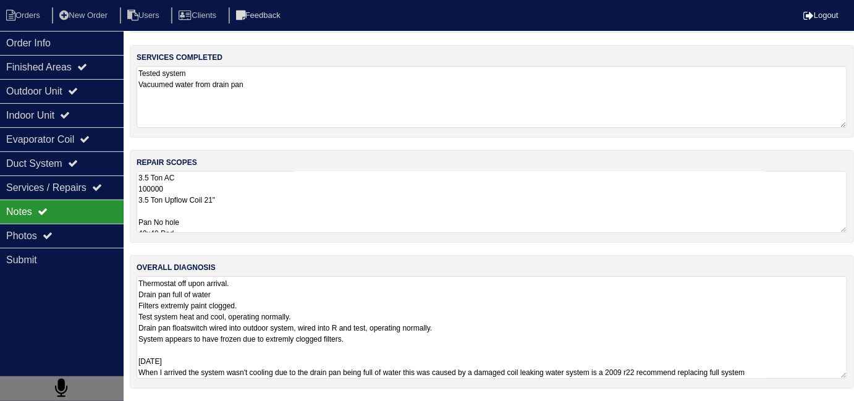
scroll to position [95, 0]
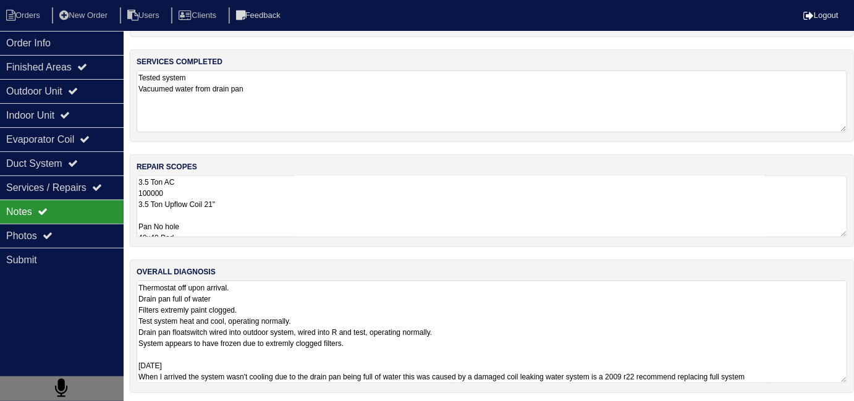
click at [570, 363] on textarea "Thermostat off upon arrival. Drain pan full of water Filters extremly paint clo…" at bounding box center [492, 332] width 711 height 103
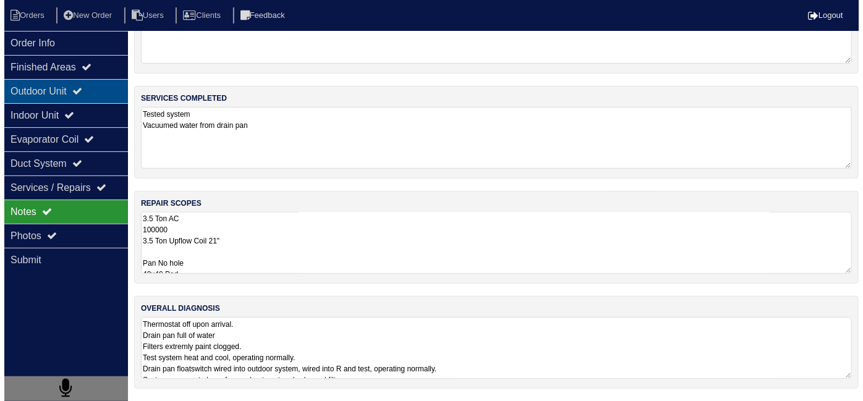
scroll to position [0, 0]
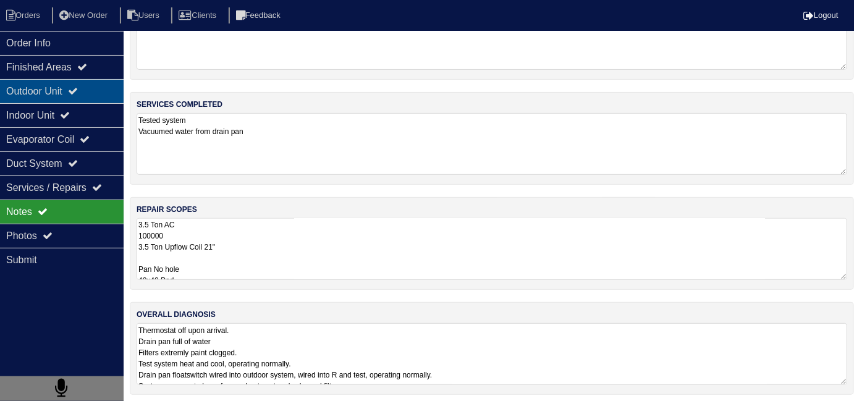
click at [49, 82] on div "Outdoor Unit" at bounding box center [62, 91] width 124 height 24
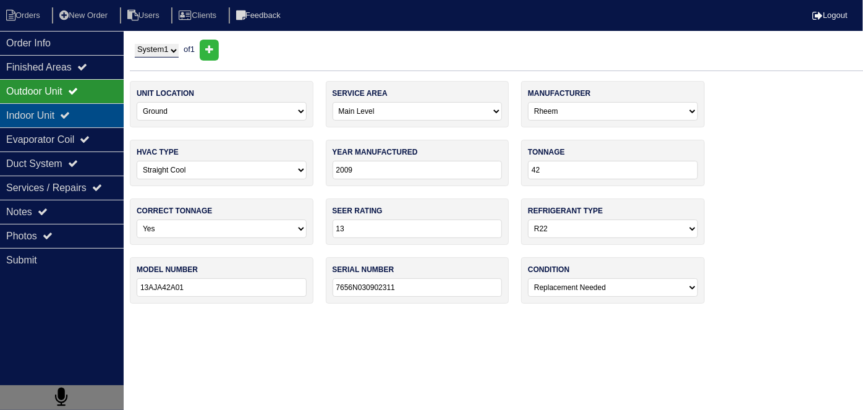
click at [57, 111] on div "Indoor Unit" at bounding box center [62, 115] width 124 height 24
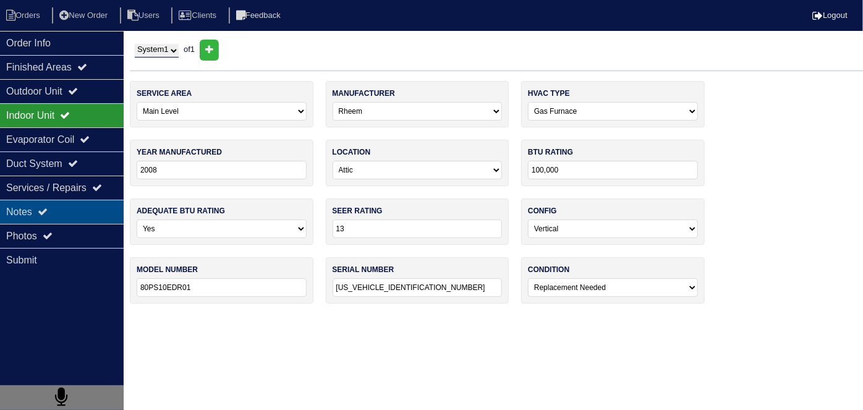
click at [62, 217] on div "Notes" at bounding box center [62, 212] width 124 height 24
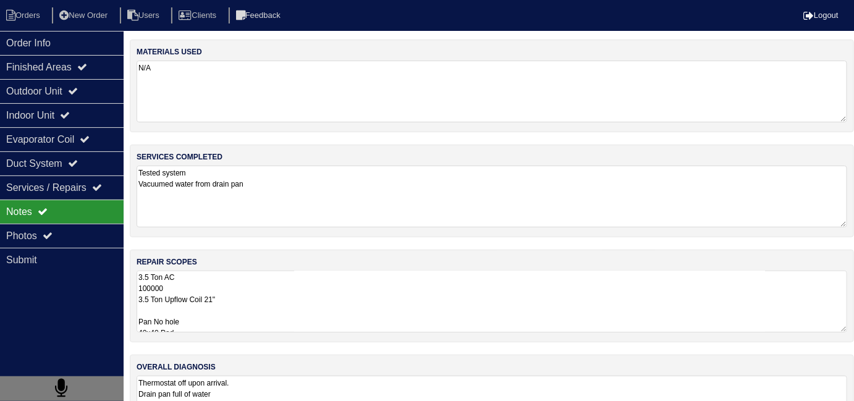
click at [365, 295] on textarea "3.5 Ton AC 100000 3.5 Ton Upflow Coil 21" Pan No hole 40x40 Pad Aquaguard Float…" at bounding box center [492, 302] width 711 height 62
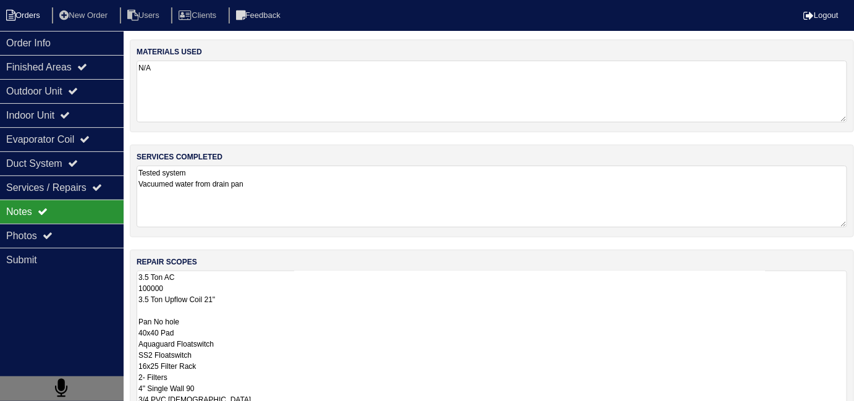
drag, startPoint x: 25, startPoint y: 11, endPoint x: 39, endPoint y: 7, distance: 14.1
click at [25, 11] on li "Orders" at bounding box center [25, 15] width 50 height 17
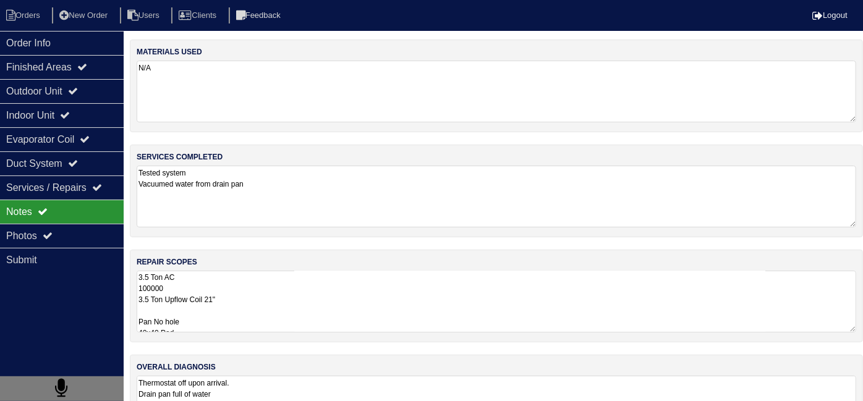
select select "15"
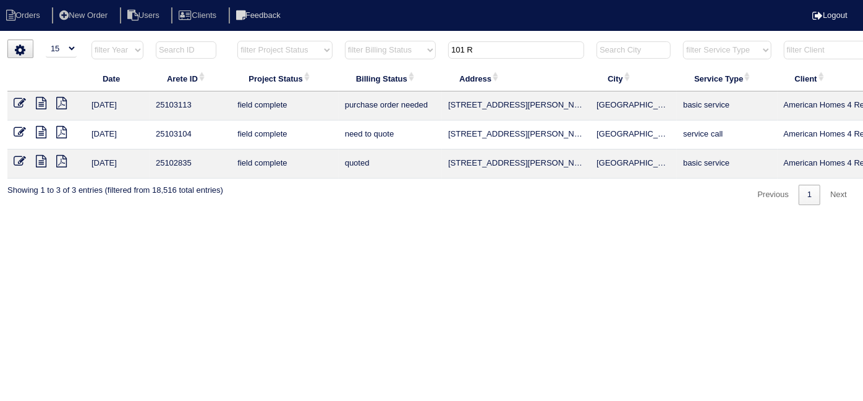
drag, startPoint x: 496, startPoint y: 51, endPoint x: 352, endPoint y: 37, distance: 144.0
click at [369, 40] on div "▼ 10 15 25 50 200 500 Search: Date Arete ID Project Status Billing Status Addre…" at bounding box center [431, 123] width 848 height 166
type input "135 L"
click at [23, 98] on icon at bounding box center [20, 103] width 12 height 12
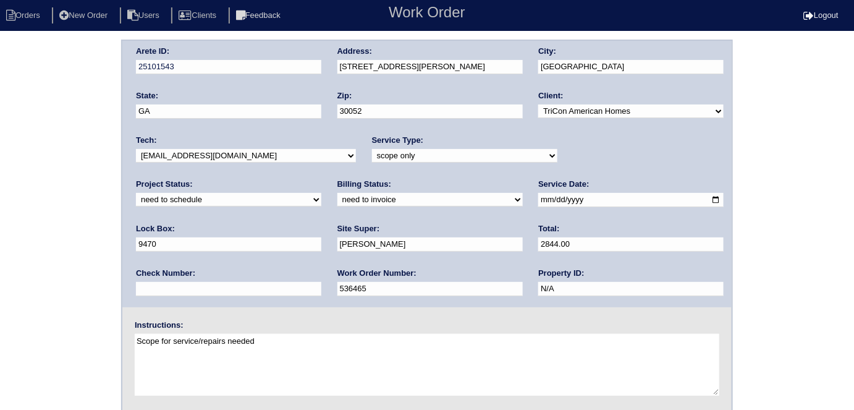
drag, startPoint x: 0, startPoint y: 167, endPoint x: 2, endPoint y: 179, distance: 12.0
click at [0, 167] on div "Arete ID: 25101543 Address: [STREET_ADDRESS][PERSON_NAME] City: [GEOGRAPHIC_DAT…" at bounding box center [427, 290] width 854 height 500
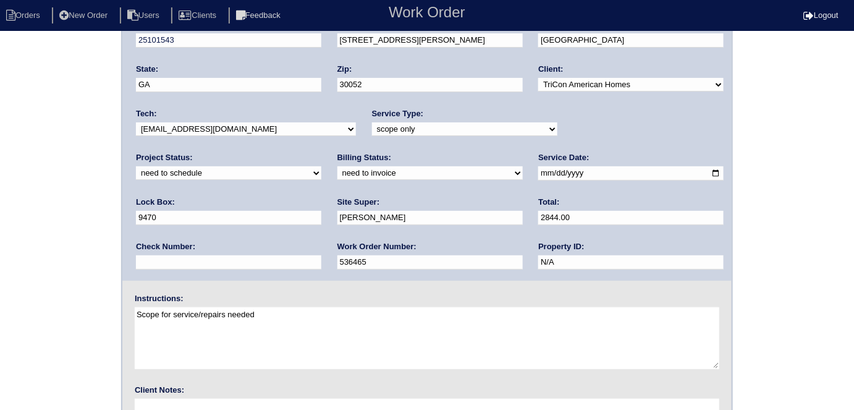
scroll to position [127, 0]
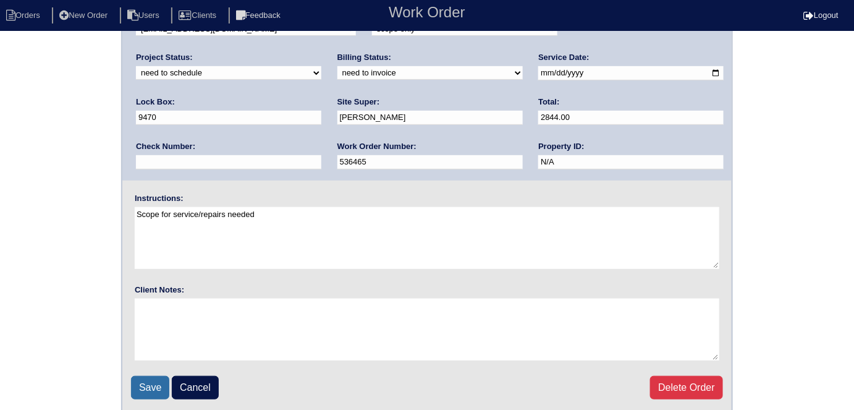
click at [142, 382] on input "Save" at bounding box center [150, 387] width 38 height 23
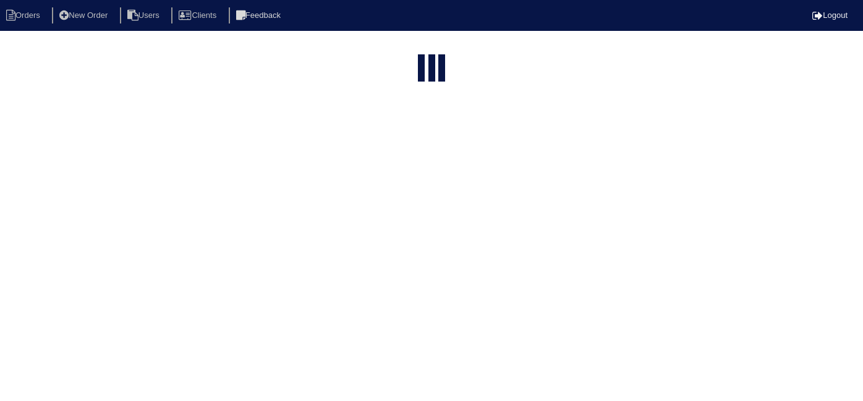
select select "15"
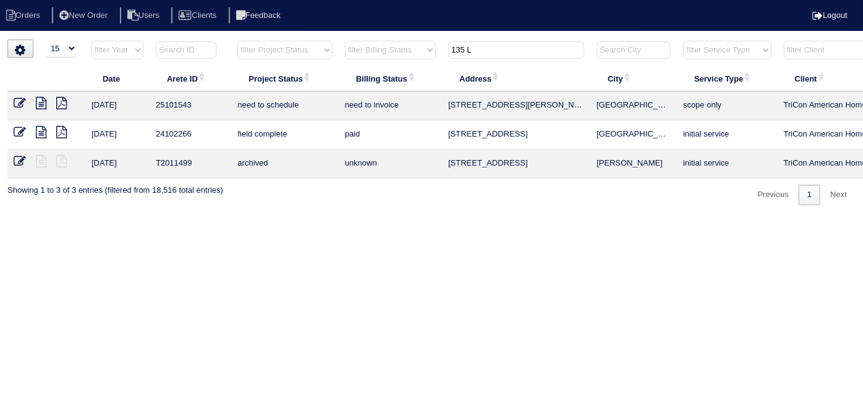
drag, startPoint x: 499, startPoint y: 54, endPoint x: 417, endPoint y: 49, distance: 82.3
click at [438, 54] on tr "filter Year -- Any Year -- 2025 2024 2023 2022 2021 2020 2019 filter Project St…" at bounding box center [542, 52] width 1071 height 25
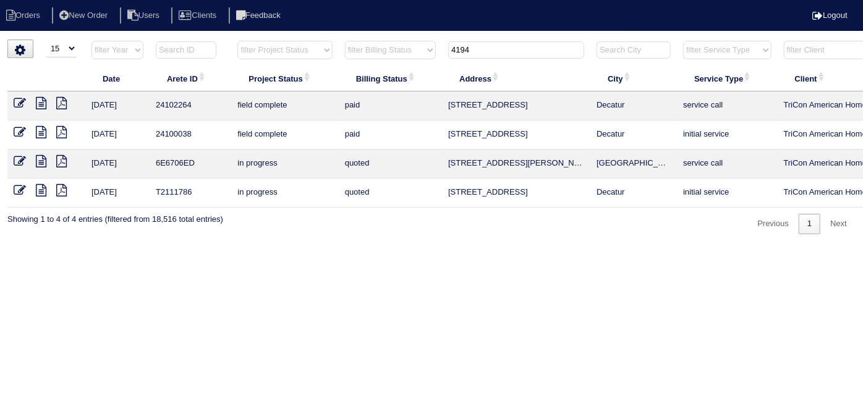
type input "4194"
click at [40, 104] on icon at bounding box center [41, 103] width 11 height 12
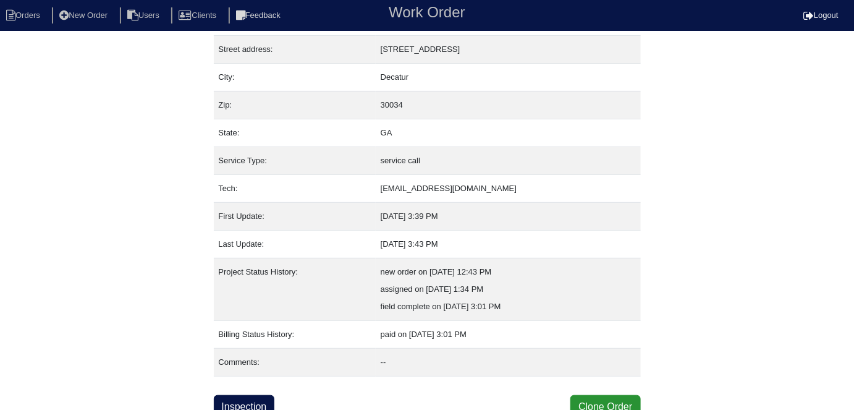
scroll to position [65, 0]
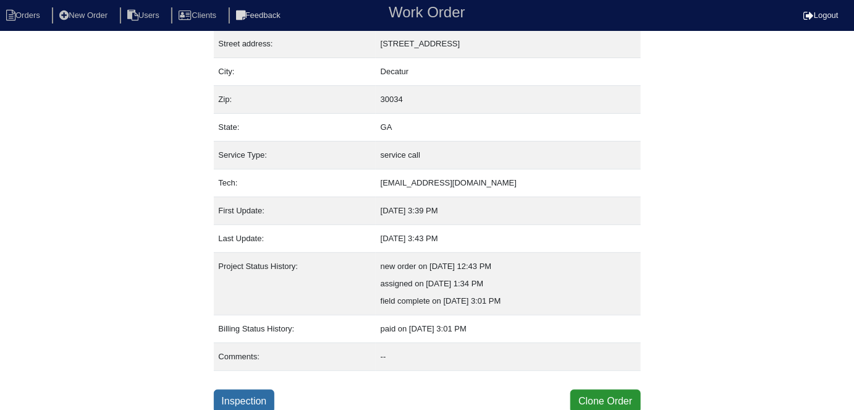
click at [262, 390] on link "Inspection" at bounding box center [244, 400] width 61 height 23
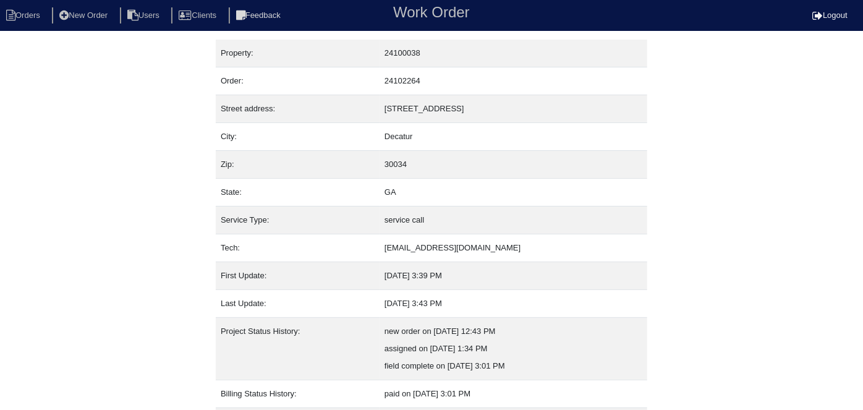
select select "0"
select select "Goodman"
select select "0"
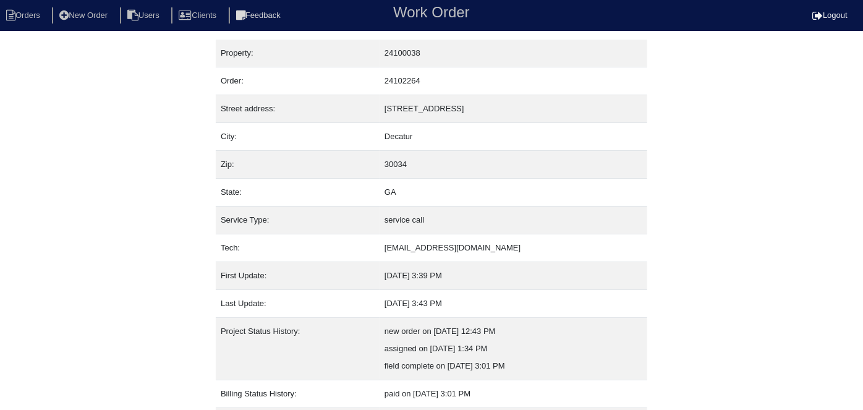
select select "1"
select select "0"
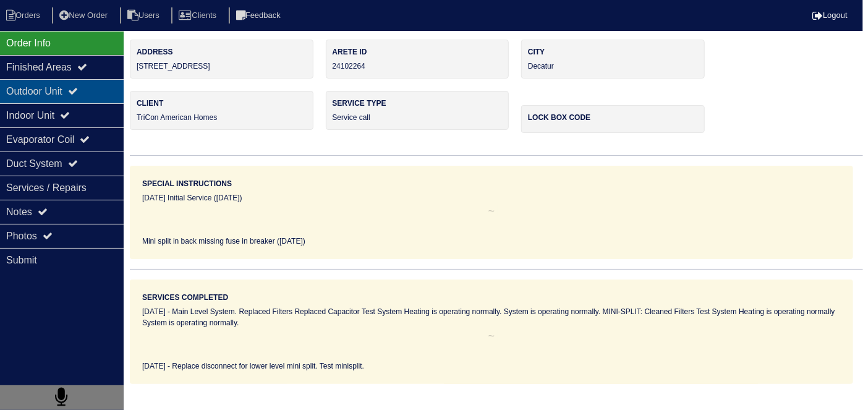
click at [92, 89] on div "Outdoor Unit" at bounding box center [62, 91] width 124 height 24
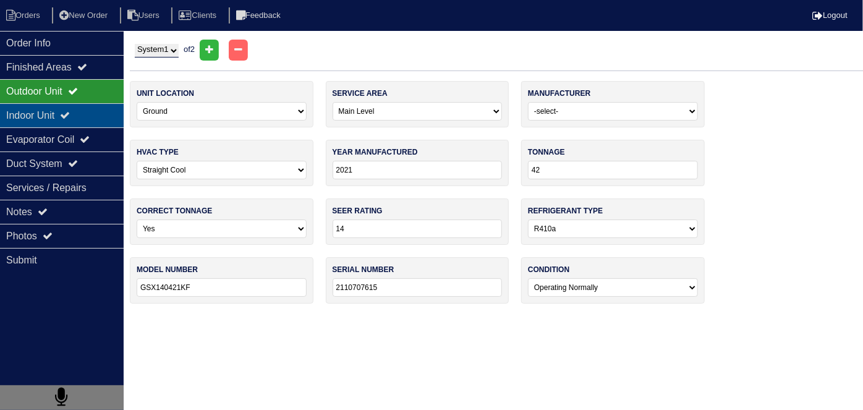
click at [80, 124] on div "Indoor Unit" at bounding box center [62, 115] width 124 height 24
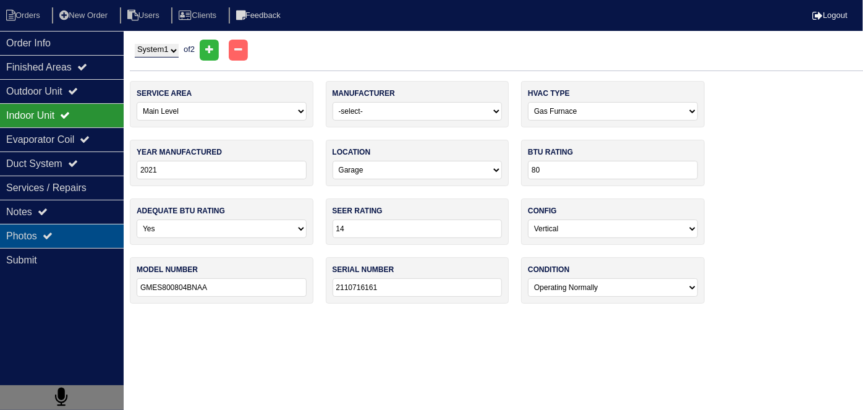
click at [75, 227] on div "Photos" at bounding box center [62, 236] width 124 height 24
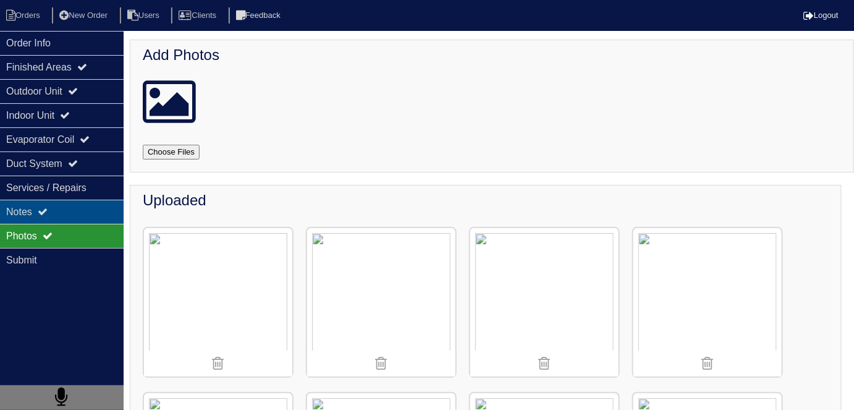
click at [73, 213] on div "Notes" at bounding box center [62, 212] width 124 height 24
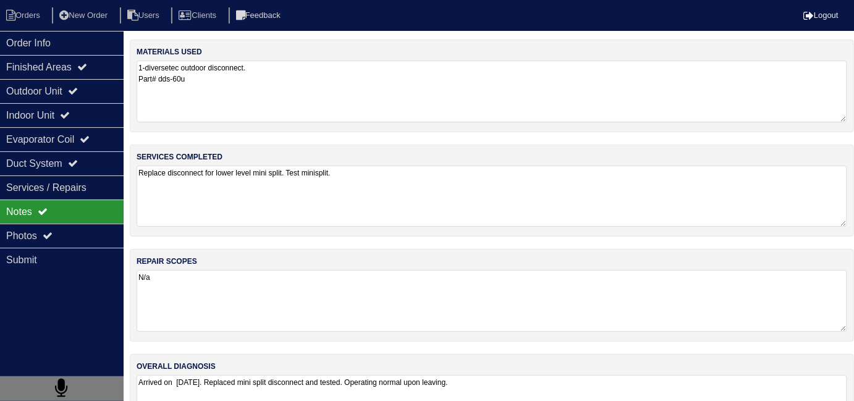
click at [318, 222] on textarea "Replace disconnect for lower level mini split. Test minisplit." at bounding box center [492, 196] width 711 height 61
click at [66, 35] on div "Order Info" at bounding box center [62, 43] width 124 height 24
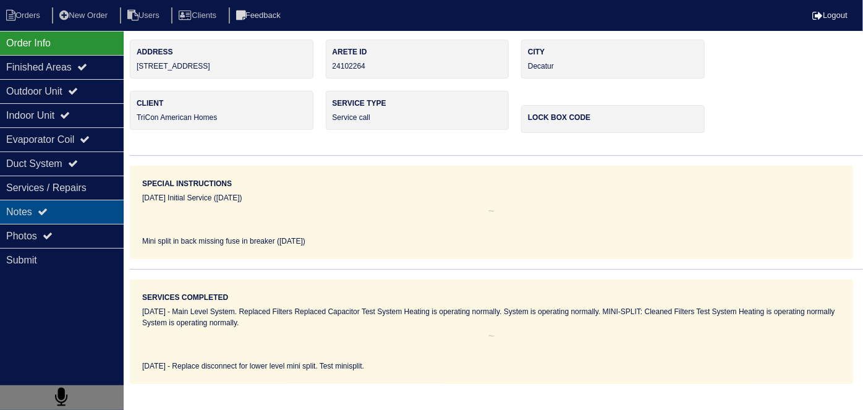
click at [44, 216] on div "Notes" at bounding box center [62, 212] width 124 height 24
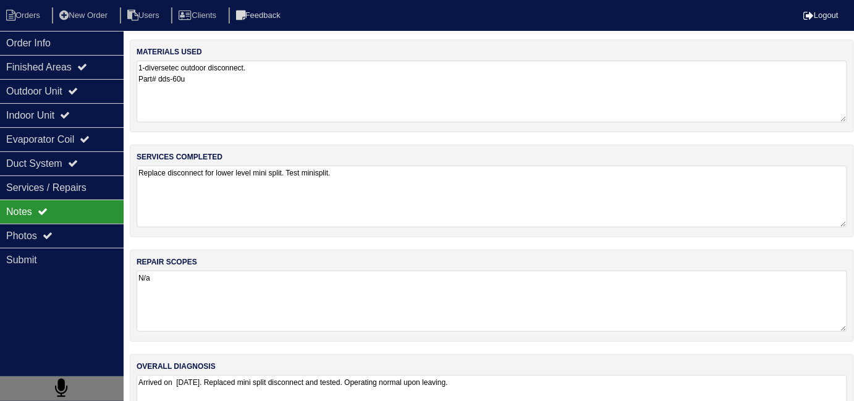
click at [396, 318] on textarea "N/a" at bounding box center [492, 301] width 711 height 61
click at [509, 376] on textarea "Arrived on 8/29/24. Replaced mini split disconnect and tested. Operating normal…" at bounding box center [492, 406] width 711 height 61
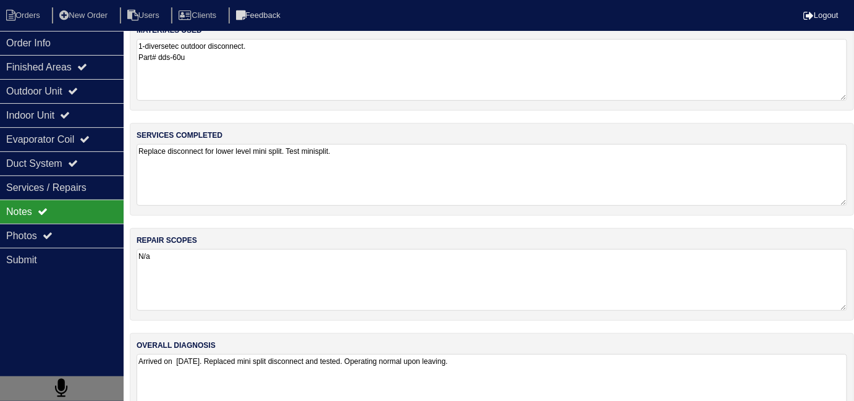
scroll to position [54, 0]
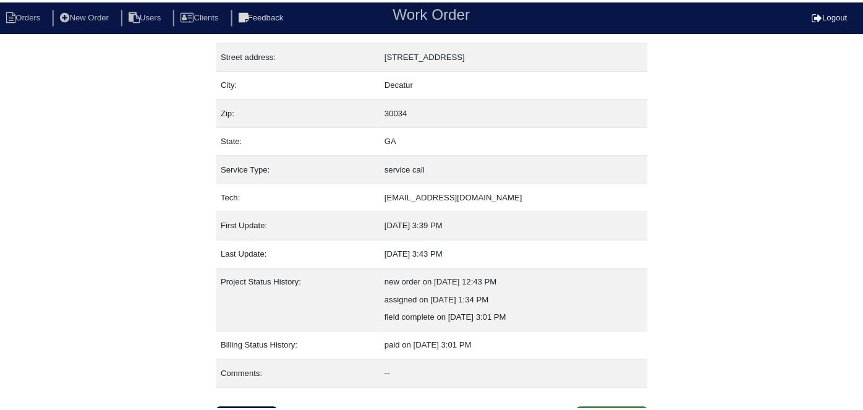
scroll to position [65, 0]
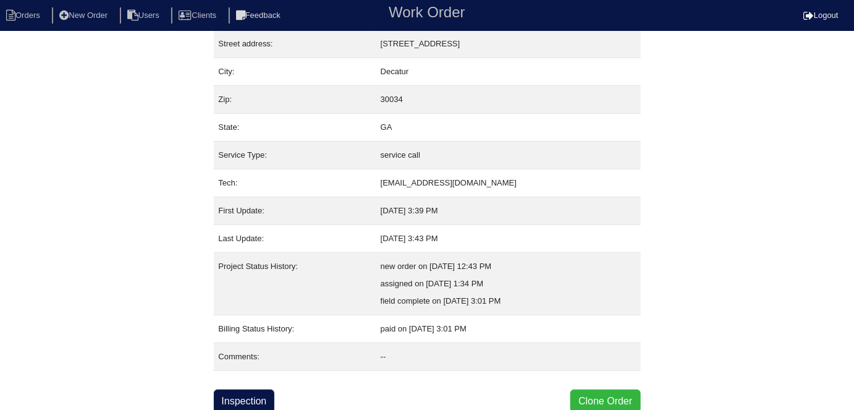
click at [605, 395] on button "Clone Order" at bounding box center [605, 400] width 70 height 23
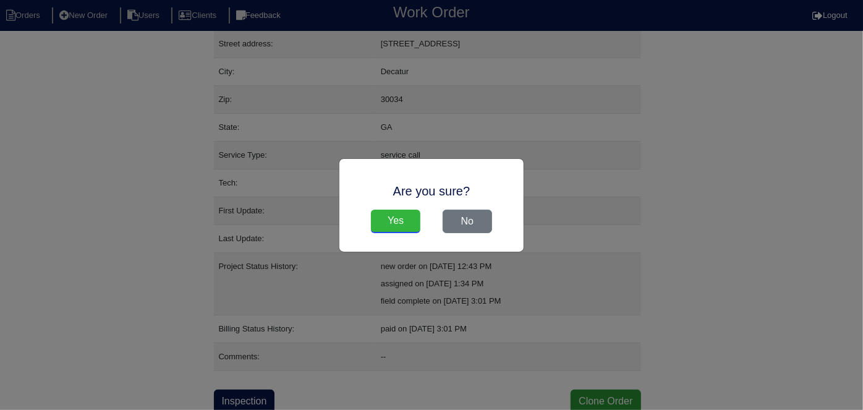
click at [410, 223] on input "Yes" at bounding box center [395, 220] width 49 height 23
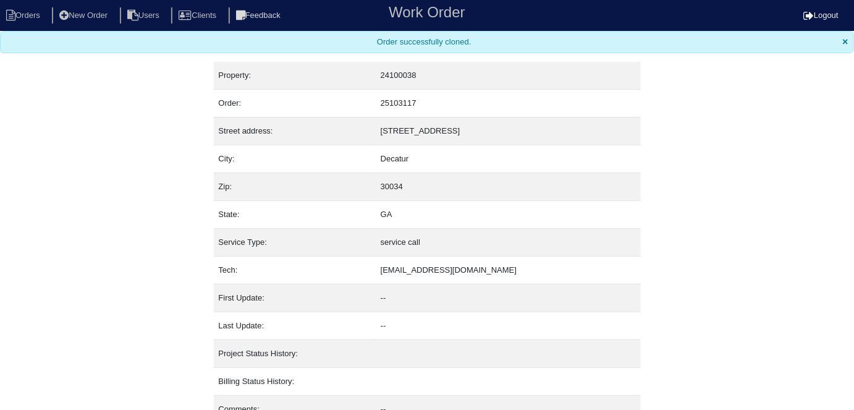
click at [16, 21] on li "Orders" at bounding box center [25, 15] width 50 height 17
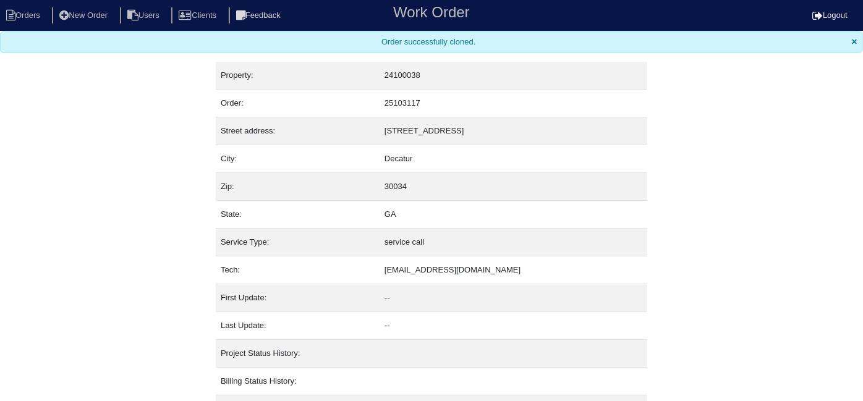
select select "15"
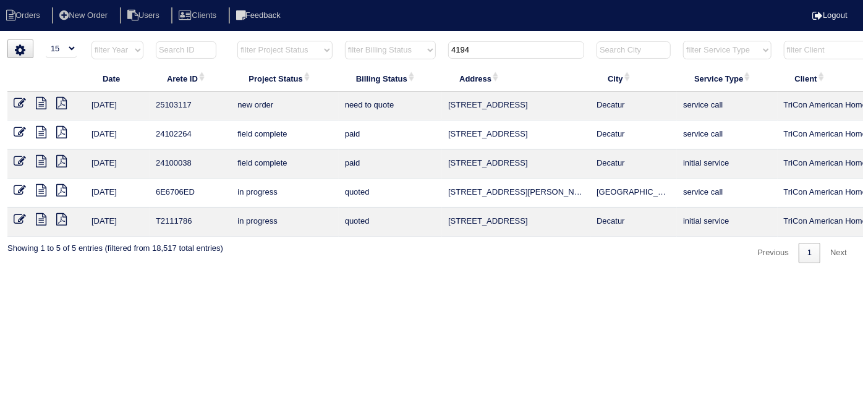
click at [23, 101] on icon at bounding box center [20, 103] width 12 height 12
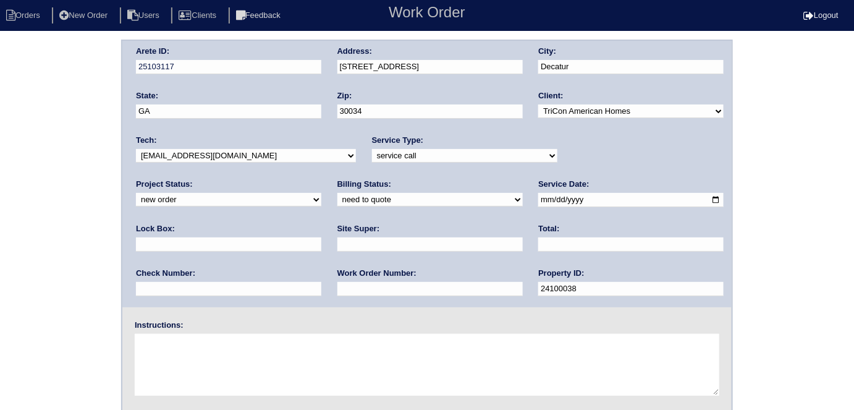
drag, startPoint x: 417, startPoint y: 155, endPoint x: 412, endPoint y: 160, distance: 7.4
click at [416, 155] on select "-select- initial service basic service maintenance call replacement scope servi…" at bounding box center [464, 156] width 185 height 14
select select "initial service"
click at [372, 149] on select "-select- initial service basic service maintenance call replacement scope servi…" at bounding box center [464, 156] width 185 height 14
click at [321, 237] on input "text" at bounding box center [228, 244] width 185 height 14
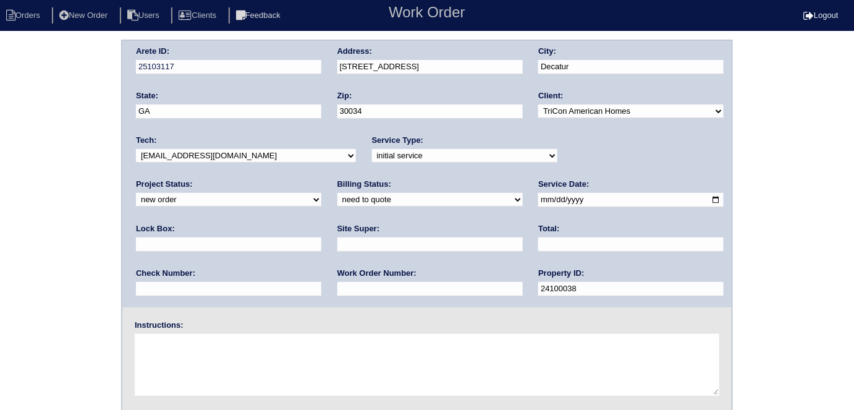
type input "9310"
click at [337, 249] on input "text" at bounding box center [429, 244] width 185 height 14
type input "[PERSON_NAME]"
click at [337, 297] on div "Work Order Number:" at bounding box center [429, 285] width 185 height 35
click at [337, 287] on input "text" at bounding box center [429, 289] width 185 height 14
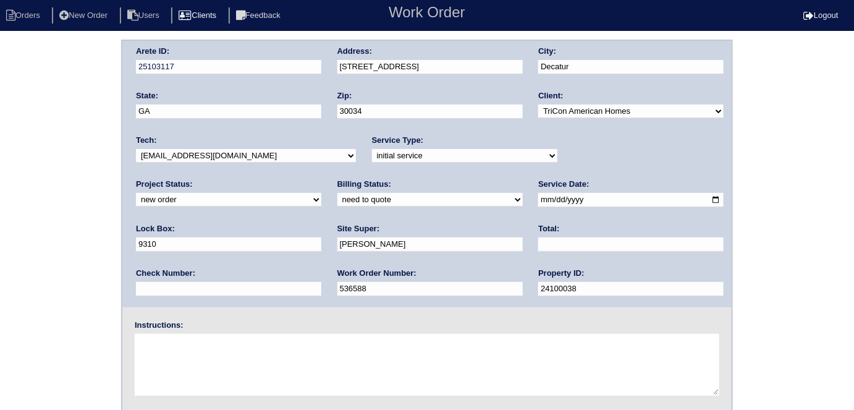
type input "536588"
click at [219, 357] on textarea at bounding box center [427, 365] width 585 height 62
type textarea "i"
type textarea "Install smart tstats if needed"
drag, startPoint x: 432, startPoint y: 63, endPoint x: 323, endPoint y: 63, distance: 109.4
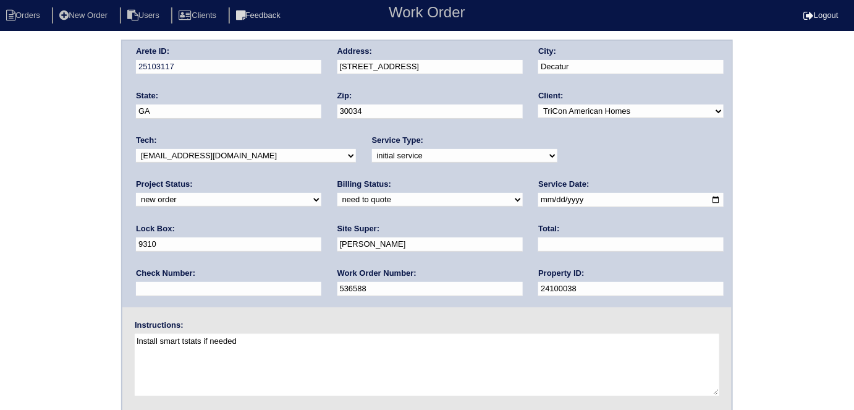
click at [323, 63] on div "Arete ID: 25103117 Address: 4194 Riverbank Ct City: Decatur State: GA Zip: 3003…" at bounding box center [426, 174] width 609 height 266
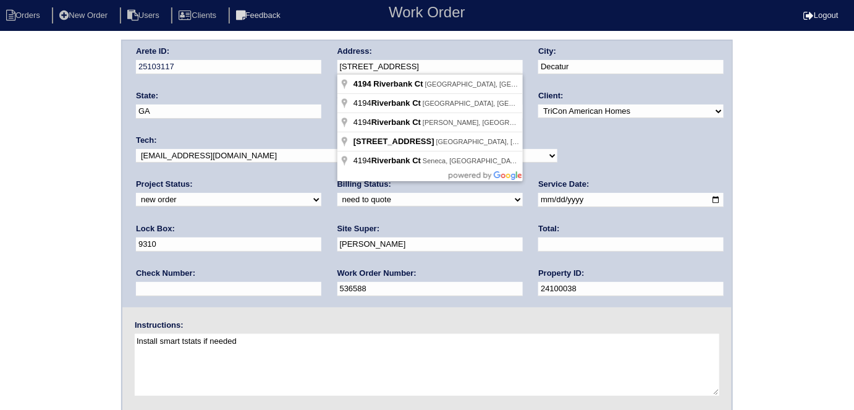
click at [18, 161] on div "Arete ID: 25103117 Address: 4194 Riverbank Ct City: Decatur State: GA Zip: 3003…" at bounding box center [427, 290] width 854 height 500
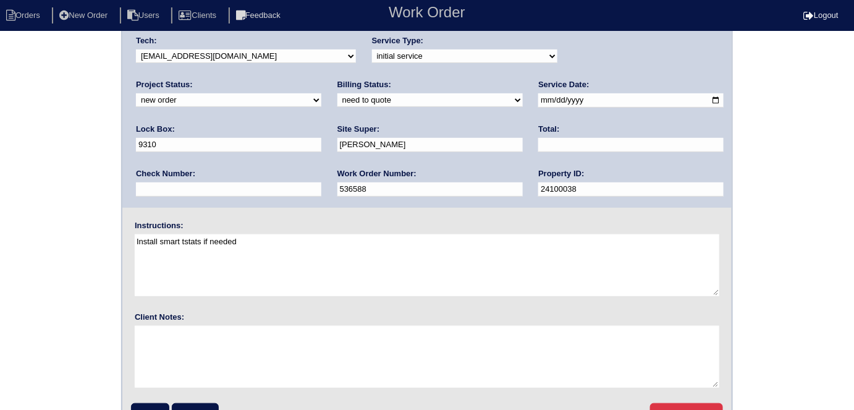
scroll to position [127, 0]
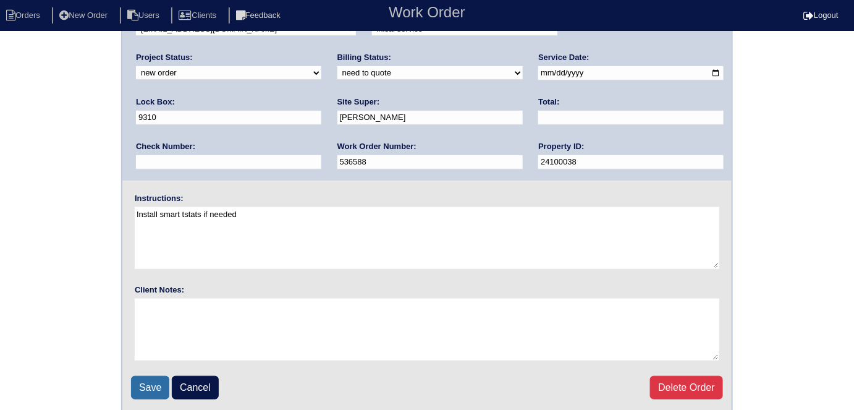
click at [150, 383] on input "Save" at bounding box center [150, 387] width 38 height 23
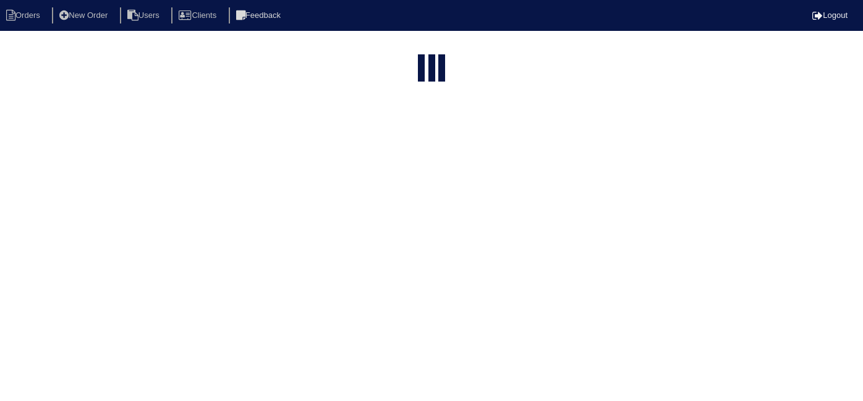
select select "15"
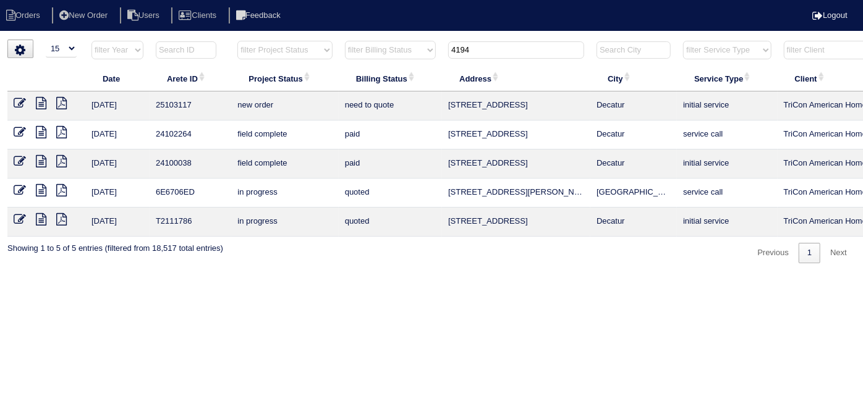
drag, startPoint x: 476, startPoint y: 54, endPoint x: 326, endPoint y: 19, distance: 153.6
click at [368, 35] on html "Orders New Order Users Clients Feedback Logout Orders New Order Users Clients M…" at bounding box center [431, 138] width 863 height 276
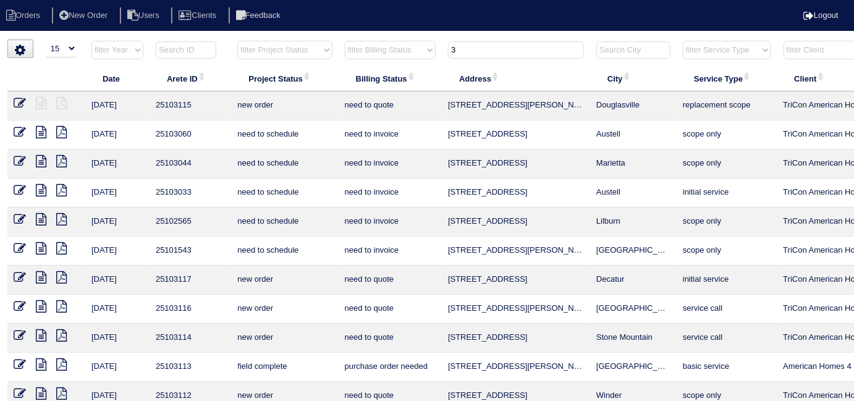
type input "3"
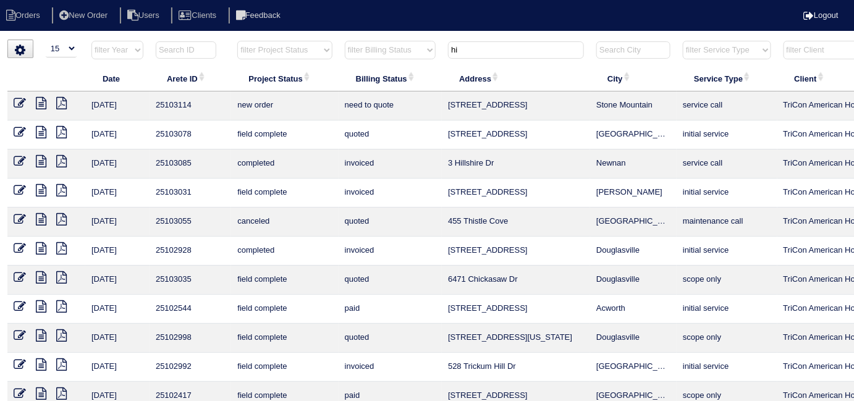
type input "h"
type input "3"
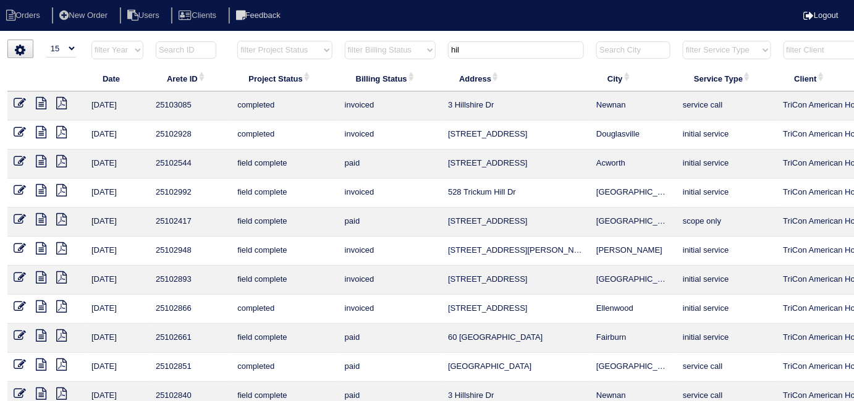
type input "hil"
click at [44, 99] on icon at bounding box center [41, 103] width 11 height 12
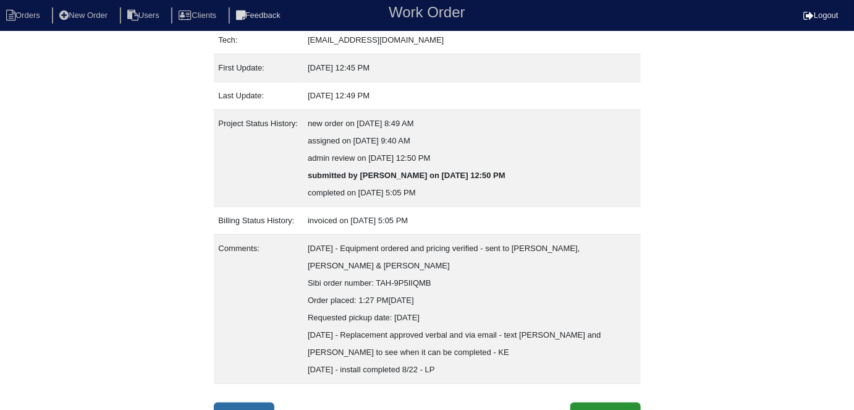
scroll to position [221, 0]
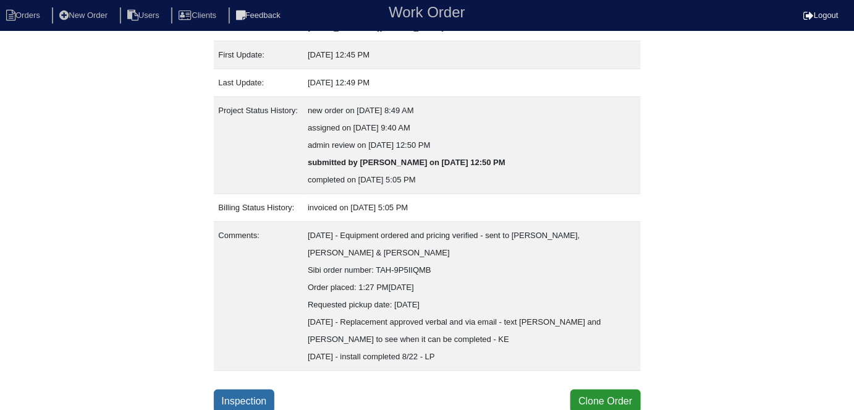
click at [264, 394] on link "Inspection" at bounding box center [244, 400] width 61 height 23
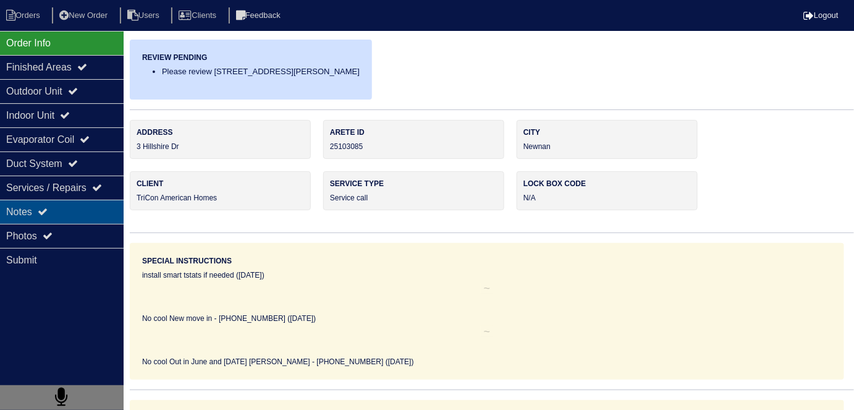
drag, startPoint x: 42, startPoint y: 201, endPoint x: 63, endPoint y: 211, distance: 23.2
click at [44, 201] on div "Notes" at bounding box center [62, 212] width 124 height 24
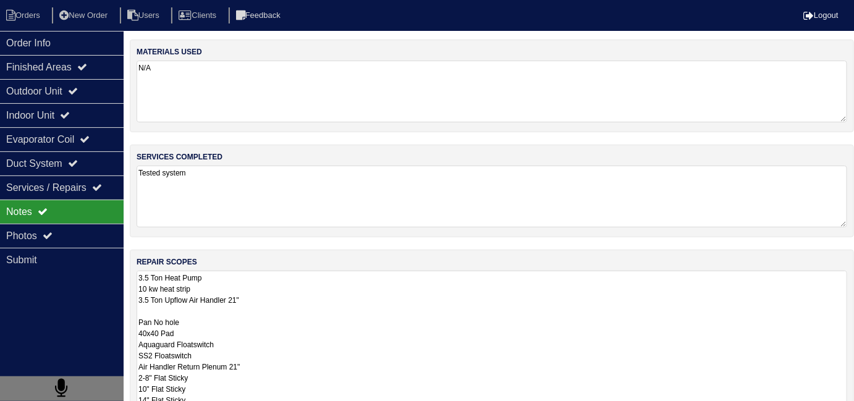
click at [273, 295] on textarea "3.5 Ton Heat Pump 10 kw heat strip 3.5 Ton Upflow Air Handler 21" Pan No hole 4…" at bounding box center [492, 394] width 711 height 247
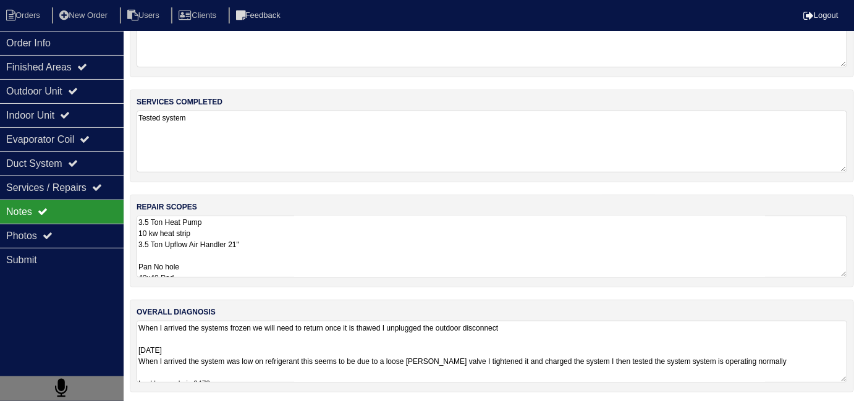
scroll to position [240, 0]
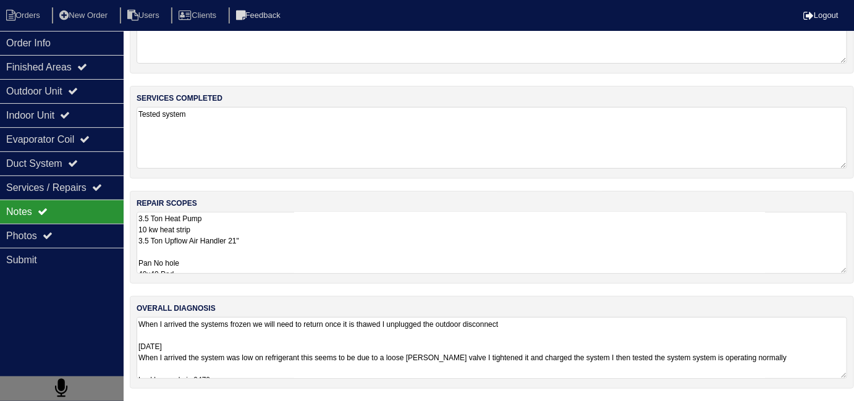
drag, startPoint x: 256, startPoint y: 243, endPoint x: 264, endPoint y: 248, distance: 9.7
click at [256, 243] on textarea "3.5 Ton Heat Pump 10 kw heat strip 3.5 Ton Upflow Air Handler 21" Pan No hole 4…" at bounding box center [492, 243] width 711 height 62
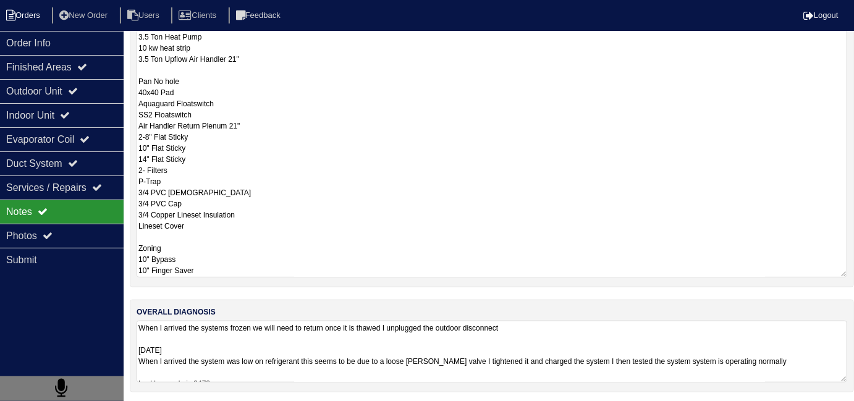
click at [27, 20] on li "Orders" at bounding box center [25, 15] width 50 height 17
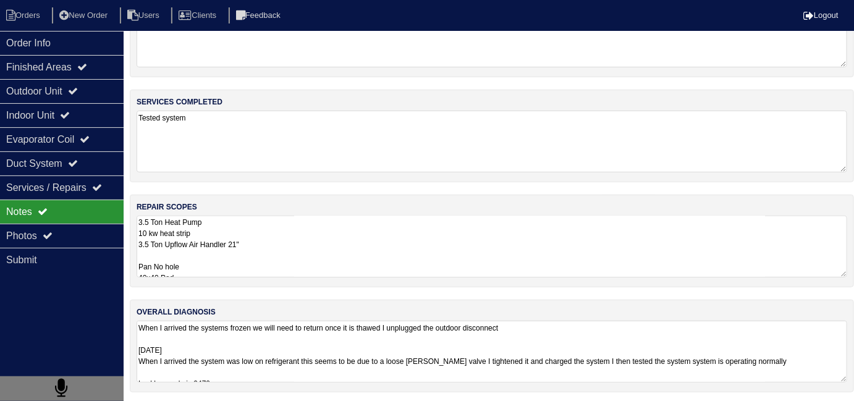
select select "15"
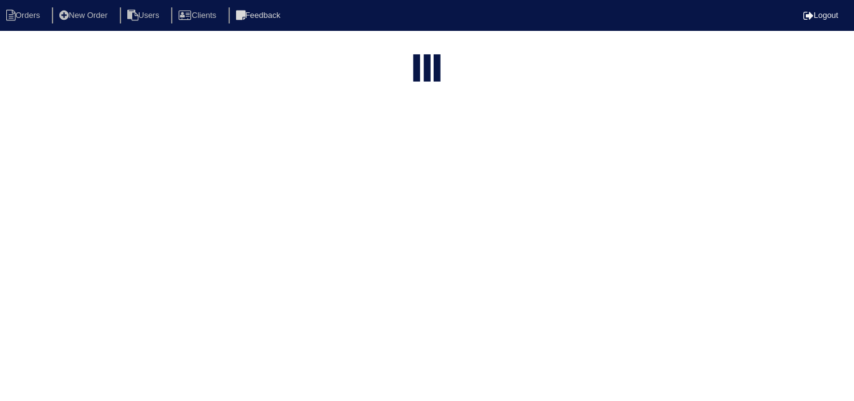
scroll to position [0, 0]
type input "hil"
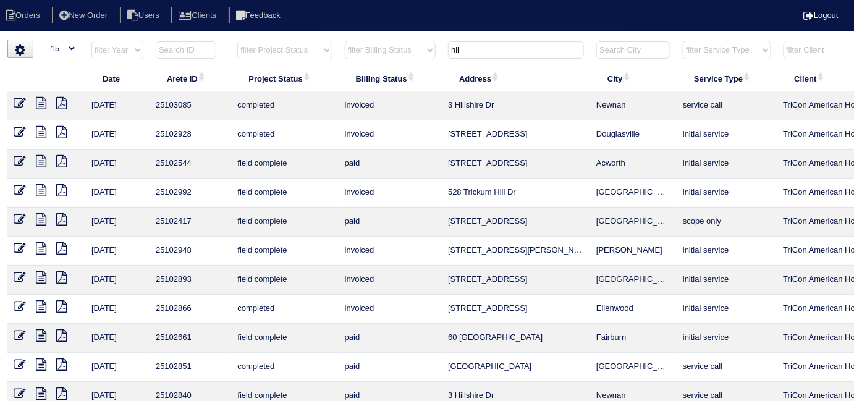
drag, startPoint x: 467, startPoint y: 54, endPoint x: 407, endPoint y: 42, distance: 61.8
click at [418, 45] on tr "filter Year -- Any Year -- 2025 2024 2023 2022 2021 2020 2019 filter Project St…" at bounding box center [542, 52] width 1071 height 25
